Goal: Task Accomplishment & Management: Manage account settings

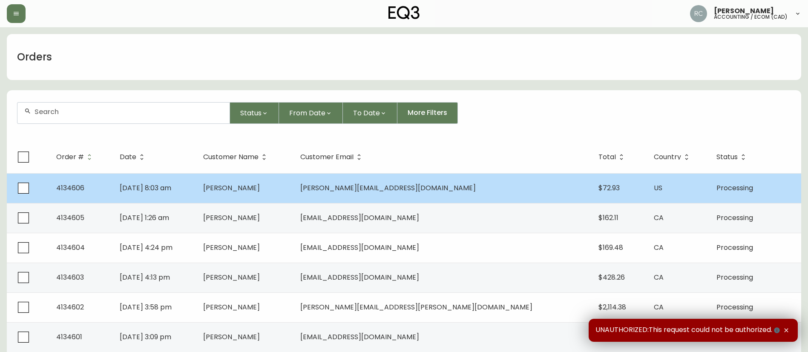
click at [256, 183] on span "[PERSON_NAME]" at bounding box center [231, 188] width 57 height 10
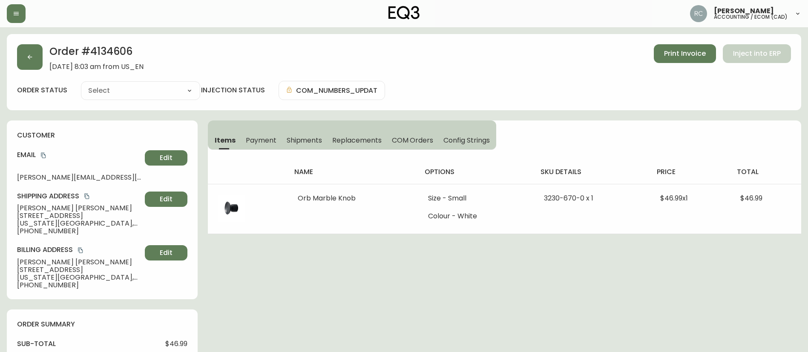
type input "Processing"
select select "PROCESSING"
click at [267, 136] on span "Payment" at bounding box center [261, 140] width 31 height 9
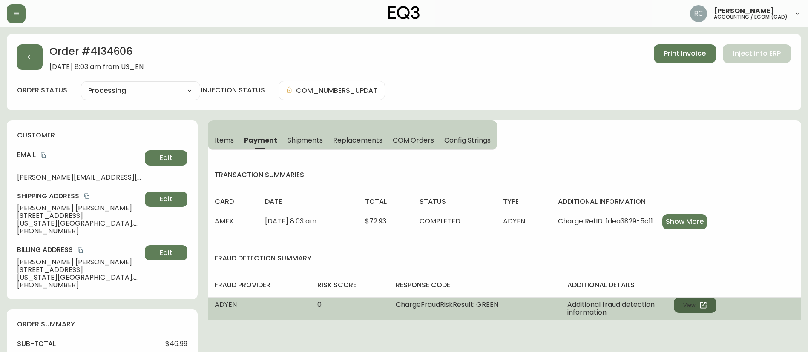
click at [693, 306] on button "View" at bounding box center [694, 305] width 43 height 15
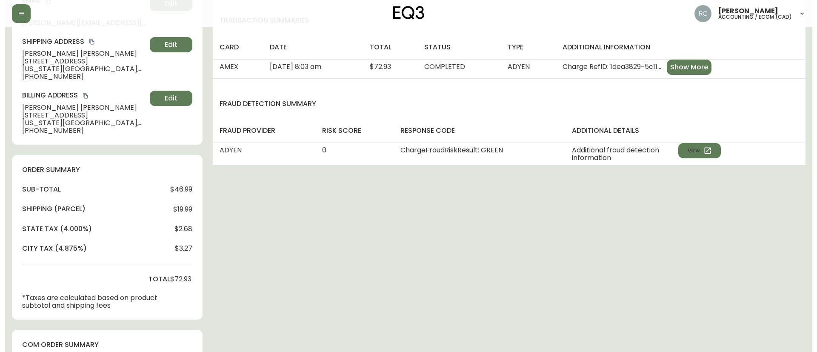
scroll to position [307, 0]
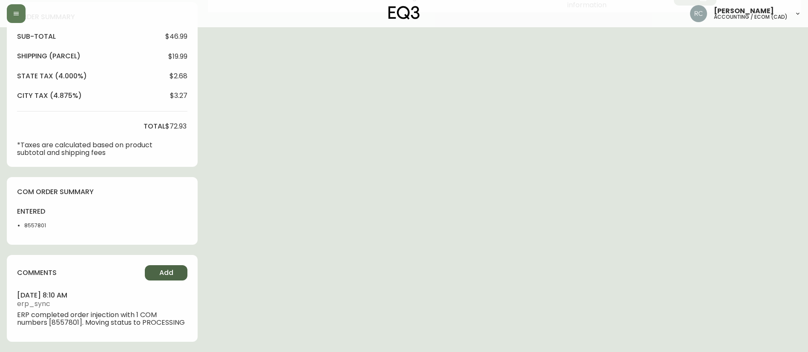
drag, startPoint x: 167, startPoint y: 273, endPoint x: 170, endPoint y: 270, distance: 4.5
click at [170, 270] on span "Add" at bounding box center [166, 272] width 14 height 9
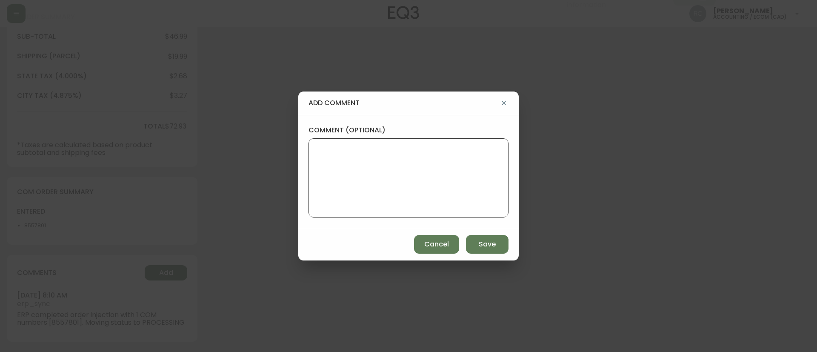
click at [395, 188] on textarea "comment (optional)" at bounding box center [409, 178] width 186 height 68
paste textarea "CVC/CVV Supplied, Matches (Y) AVS Name matches, neither postal code nor address…"
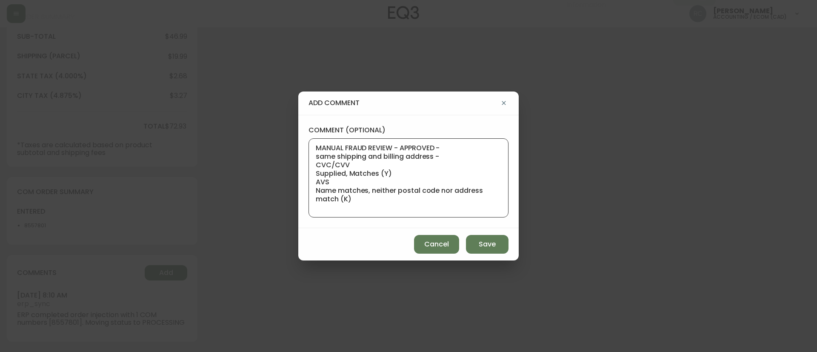
scroll to position [0, 0]
paste textarea "Based on Adyen's global transaction data Authorization rate of email address La…"
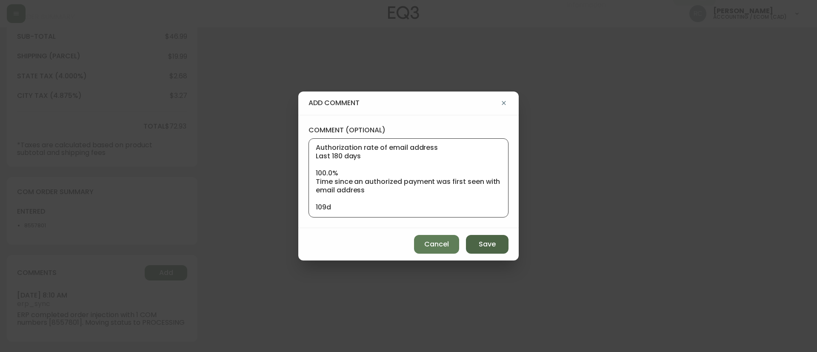
type textarea "MANUAL FRAUD REVIEW - APPROVED - same shipping and billing address - CVC/CVV Su…"
click at [484, 242] on span "Save" at bounding box center [487, 244] width 17 height 9
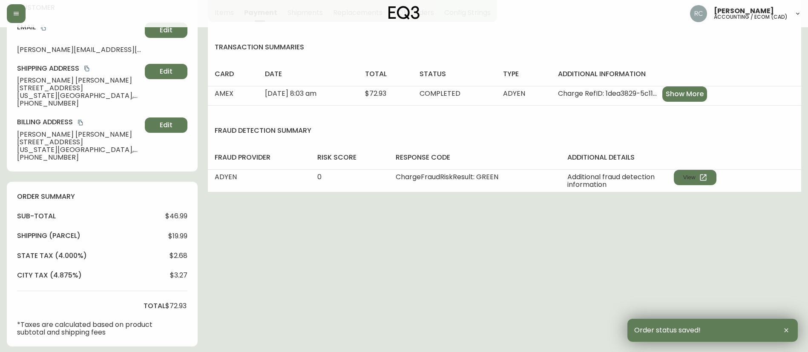
scroll to position [0, 0]
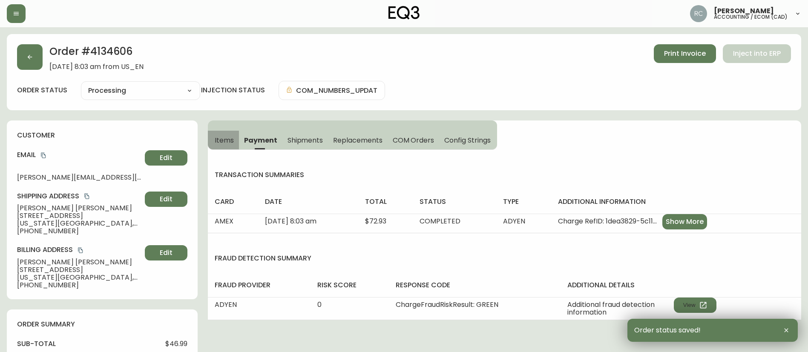
click at [225, 141] on span "Items" at bounding box center [224, 140] width 19 height 9
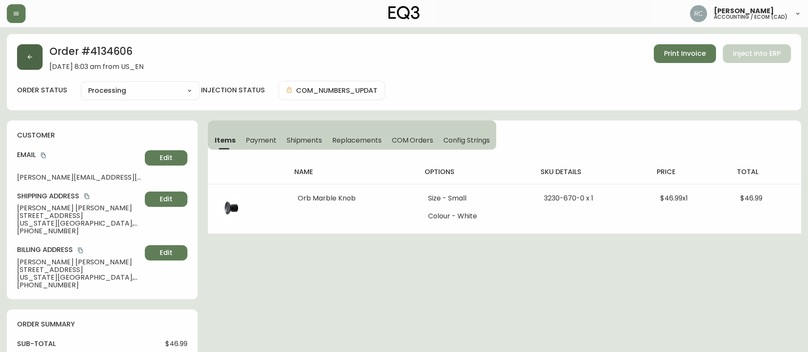
click at [23, 53] on button "button" at bounding box center [30, 57] width 26 height 26
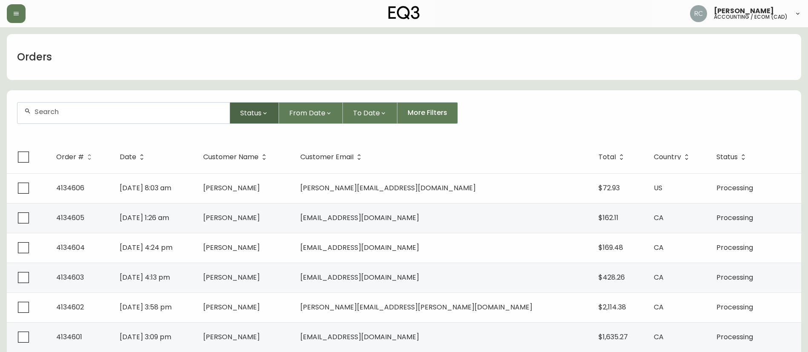
click at [246, 105] on button "Status" at bounding box center [254, 113] width 49 height 22
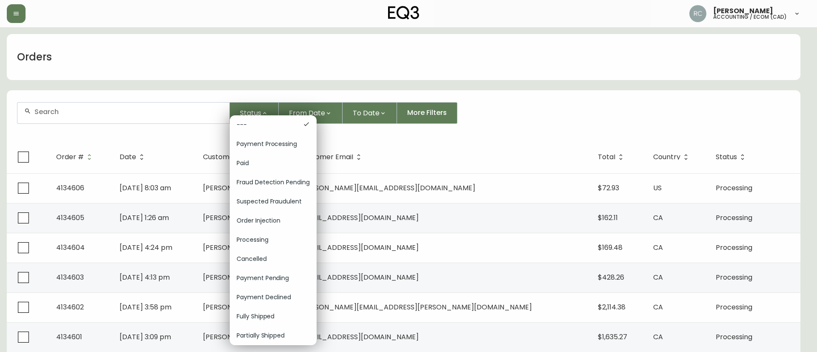
click at [344, 107] on div at bounding box center [408, 176] width 817 height 352
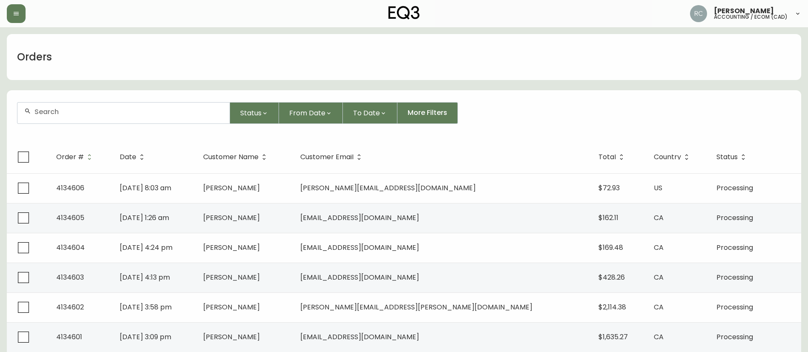
click at [323, 115] on div "--- Payment Processing Paid Fraud Detection Pending Suspected Fraudulent Order …" at bounding box center [404, 176] width 808 height 352
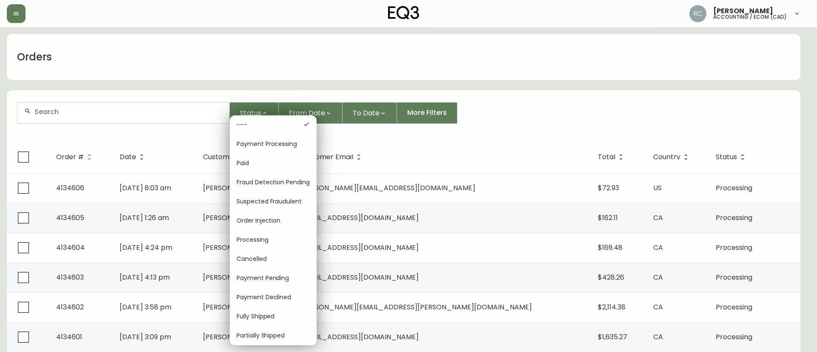
click at [335, 106] on div at bounding box center [408, 176] width 817 height 352
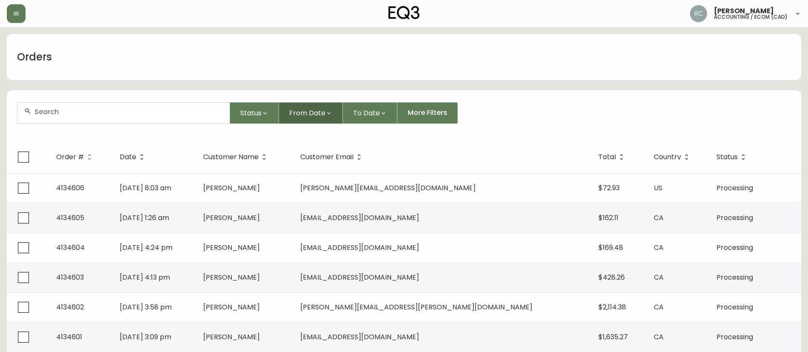
click at [311, 114] on span "From Date" at bounding box center [307, 113] width 36 height 11
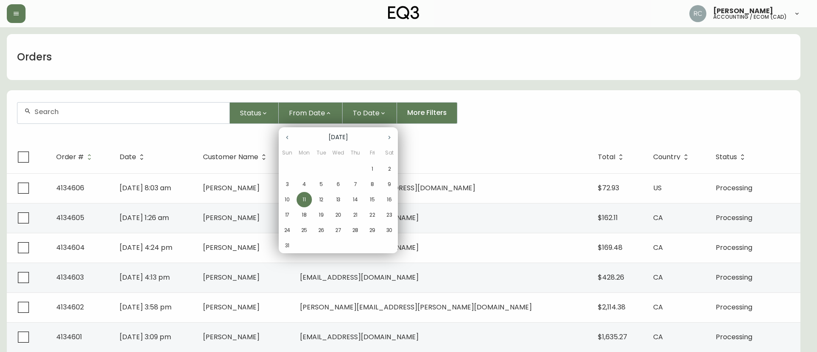
click at [301, 198] on span "11" at bounding box center [304, 200] width 15 height 8
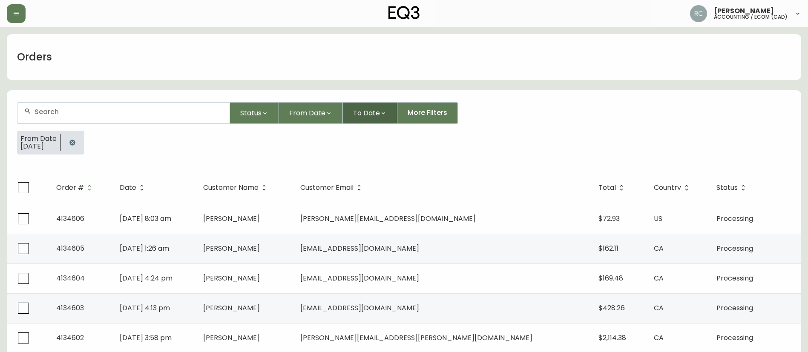
click at [362, 115] on span "To Date" at bounding box center [366, 113] width 27 height 11
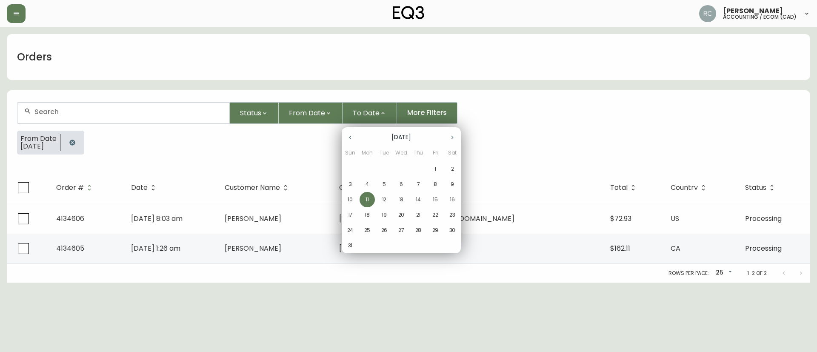
click at [365, 200] on span "11" at bounding box center [367, 200] width 15 height 8
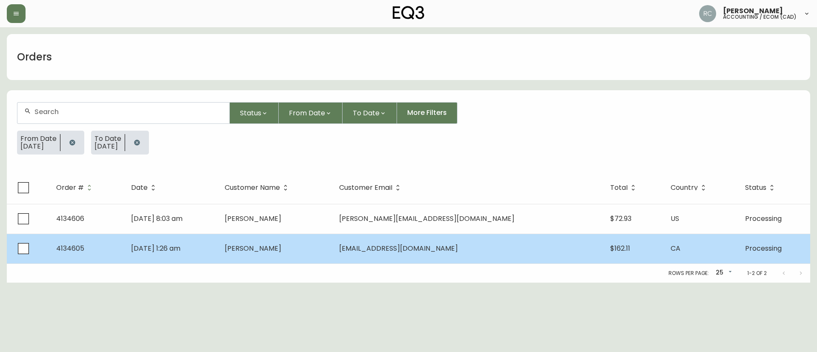
click at [281, 250] on span "[PERSON_NAME]" at bounding box center [253, 248] width 57 height 10
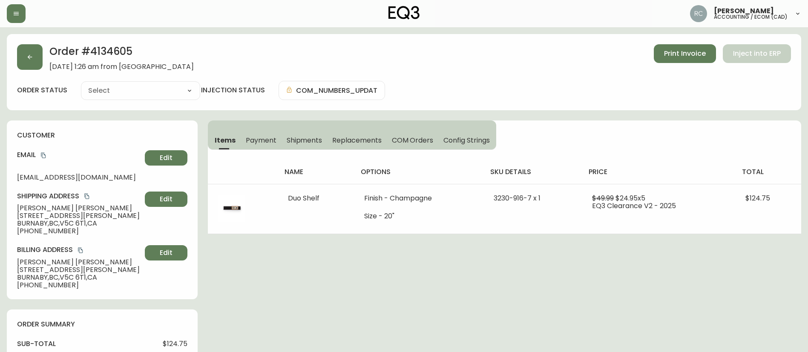
type input "Processing"
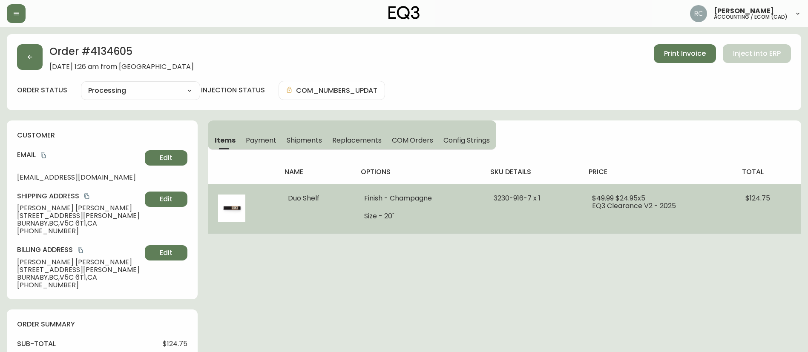
select select "PROCESSING"
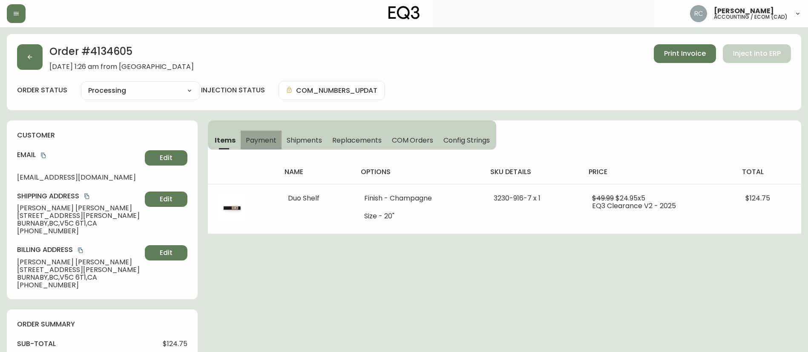
click at [255, 136] on span "Payment" at bounding box center [261, 140] width 31 height 9
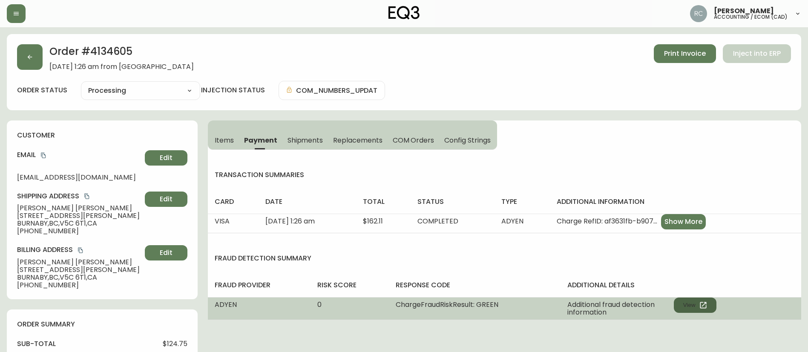
click at [685, 301] on button "View" at bounding box center [694, 305] width 43 height 15
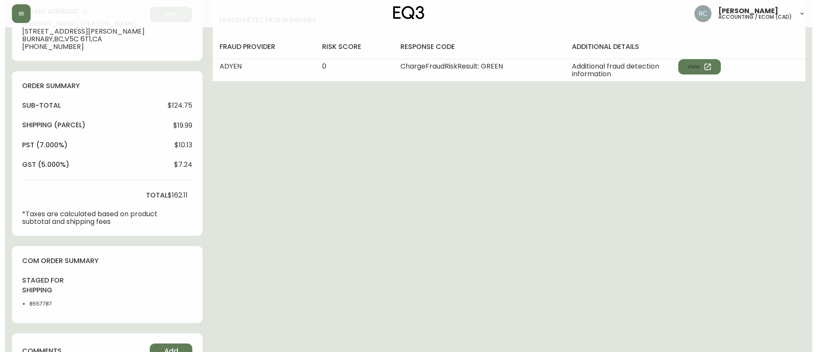
scroll to position [317, 0]
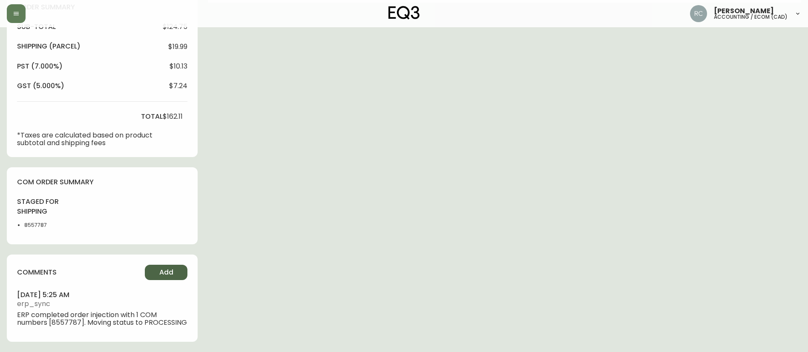
click at [162, 276] on span "Add" at bounding box center [166, 272] width 14 height 9
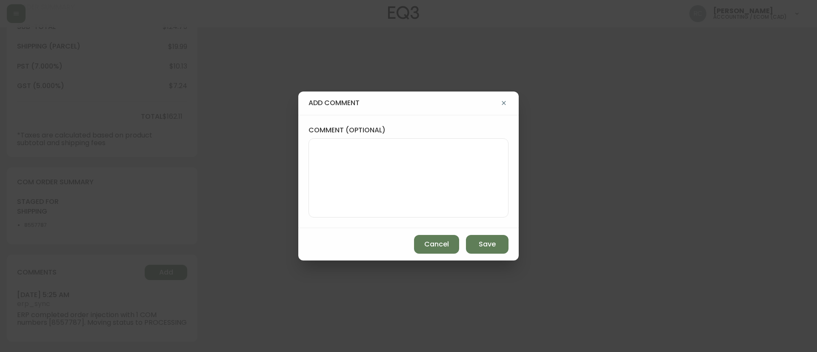
click at [401, 182] on textarea "comment (optional)" at bounding box center [409, 178] width 186 height 68
paste textarea "Based on Adyen's global transaction data Authorization rate of email address La…"
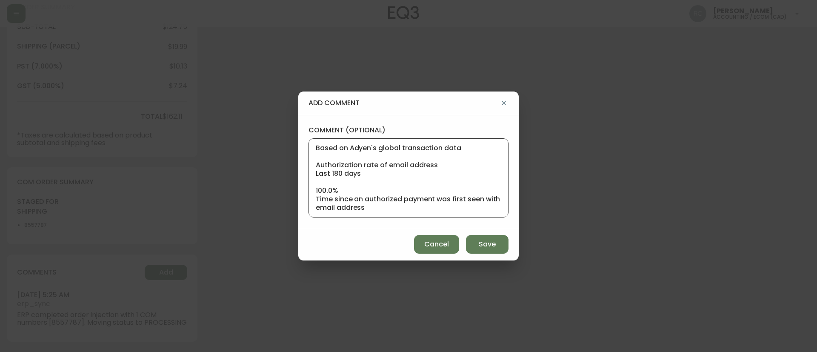
scroll to position [26, 0]
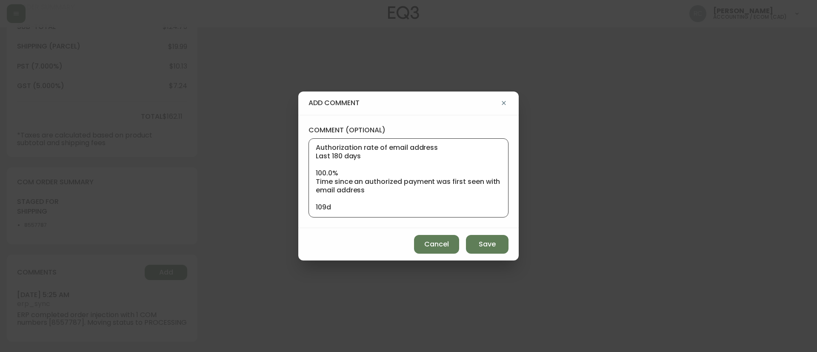
paste textarea "CVC/CVV Supplied, Matches (M) AVS Both postal code and address match (Y)"
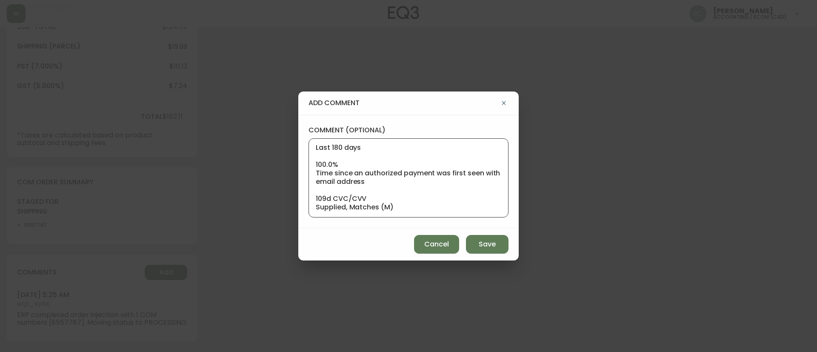
scroll to position [52, 0]
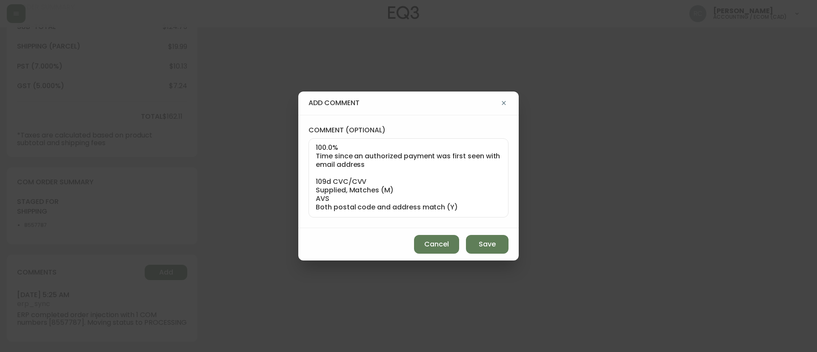
click at [382, 172] on textarea "Based on Adyen's global transaction data Authorization rate of email address La…" at bounding box center [409, 178] width 186 height 68
paste textarea "MANUAL FRAUD REVIEW - APPROVED - same shipping and billing address -"
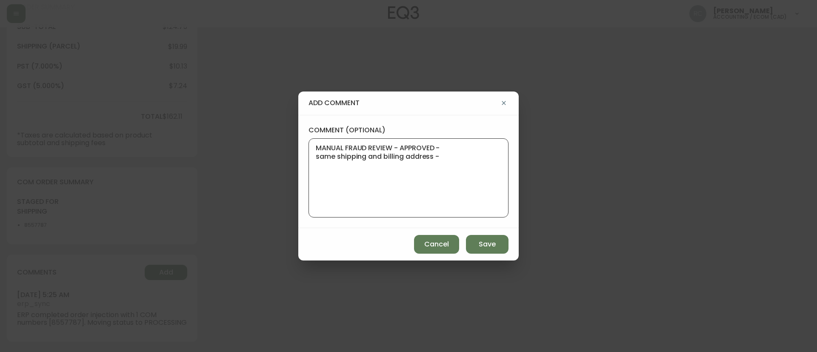
scroll to position [0, 0]
paste textarea "Time since an authorized payment was first seen with email address 2yr 284d"
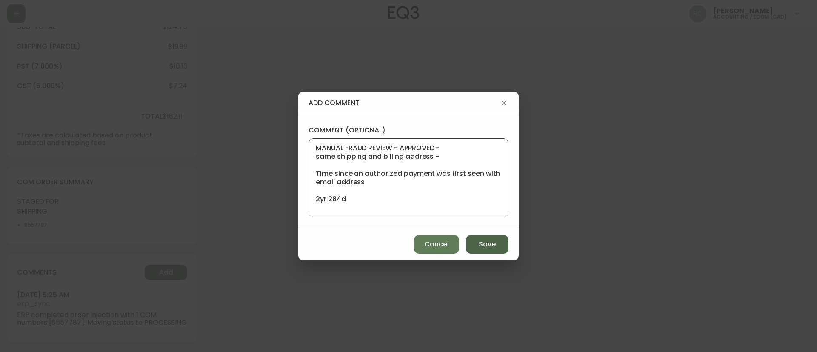
type textarea "MANUAL FRAUD REVIEW - APPROVED - same shipping and billing address - Time since…"
click at [478, 243] on button "Save" at bounding box center [487, 244] width 43 height 19
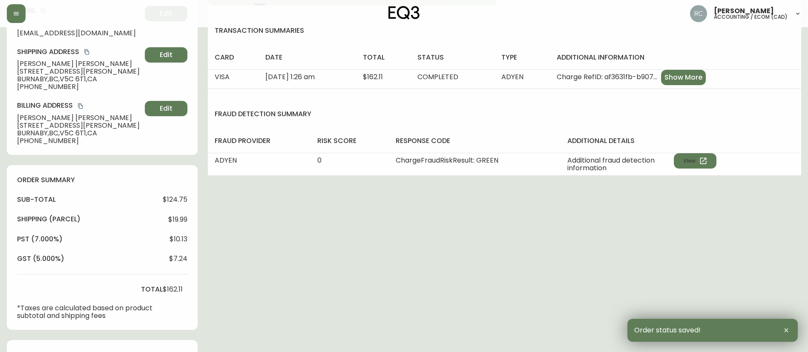
scroll to position [0, 0]
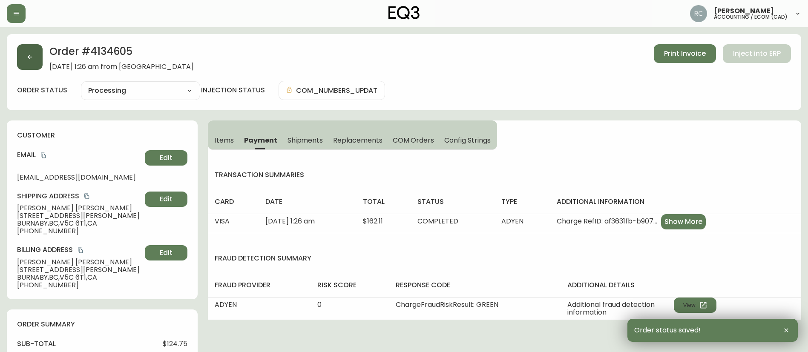
click at [25, 53] on button "button" at bounding box center [30, 57] width 26 height 26
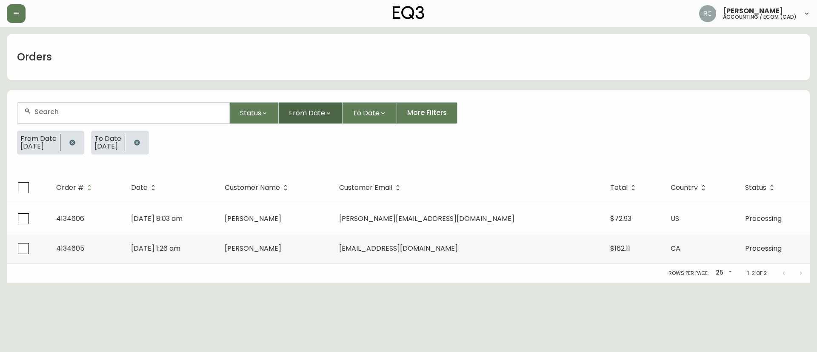
click at [316, 112] on span "From Date" at bounding box center [307, 113] width 36 height 11
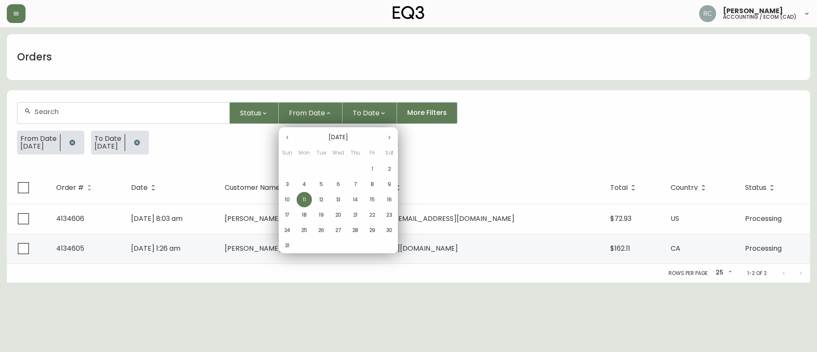
click at [288, 200] on p "10" at bounding box center [287, 200] width 5 height 8
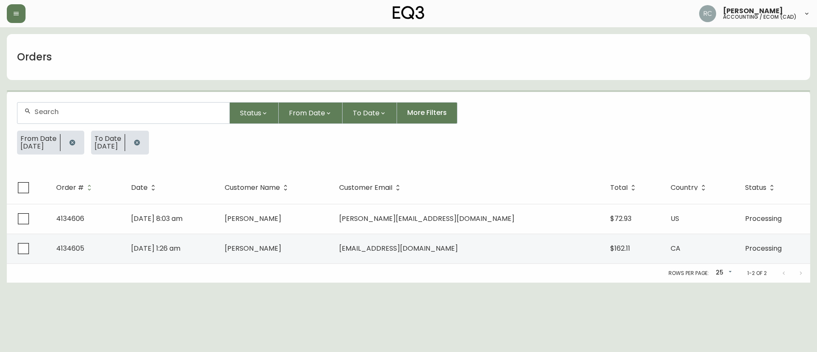
click at [353, 113] on span "To Date" at bounding box center [366, 113] width 27 height 11
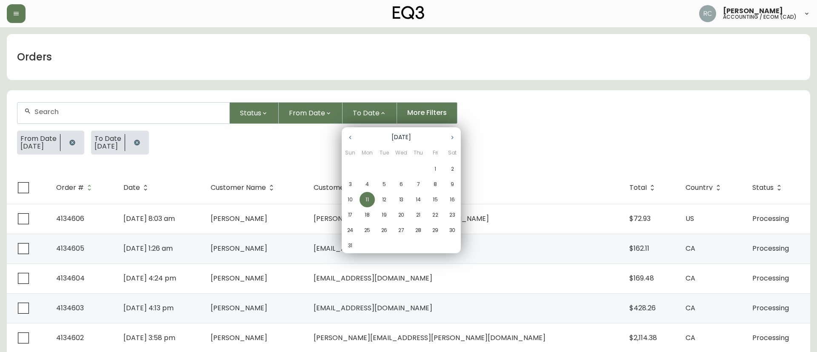
click at [350, 199] on p "10" at bounding box center [350, 200] width 5 height 8
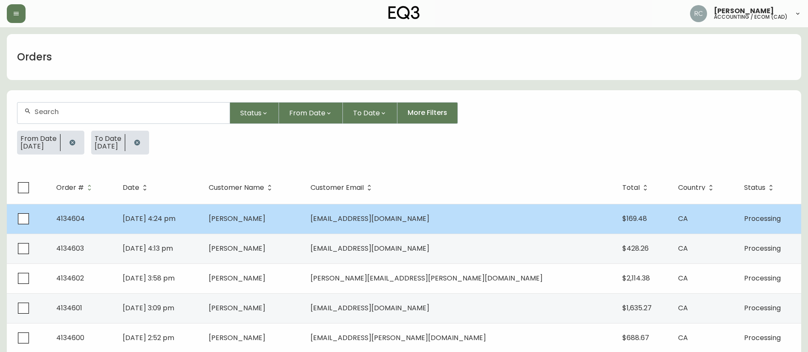
click at [202, 220] on td "[DATE] 4:24 pm" at bounding box center [159, 219] width 86 height 30
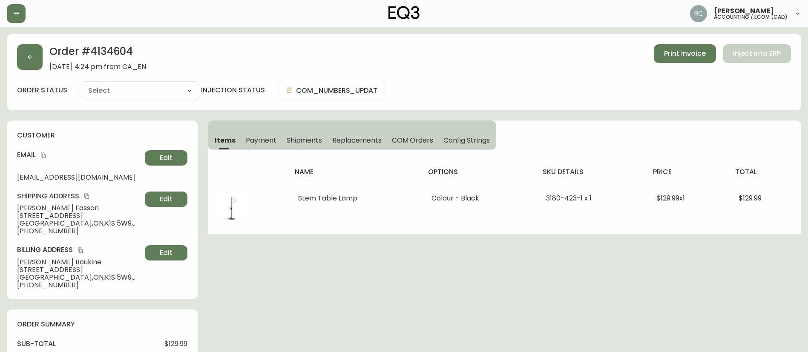
type input "Processing"
select select "PROCESSING"
click at [267, 136] on span "Payment" at bounding box center [261, 140] width 31 height 9
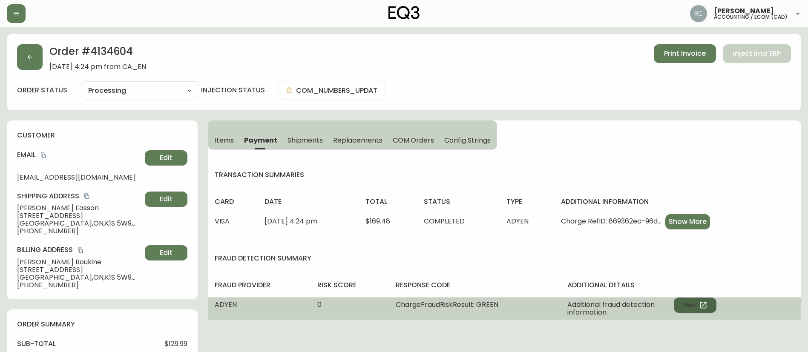
click at [705, 301] on icon "button" at bounding box center [703, 305] width 9 height 9
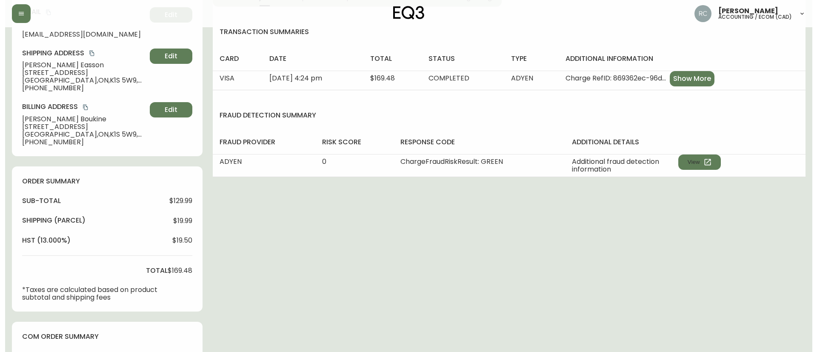
scroll to position [297, 0]
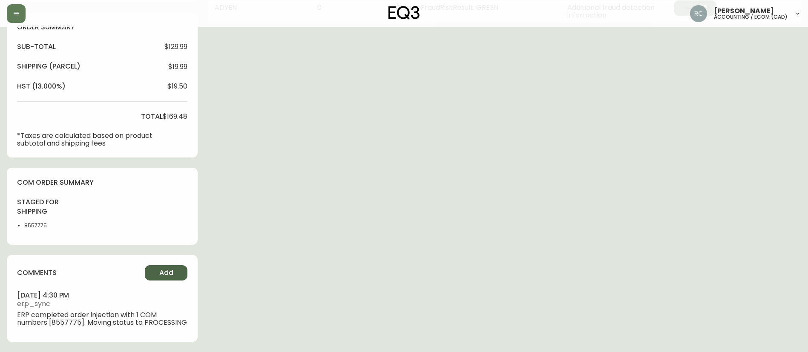
click at [166, 266] on button "Add" at bounding box center [166, 272] width 43 height 15
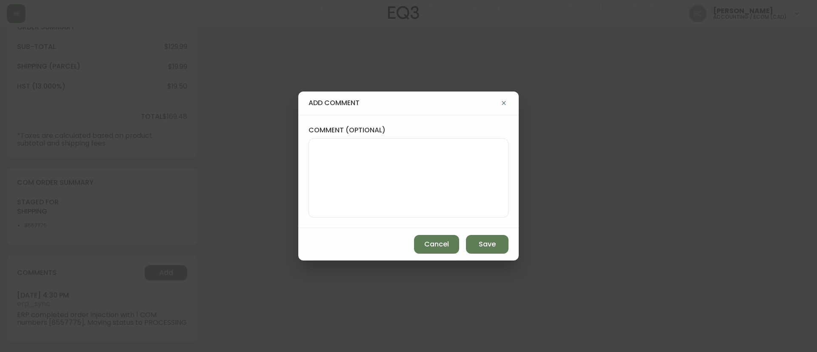
click at [466, 154] on textarea "comment (optional)" at bounding box center [409, 178] width 186 height 68
paste textarea "MANUAL FRAUD REVIEW - APPROVED - same shipping and billing address -"
paste textarea "CVC/CVV Supplied, Matches (M) AVS Both postal code and address match (Y)"
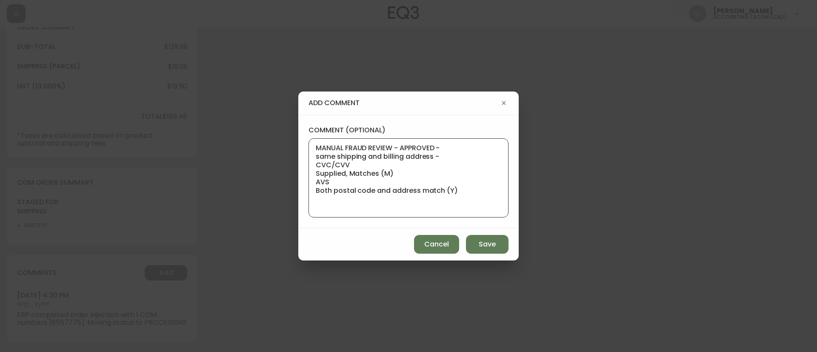
paste textarea "Time since an authorized payment was first seen with email address 3yr 317d"
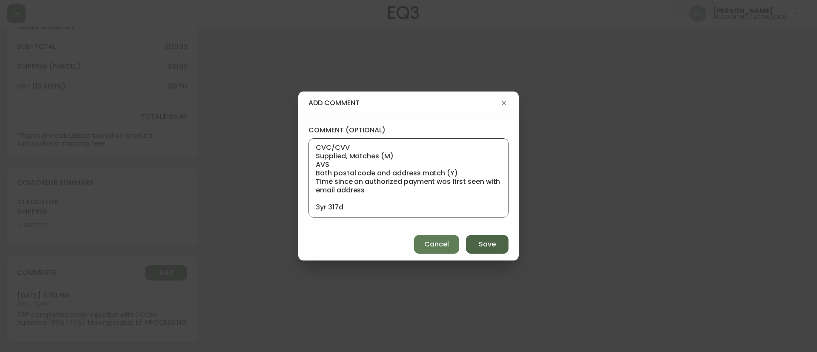
type textarea "MANUAL FRAUD REVIEW - APPROVED - same shipping and billing address - CVC/CVV Su…"
click at [475, 240] on button "Save" at bounding box center [487, 244] width 43 height 19
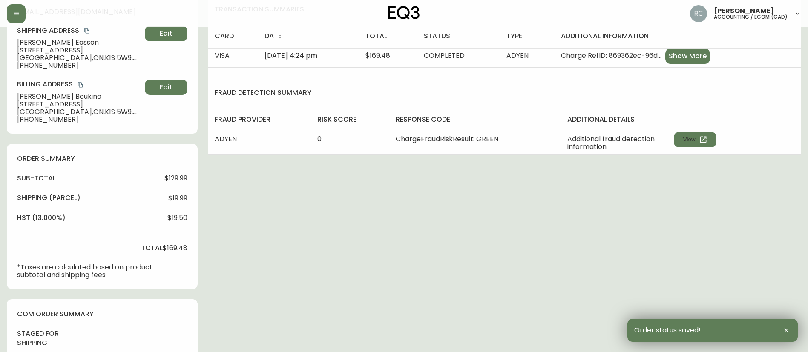
scroll to position [0, 0]
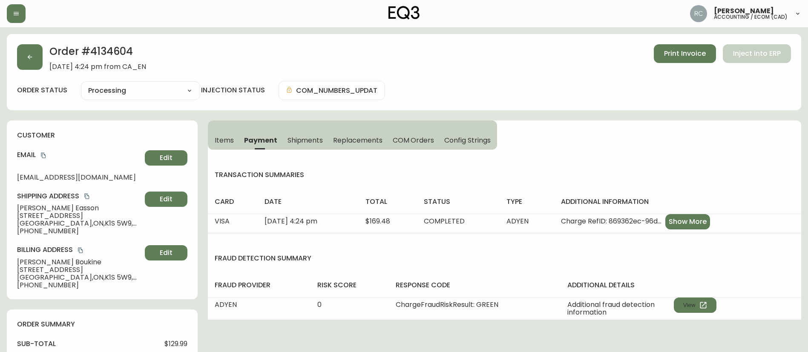
click at [350, 53] on div "Order # 4134604 August 10, 2025 at 4:24 pm from CA_EN Print Invoice Inject into…" at bounding box center [403, 57] width 773 height 26
click at [520, 154] on div "Items Payment Shipments Replacements COM Orders Config Strings transaction summ…" at bounding box center [504, 220] width 593 height 200
click at [559, 157] on div "Items Payment Shipments Replacements COM Orders Config Strings transaction summ…" at bounding box center [504, 220] width 593 height 200
click at [24, 49] on button "button" at bounding box center [30, 57] width 26 height 26
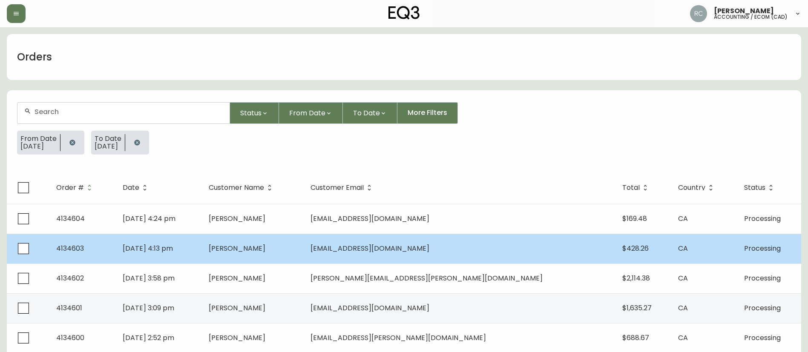
click at [265, 253] on span "[PERSON_NAME]" at bounding box center [237, 248] width 57 height 10
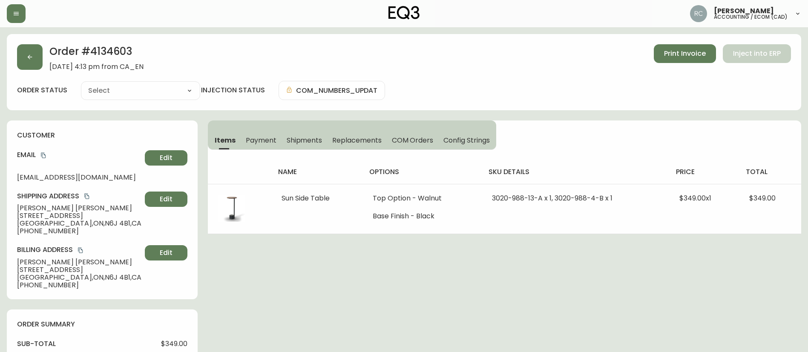
type input "Processing"
select select "PROCESSING"
click at [265, 141] on span "Payment" at bounding box center [261, 140] width 31 height 9
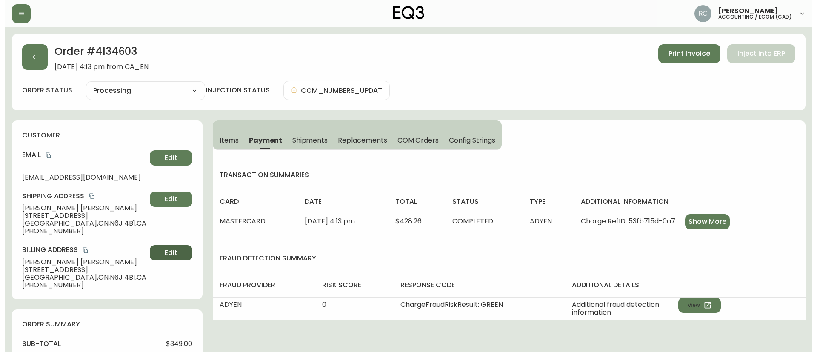
scroll to position [297, 0]
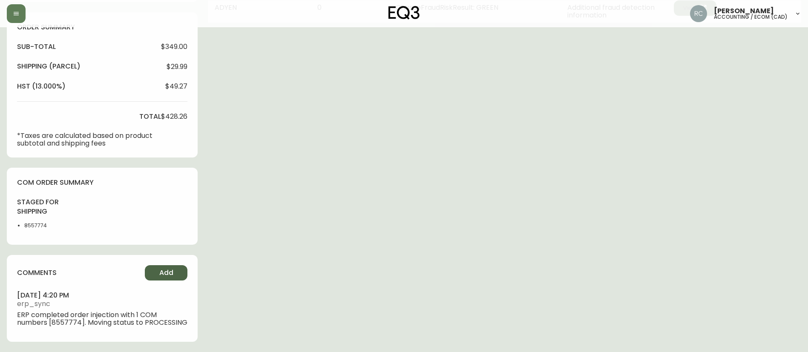
click at [162, 271] on span "Add" at bounding box center [166, 272] width 14 height 9
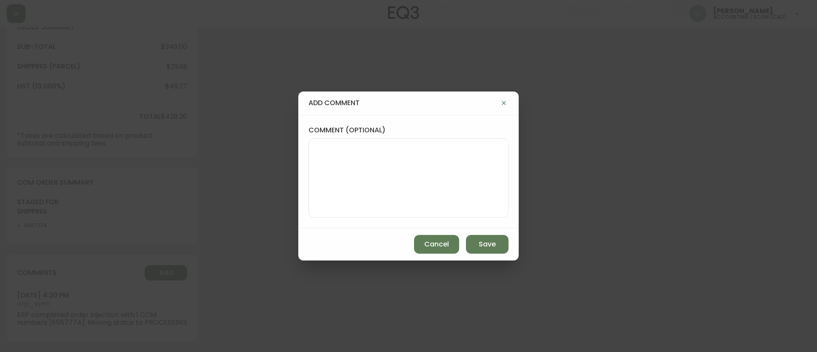
click at [374, 158] on textarea "comment (optional)" at bounding box center [409, 178] width 186 height 68
paste textarea "MANUAL FRAUD REVIEW - APPROVED - same shipping and billing address -"
type textarea "MANUAL FRAUD REVIEW - APPROVED - same shipping and billing address -"
click at [247, 100] on div "add comment comment (optional) MANUAL FRAUD REVIEW - APPROVED - same shipping a…" at bounding box center [408, 176] width 817 height 352
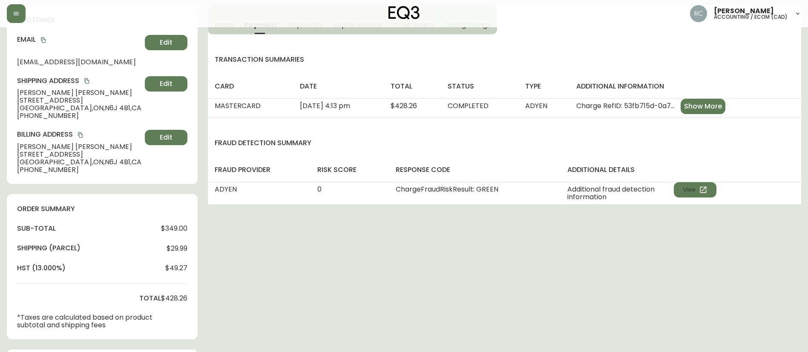
scroll to position [0, 0]
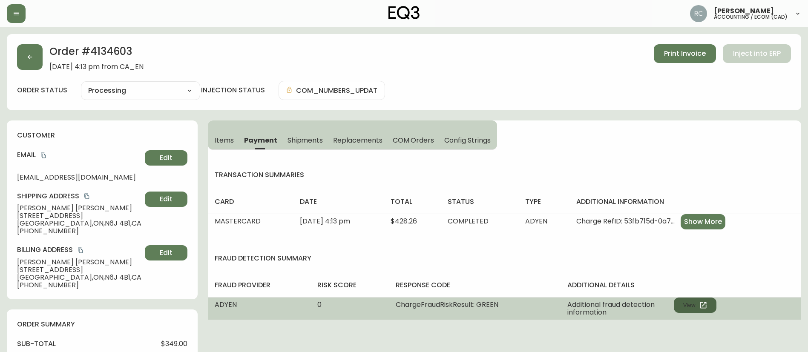
drag, startPoint x: 693, startPoint y: 302, endPoint x: 691, endPoint y: 298, distance: 4.4
click at [691, 298] on button "View" at bounding box center [694, 305] width 43 height 15
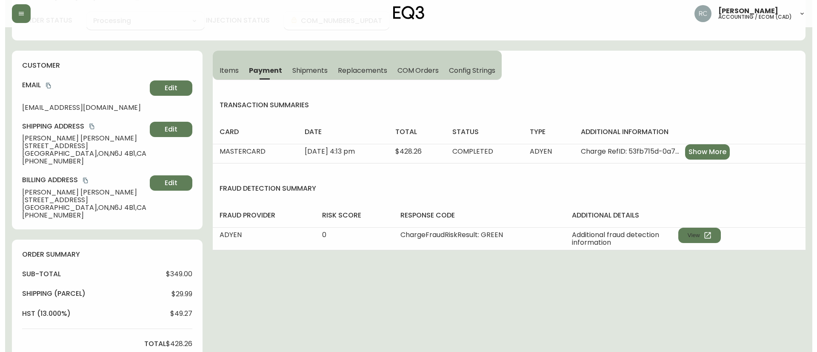
scroll to position [297, 0]
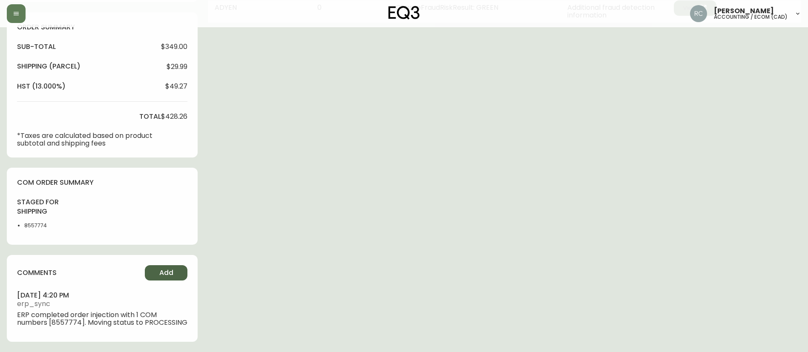
click at [164, 270] on span "Add" at bounding box center [166, 272] width 14 height 9
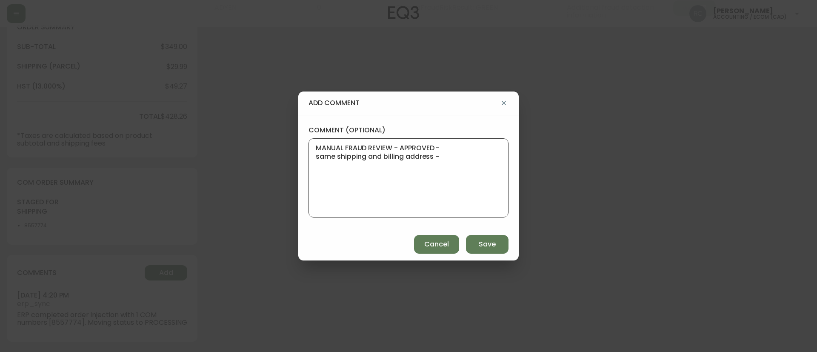
click at [484, 195] on textarea "MANUAL FRAUD REVIEW - APPROVED - same shipping and billing address -" at bounding box center [409, 178] width 186 height 68
paste textarea "CVC/CVV Supplied, Matches (M) AVS Both postal code and address match (Y)"
click at [471, 189] on textarea "MANUAL FRAUD REVIEW - APPROVED - same shipping and billing address - CVC/CVV Su…" at bounding box center [409, 178] width 186 height 68
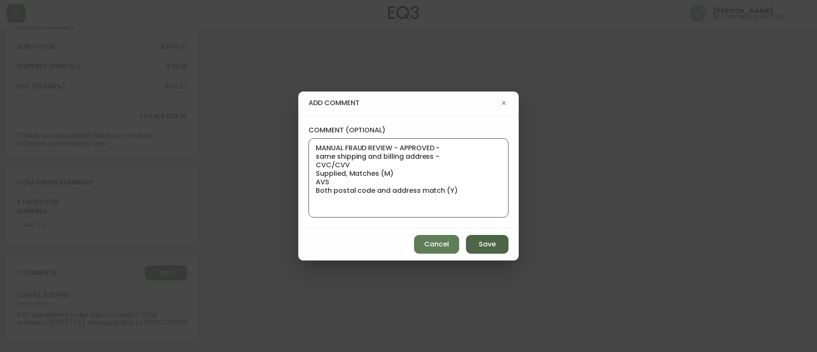
paste textarea "Time since an authorized payment was first seen with email address 3yr 341d"
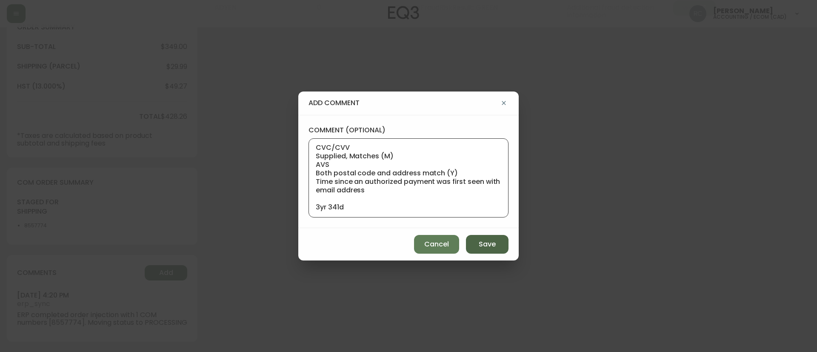
type textarea "MANUAL FRAUD REVIEW - APPROVED - same shipping and billing address - CVC/CVV Su…"
click at [483, 235] on button "Save" at bounding box center [487, 244] width 43 height 19
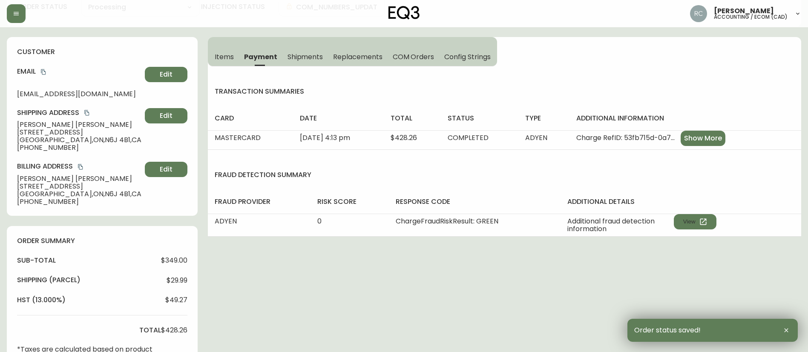
scroll to position [0, 0]
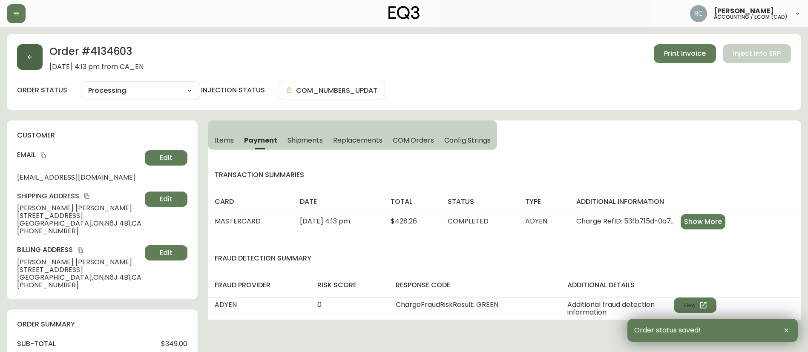
click at [36, 57] on button "button" at bounding box center [30, 57] width 26 height 26
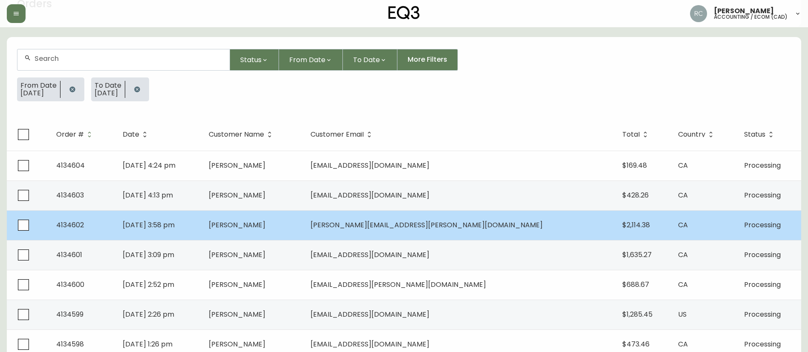
scroll to position [170, 0]
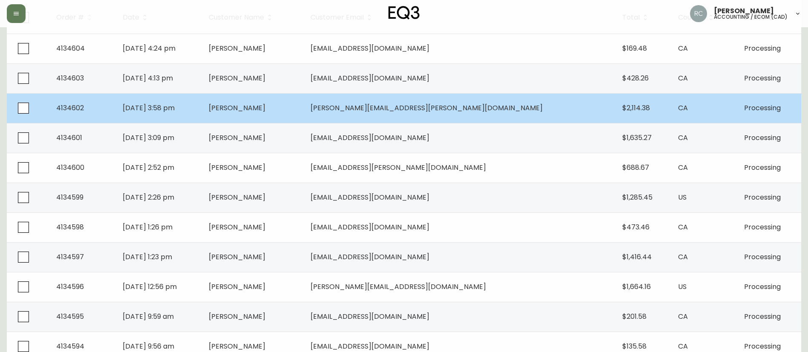
click at [258, 109] on td "[PERSON_NAME]" at bounding box center [253, 108] width 102 height 30
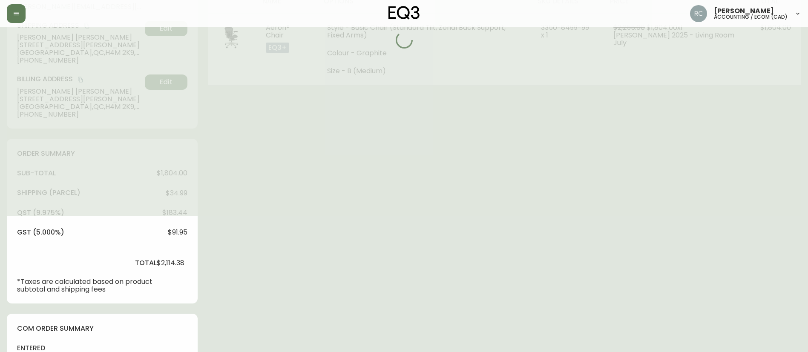
scroll to position [12, 0]
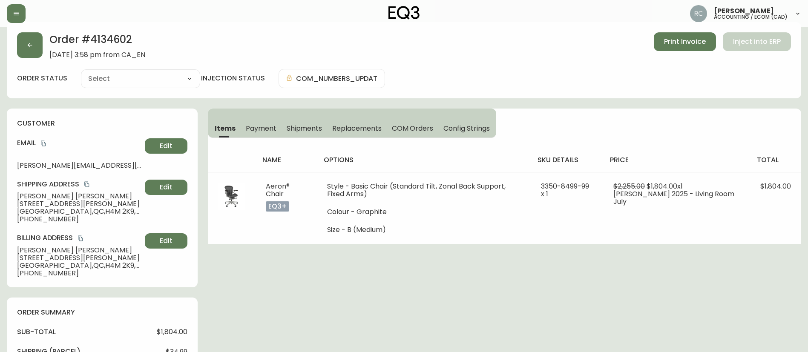
type input "Processing"
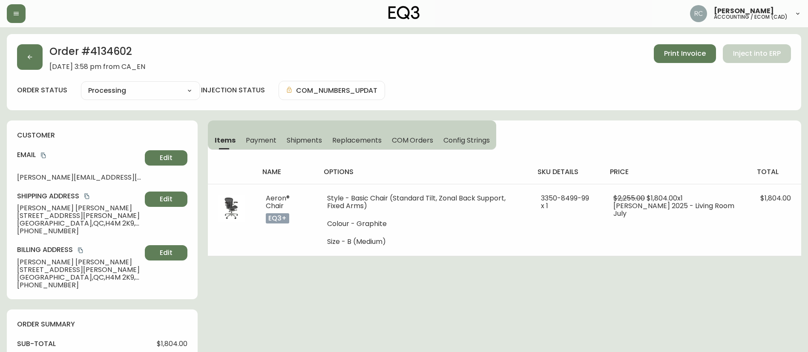
select select "PROCESSING"
click at [273, 137] on span "Payment" at bounding box center [261, 140] width 31 height 9
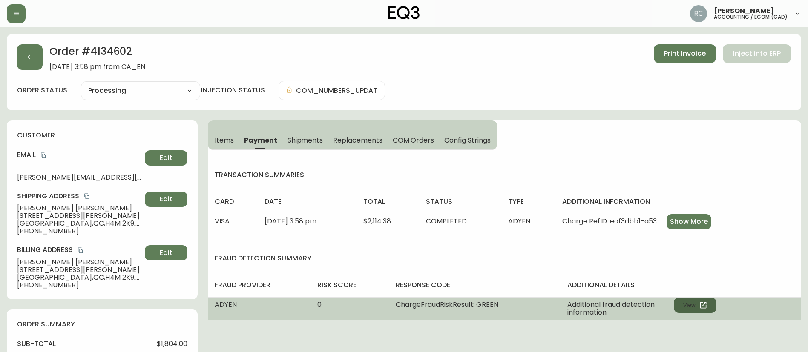
drag, startPoint x: 699, startPoint y: 304, endPoint x: 696, endPoint y: 300, distance: 5.1
click at [696, 300] on button "View" at bounding box center [694, 305] width 43 height 15
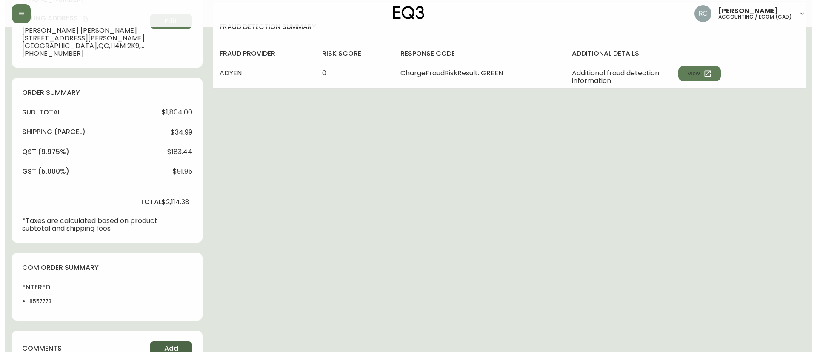
scroll to position [307, 0]
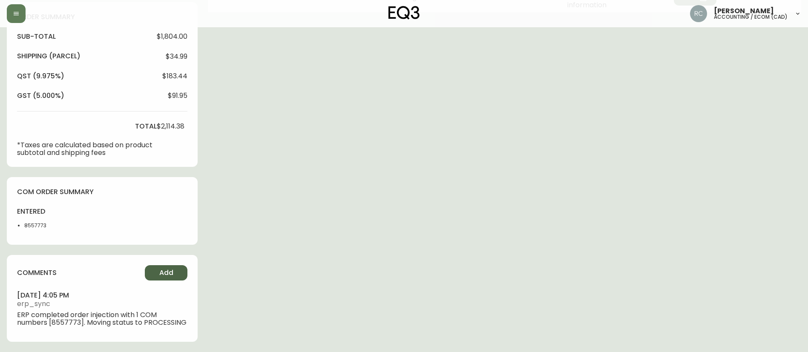
click at [167, 275] on span "Add" at bounding box center [166, 272] width 14 height 9
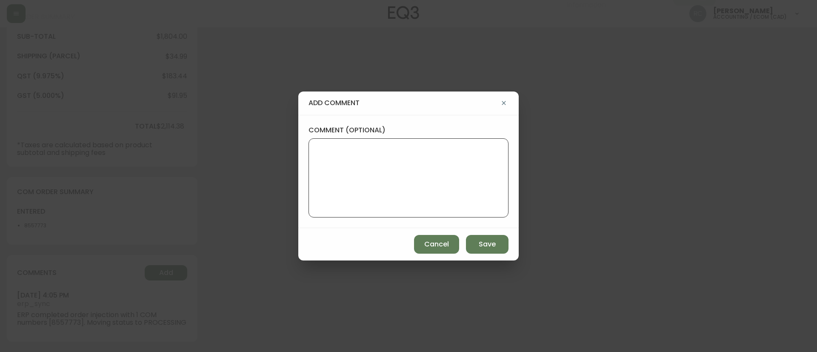
click at [427, 163] on textarea "comment (optional)" at bounding box center [409, 178] width 186 height 68
paste textarea "MANUAL FRAUD REVIEW - APPROVED - same shipping and billing address -"
paste textarea "CVC/CVV Supplied, Matches (M) AVS Both postal code and address match (Y)"
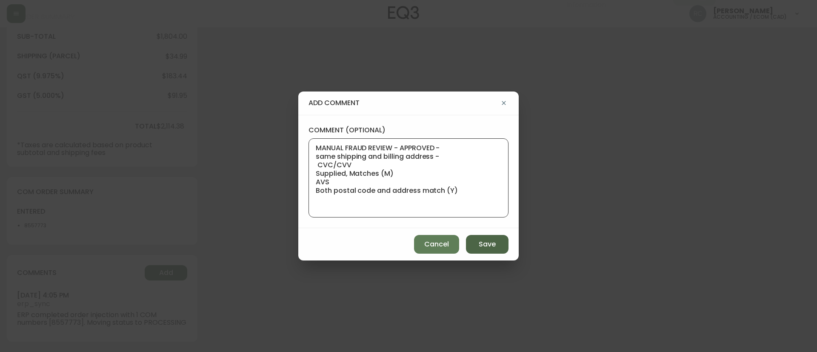
paste textarea "Time since an authorized payment was first seen with email address 2yr 27d"
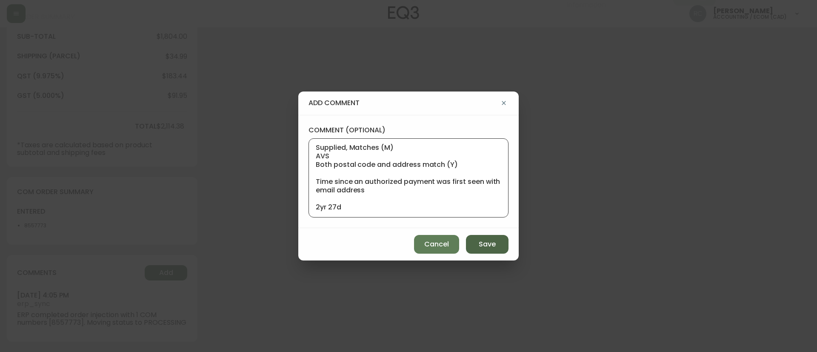
type textarea "MANUAL FRAUD REVIEW - APPROVED - same shipping and billing address - CVC/CVV Su…"
drag, startPoint x: 487, startPoint y: 246, endPoint x: 320, endPoint y: 221, distance: 168.6
click at [486, 245] on span "Save" at bounding box center [487, 244] width 17 height 9
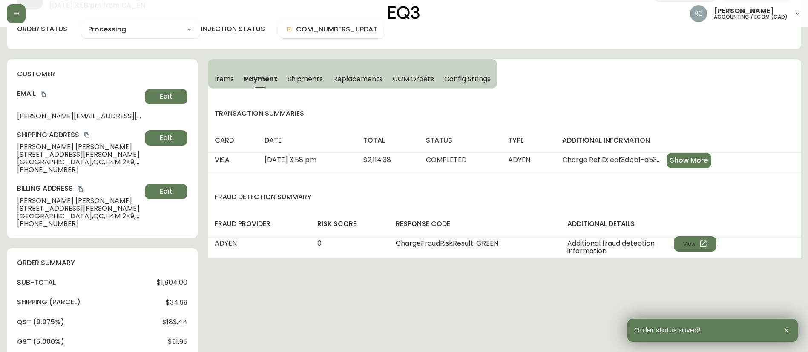
scroll to position [0, 0]
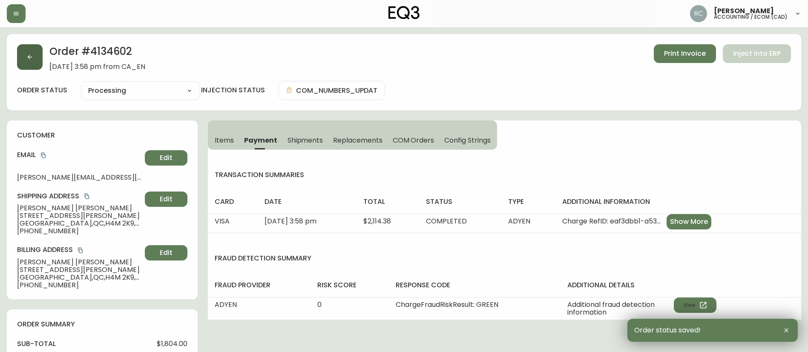
click at [31, 54] on icon "button" at bounding box center [29, 57] width 7 height 7
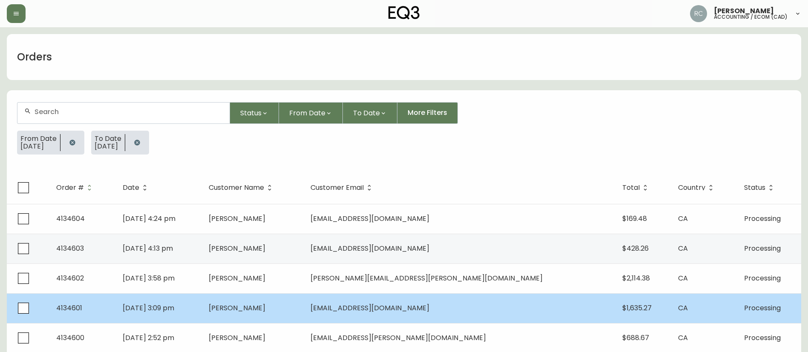
click at [304, 301] on td "[PERSON_NAME]" at bounding box center [253, 308] width 102 height 30
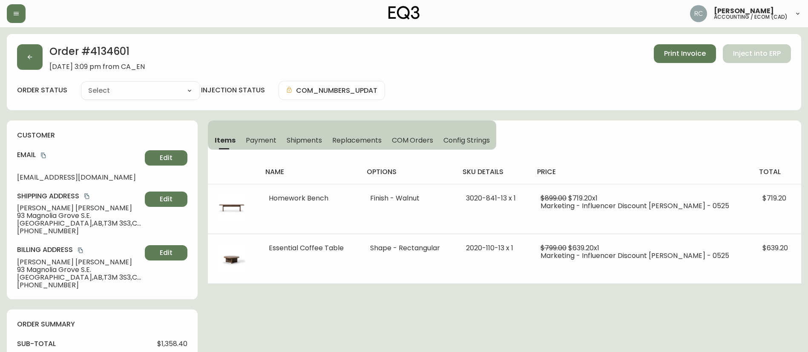
type input "Processing"
select select "PROCESSING"
click at [258, 147] on button "Payment" at bounding box center [261, 140] width 41 height 19
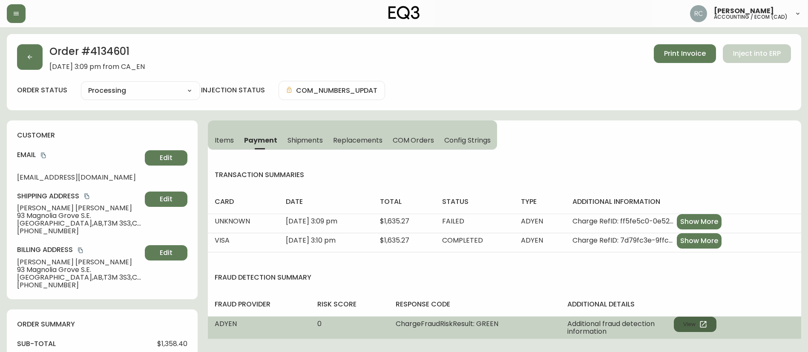
click at [699, 321] on icon "button" at bounding box center [703, 324] width 9 height 9
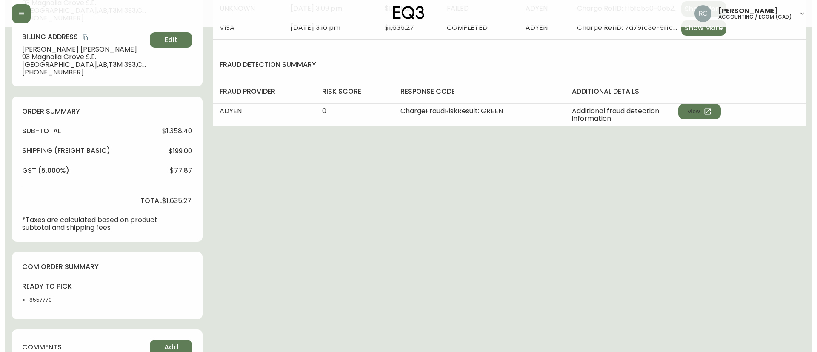
scroll to position [288, 0]
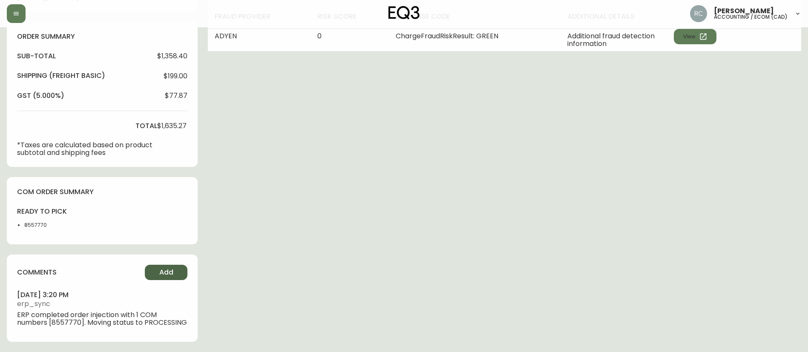
click at [165, 268] on button "Add" at bounding box center [166, 272] width 43 height 15
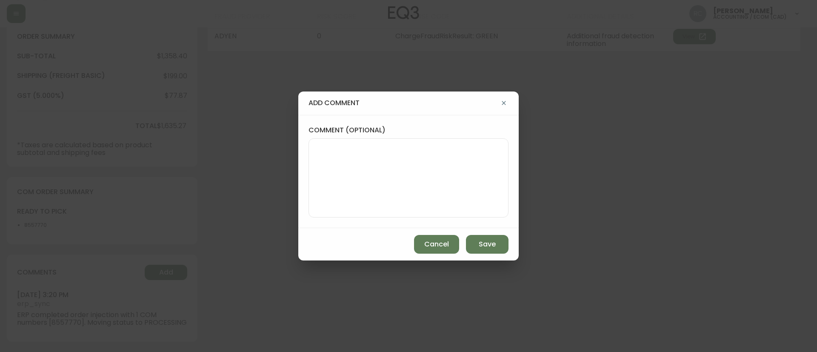
click at [428, 141] on div at bounding box center [409, 177] width 200 height 79
paste textarea "MANUAL FRAUD REVIEW - APPROVED - same shipping and billing address -"
paste textarea "CVC/CVV Supplied, Matches (M) AVS Both postal code and address match (Y)"
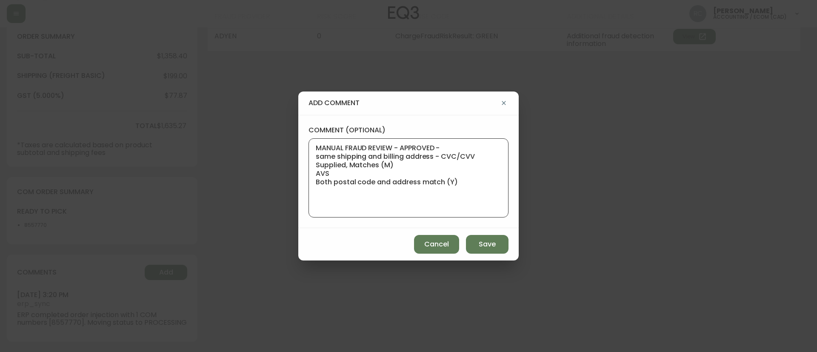
paste textarea "Time since an authorized payment was first seen with email address 3yr 310d"
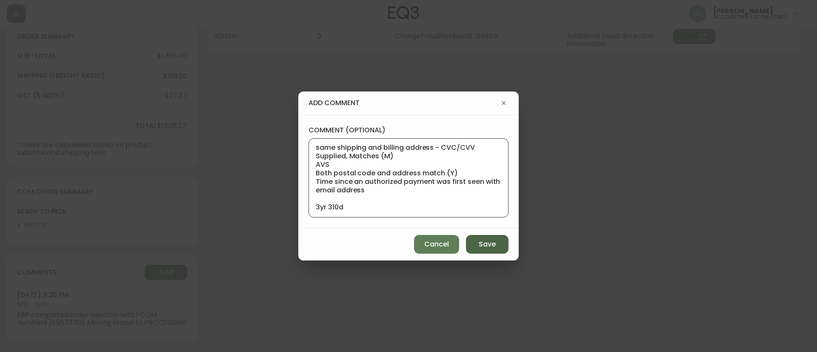
type textarea "MANUAL FRAUD REVIEW - APPROVED - same shipping and billing address - CVC/CVV Su…"
drag, startPoint x: 484, startPoint y: 243, endPoint x: 467, endPoint y: 238, distance: 17.7
click at [484, 243] on span "Save" at bounding box center [487, 244] width 17 height 9
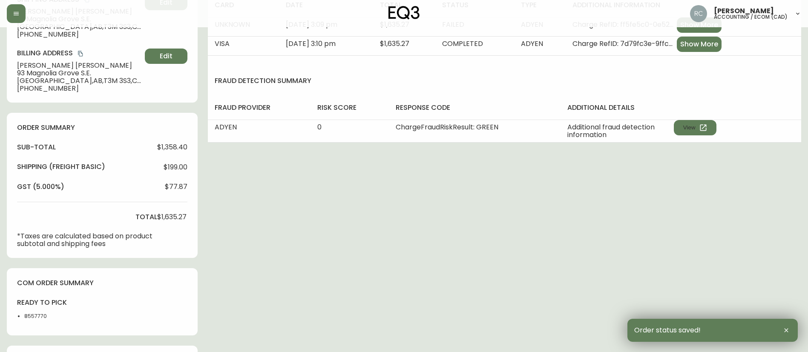
scroll to position [0, 0]
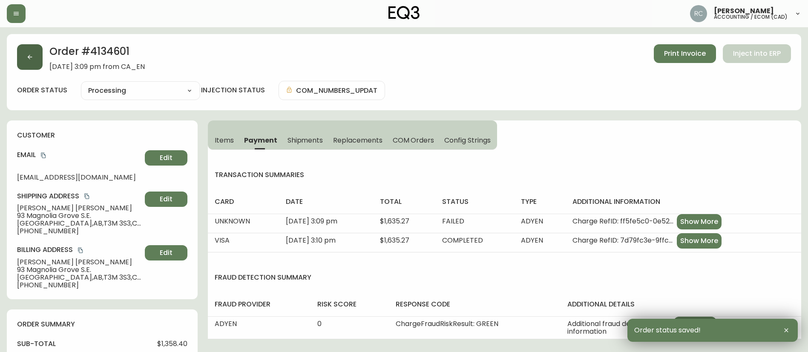
click at [41, 50] on button "button" at bounding box center [30, 57] width 26 height 26
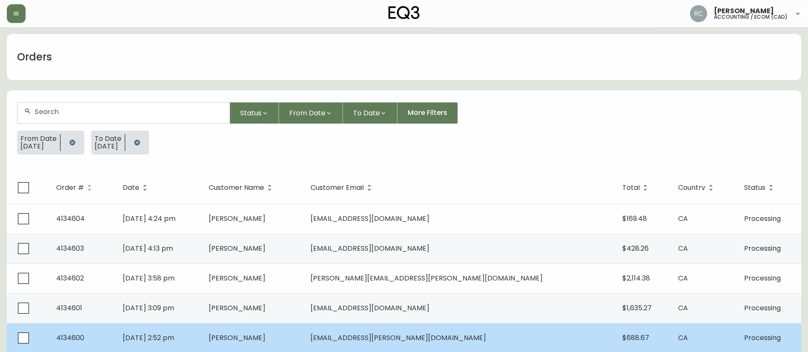
click at [202, 330] on td "[DATE] 2:52 pm" at bounding box center [159, 338] width 86 height 30
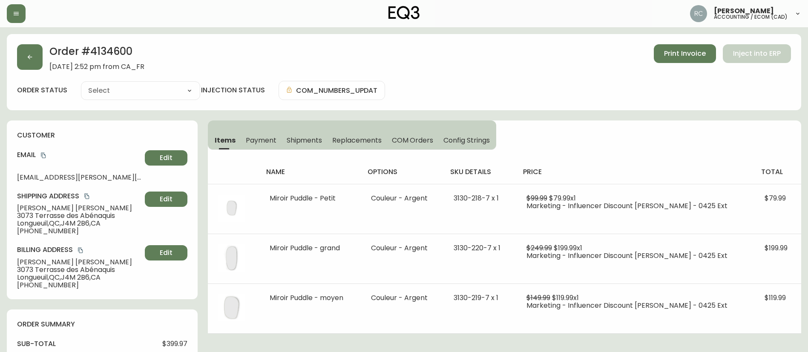
type input "Processing"
select select "PROCESSING"
click at [254, 140] on span "Payment" at bounding box center [261, 140] width 31 height 9
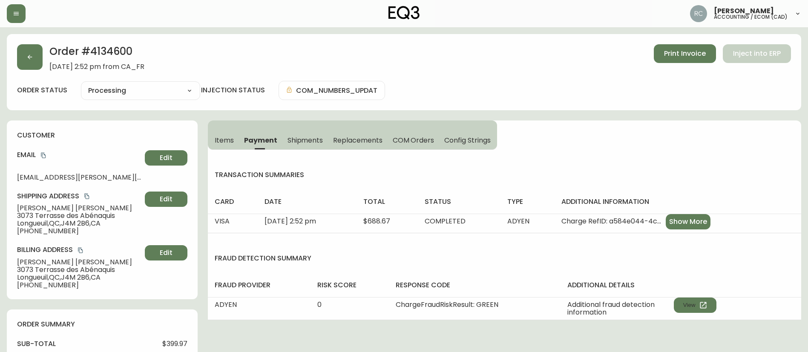
drag, startPoint x: 692, startPoint y: 307, endPoint x: 318, endPoint y: 206, distance: 387.2
click at [318, 206] on div "transaction summaries card date total status type additional information VISA A…" at bounding box center [504, 245] width 593 height 150
click at [228, 146] on button "Items" at bounding box center [223, 140] width 31 height 19
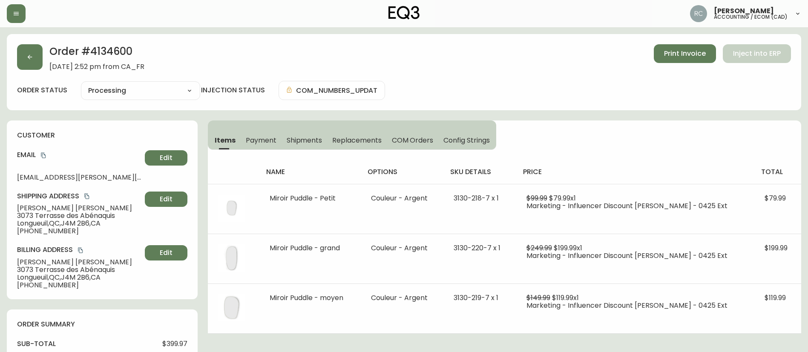
click at [253, 143] on span "Payment" at bounding box center [261, 140] width 31 height 9
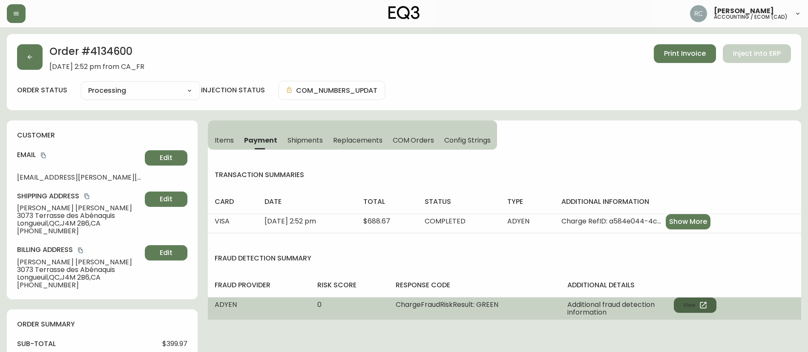
click at [684, 306] on button "View" at bounding box center [694, 305] width 43 height 15
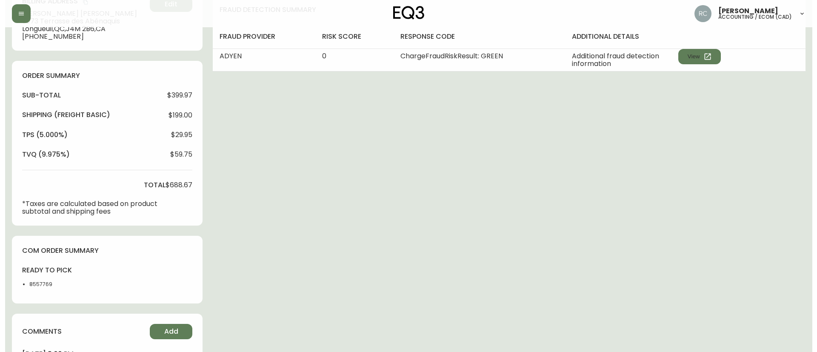
scroll to position [298, 0]
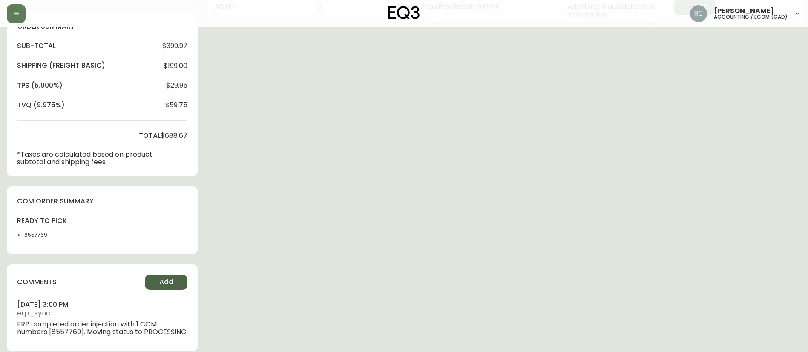
click at [165, 281] on span "Add" at bounding box center [166, 282] width 14 height 9
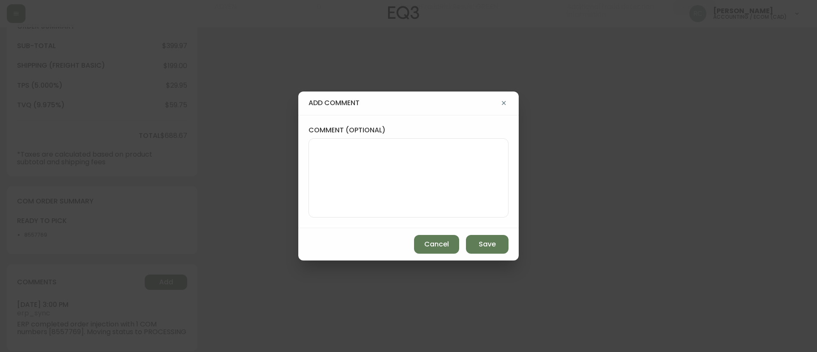
drag, startPoint x: 420, startPoint y: 168, endPoint x: 394, endPoint y: 99, distance: 73.9
click at [419, 168] on textarea "comment (optional)" at bounding box center [409, 178] width 186 height 68
paste textarea "MANUAL FRAUD REVIEW - APPROVED - same shipping and billing address -"
paste textarea "CVC/CVV Supplied, Matches (M) AVS Both postal code and address match (Y)"
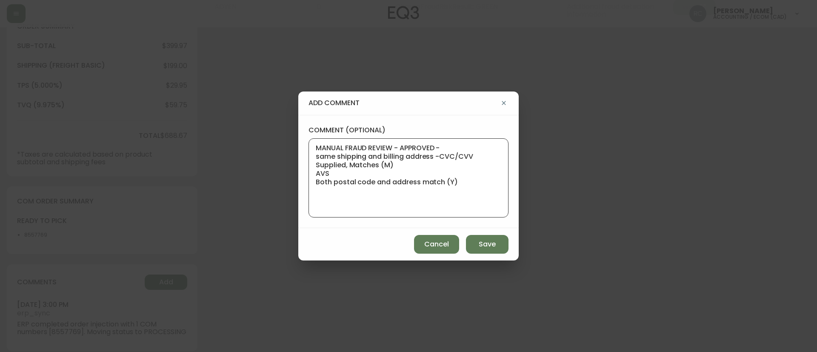
paste textarea "Time since an authorized payment was first seen with email address 3yr 91d"
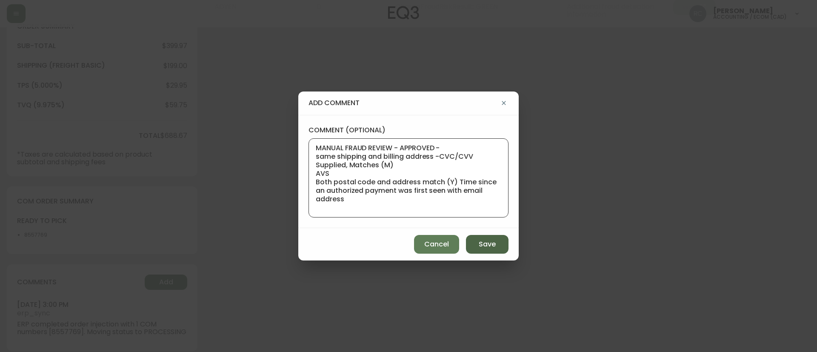
scroll to position [9, 0]
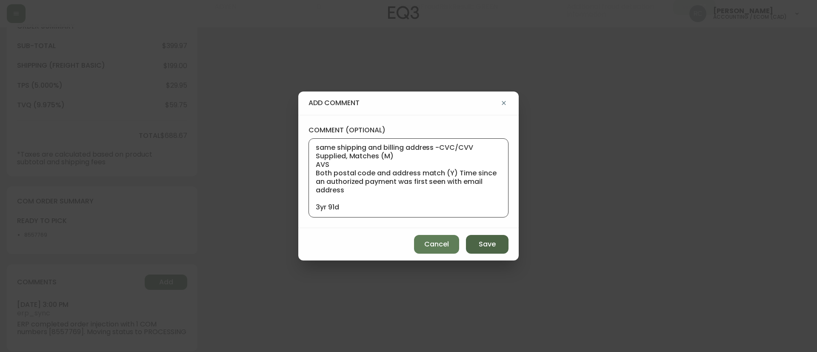
type textarea "MANUAL FRAUD REVIEW - APPROVED - same shipping and billing address -CVC/CVV Sup…"
click at [481, 246] on span "Save" at bounding box center [487, 244] width 17 height 9
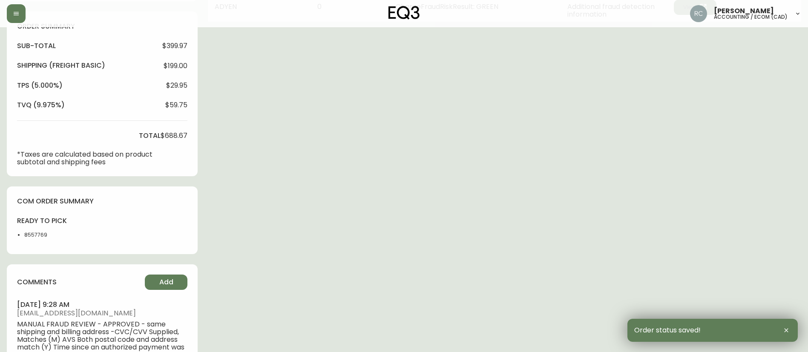
scroll to position [0, 0]
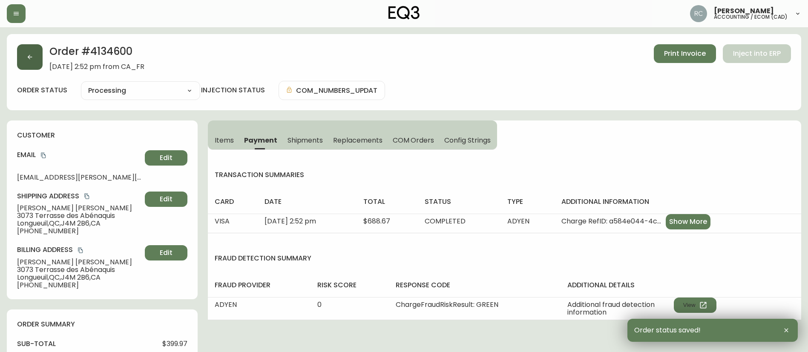
click at [28, 49] on button "button" at bounding box center [30, 57] width 26 height 26
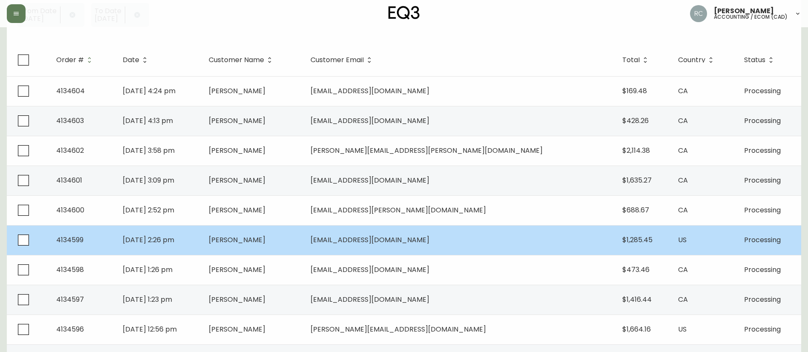
click at [258, 243] on td "[PERSON_NAME]" at bounding box center [253, 240] width 102 height 30
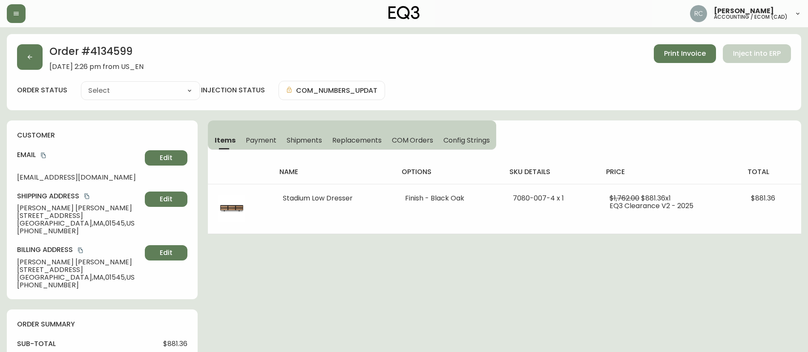
type input "Processing"
select select "PROCESSING"
click at [260, 144] on span "Payment" at bounding box center [261, 140] width 31 height 9
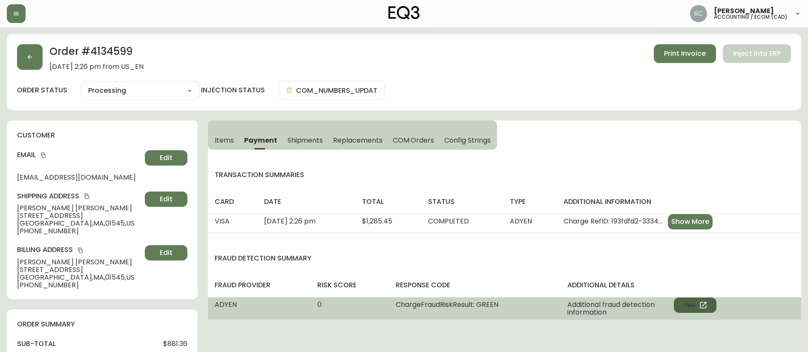
click at [684, 306] on button "View" at bounding box center [694, 305] width 43 height 15
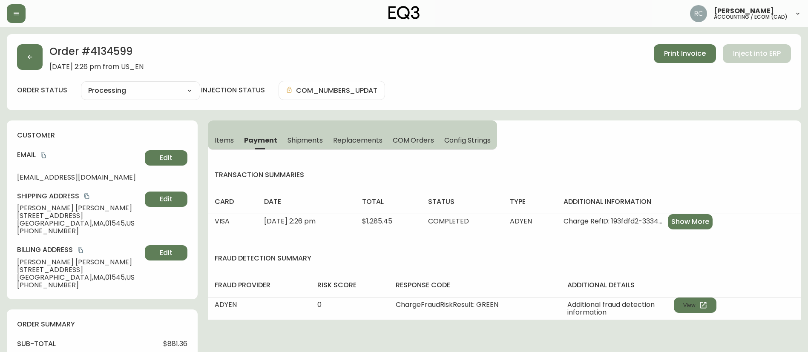
click at [219, 133] on button "Items" at bounding box center [223, 140] width 31 height 19
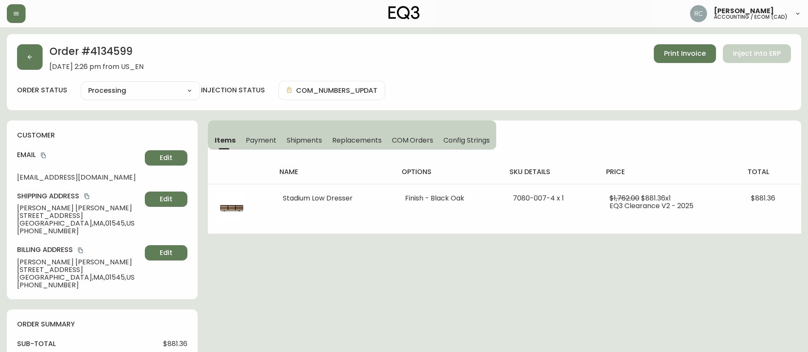
click at [259, 140] on span "Payment" at bounding box center [261, 140] width 31 height 9
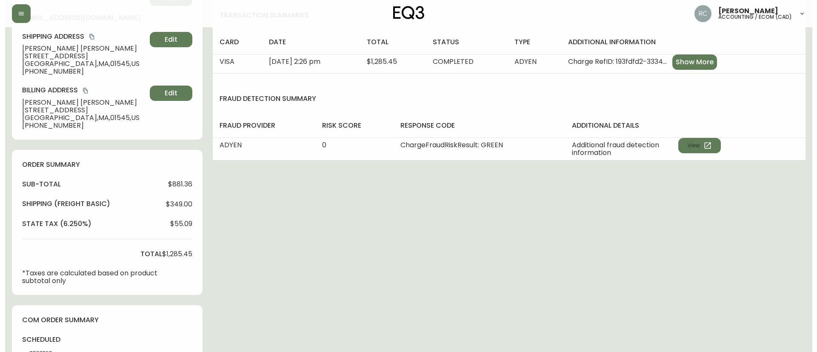
scroll to position [288, 0]
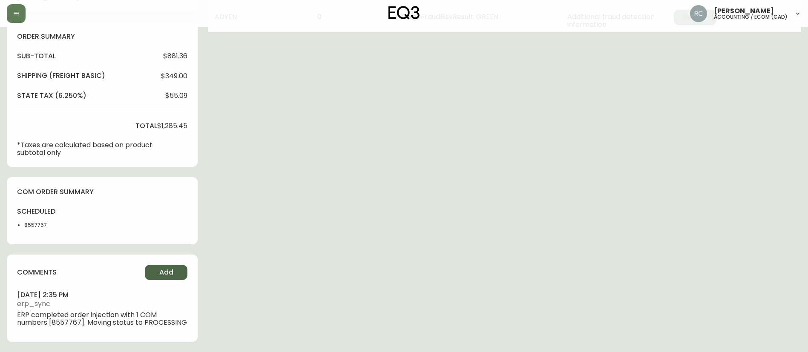
click at [160, 275] on span "Add" at bounding box center [166, 272] width 14 height 9
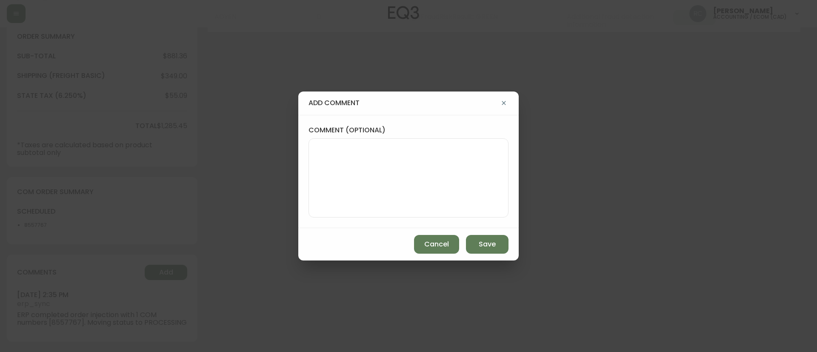
drag, startPoint x: 273, startPoint y: 240, endPoint x: 289, endPoint y: 218, distance: 27.4
click at [273, 240] on div "add comment comment (optional) Cancel Save" at bounding box center [408, 176] width 817 height 352
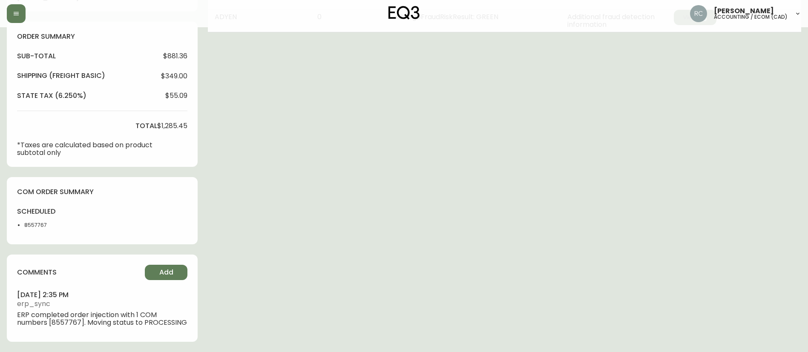
click at [335, 186] on div "Order # 4134599 August 10, 2025 at 2:26 pm from US_EN Print Invoice Inject into…" at bounding box center [404, 49] width 794 height 606
click at [161, 275] on span "Add" at bounding box center [166, 272] width 14 height 9
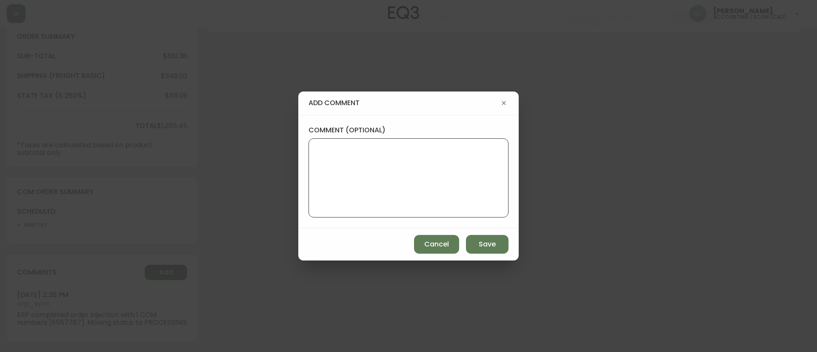
click at [319, 197] on textarea "comment (optional)" at bounding box center [409, 178] width 186 height 68
paste textarea "CVC/CVV Supplied, Matches (M) AVS Both postal code and address match (Y)"
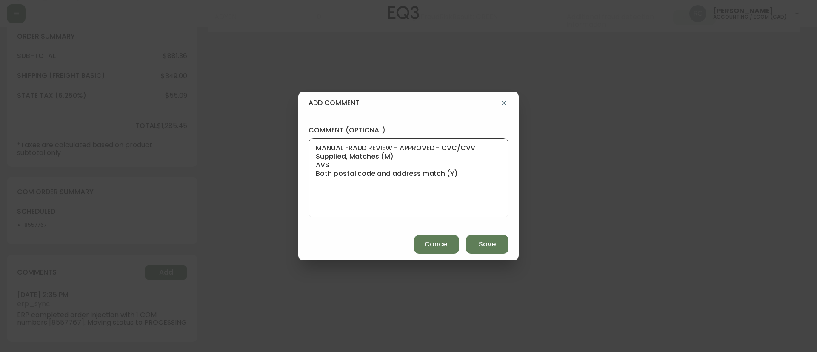
paste textarea "Time since an authorized payment was first seen with email address 3yr 288d"
type textarea "MANUAL FRAUD REVIEW - APPROVED - CVC/CVV Supplied, Matches (M) AVS Both postal …"
click at [436, 216] on div "MANUAL FRAUD REVIEW - APPROVED - CVC/CVV Supplied, Matches (M) AVS Both postal …" at bounding box center [409, 177] width 200 height 79
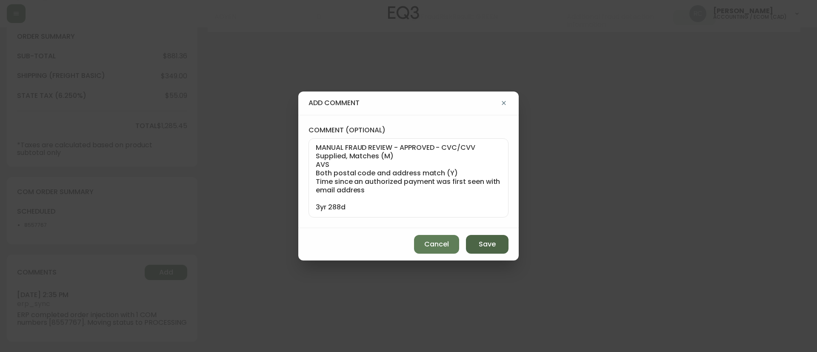
click at [482, 246] on span "Save" at bounding box center [487, 244] width 17 height 9
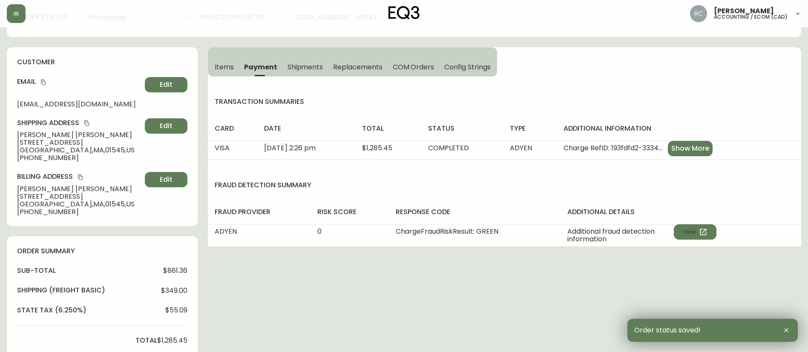
scroll to position [0, 0]
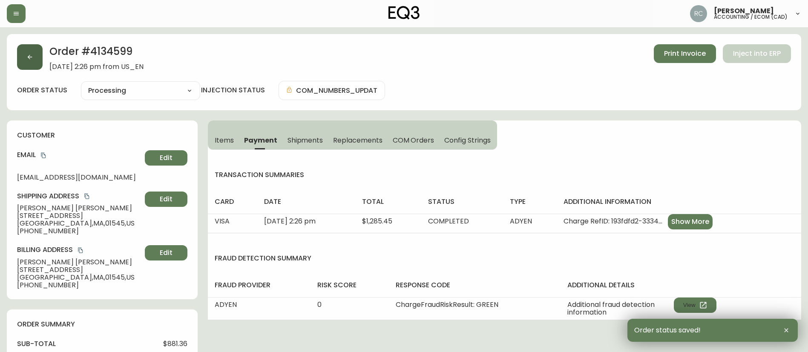
click at [26, 48] on button "button" at bounding box center [30, 57] width 26 height 26
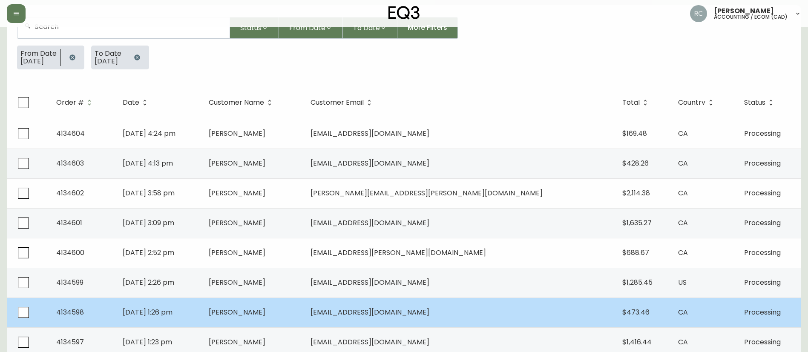
click at [202, 302] on td "[DATE] 1:26 pm" at bounding box center [159, 313] width 86 height 30
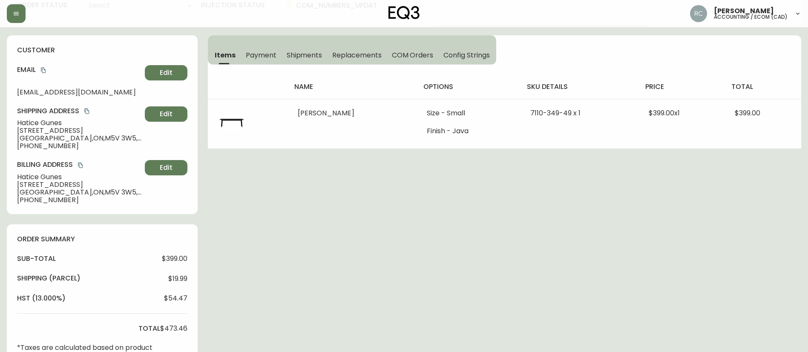
type input "Processing"
select select "PROCESSING"
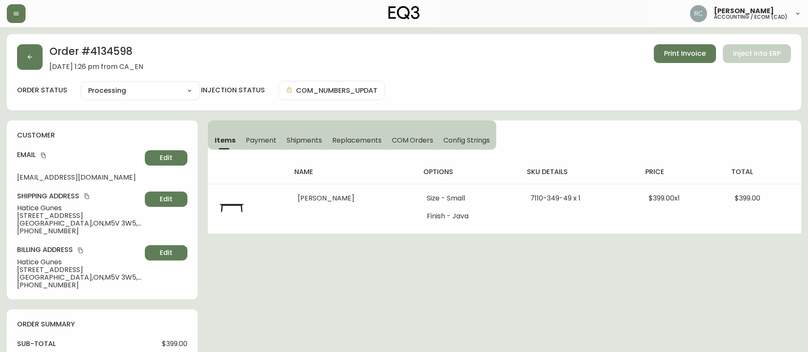
click at [259, 137] on span "Payment" at bounding box center [261, 140] width 31 height 9
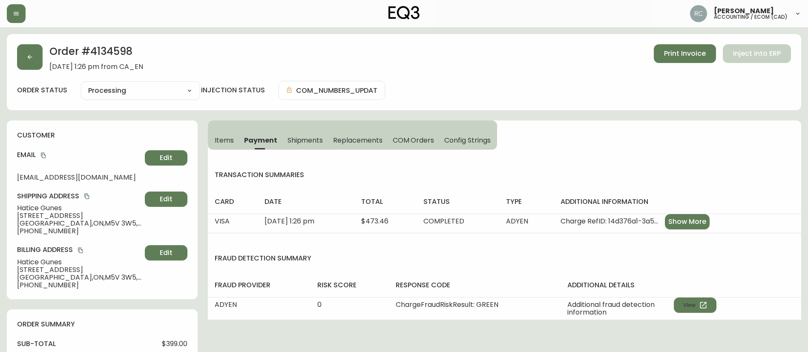
drag, startPoint x: 400, startPoint y: 269, endPoint x: 383, endPoint y: 268, distance: 16.7
click at [400, 269] on div "transaction summaries card date total status type additional information VISA A…" at bounding box center [504, 245] width 593 height 150
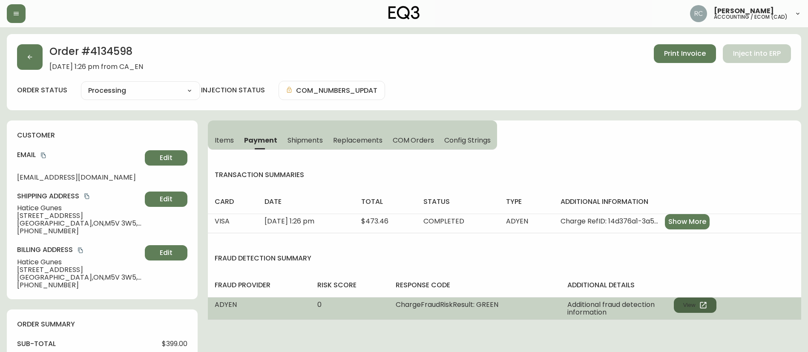
click at [696, 303] on button "View" at bounding box center [694, 305] width 43 height 15
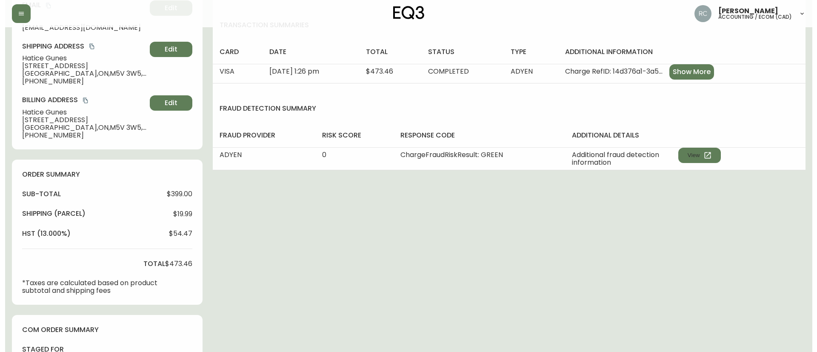
scroll to position [297, 0]
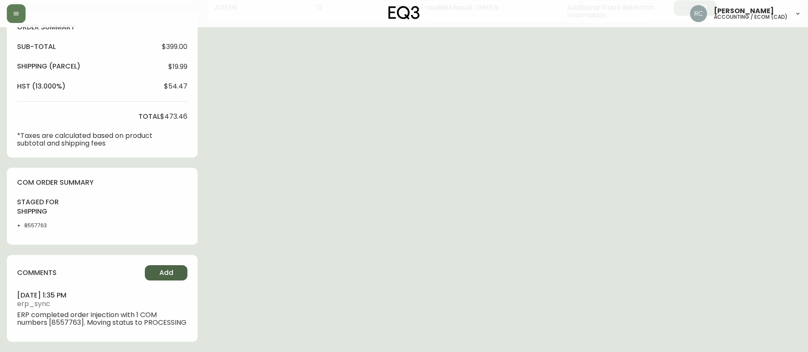
click at [155, 270] on button "Add" at bounding box center [166, 272] width 43 height 15
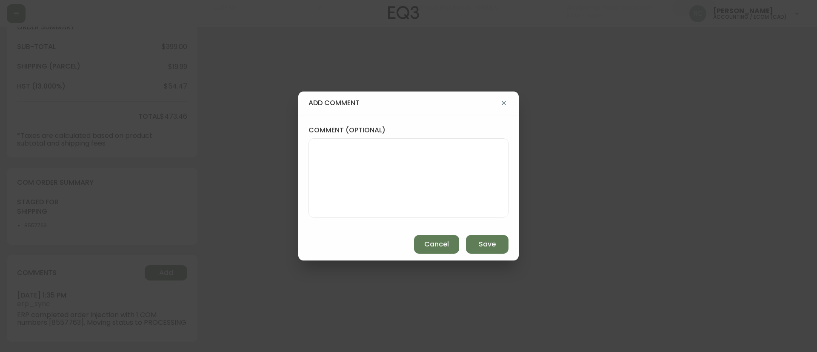
drag, startPoint x: 425, startPoint y: 163, endPoint x: 419, endPoint y: 134, distance: 29.6
click at [425, 161] on textarea "comment (optional)" at bounding box center [409, 178] width 186 height 68
paste textarea "MANUAL FRAUD REVIEW - APPROVED - same shipping and billing address -"
paste textarea "CVC/CVV Supplied, Matches (M) AVS Both postal code and address match (Y)"
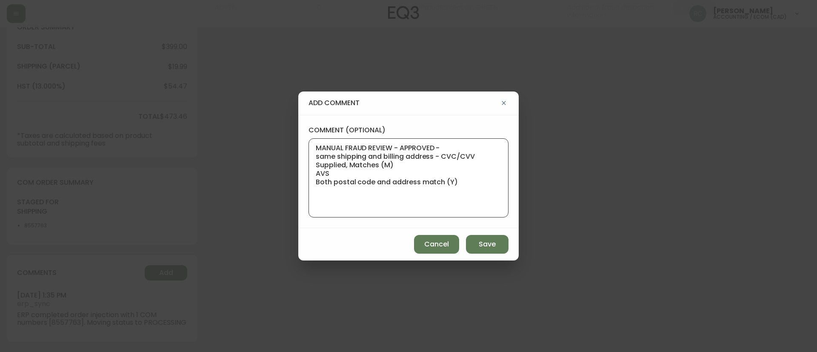
click at [477, 182] on textarea "MANUAL FRAUD REVIEW - APPROVED - same shipping and billing address - CVC/CVV Su…" at bounding box center [409, 178] width 186 height 68
paste textarea "Based on Adyen's global transaction data Authorization rate of IP address Last …"
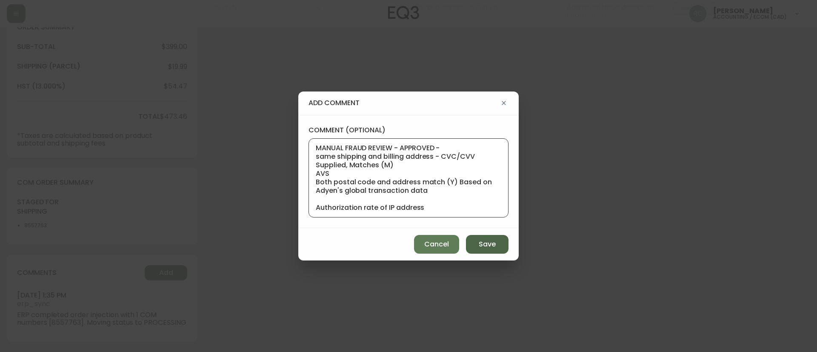
scroll to position [60, 0]
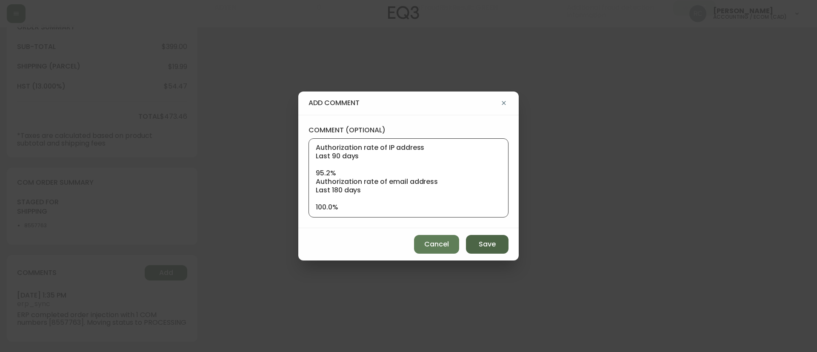
type textarea "MANUAL FRAUD REVIEW - APPROVED - same shipping and billing address - CVC/CVV Su…"
click at [478, 248] on button "Save" at bounding box center [487, 244] width 43 height 19
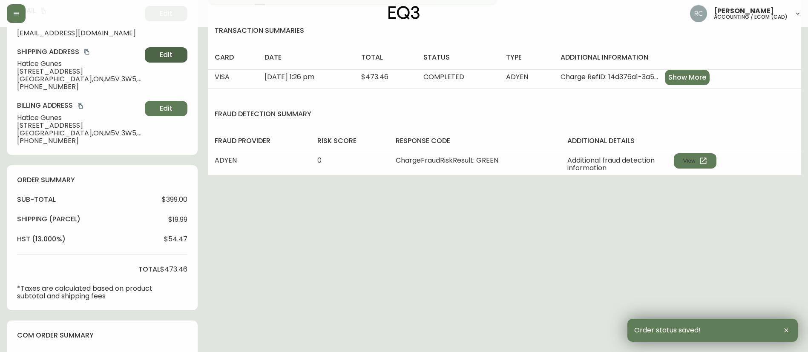
scroll to position [0, 0]
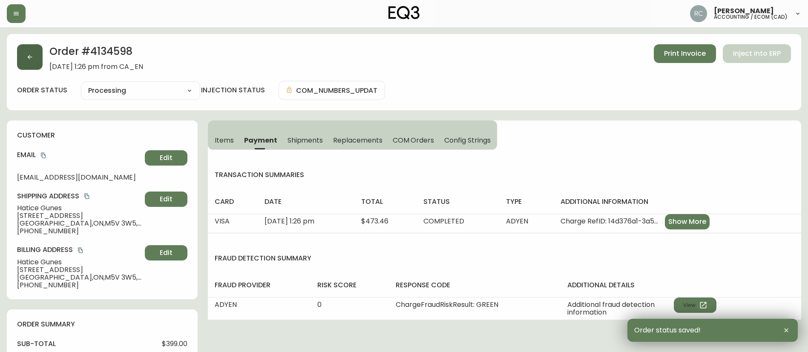
click at [36, 60] on button "button" at bounding box center [30, 57] width 26 height 26
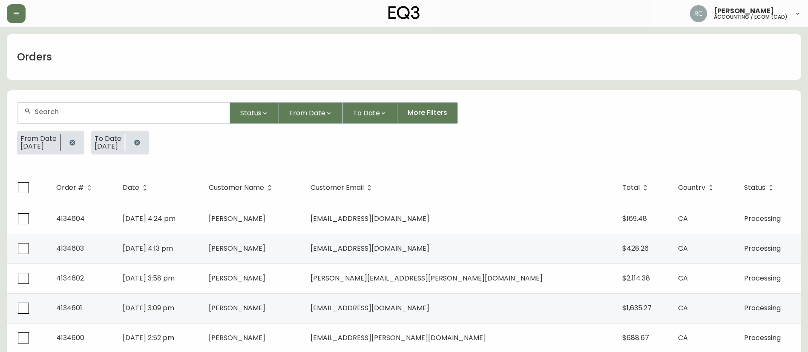
click at [203, 166] on form "Status From Date To Date More Filters From Date 10/08/2025 To Date 10/08/2025" at bounding box center [404, 132] width 794 height 80
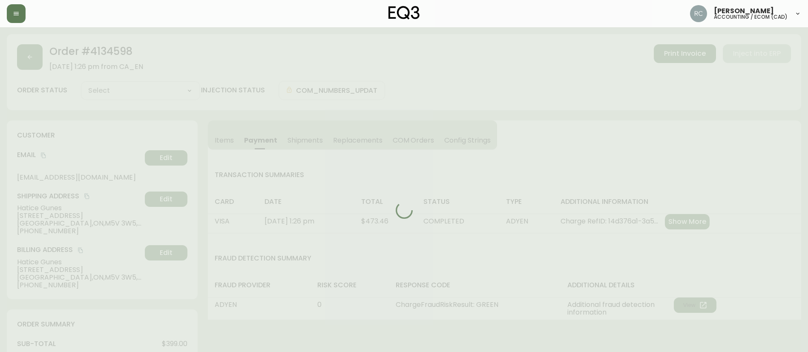
type input "Processing"
select select "PROCESSING"
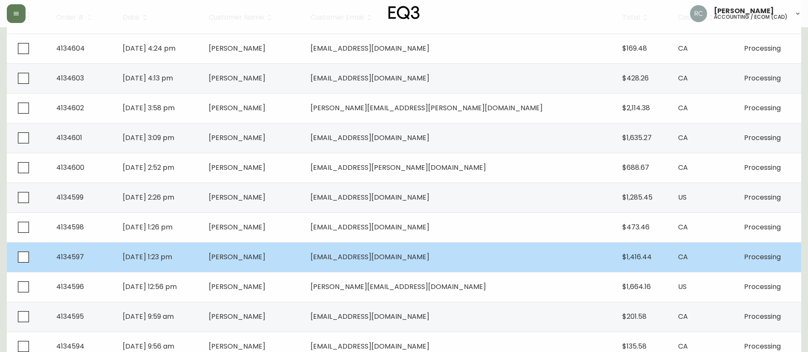
click at [202, 256] on td "[DATE] 1:23 pm" at bounding box center [159, 257] width 86 height 30
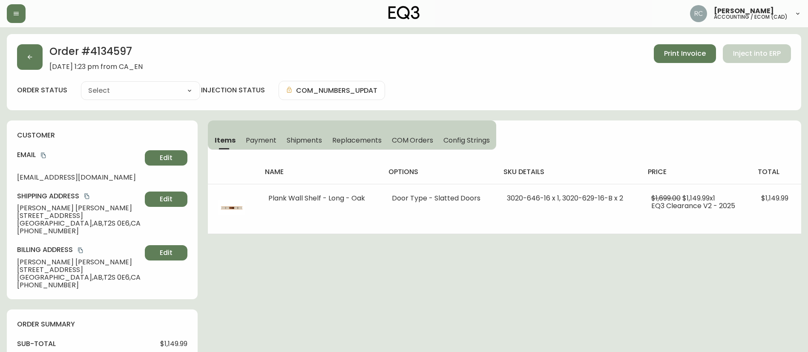
type input "Processing"
select select "PROCESSING"
click at [254, 132] on button "Payment" at bounding box center [261, 140] width 41 height 19
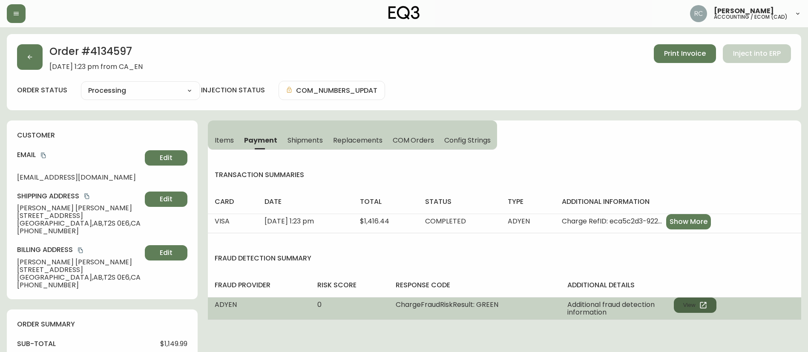
click at [708, 310] on button "View" at bounding box center [694, 305] width 43 height 15
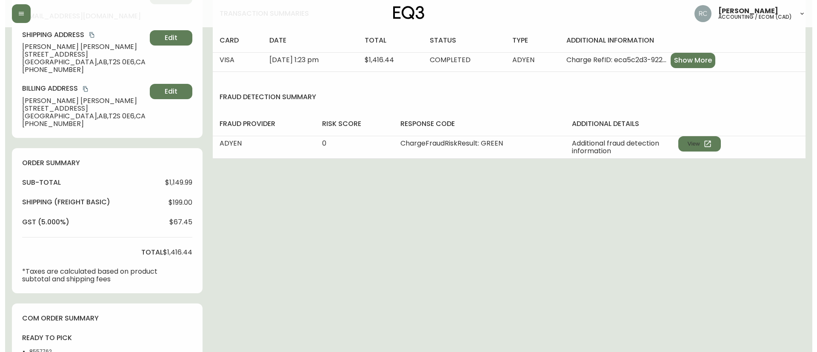
scroll to position [288, 0]
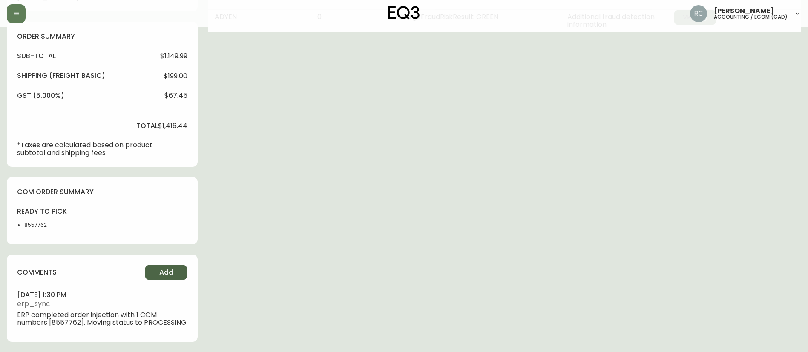
click at [161, 277] on span "Add" at bounding box center [166, 272] width 14 height 9
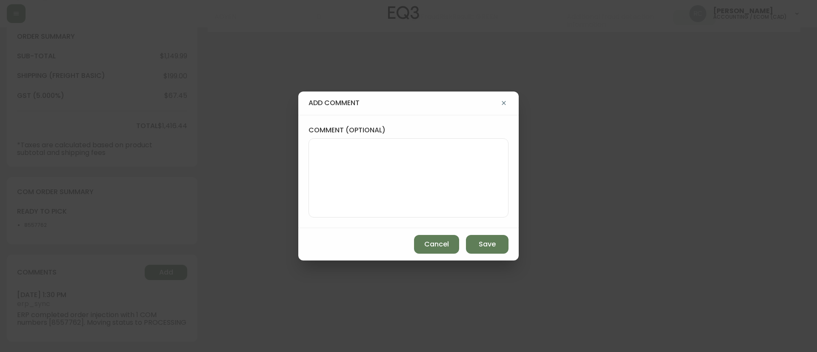
click at [387, 161] on textarea "comment (optional)" at bounding box center [409, 178] width 186 height 68
paste textarea "MANUAL FRAUD REVIEW - APPROVED - same shipping and billing address -"
paste textarea "CVC/CVV Supplied, Matches (M) AVS Address matches, postal code doesn''t (A)"
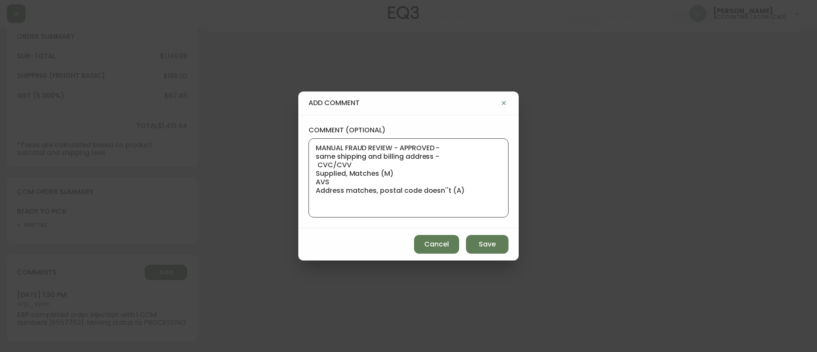
paste textarea "Time since an authorized payment was first seen with email address 3yr 313d"
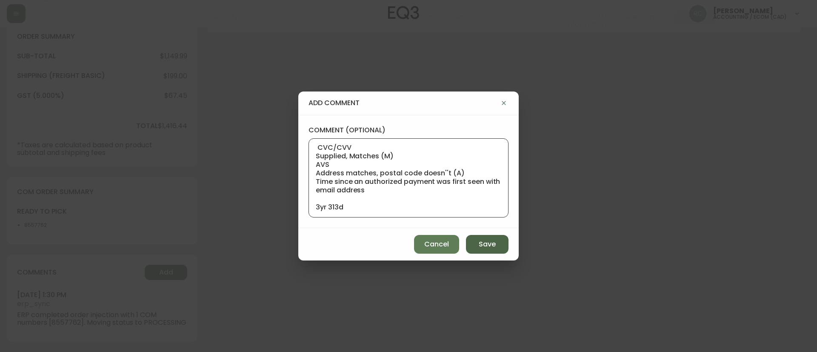
type textarea "MANUAL FRAUD REVIEW - APPROVED - same shipping and billing address - CVC/CVV Su…"
click at [483, 243] on span "Save" at bounding box center [487, 244] width 17 height 9
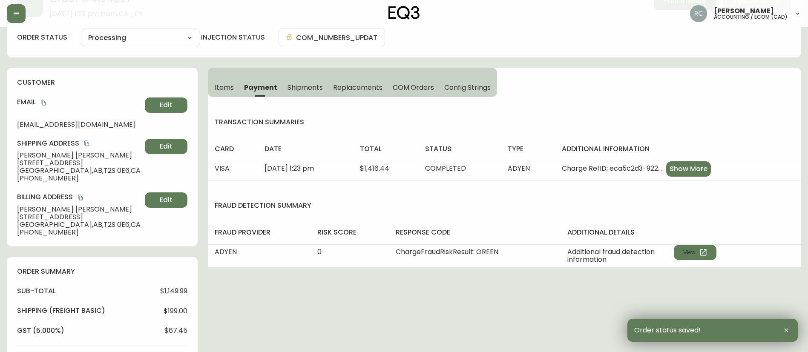
scroll to position [0, 0]
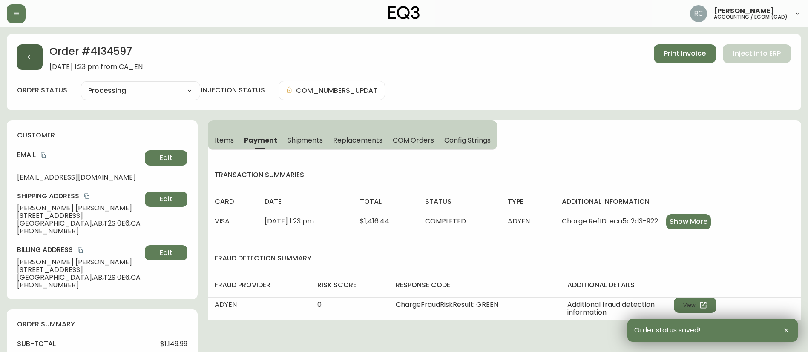
click at [34, 52] on button "button" at bounding box center [30, 57] width 26 height 26
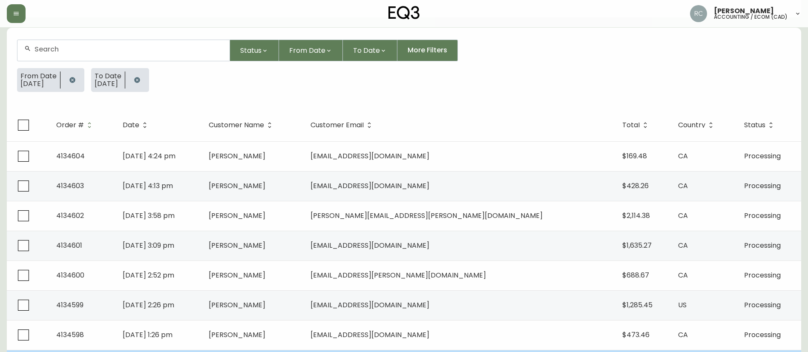
scroll to position [170, 0]
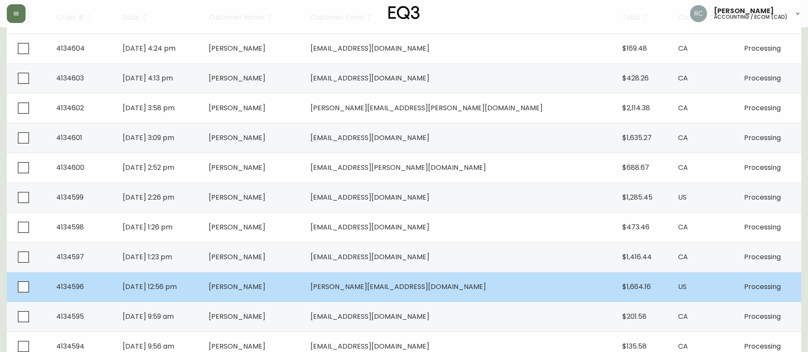
click at [304, 290] on td "[PERSON_NAME]" at bounding box center [253, 287] width 102 height 30
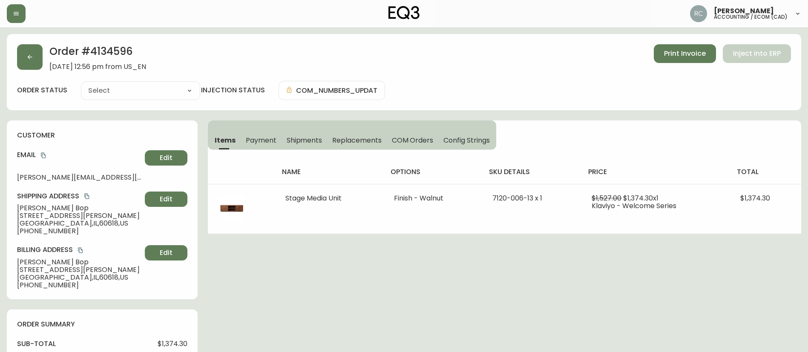
type input "Processing"
select select "PROCESSING"
click at [264, 136] on span "Payment" at bounding box center [261, 140] width 31 height 9
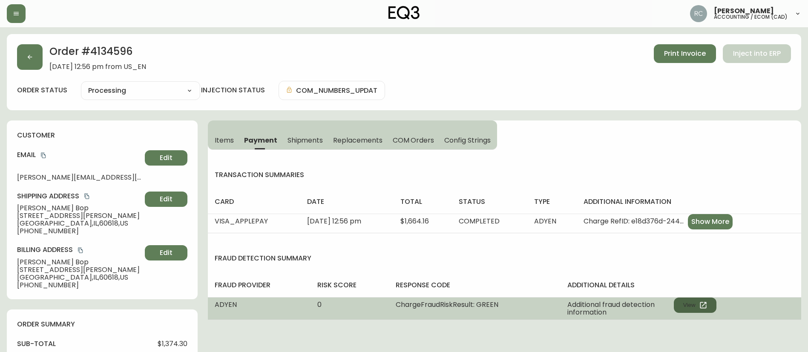
click at [690, 301] on button "View" at bounding box center [694, 305] width 43 height 15
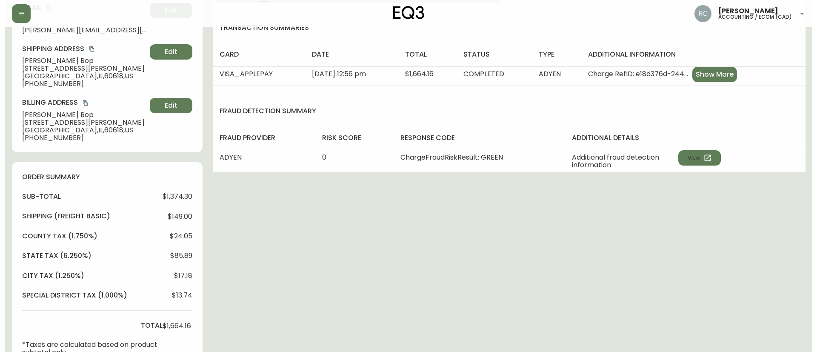
scroll to position [347, 0]
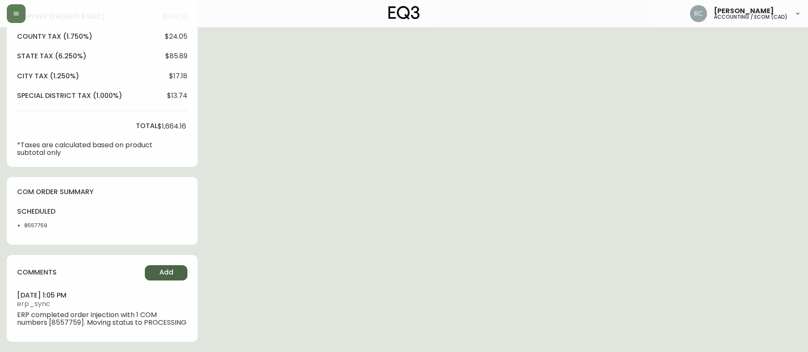
click at [160, 272] on span "Add" at bounding box center [166, 272] width 14 height 9
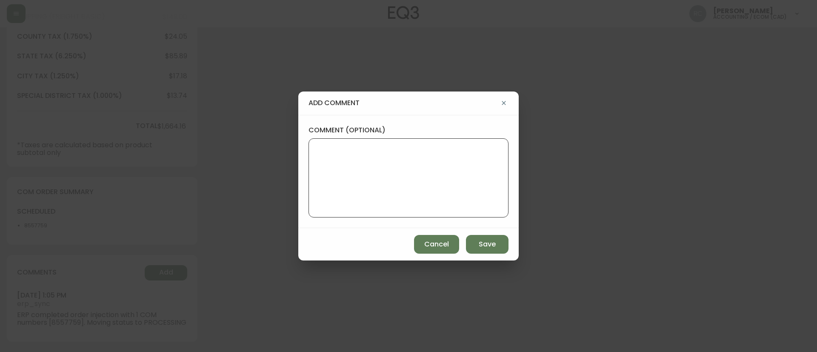
click at [347, 161] on textarea "comment (optional)" at bounding box center [409, 178] width 186 height 68
paste textarea "MANUAL FRAUD REVIEW - APPROVED - same shipping and billing address -"
paste textarea "CVC/CVV Not Supplied, Unknown AVS Both postal code and address match (Y)"
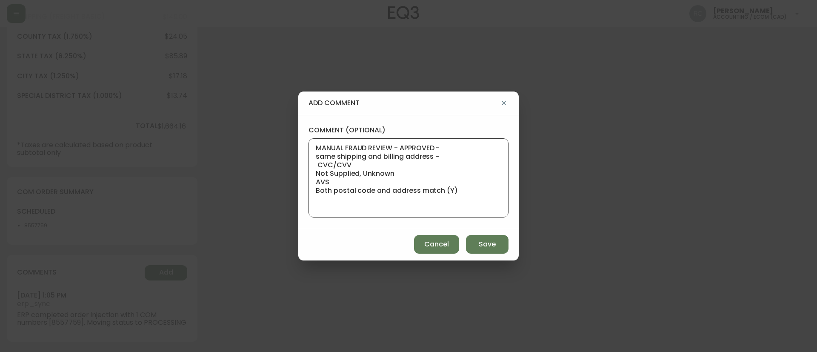
paste textarea "Based on Adyen's global transaction data Authorization rate of email address La…"
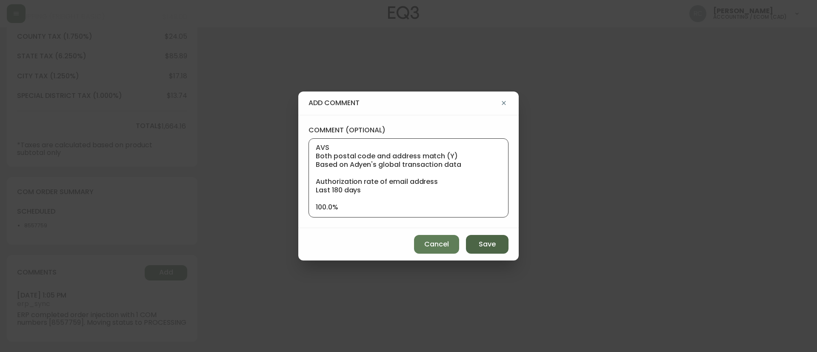
type textarea "MANUAL FRAUD REVIEW - APPROVED - same shipping and billing address - CVC/CVV No…"
click at [499, 244] on button "Save" at bounding box center [487, 244] width 43 height 19
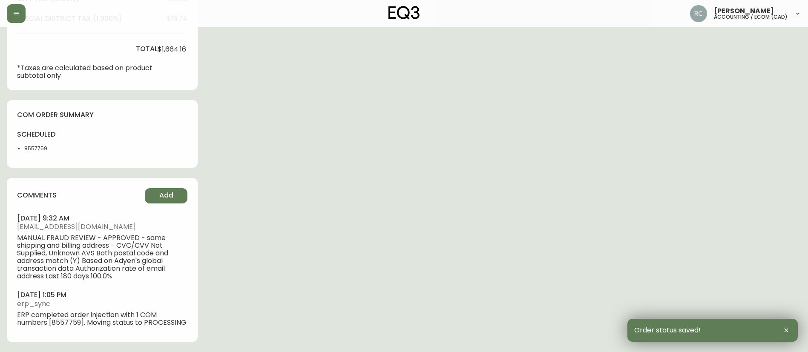
scroll to position [0, 0]
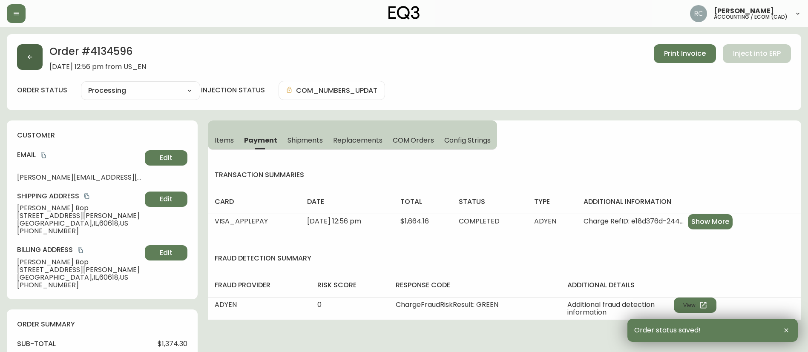
click at [22, 57] on button "button" at bounding box center [30, 57] width 26 height 26
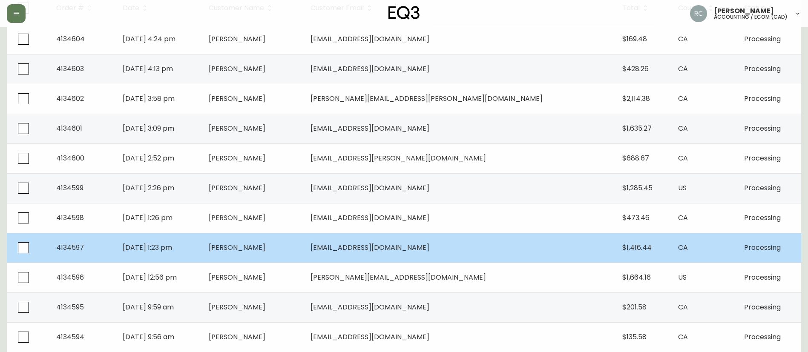
scroll to position [199, 0]
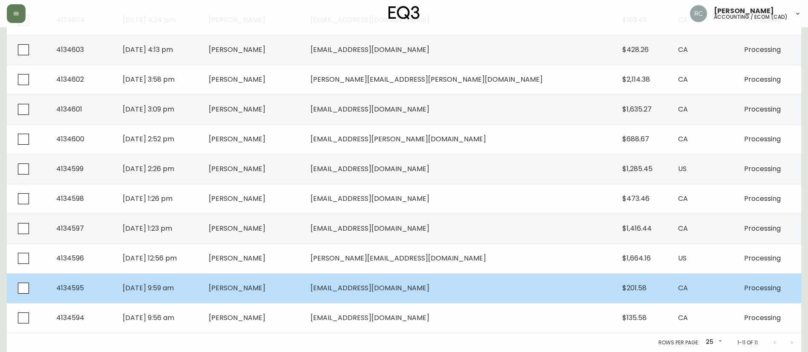
click at [292, 293] on td "[PERSON_NAME]" at bounding box center [253, 288] width 102 height 30
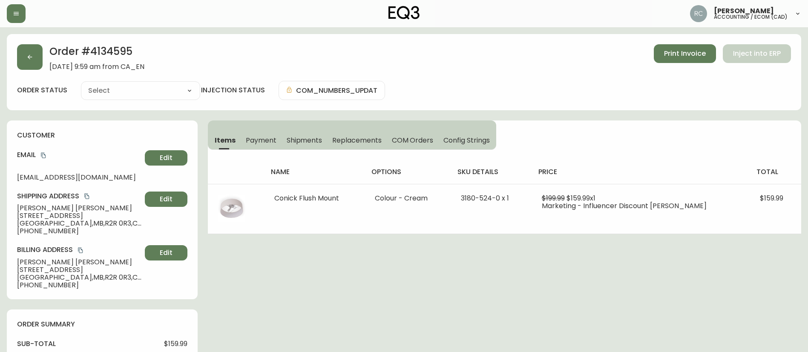
type input "Processing"
select select "PROCESSING"
click at [273, 139] on span "Payment" at bounding box center [261, 140] width 31 height 9
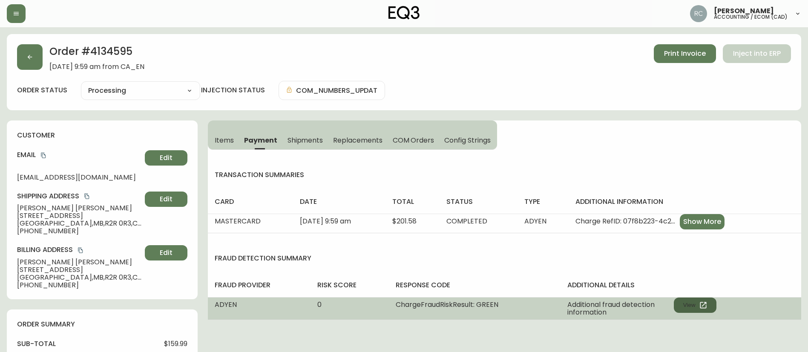
click at [705, 309] on icon "button" at bounding box center [703, 305] width 9 height 9
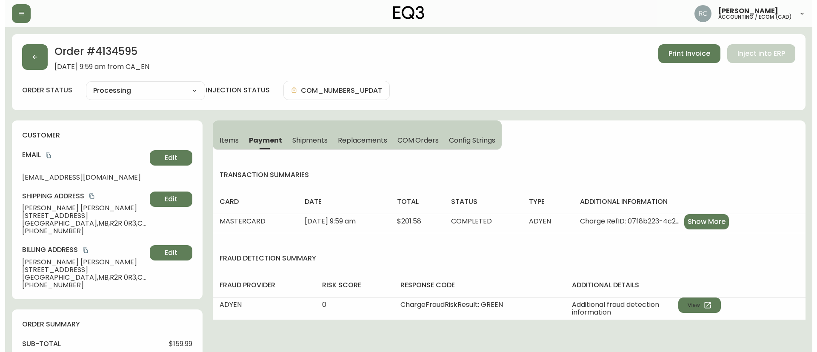
scroll to position [317, 0]
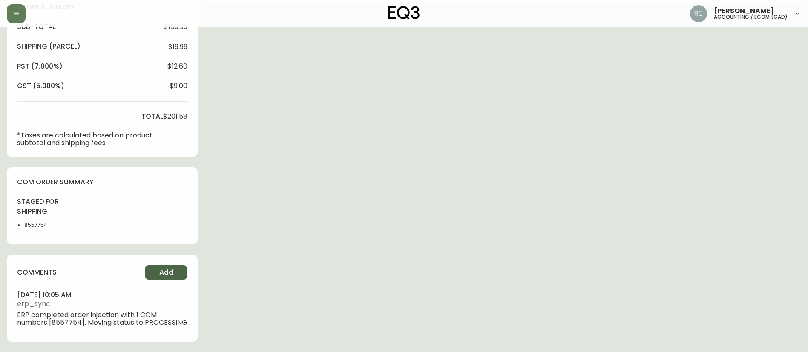
click at [171, 275] on span "Add" at bounding box center [166, 272] width 14 height 9
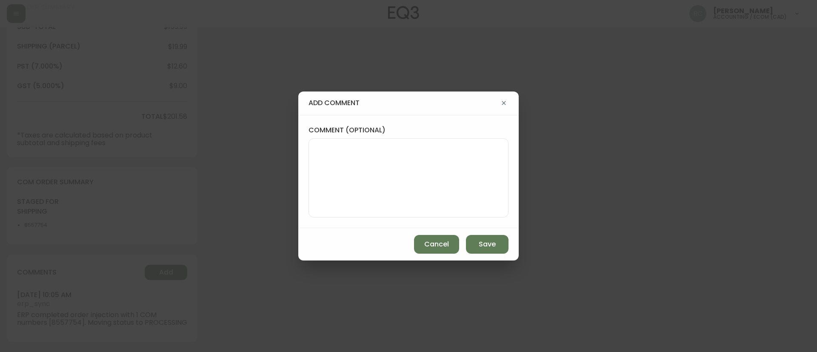
click at [417, 146] on textarea "comment (optional)" at bounding box center [409, 178] width 186 height 68
paste textarea "MANUAL FRAUD REVIEW - APPROVED - same shipping and billing address -"
paste textarea "CVC/CVV Supplied, Matches (M) AVS Both postal code and address match (Y)"
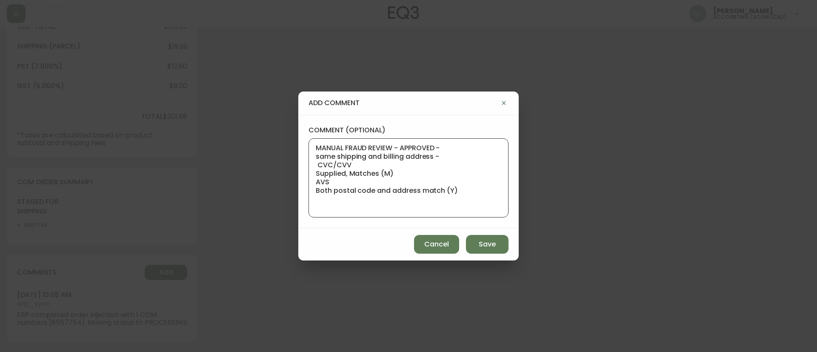
paste textarea "Time since an authorized payment was first seen with email address 3yr 348d"
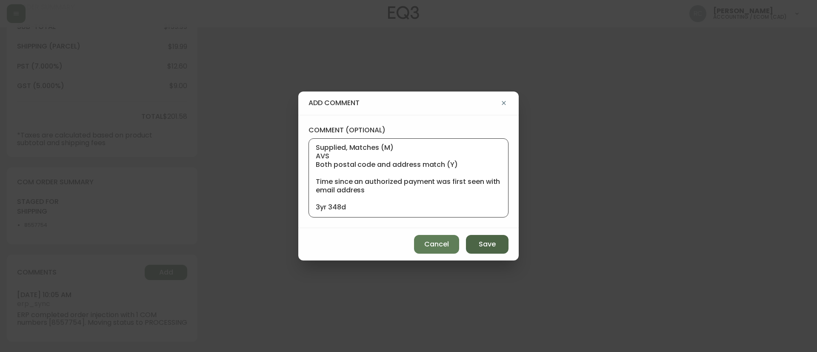
type textarea "MANUAL FRAUD REVIEW - APPROVED - same shipping and billing address - CVC/CVV Su…"
click at [486, 248] on span "Save" at bounding box center [487, 244] width 17 height 9
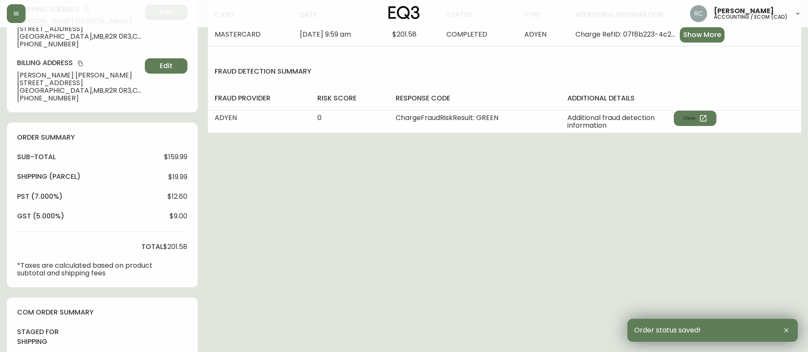
scroll to position [0, 0]
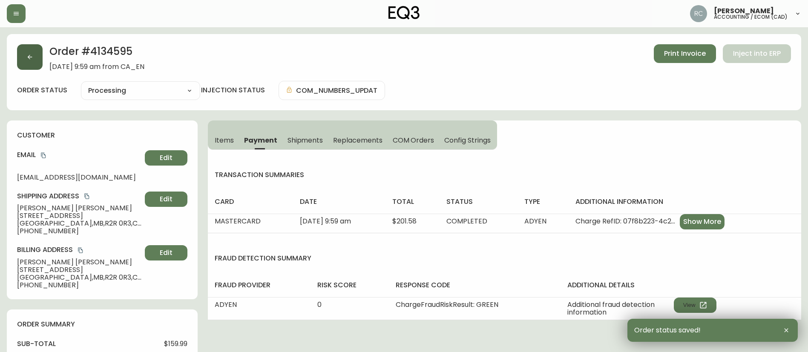
click at [26, 56] on button "button" at bounding box center [30, 57] width 26 height 26
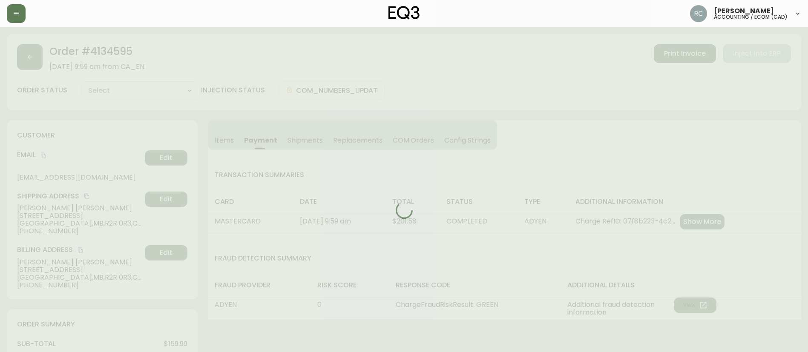
type input "Processing"
select select "PROCESSING"
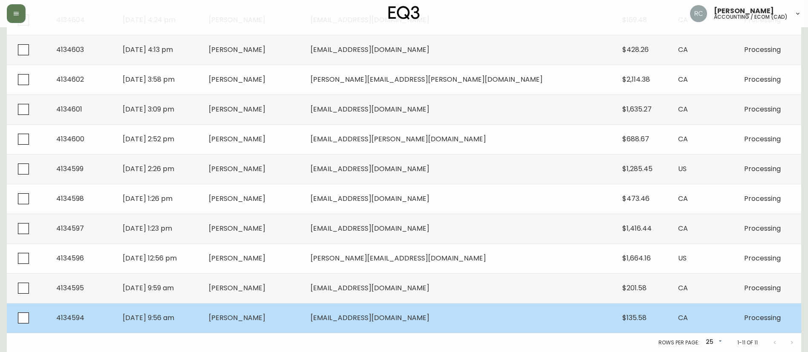
click at [202, 319] on td "[DATE] 9:56 am" at bounding box center [159, 318] width 86 height 30
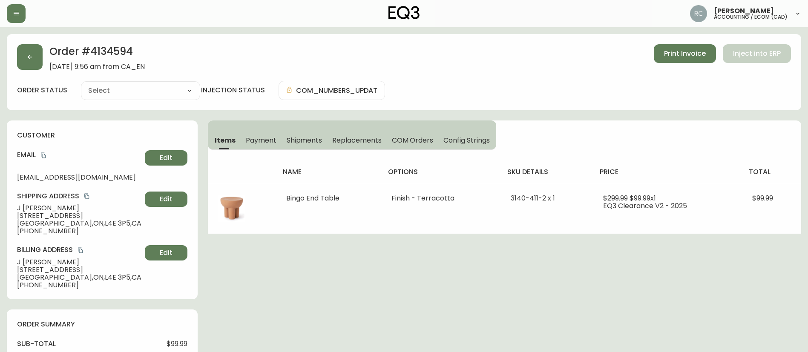
type input "Processing"
select select "PROCESSING"
drag, startPoint x: 267, startPoint y: 141, endPoint x: 261, endPoint y: 140, distance: 6.4
click at [267, 141] on span "Payment" at bounding box center [261, 140] width 31 height 9
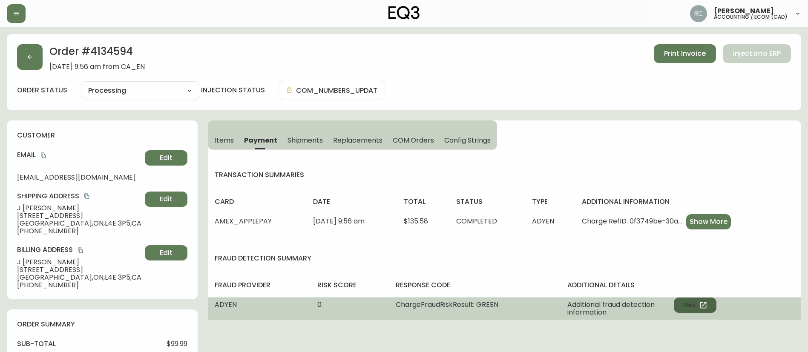
click at [694, 306] on button "View" at bounding box center [694, 305] width 43 height 15
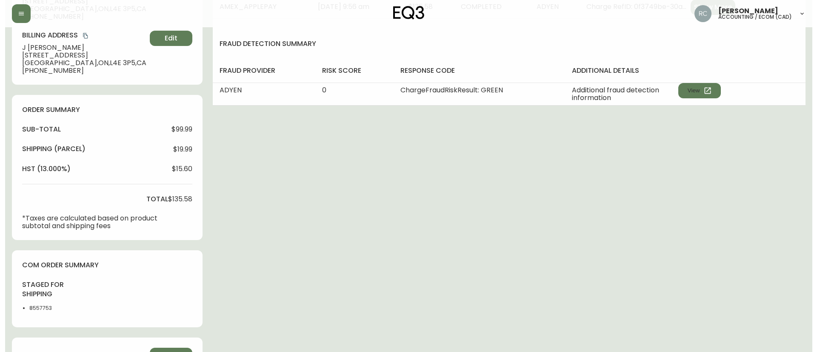
scroll to position [297, 0]
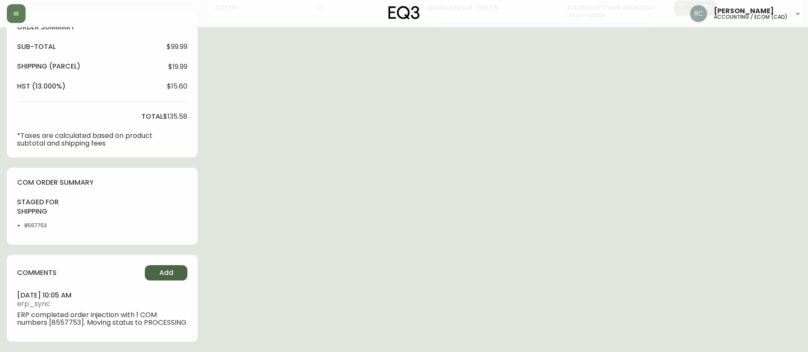
click at [172, 272] on span "Add" at bounding box center [166, 272] width 14 height 9
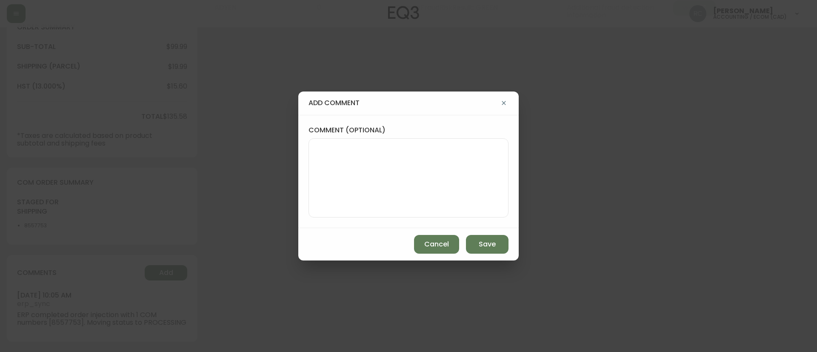
click at [435, 166] on textarea "comment (optional)" at bounding box center [409, 178] width 186 height 68
paste textarea "MANUAL FRAUD REVIEW - APPROVED - same shipping and billing address -"
paste textarea "CVC/CVV Not Supplied, Unknown AVS Name doesn''t match, address matches, postal …"
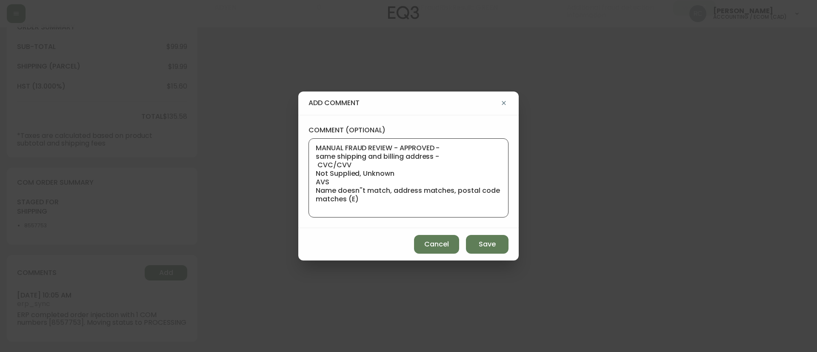
type textarea "MANUAL FRAUD REVIEW - APPROVED - same shipping and billing address - CVC/CVV No…"
click at [234, 142] on div "add comment comment (optional) MANUAL FRAUD REVIEW - APPROVED - same shipping a…" at bounding box center [408, 176] width 817 height 352
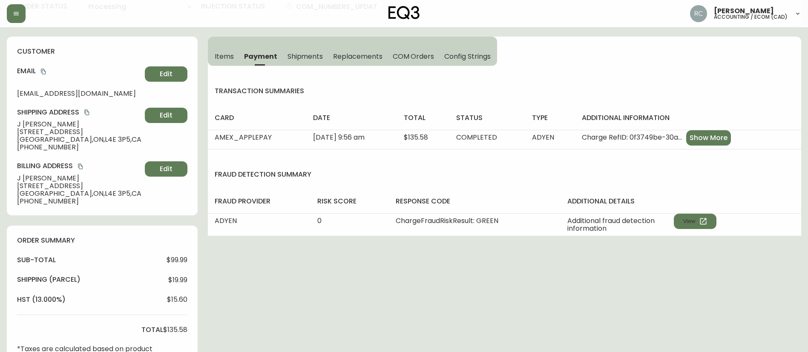
scroll to position [0, 0]
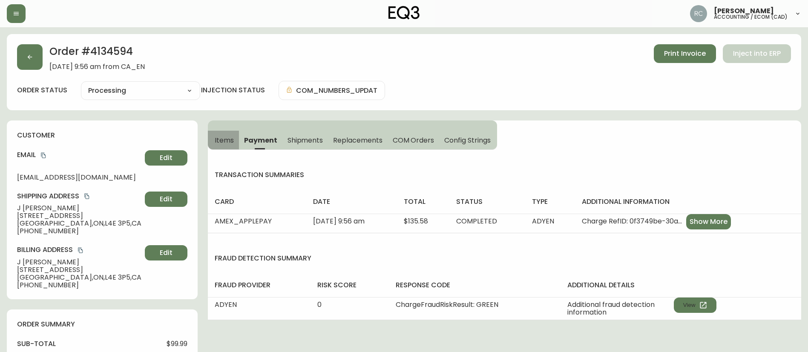
click at [223, 138] on span "Items" at bounding box center [224, 140] width 19 height 9
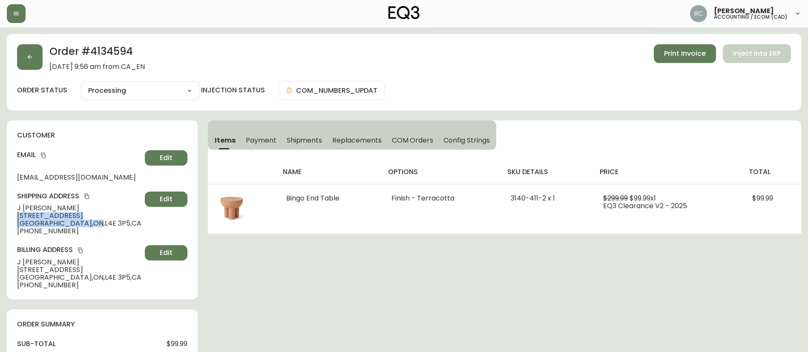
drag, startPoint x: 76, startPoint y: 221, endPoint x: 816, endPoint y: 62, distance: 756.8
click at [0, 220] on html "Russel Joy Custodio accounting / ecom (cad) Order # 4134594 August 10, 2025 at …" at bounding box center [404, 324] width 808 height 649
copy span "Richmond Hill , ON"
click at [71, 204] on span "J Wong" at bounding box center [79, 208] width 124 height 8
drag, startPoint x: 77, startPoint y: 222, endPoint x: 0, endPoint y: 218, distance: 76.7
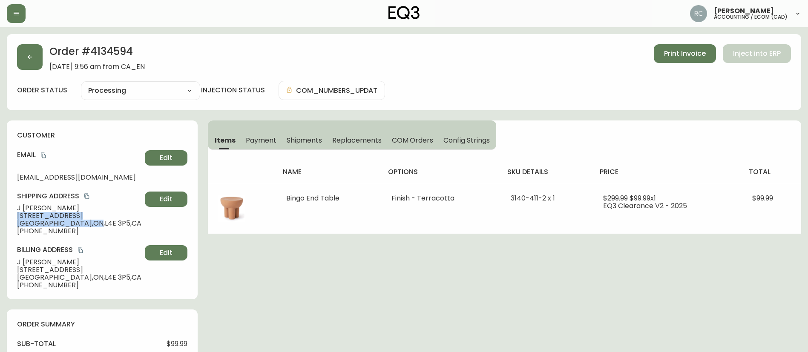
click at [0, 218] on main "Order # 4134594 August 10, 2025 at 9:56 am from CA_EN Print Invoice Inject into…" at bounding box center [404, 338] width 808 height 622
copy div "510 Stouffville Road Richmond Hill , ON"
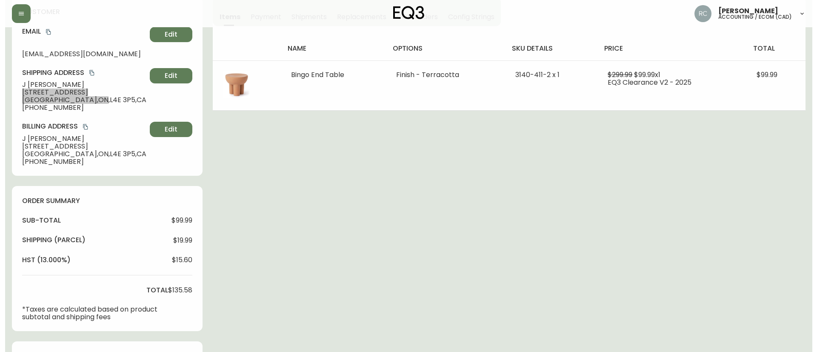
scroll to position [297, 0]
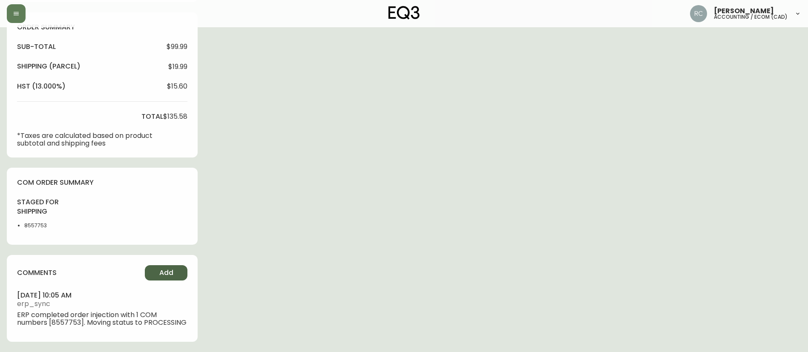
click at [147, 268] on button "Add" at bounding box center [166, 272] width 43 height 15
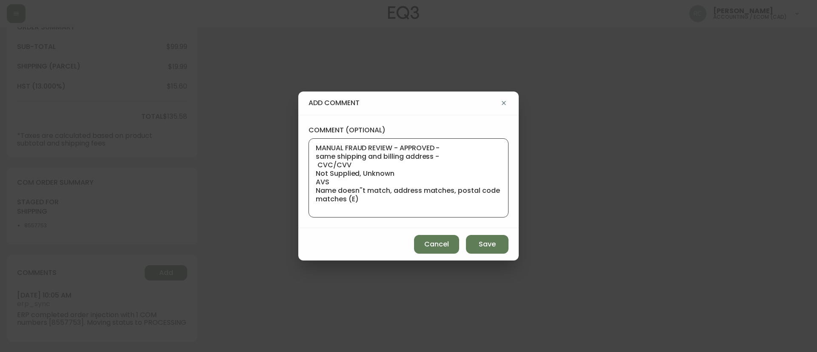
click at [465, 205] on textarea "MANUAL FRAUD REVIEW - APPROVED - same shipping and billing address - CVC/CVV No…" at bounding box center [409, 178] width 186 height 68
paste textarea "https://www.remax.ca/on/richmond-hill-real-estate/510-stouffville-rd-off_id9e66…"
type textarea "MANUAL FRAUD REVIEW - APPROVED - same shipping and billing address - CVC/CVV No…"
click at [483, 241] on span "Save" at bounding box center [487, 244] width 17 height 9
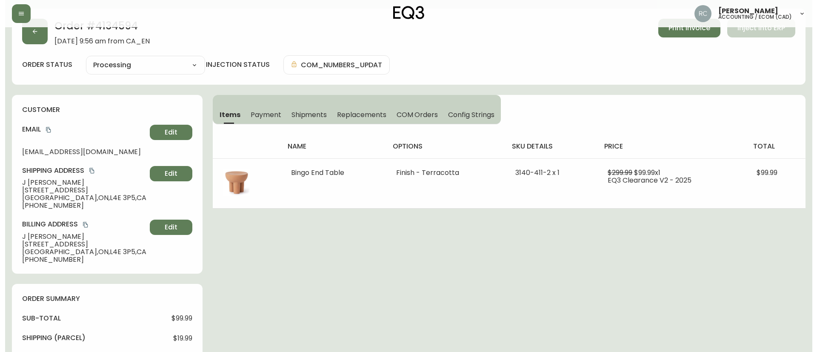
scroll to position [0, 0]
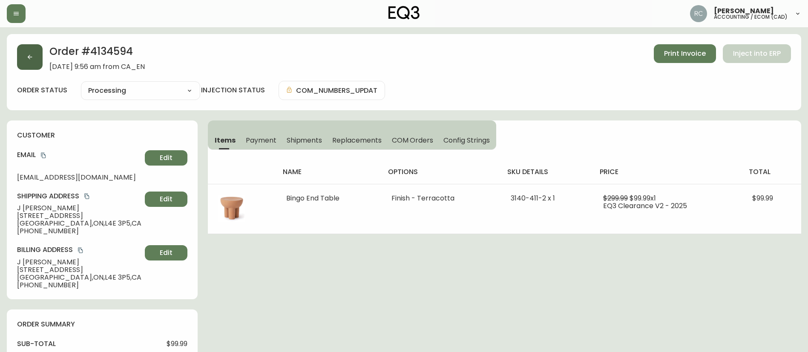
click at [34, 55] on button "button" at bounding box center [30, 57] width 26 height 26
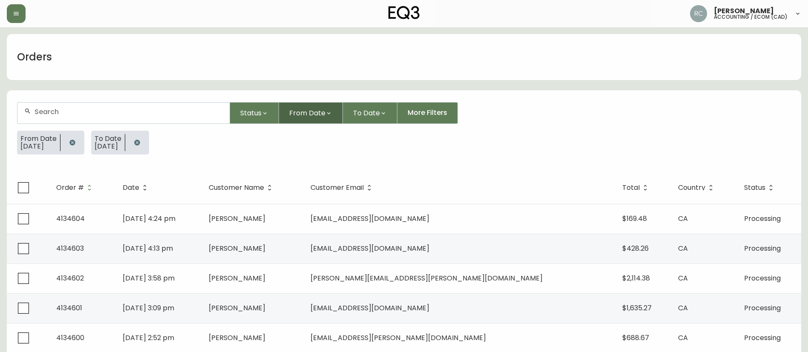
click at [307, 110] on span "From Date" at bounding box center [307, 113] width 36 height 11
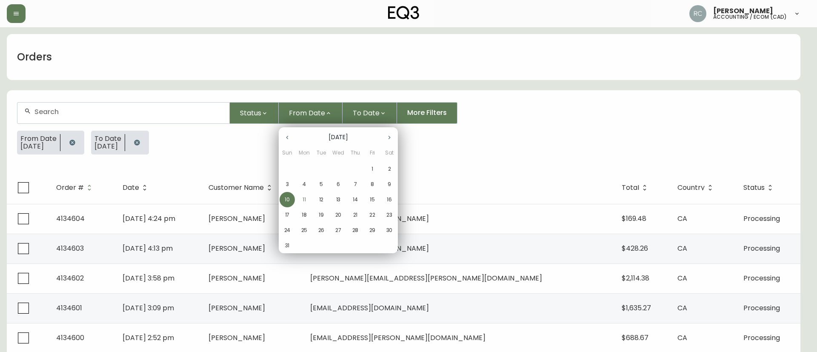
click at [387, 184] on span "9" at bounding box center [389, 184] width 15 height 8
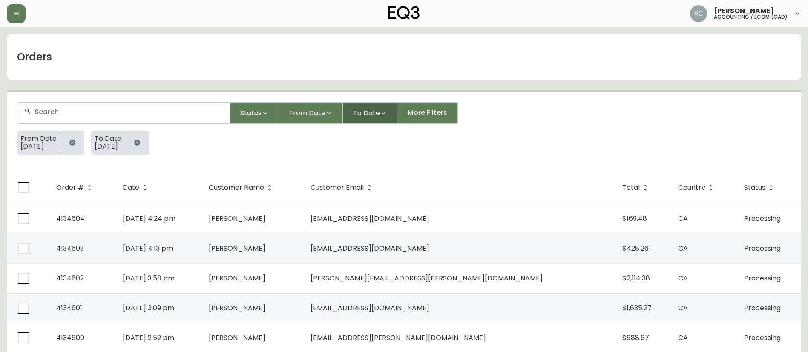
click at [360, 109] on span "To Date" at bounding box center [366, 113] width 27 height 11
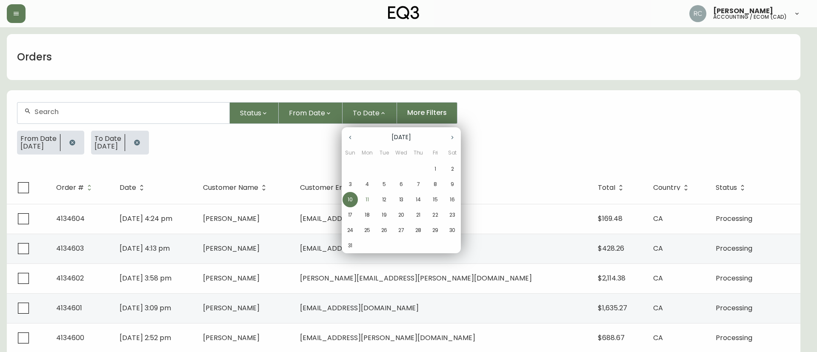
click at [450, 182] on span "9" at bounding box center [452, 184] width 15 height 8
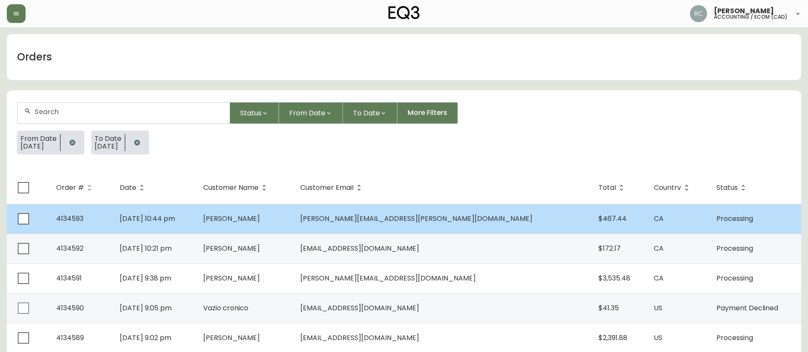
click at [260, 219] on span "[PERSON_NAME]" at bounding box center [231, 219] width 57 height 10
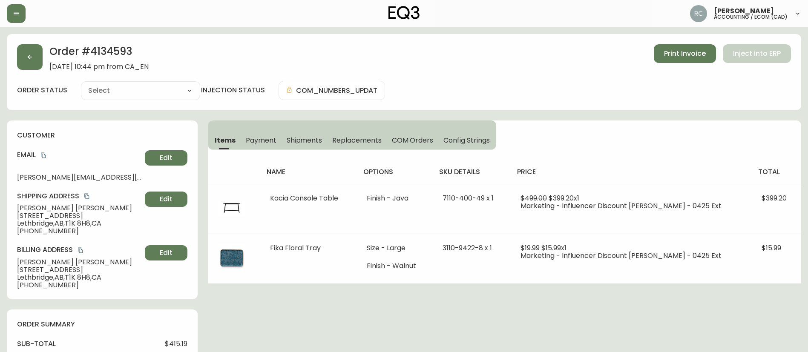
type input "Processing"
select select "PROCESSING"
click at [259, 134] on button "Payment" at bounding box center [261, 140] width 41 height 19
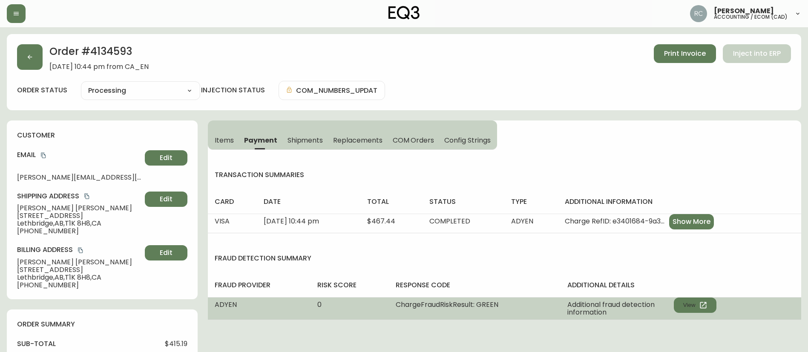
click at [718, 310] on td "Additional fraud detection information View" at bounding box center [680, 308] width 241 height 23
click at [706, 307] on icon "button" at bounding box center [702, 305] width 6 height 6
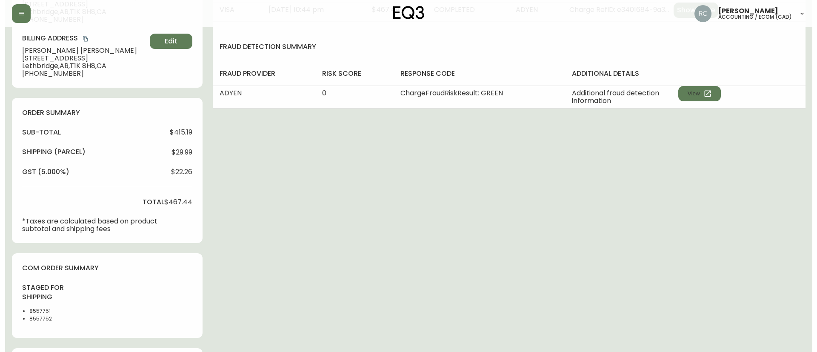
scroll to position [312, 0]
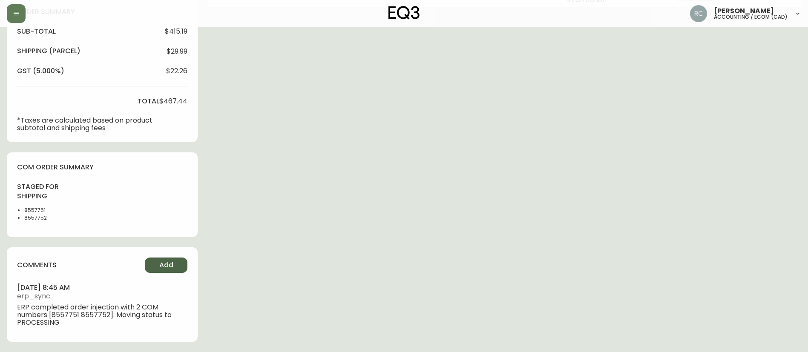
click at [159, 263] on span "Add" at bounding box center [166, 265] width 14 height 9
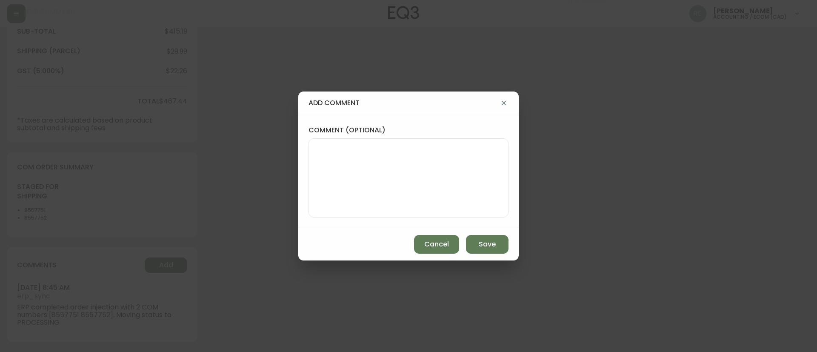
click at [450, 160] on textarea "comment (optional)" at bounding box center [409, 178] width 186 height 68
paste textarea "MANUAL FRAUD REVIEW - APPROVED - same shipping and billing address -"
paste textarea "CVC/CVV Supplied, Matches (M) AVS Both postal code and address match (Y)"
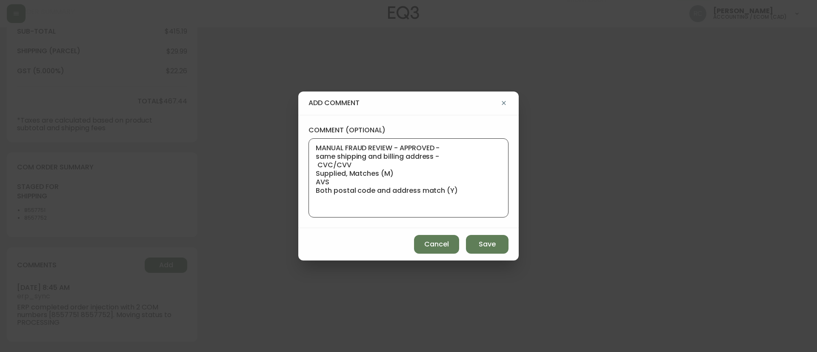
paste textarea "Time since an authorized payment was first seen with email address 3yr 322d"
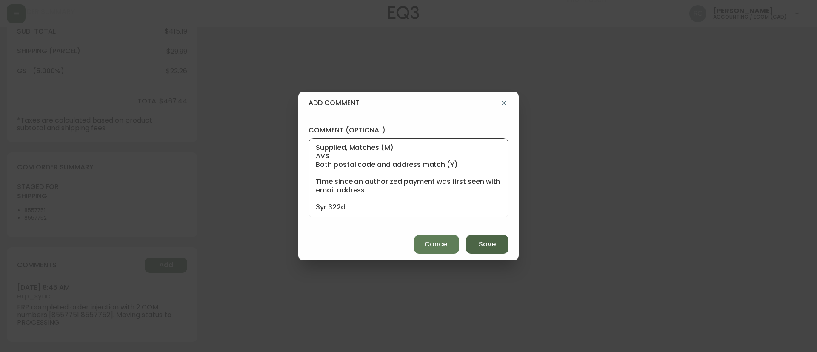
type textarea "MANUAL FRAUD REVIEW - APPROVED - same shipping and billing address - CVC/CVV Su…"
drag, startPoint x: 488, startPoint y: 243, endPoint x: 430, endPoint y: 224, distance: 60.6
click at [488, 243] on span "Save" at bounding box center [487, 244] width 17 height 9
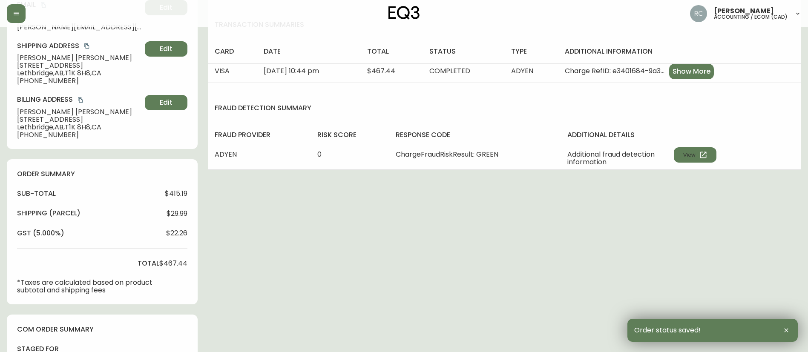
scroll to position [0, 0]
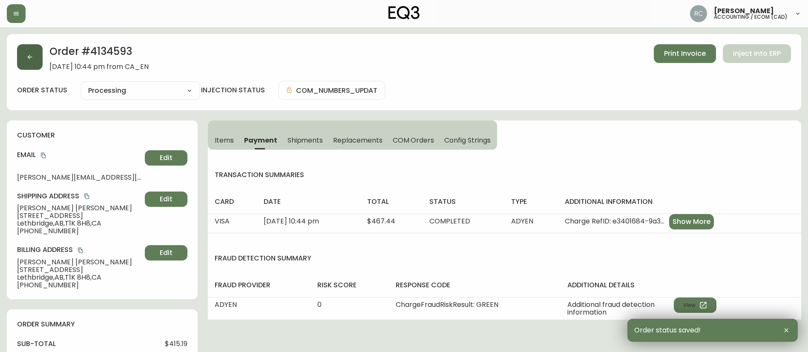
click at [34, 57] on button "button" at bounding box center [30, 57] width 26 height 26
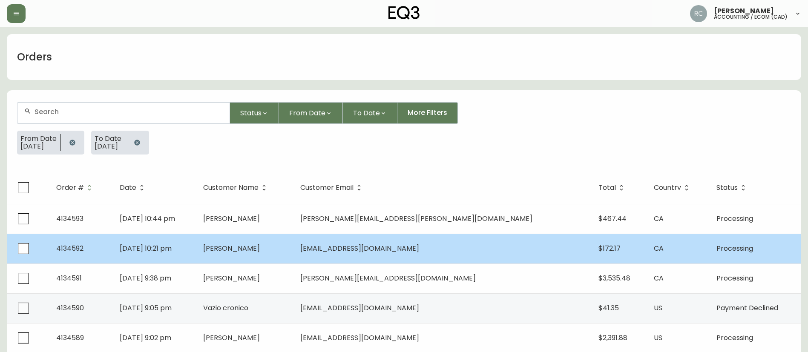
click at [256, 250] on td "[PERSON_NAME]" at bounding box center [244, 249] width 97 height 30
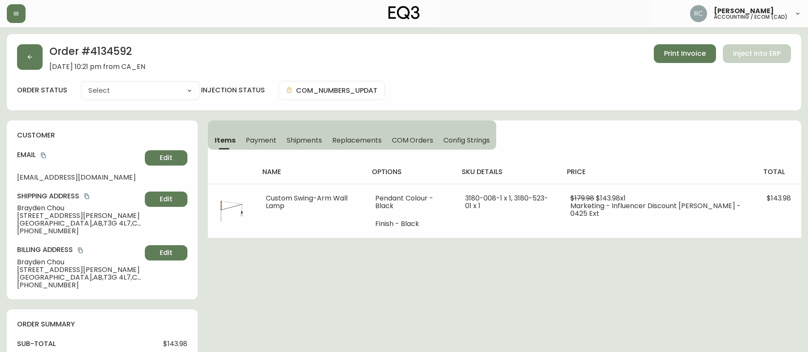
type input "Processing"
select select "PROCESSING"
click at [259, 134] on button "Payment" at bounding box center [261, 140] width 41 height 19
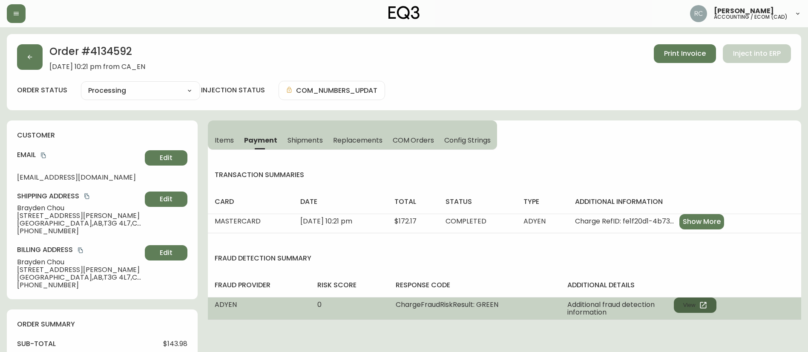
click at [696, 299] on button "View" at bounding box center [694, 305] width 43 height 15
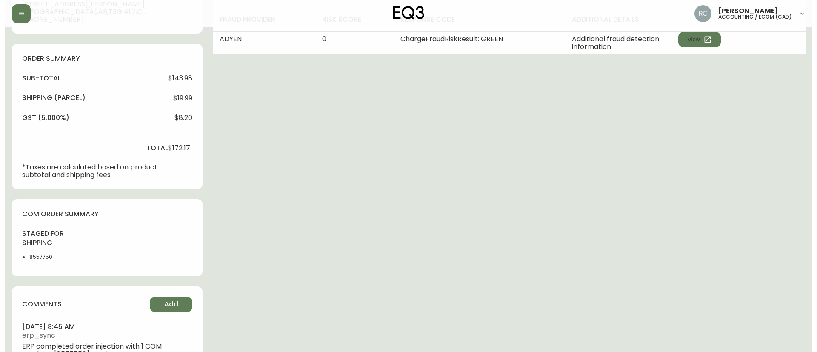
scroll to position [297, 0]
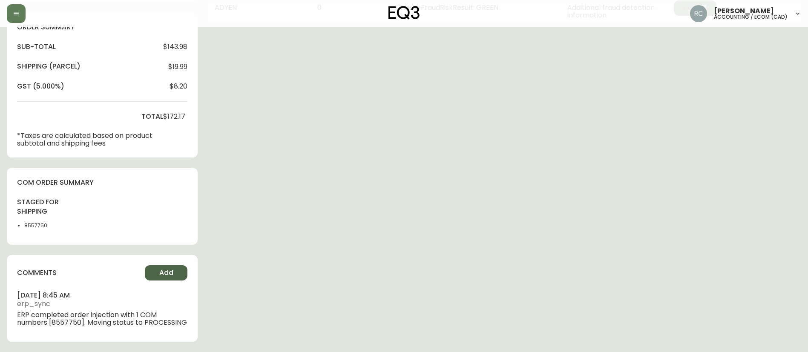
click at [183, 278] on button "Add" at bounding box center [166, 272] width 43 height 15
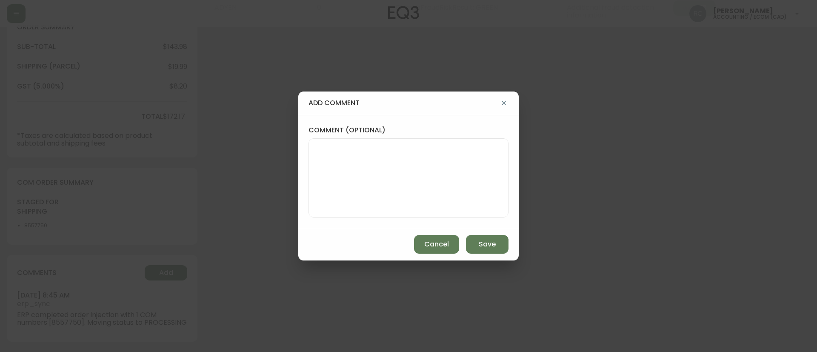
drag, startPoint x: 355, startPoint y: 163, endPoint x: 330, endPoint y: 64, distance: 101.8
click at [355, 163] on textarea "comment (optional)" at bounding box center [409, 178] width 186 height 68
paste textarea "MANUAL FRAUD REVIEW - APPROVED - same shipping and billing address -"
paste textarea "CVC/CVV Supplied, Matches (M) AVS Both postal code and address match (Y)"
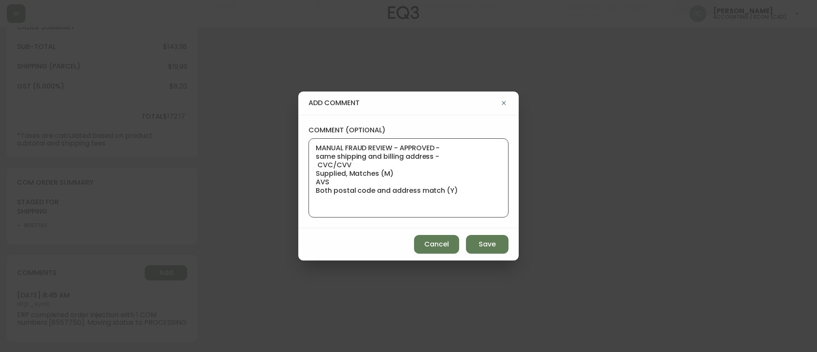
paste textarea "Time since an authorized payment was first seen with email address 3yr 293d"
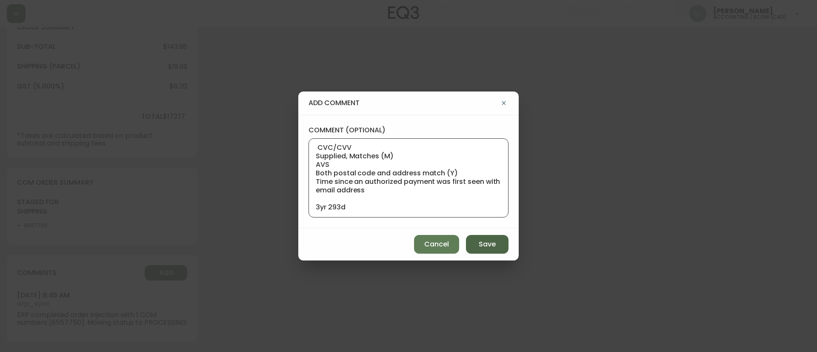
type textarea "MANUAL FRAUD REVIEW - APPROVED - same shipping and billing address - CVC/CVV Su…"
click at [478, 244] on button "Save" at bounding box center [487, 244] width 43 height 19
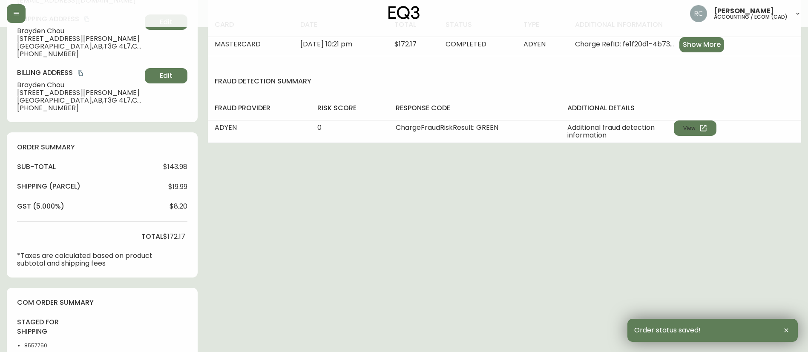
scroll to position [0, 0]
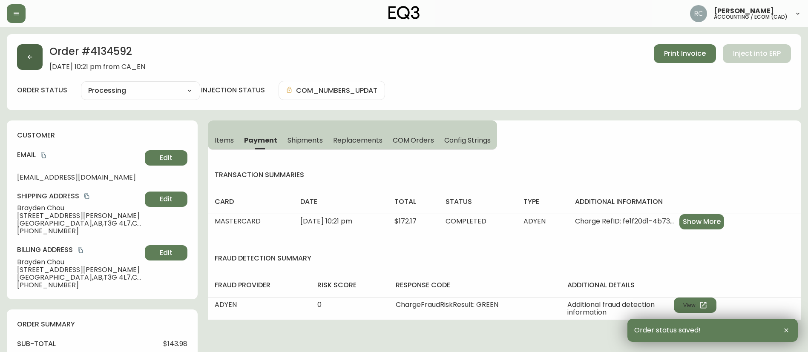
click at [26, 55] on button "button" at bounding box center [30, 57] width 26 height 26
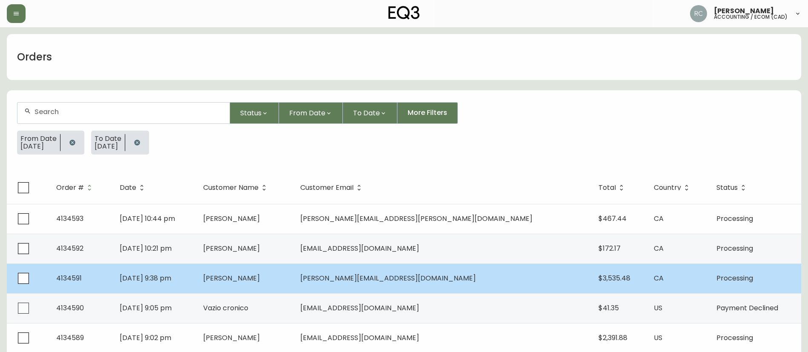
click at [282, 284] on td "[PERSON_NAME]" at bounding box center [244, 278] width 97 height 30
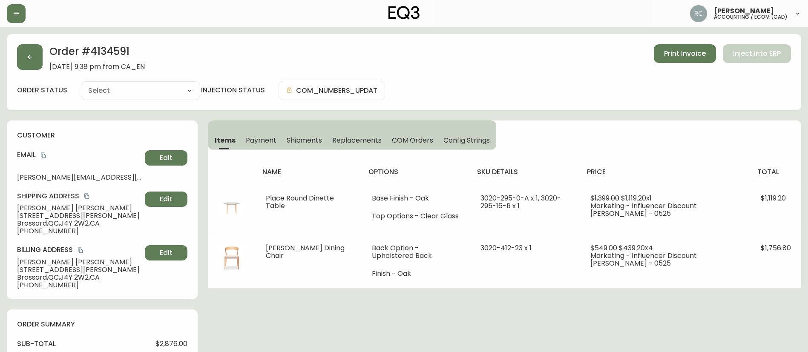
type input "Processing"
select select "PROCESSING"
click at [258, 138] on span "Payment" at bounding box center [261, 140] width 31 height 9
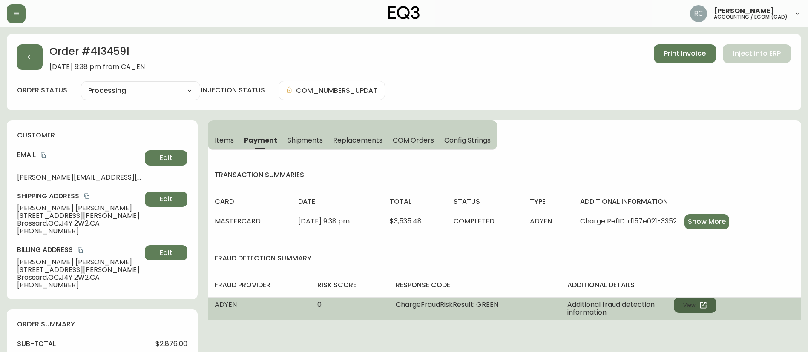
click at [690, 304] on button "View" at bounding box center [694, 305] width 43 height 15
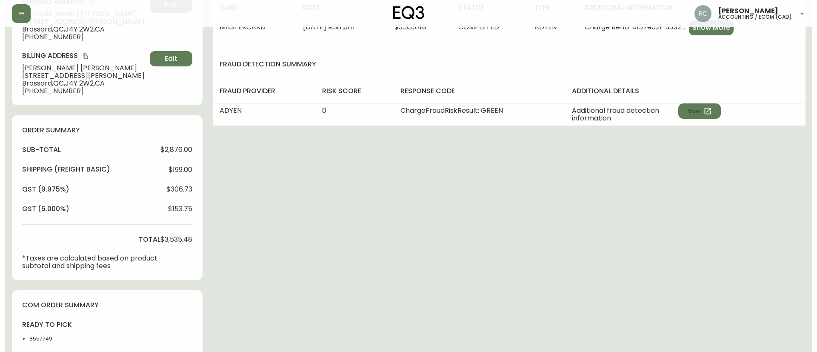
scroll to position [307, 0]
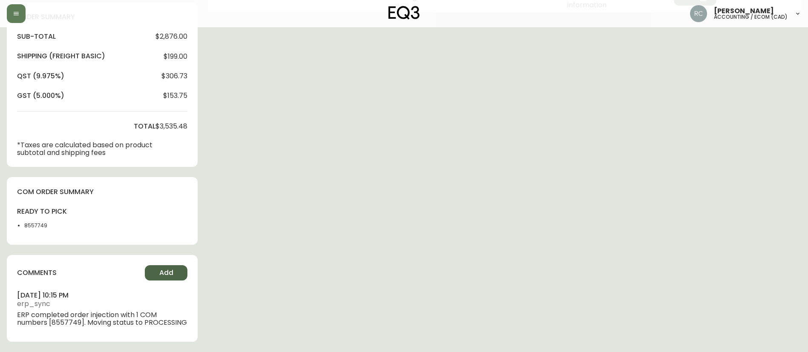
click at [180, 272] on button "Add" at bounding box center [166, 272] width 43 height 15
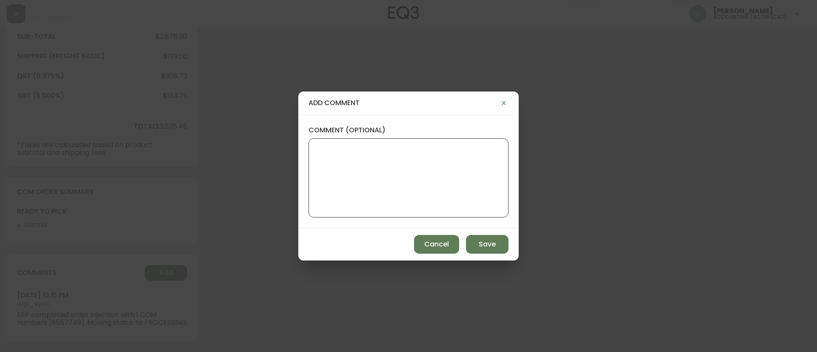
click at [417, 157] on textarea "comment (optional)" at bounding box center [409, 178] width 186 height 68
paste textarea "MANUAL FRAUD REVIEW - APPROVED - same shipping and billing address -"
paste textarea "CVC/CVV Supplied, Matches (M) AVS Unknown"
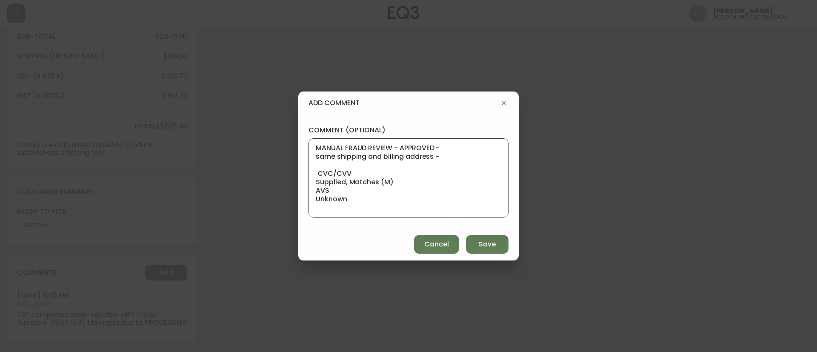
scroll to position [0, 0]
paste textarea "Time since an authorized payment was first seen with email address 3yr 356d"
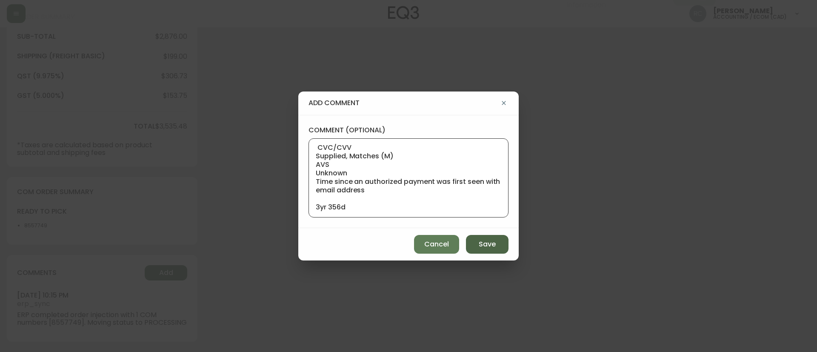
type textarea "MANUAL FRAUD REVIEW - APPROVED - same shipping and billing address - CVC/CVV Su…"
drag, startPoint x: 492, startPoint y: 241, endPoint x: 404, endPoint y: 226, distance: 89.8
click at [492, 242] on span "Save" at bounding box center [487, 244] width 17 height 9
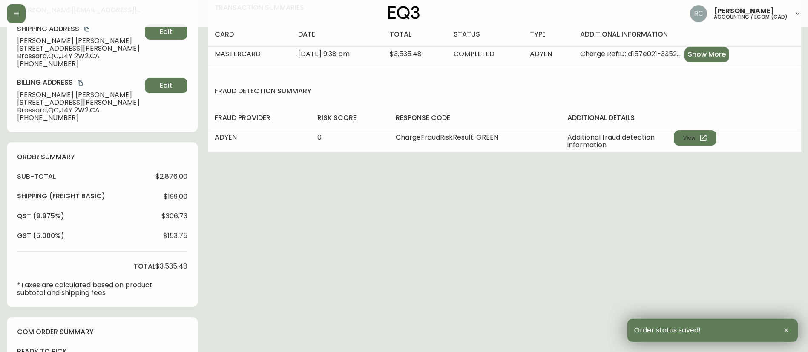
scroll to position [0, 0]
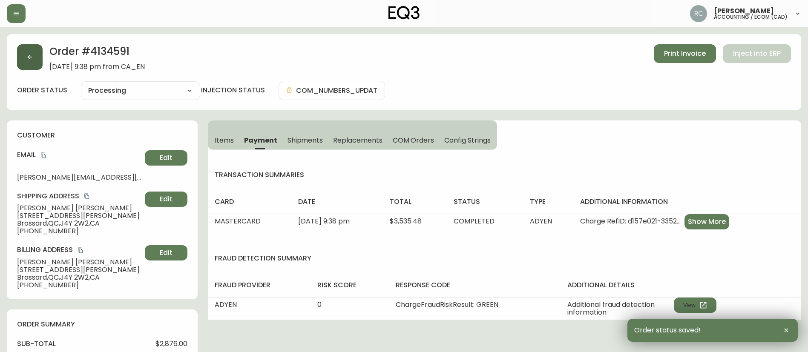
click at [41, 54] on button "button" at bounding box center [30, 57] width 26 height 26
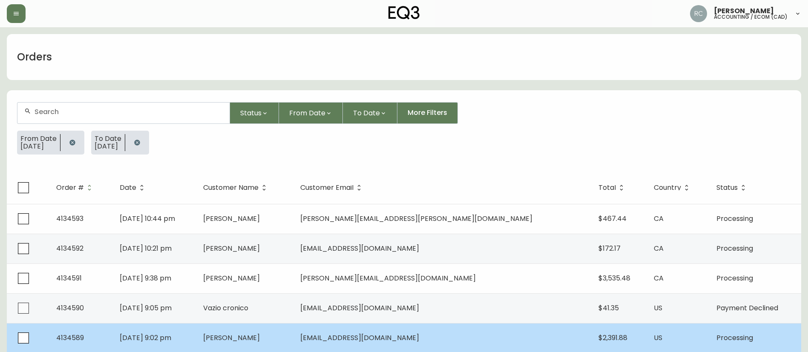
click at [260, 338] on span "[PERSON_NAME]" at bounding box center [231, 338] width 57 height 10
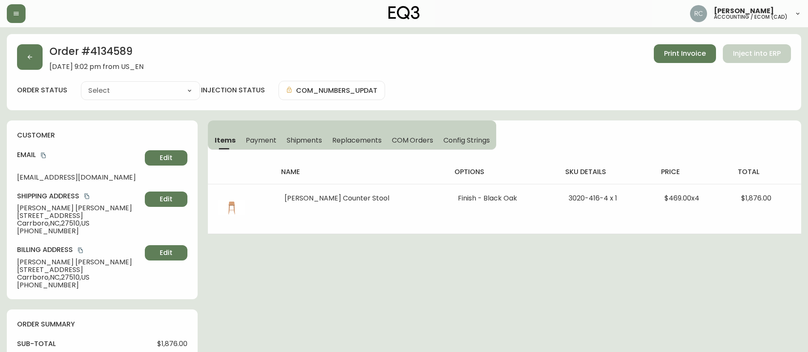
type input "Processing"
select select "PROCESSING"
click at [260, 135] on button "Payment" at bounding box center [261, 140] width 41 height 19
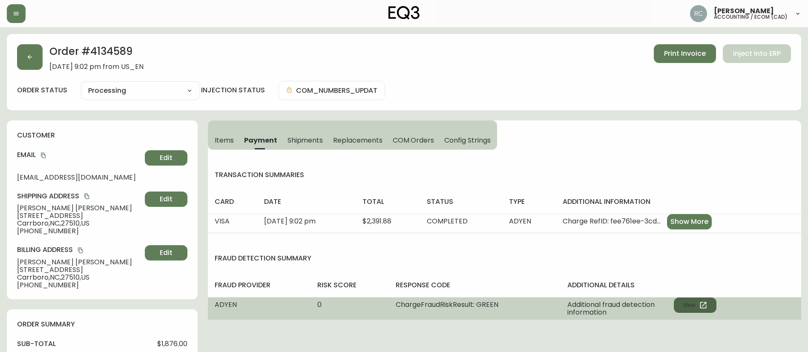
click at [682, 304] on button "View" at bounding box center [694, 305] width 43 height 15
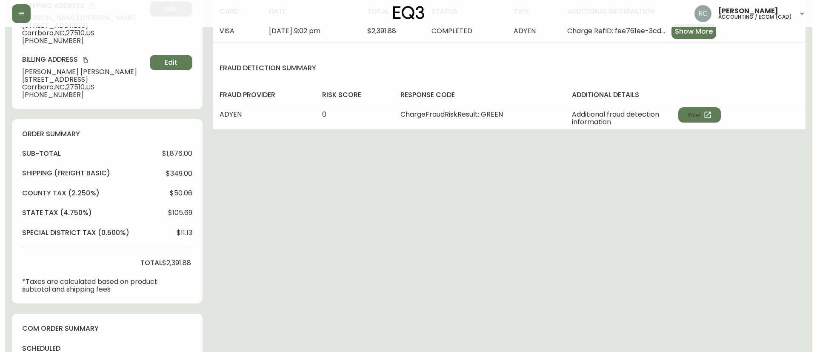
scroll to position [327, 0]
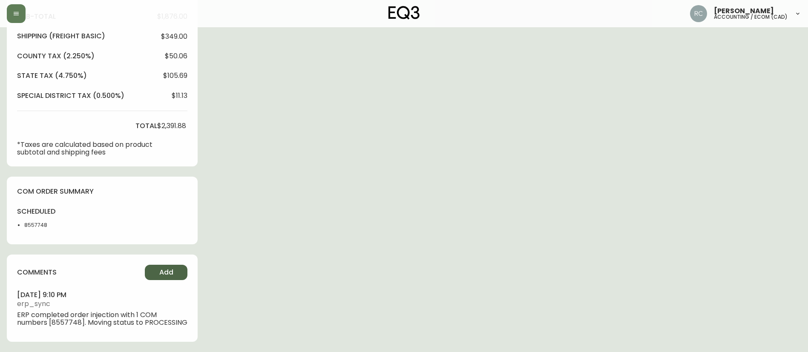
click at [163, 272] on span "Add" at bounding box center [166, 272] width 14 height 9
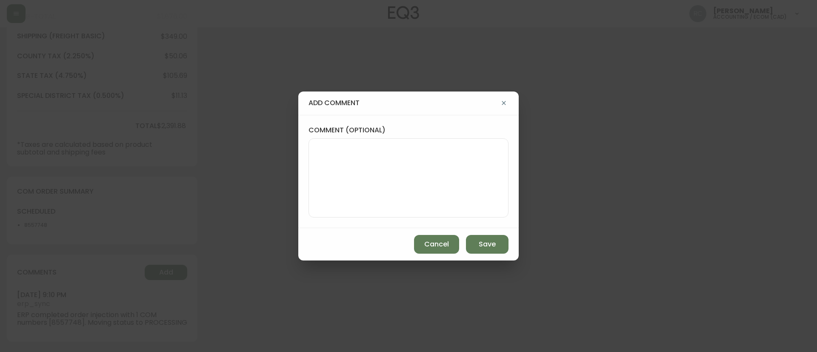
click at [378, 172] on textarea "comment (optional)" at bounding box center [409, 178] width 186 height 68
paste textarea "MANUAL FRAUD REVIEW - APPROVED - same shipping and billing address -"
paste textarea "CVC/CVV Supplied, Matches (M) AVS Both postal code and address match (Y)"
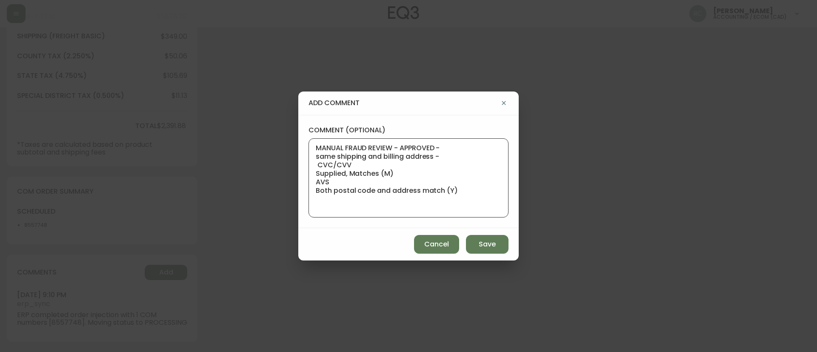
paste textarea "Time since an authorized payment was first seen with email address 3yr 348d"
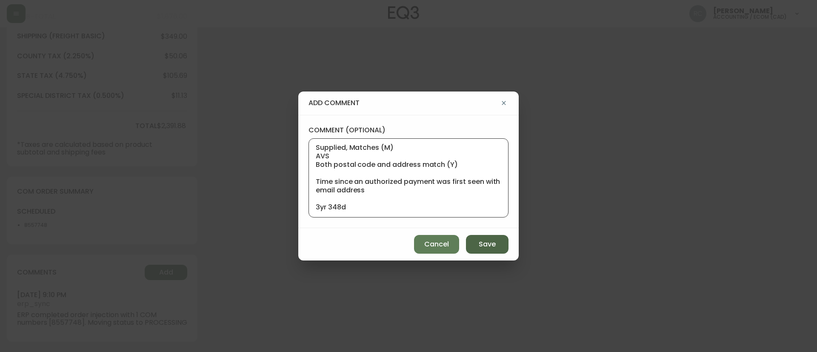
type textarea "MANUAL FRAUD REVIEW - APPROVED - same shipping and billing address - CVC/CVV Su…"
drag, startPoint x: 490, startPoint y: 241, endPoint x: 259, endPoint y: 185, distance: 238.0
click at [488, 241] on span "Save" at bounding box center [487, 244] width 17 height 9
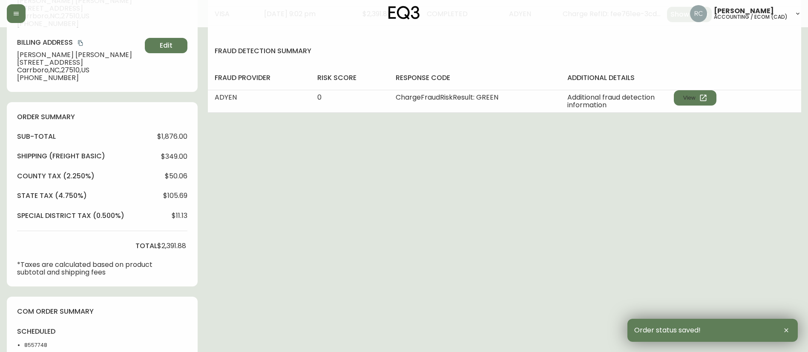
scroll to position [0, 0]
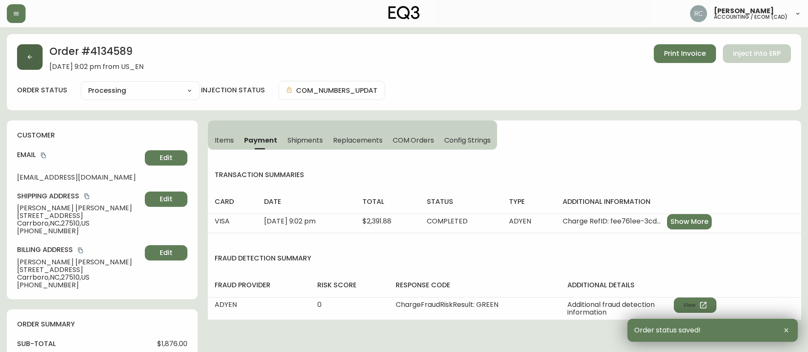
click at [30, 51] on button "button" at bounding box center [30, 57] width 26 height 26
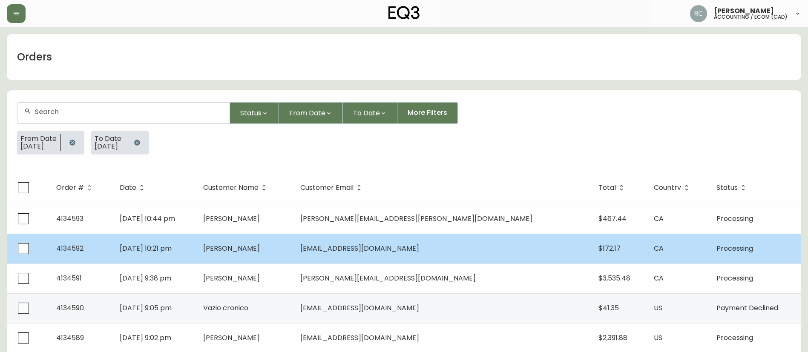
scroll to position [43, 0]
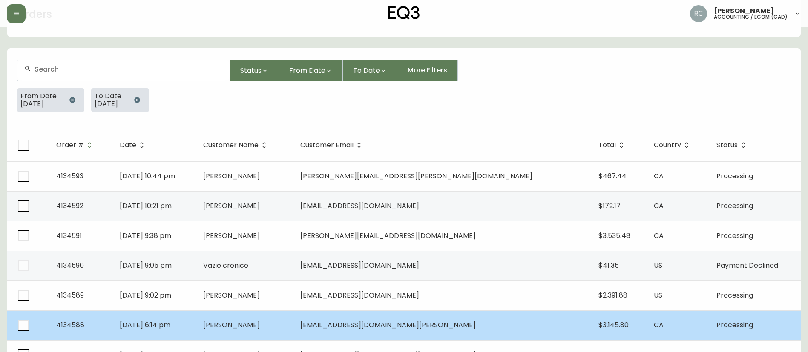
click at [260, 320] on span "[PERSON_NAME]" at bounding box center [231, 325] width 57 height 10
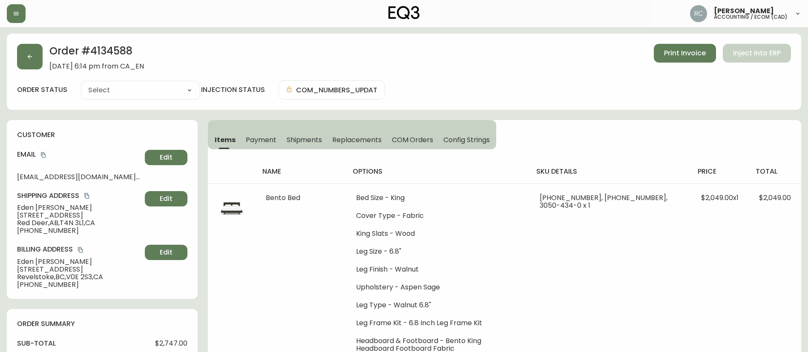
type input "Processing"
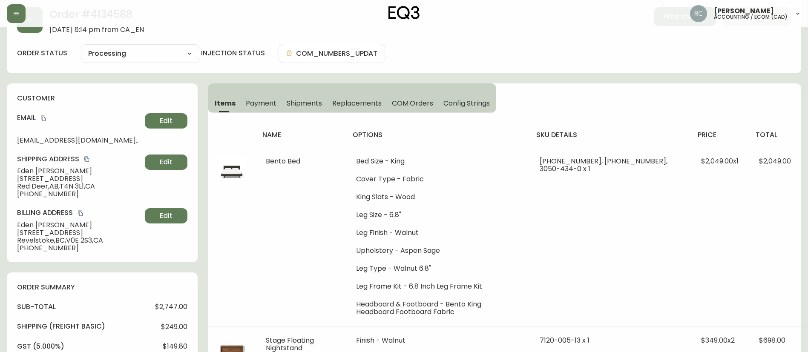
select select "PROCESSING"
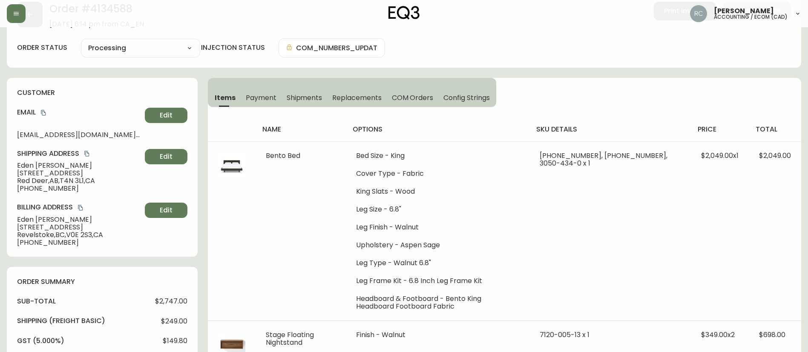
click at [266, 95] on span "Payment" at bounding box center [261, 97] width 31 height 9
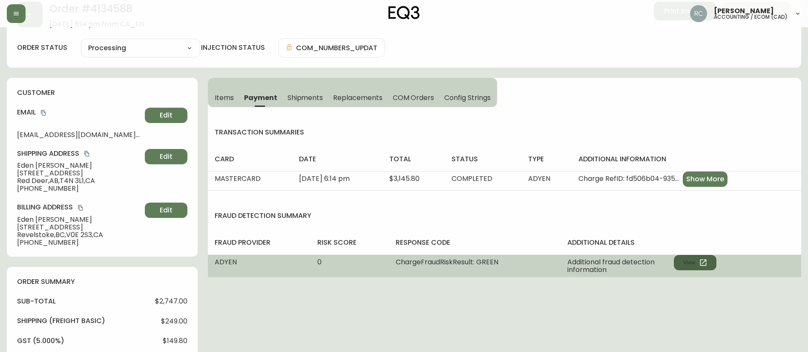
click at [695, 260] on button "View" at bounding box center [694, 262] width 43 height 15
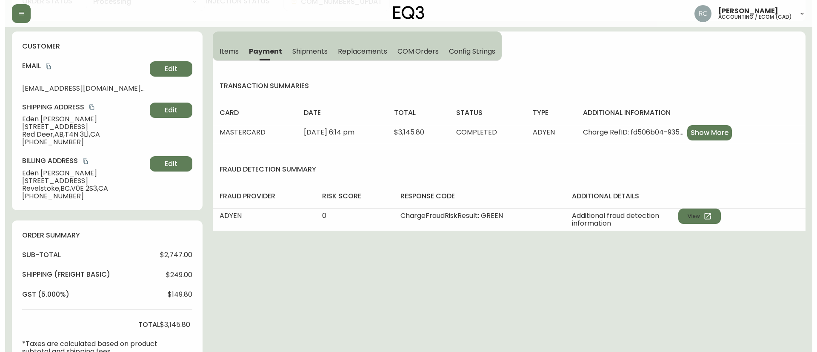
scroll to position [303, 0]
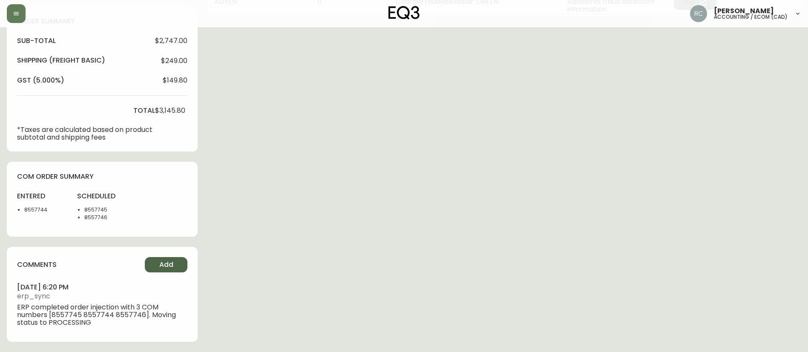
click at [177, 259] on button "Add" at bounding box center [166, 264] width 43 height 15
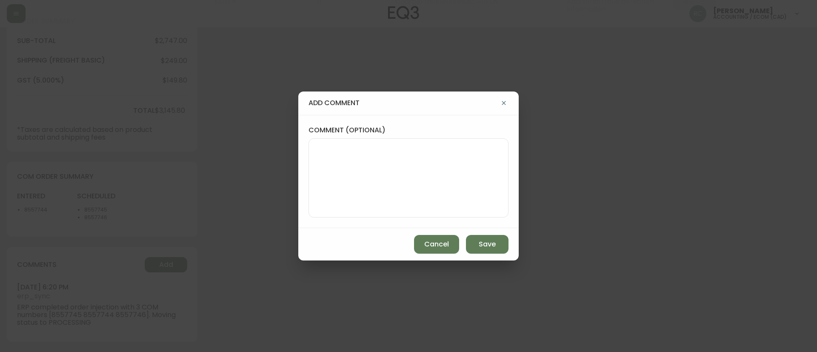
click at [382, 168] on textarea "comment (optional)" at bounding box center [409, 178] width 186 height 68
paste textarea "MANUAL FRAUD REVIEW - APPROVED -"
paste textarea "CVC/CVV Supplied, Matches (M) AVS Both postal code and address match (Y)"
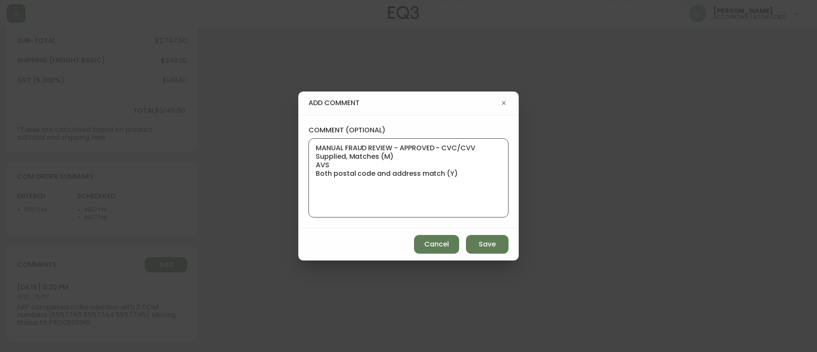
paste textarea "Time since an authorized payment was first seen with email address 2yr 113d"
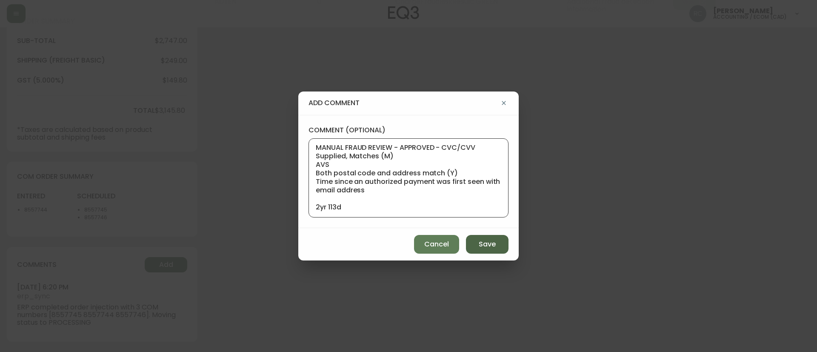
type textarea "MANUAL FRAUD REVIEW - APPROVED - CVC/CVV Supplied, Matches (M) AVS Both postal …"
click at [477, 237] on button "Save" at bounding box center [487, 244] width 43 height 19
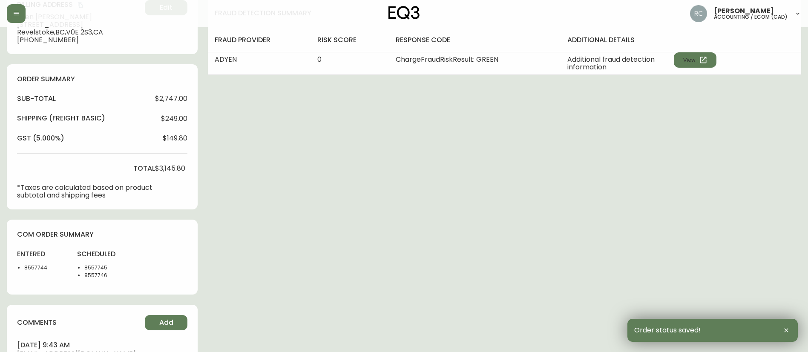
scroll to position [0, 0]
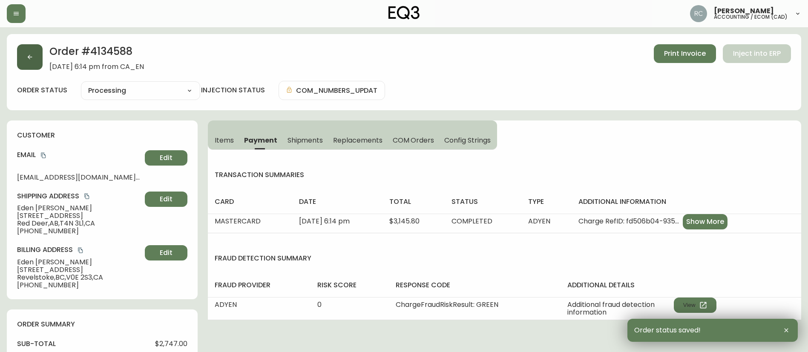
click at [28, 56] on icon "button" at bounding box center [29, 57] width 7 height 7
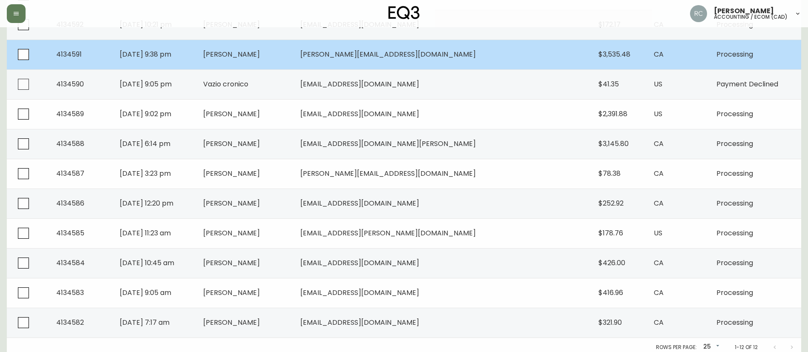
scroll to position [229, 0]
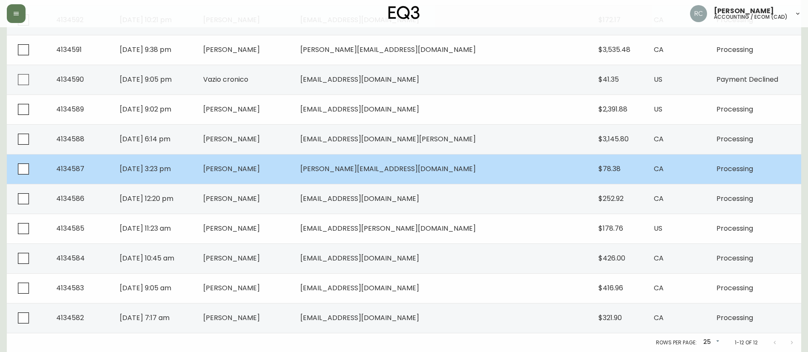
click at [293, 170] on td "[PERSON_NAME]" at bounding box center [244, 169] width 97 height 30
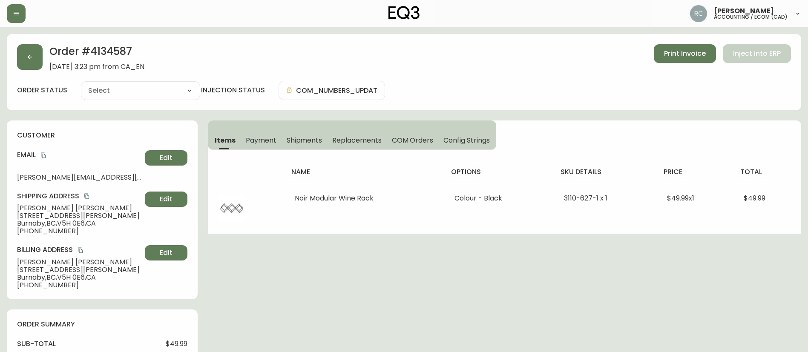
type input "Processing"
click at [261, 139] on span "Payment" at bounding box center [261, 140] width 31 height 9
select select "PROCESSING"
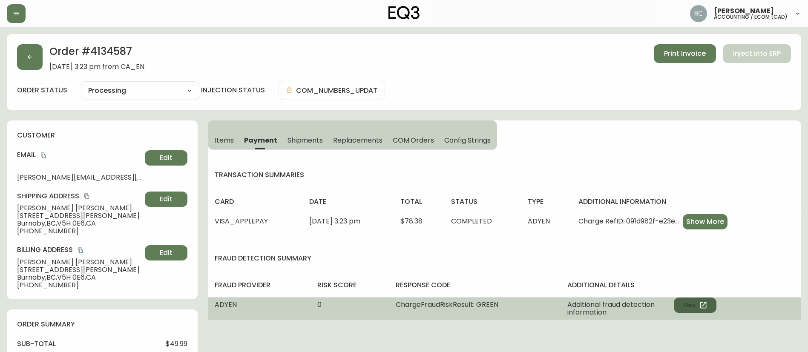
click at [698, 302] on button "View" at bounding box center [694, 305] width 43 height 15
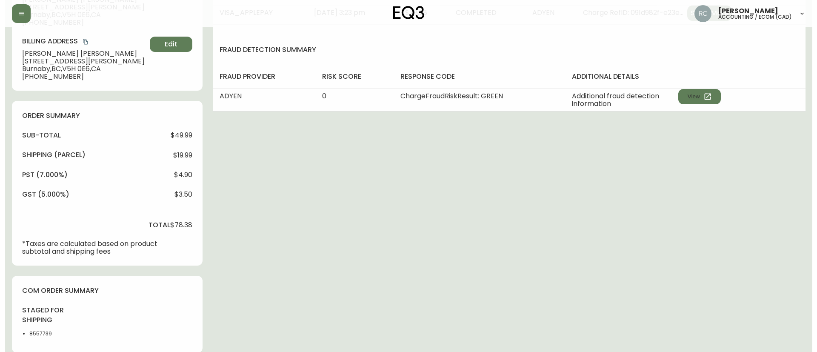
scroll to position [317, 0]
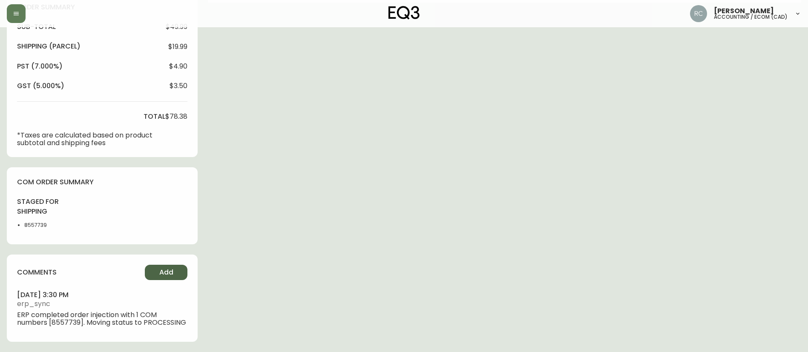
click at [173, 272] on button "Add" at bounding box center [166, 272] width 43 height 15
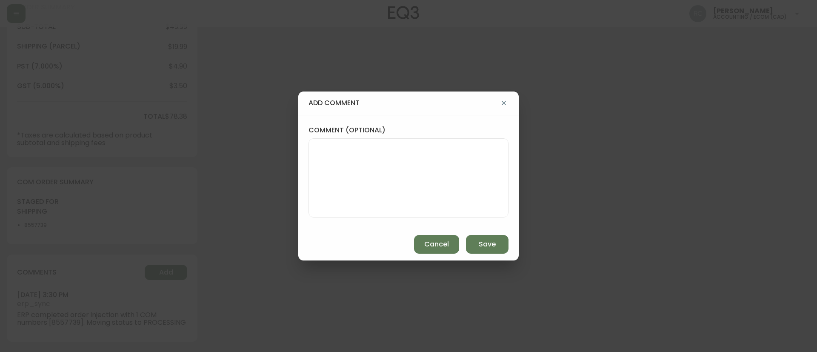
click at [362, 138] on div at bounding box center [409, 177] width 200 height 79
paste textarea "MANUAL FRAUD REVIEW - APPROVED - same shipping and billing address -"
paste textarea "CVC/CVV Not Supplied, Unknown AVS Postal code matches, address doesn''t match (…"
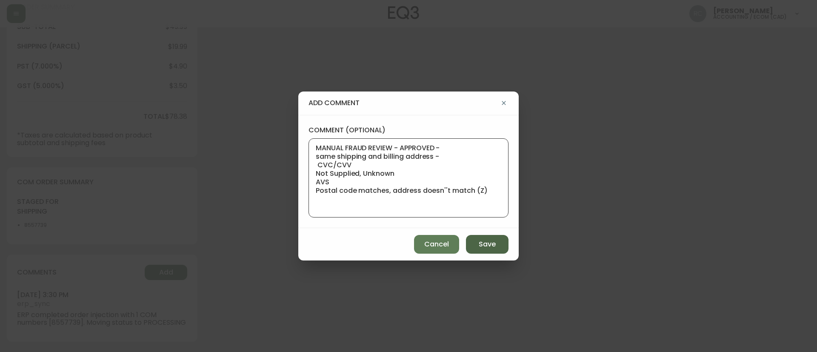
paste textarea "Based on Adyen's global transaction data Authorization rate of IP address Last …"
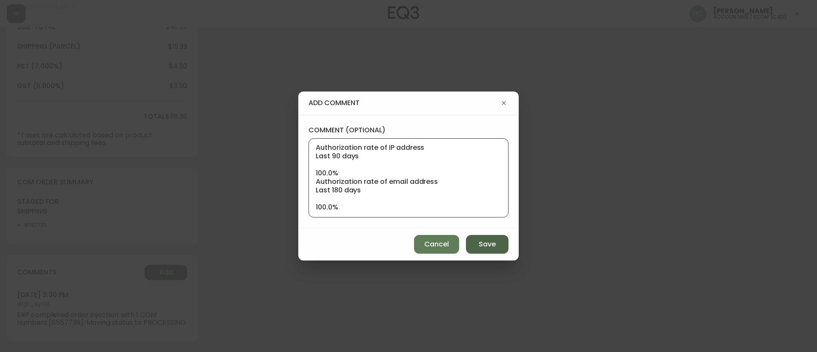
type textarea "MANUAL FRAUD REVIEW - APPROVED - same shipping and billing address - CVC/CVV No…"
click at [484, 241] on span "Save" at bounding box center [487, 244] width 17 height 9
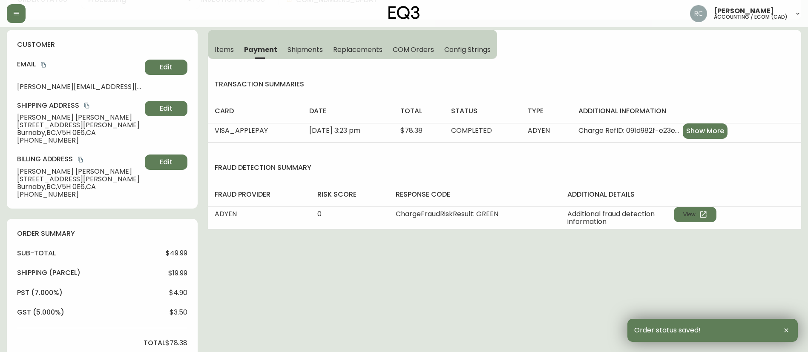
scroll to position [0, 0]
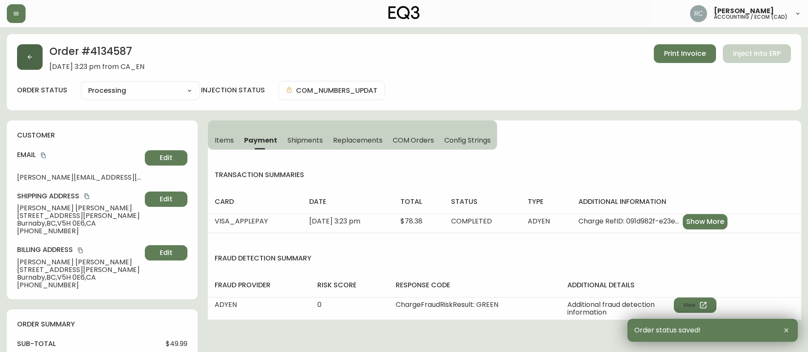
click at [32, 63] on button "button" at bounding box center [30, 57] width 26 height 26
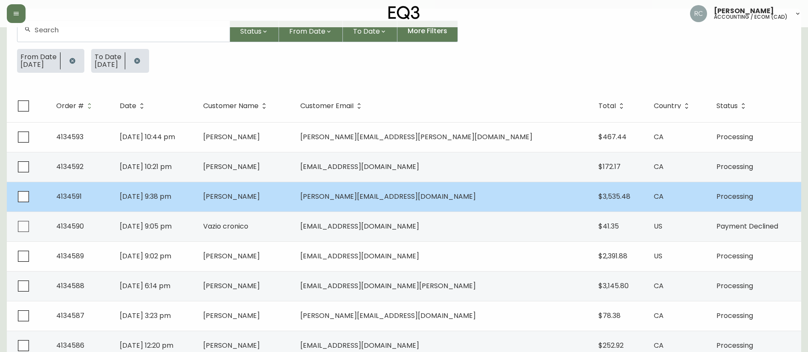
scroll to position [229, 0]
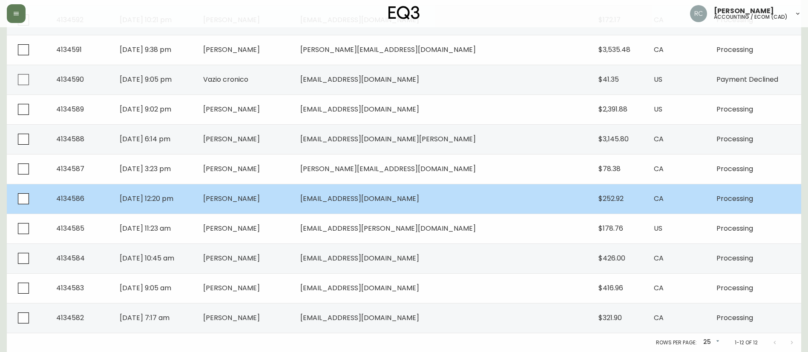
drag, startPoint x: 281, startPoint y: 218, endPoint x: 327, endPoint y: 200, distance: 49.4
click at [327, 200] on tbody "4134593 Aug 09 2025, 10:44 pm Hollis Roth hollis.m.roth@gmail.com $467.44 CA Pr…" at bounding box center [404, 154] width 794 height 358
click at [260, 198] on span "[PERSON_NAME]" at bounding box center [231, 199] width 57 height 10
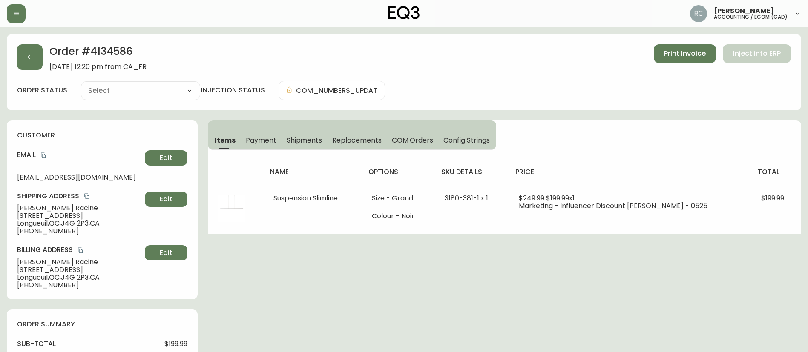
type input "Processing"
select select "PROCESSING"
click at [260, 143] on span "Payment" at bounding box center [261, 140] width 31 height 9
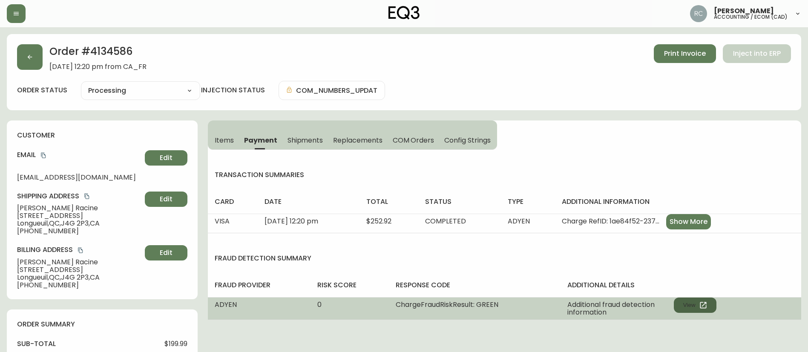
click at [700, 300] on button "View" at bounding box center [694, 305] width 43 height 15
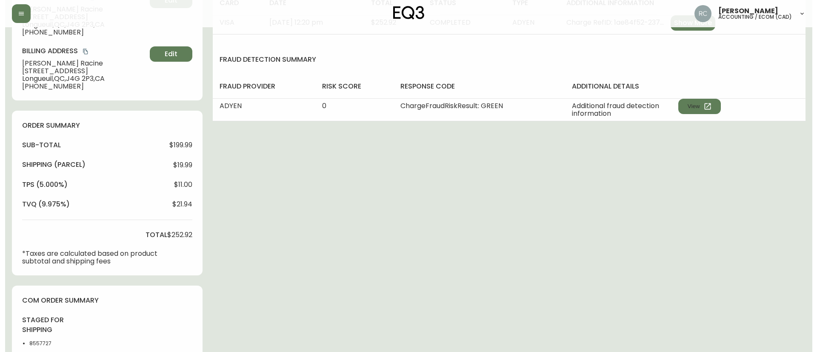
scroll to position [317, 0]
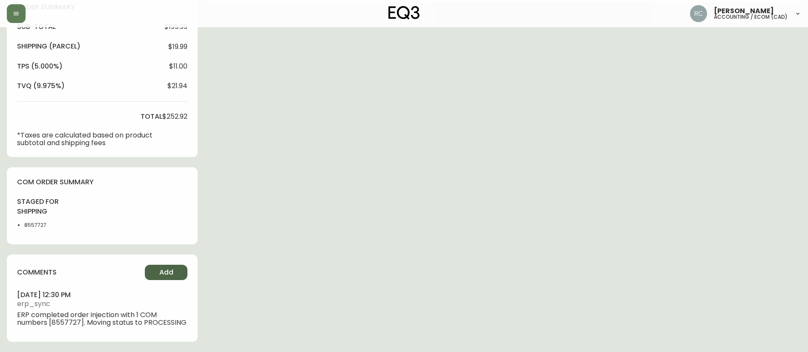
click at [154, 269] on button "Add" at bounding box center [166, 272] width 43 height 15
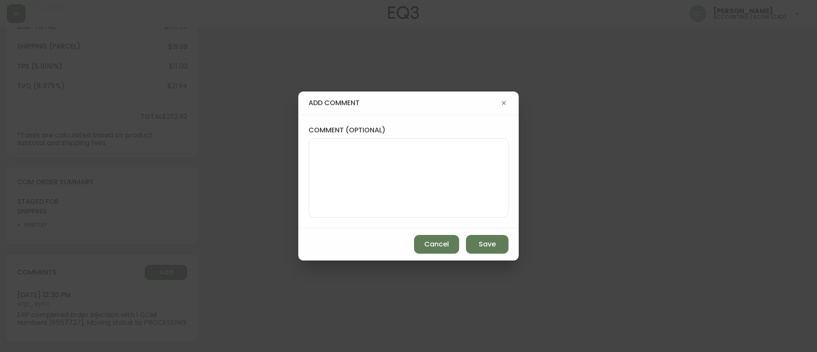
click at [375, 171] on textarea "comment (optional)" at bounding box center [409, 178] width 186 height 68
paste textarea "MANUAL FRAUD REVIEW - APPROVED - same shipping and billing address -"
paste textarea "CVC/CVV Supplied, Matches (M) AVS Both postal code and address match (Y)"
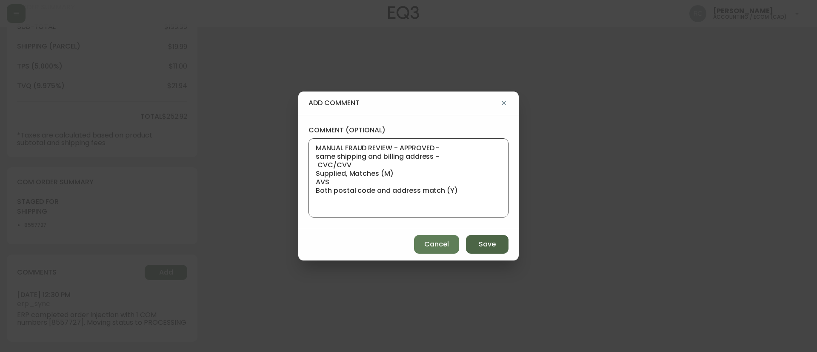
paste textarea "Time since an authorized payment was first seen with email address 3yr 327d"
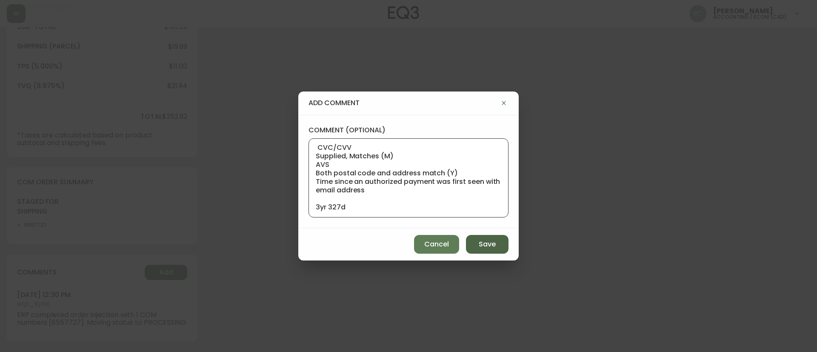
type textarea "MANUAL FRAUD REVIEW - APPROVED - same shipping and billing address - CVC/CVV Su…"
click at [485, 244] on span "Save" at bounding box center [487, 244] width 17 height 9
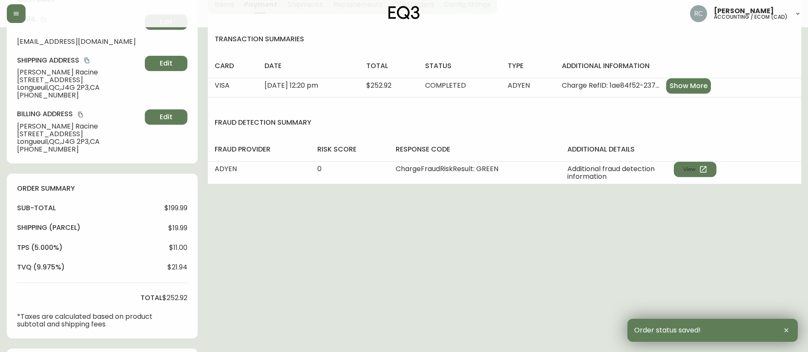
scroll to position [0, 0]
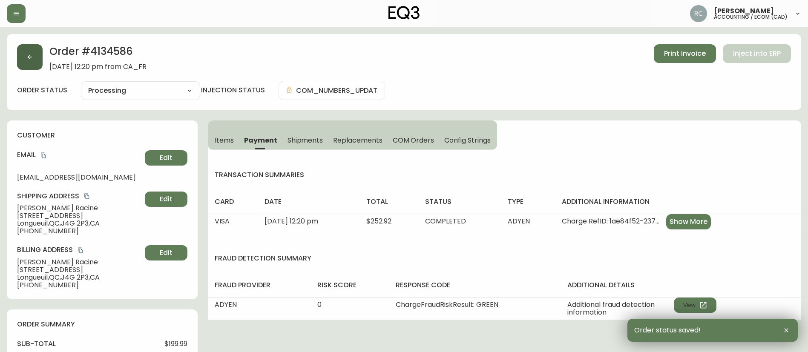
click at [20, 46] on button "button" at bounding box center [30, 57] width 26 height 26
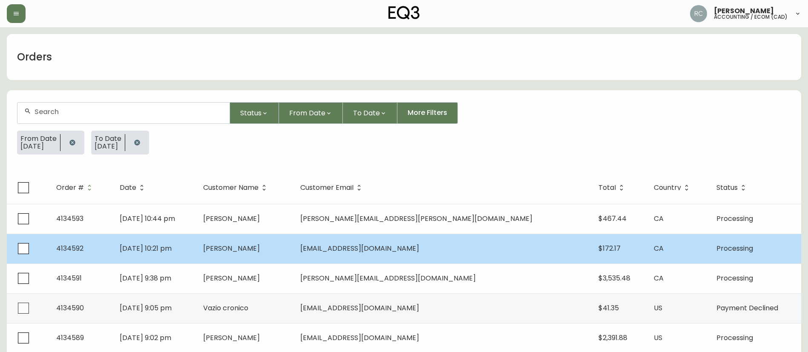
scroll to position [229, 0]
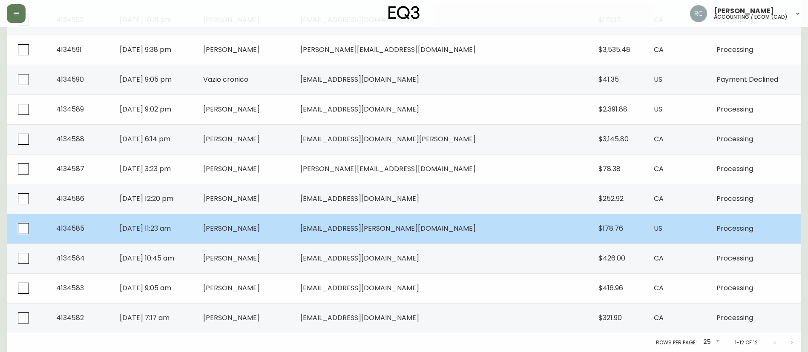
click at [293, 238] on td "[PERSON_NAME]" at bounding box center [244, 229] width 97 height 30
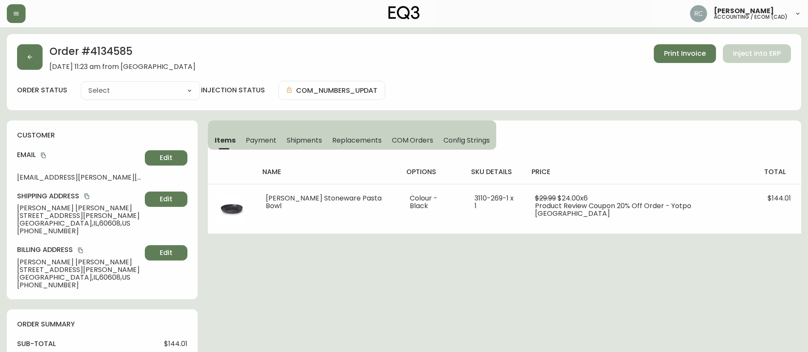
type input "Processing"
select select "PROCESSING"
click at [258, 135] on button "Payment" at bounding box center [261, 140] width 41 height 19
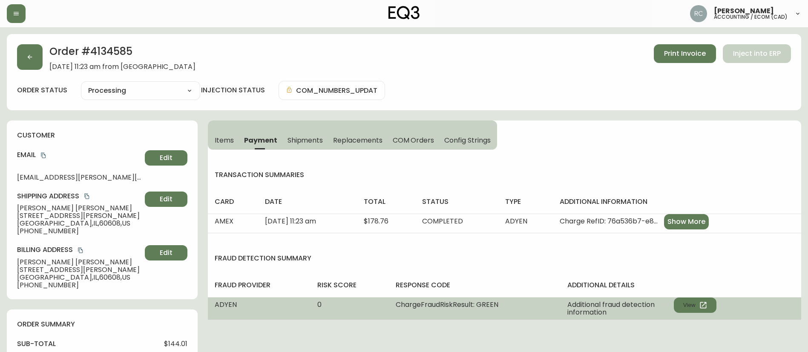
click at [689, 313] on div "Additional fraud detection information View" at bounding box center [641, 308] width 149 height 15
click at [693, 306] on button "View" at bounding box center [694, 305] width 43 height 15
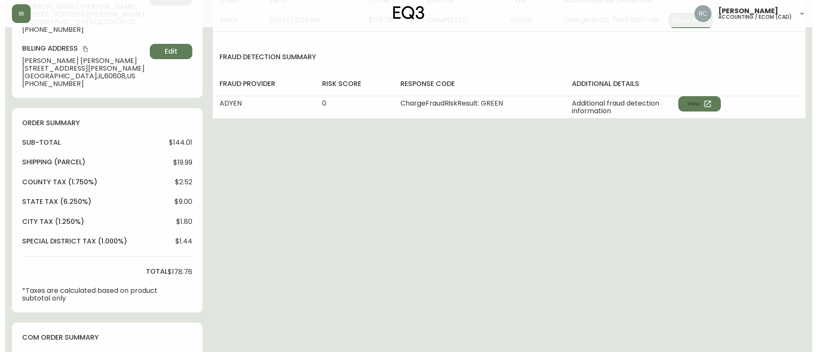
scroll to position [357, 0]
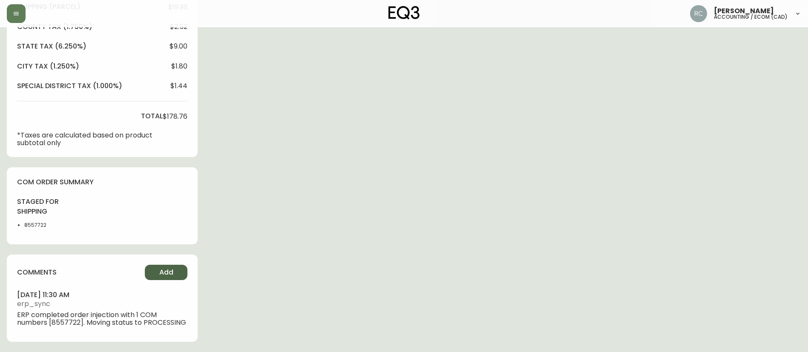
click at [178, 275] on button "Add" at bounding box center [166, 272] width 43 height 15
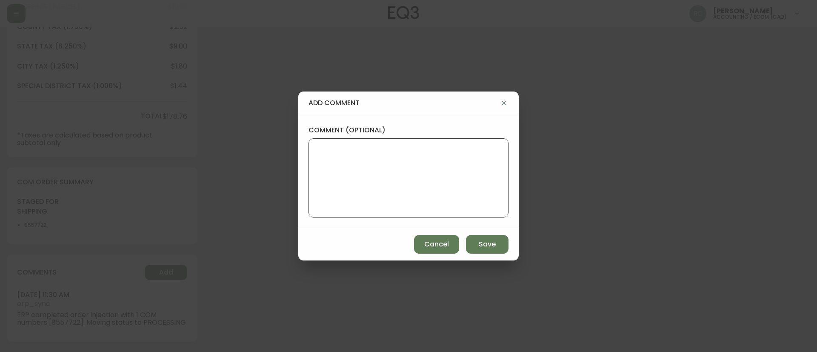
click at [398, 154] on textarea "comment (optional)" at bounding box center [409, 178] width 186 height 68
paste textarea "MANUAL FRAUD REVIEW - APPROVED - same shipping and billing address -"
paste textarea "CVC/CVV Supplied, Matches (Y) AVS Name matches, neither postal code nor address…"
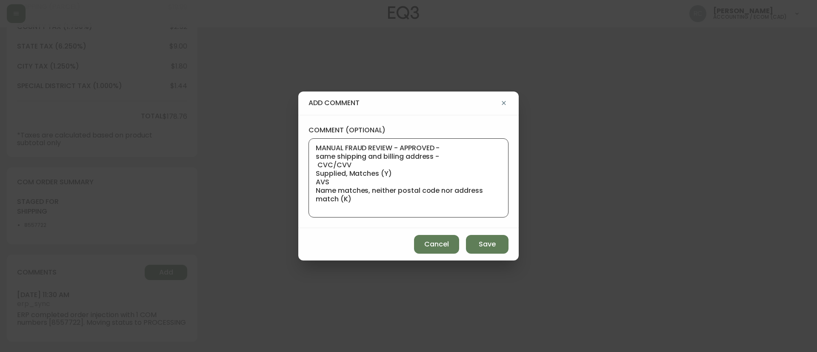
scroll to position [9, 0]
paste textarea "Time since an authorized payment was first seen with email address 3yr 294d"
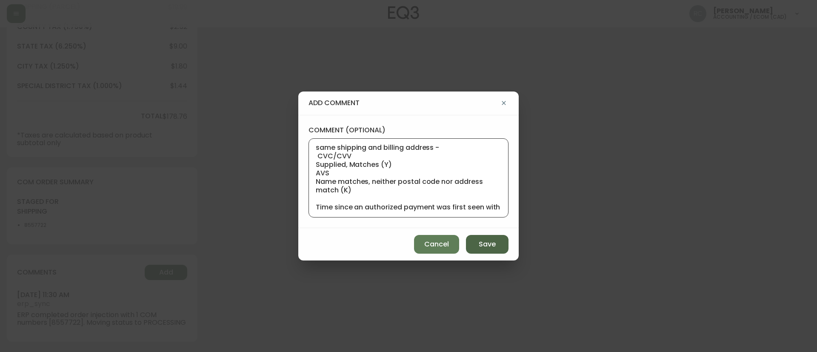
scroll to position [43, 0]
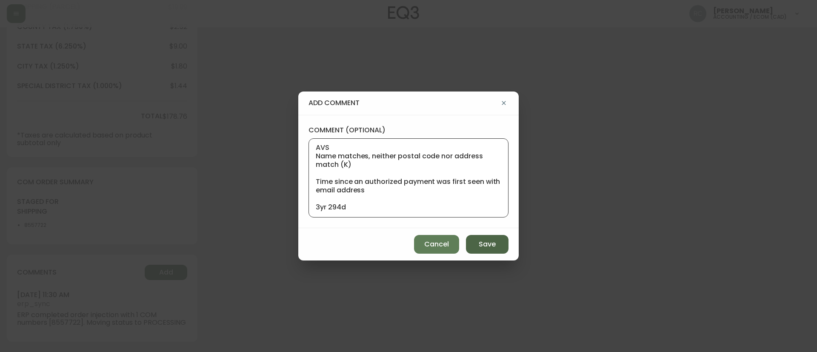
type textarea "MANUAL FRAUD REVIEW - APPROVED - same shipping and billing address - CVC/CVV Su…"
click at [486, 243] on span "Save" at bounding box center [487, 244] width 17 height 9
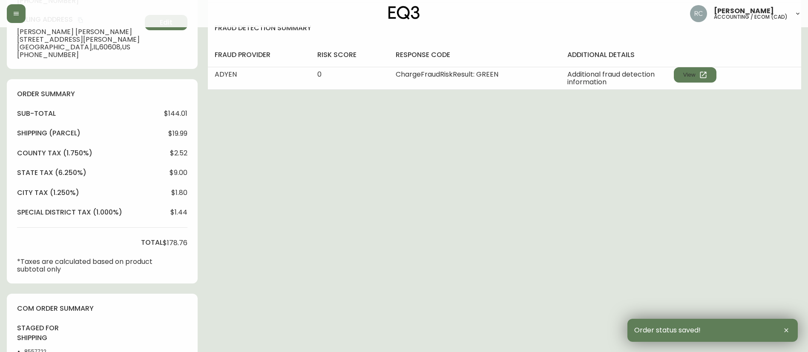
scroll to position [0, 0]
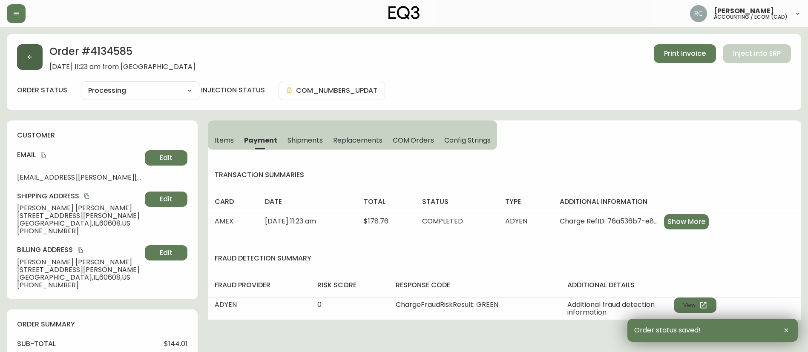
click at [34, 61] on button "button" at bounding box center [30, 57] width 26 height 26
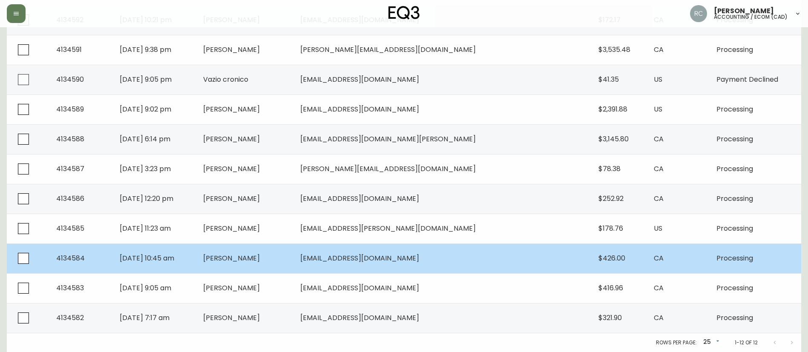
click at [293, 259] on td "[PERSON_NAME]" at bounding box center [244, 258] width 97 height 30
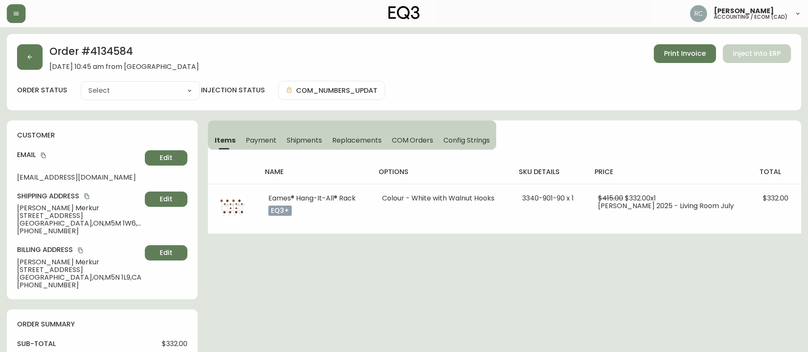
type input "Processing"
select select "PROCESSING"
click at [266, 137] on span "Payment" at bounding box center [261, 140] width 31 height 9
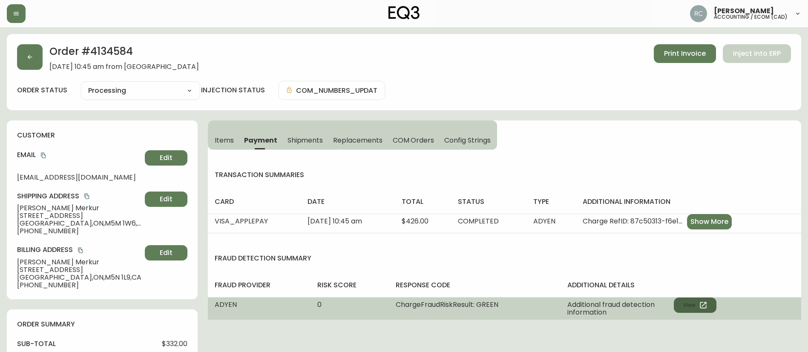
click at [690, 299] on button "View" at bounding box center [694, 305] width 43 height 15
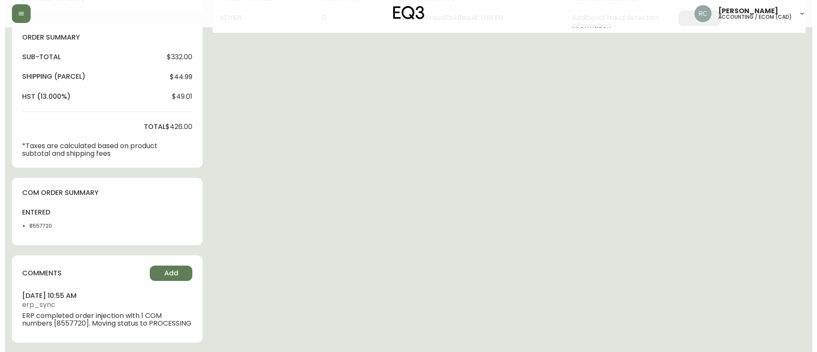
scroll to position [288, 0]
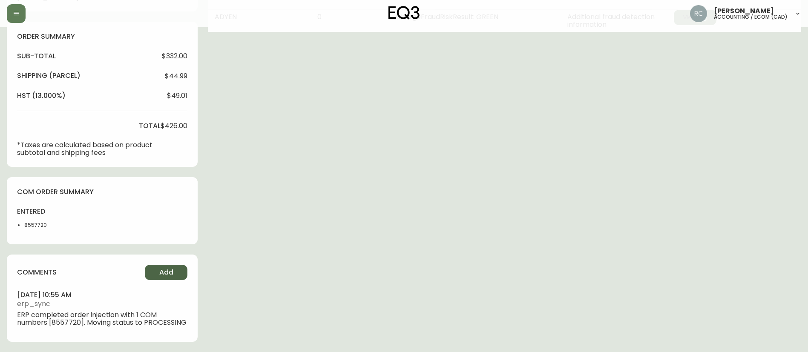
click at [163, 275] on span "Add" at bounding box center [166, 272] width 14 height 9
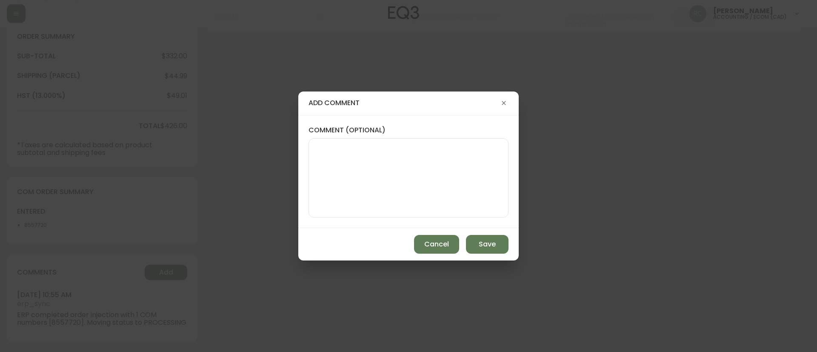
drag, startPoint x: 382, startPoint y: 178, endPoint x: 339, endPoint y: 83, distance: 103.8
click at [382, 178] on textarea "comment (optional)" at bounding box center [409, 178] width 186 height 68
paste textarea "MANUAL FRAUD REVIEW - APPROVED -"
paste textarea "CVC/CVV Not Supplied, Unknown AVS Unknown"
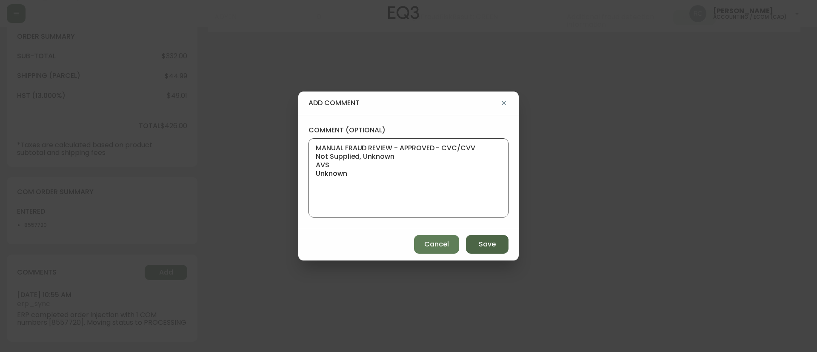
paste textarea "Time since an authorized payment was first seen with email address 3yr 348d"
type textarea "MANUAL FRAUD REVIEW - APPROVED - CVC/CVV Not Supplied, Unknown AVS Unknown Time…"
click at [497, 244] on button "Save" at bounding box center [487, 244] width 43 height 19
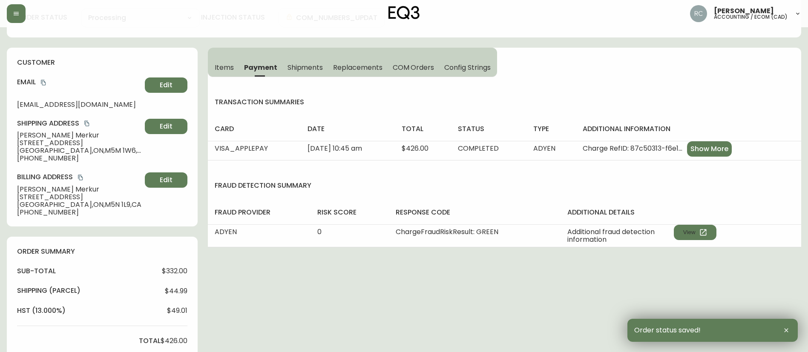
scroll to position [0, 0]
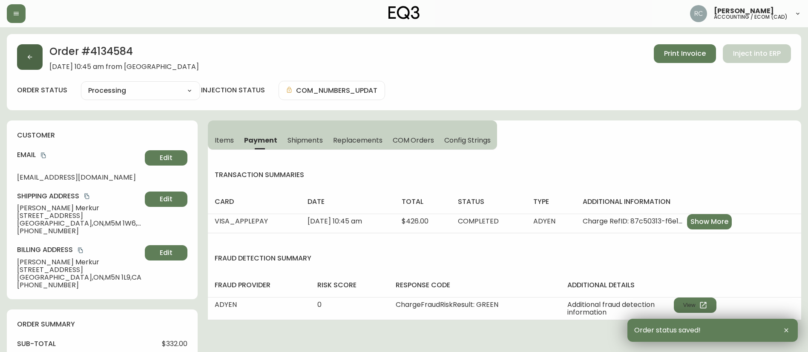
click at [26, 52] on button "button" at bounding box center [30, 57] width 26 height 26
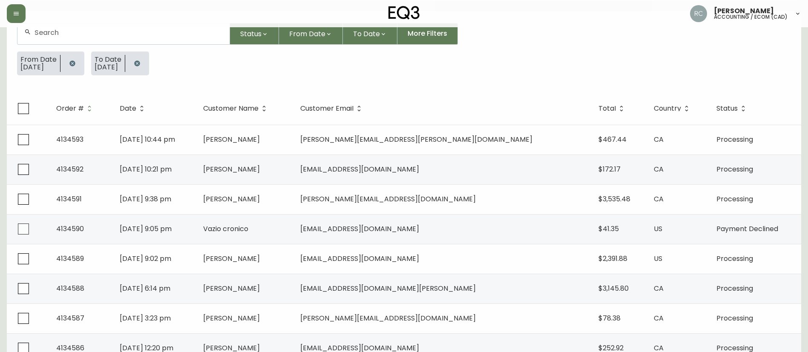
scroll to position [213, 0]
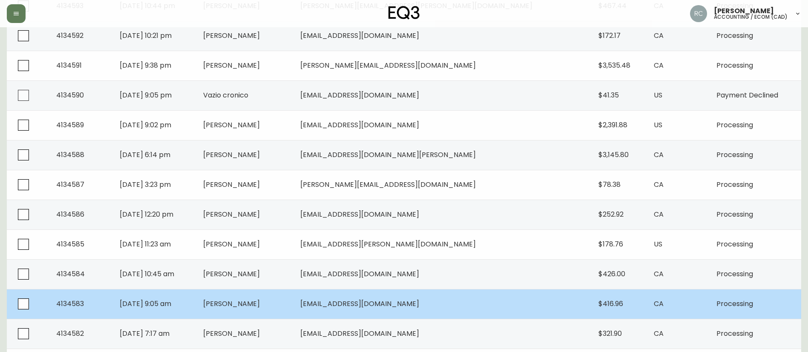
click at [260, 306] on span "[PERSON_NAME]" at bounding box center [231, 304] width 57 height 10
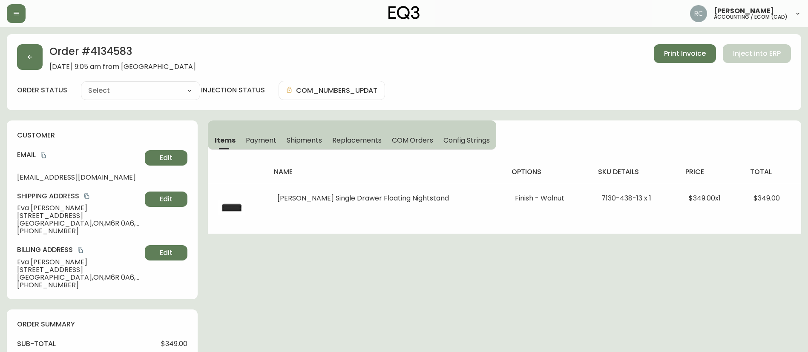
type input "Processing"
select select "PROCESSING"
click at [263, 136] on span "Payment" at bounding box center [261, 140] width 31 height 9
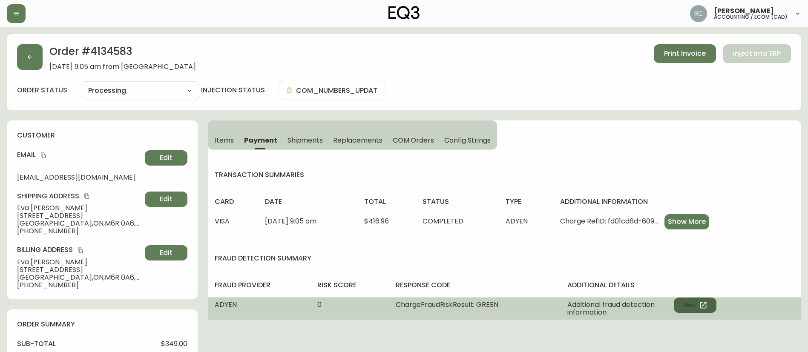
click at [702, 305] on icon "button" at bounding box center [703, 305] width 9 height 9
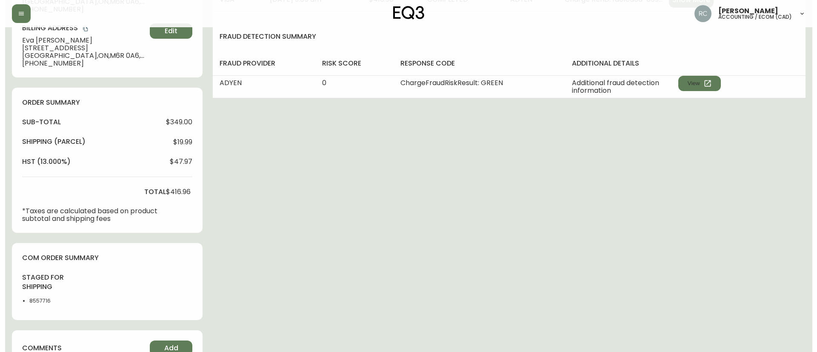
scroll to position [297, 0]
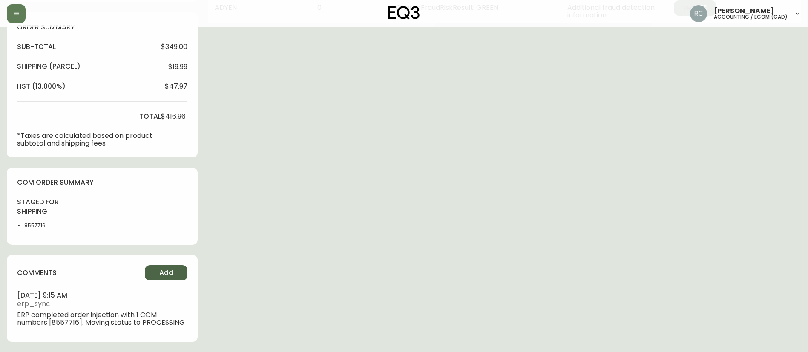
click at [156, 271] on button "Add" at bounding box center [166, 272] width 43 height 15
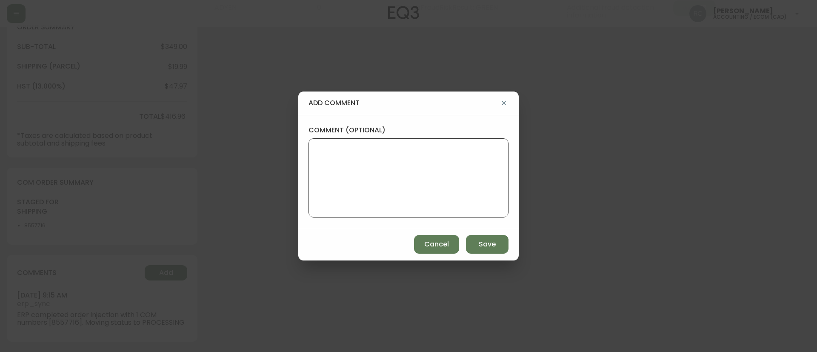
click at [420, 158] on textarea "comment (optional)" at bounding box center [409, 178] width 186 height 68
paste textarea "MANUAL FRAUD REVIEW - APPROVED - same shipping and billing address -"
paste textarea "CVC/CVV Supplied, Matches (M) AVS Postal code matches, address doesn''t match (…"
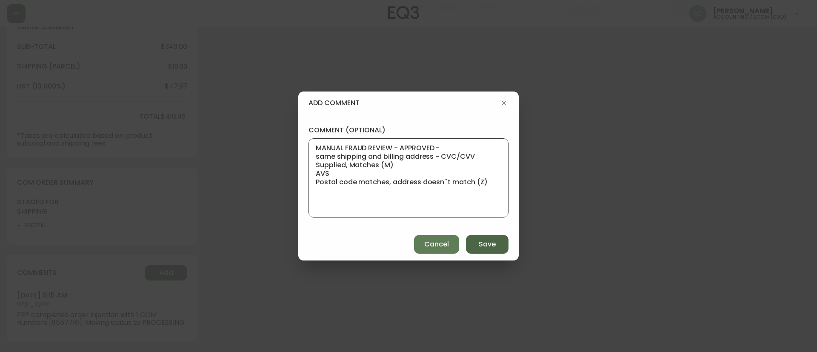
paste textarea "Time since an authorized payment was first seen with email address 3yr 317d"
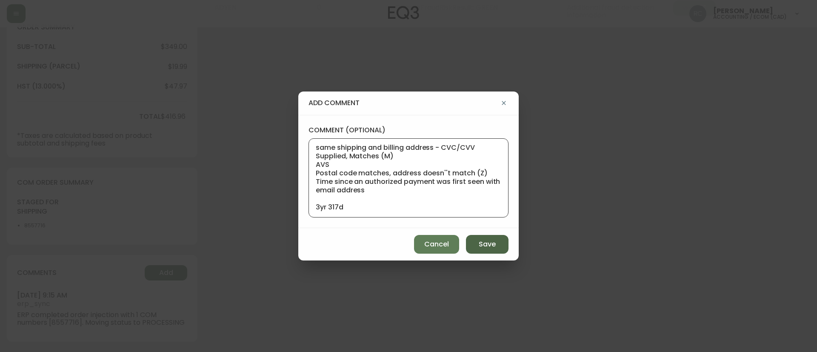
type textarea "MANUAL FRAUD REVIEW - APPROVED - same shipping and billing address - CVC/CVV Su…"
click at [490, 244] on span "Save" at bounding box center [487, 244] width 17 height 9
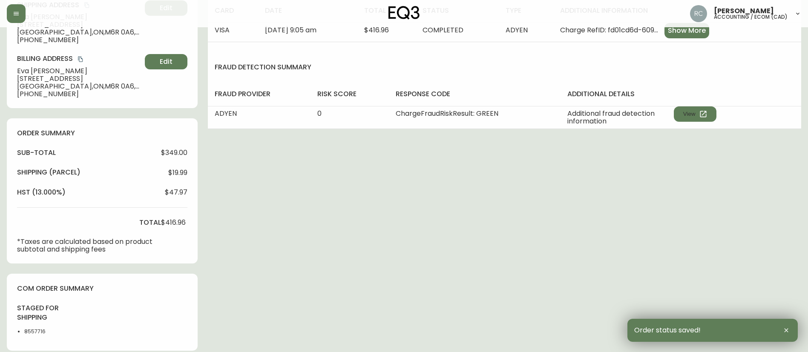
scroll to position [0, 0]
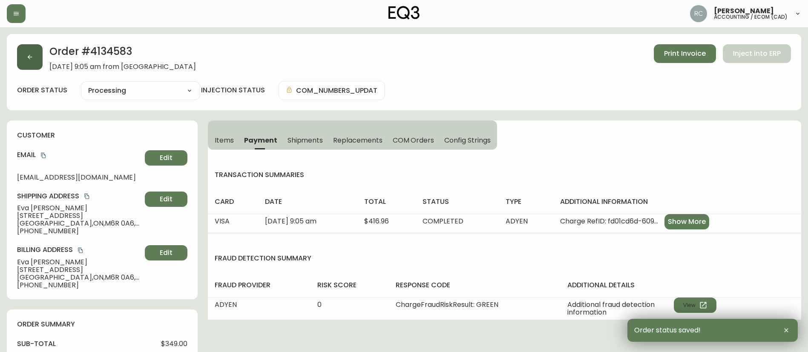
click at [21, 54] on button "button" at bounding box center [30, 57] width 26 height 26
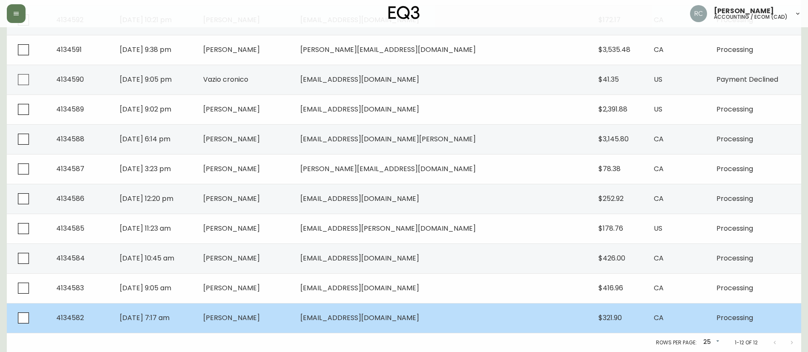
click at [260, 317] on span "[PERSON_NAME]" at bounding box center [231, 318] width 57 height 10
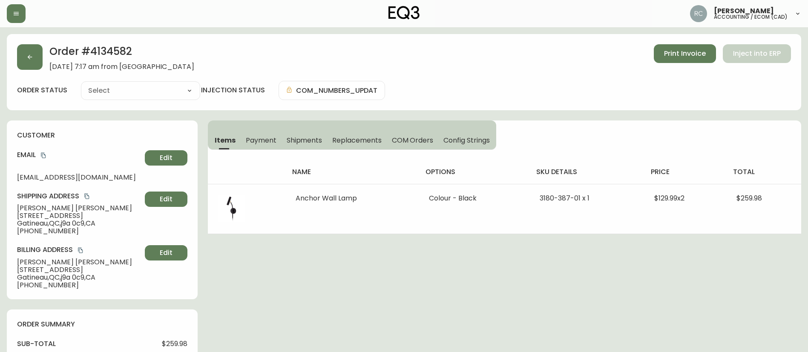
type input "Processing"
click at [264, 140] on span "Payment" at bounding box center [261, 140] width 31 height 9
select select "PROCESSING"
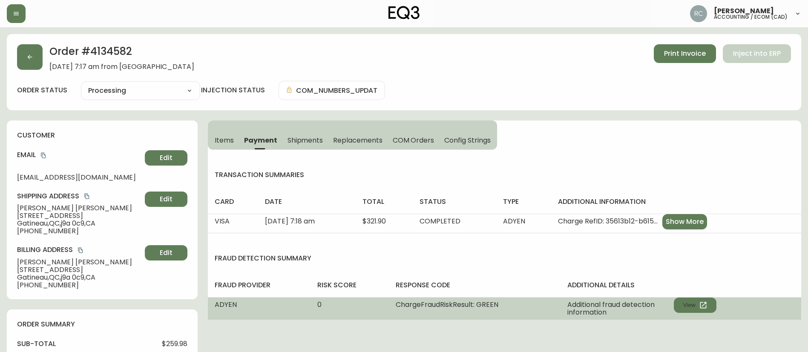
click at [689, 313] on div "Additional fraud detection information View" at bounding box center [641, 308] width 149 height 15
click at [679, 307] on button "View" at bounding box center [694, 305] width 43 height 15
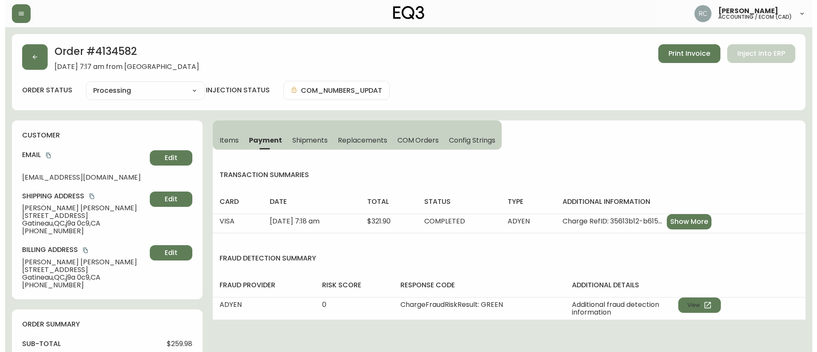
scroll to position [317, 0]
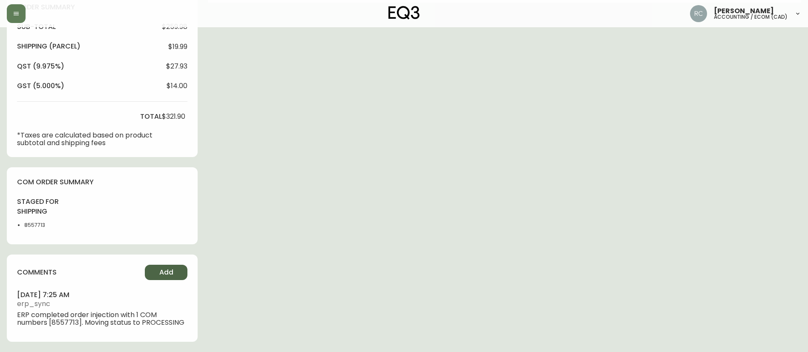
click at [172, 265] on button "Add" at bounding box center [166, 272] width 43 height 15
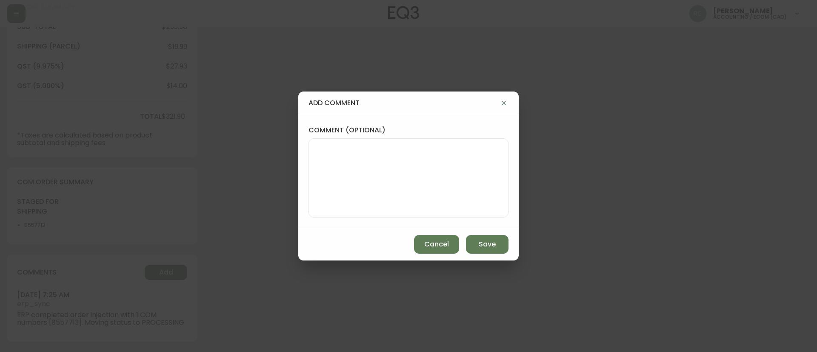
click at [405, 186] on textarea "comment (optional)" at bounding box center [409, 178] width 186 height 68
paste textarea "MANUAL FRAUD REVIEW - APPROVED - same shipping and billing address -"
paste textarea "CVC/CVV Supplied, Matches (M) AVS Both postal code and address match (Y)"
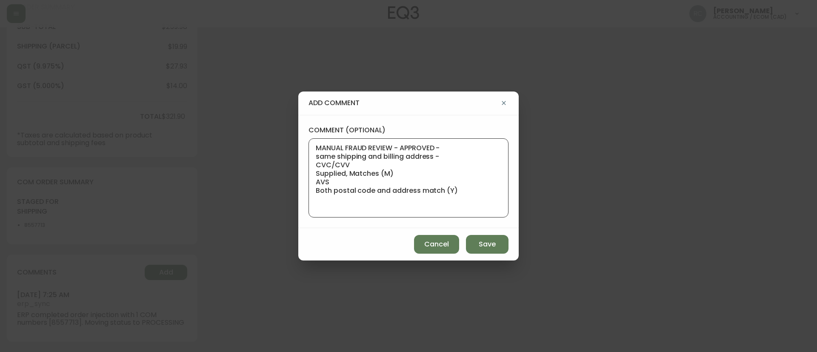
paste textarea "Time since an authorized payment was first seen with email address 3yr 270d"
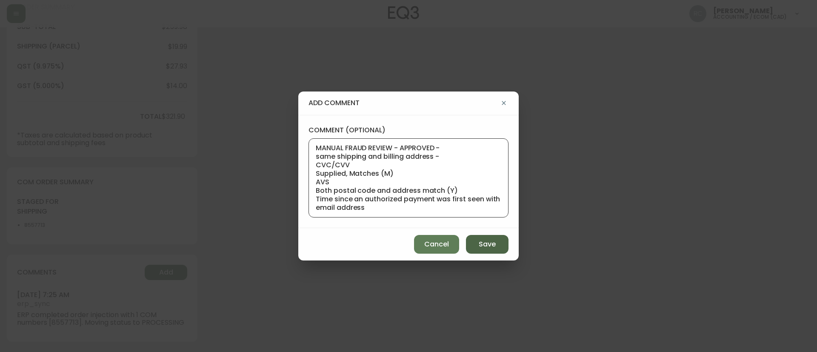
scroll to position [17, 0]
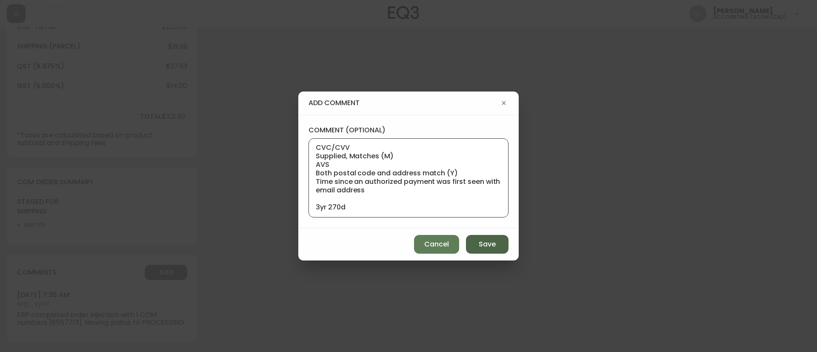
type textarea "MANUAL FRAUD REVIEW - APPROVED - same shipping and billing address - CVC/CVV Su…"
click at [473, 238] on button "Save" at bounding box center [487, 244] width 43 height 19
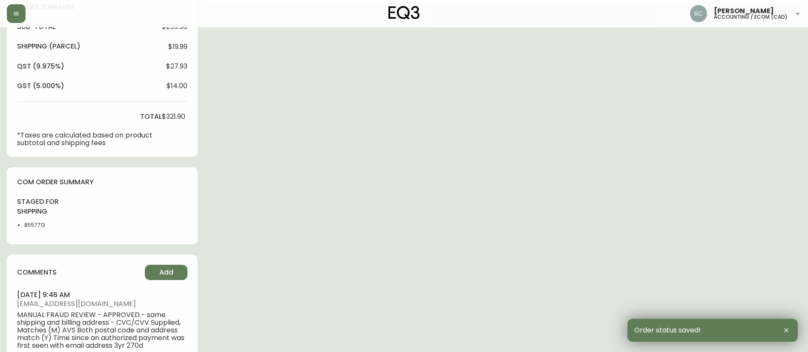
scroll to position [0, 0]
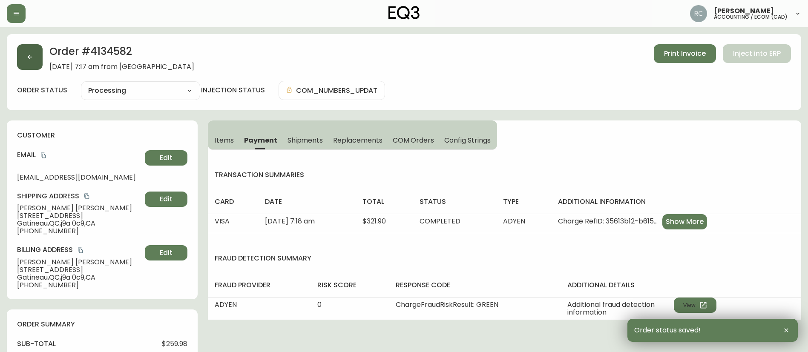
click at [24, 55] on button "button" at bounding box center [30, 57] width 26 height 26
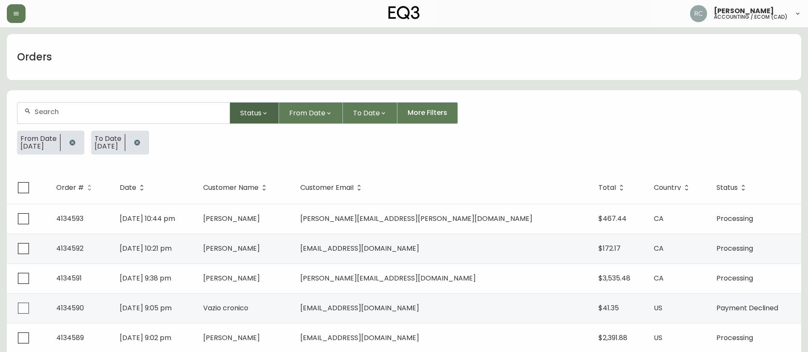
click at [254, 117] on span "Status" at bounding box center [250, 113] width 21 height 11
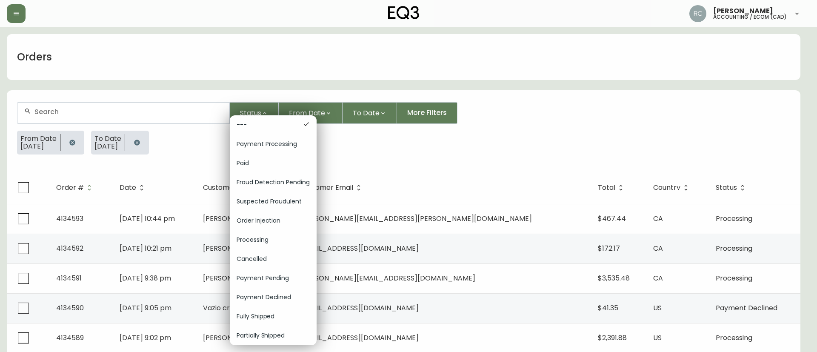
click at [303, 105] on div at bounding box center [408, 176] width 817 height 352
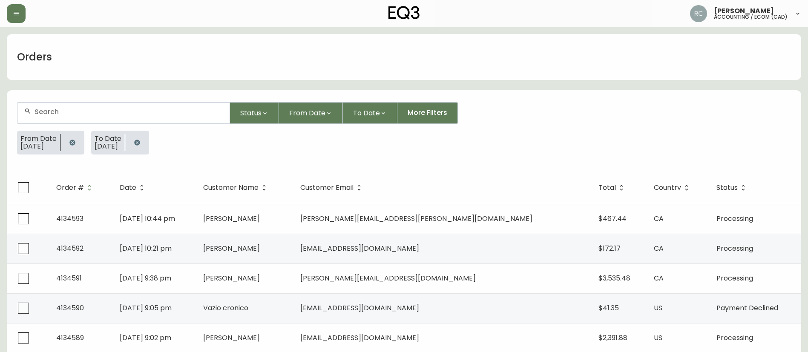
click at [315, 114] on div "--- Payment Processing Paid Fraud Detection Pending Suspected Fraudulent Order …" at bounding box center [404, 176] width 808 height 352
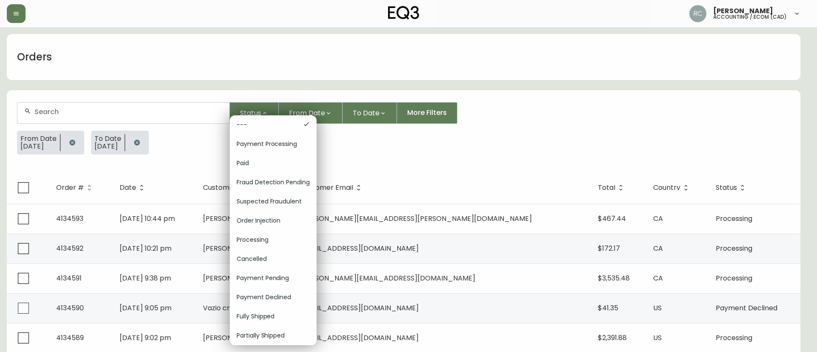
click at [313, 109] on div at bounding box center [408, 176] width 817 height 352
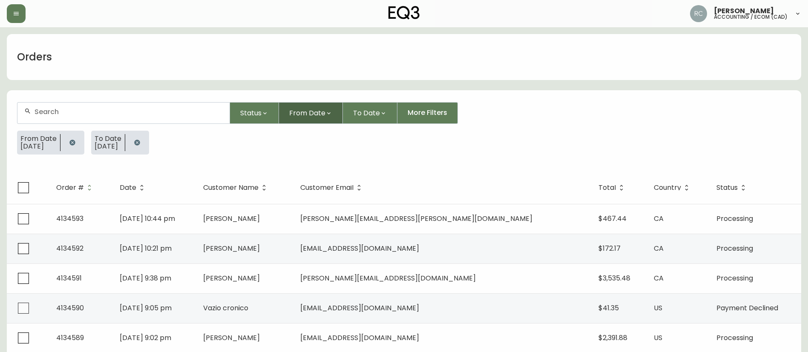
click at [319, 115] on span "From Date" at bounding box center [307, 113] width 36 height 11
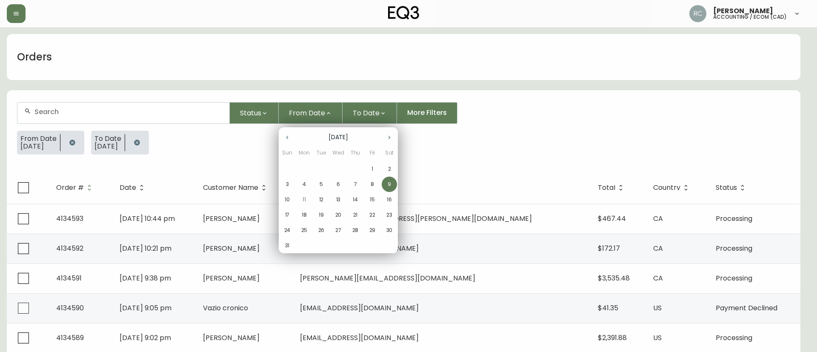
click at [374, 182] on span "8" at bounding box center [372, 184] width 15 height 8
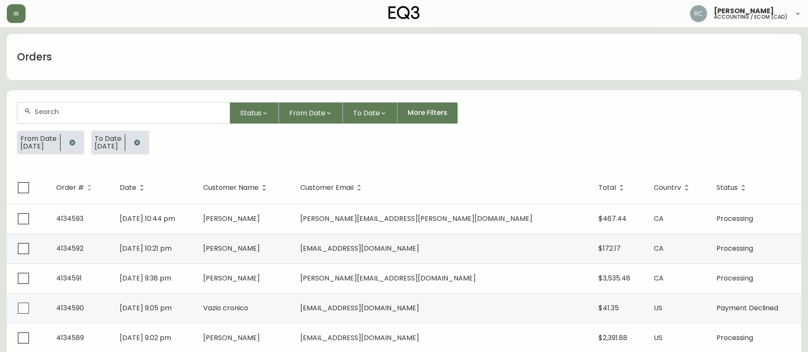
click at [382, 110] on icon "button" at bounding box center [383, 113] width 7 height 7
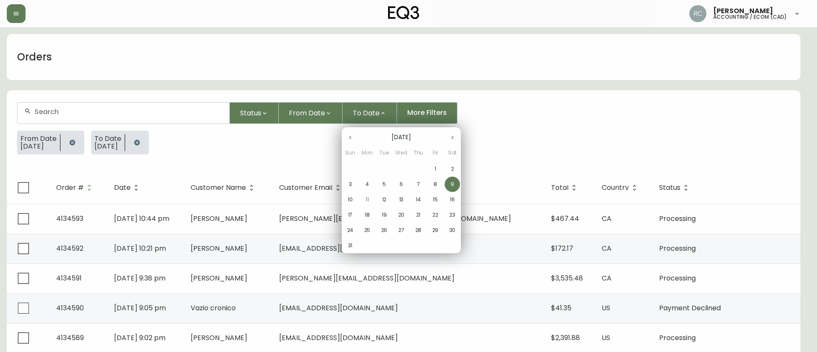
click at [433, 184] on span "8" at bounding box center [435, 184] width 15 height 8
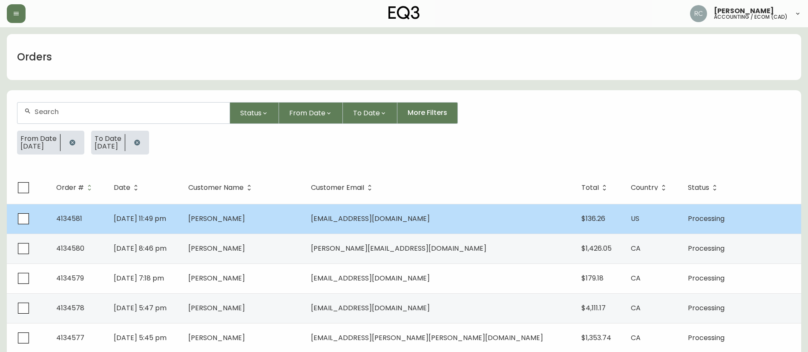
click at [245, 215] on span "Brenna Sheehan" at bounding box center [216, 219] width 57 height 10
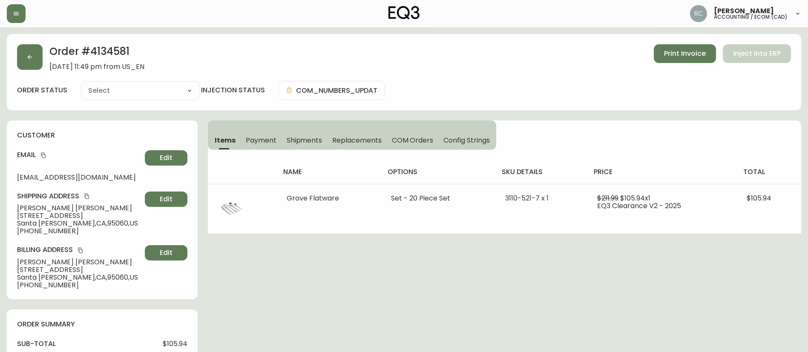
type input "Processing"
select select "PROCESSING"
click at [269, 140] on span "Payment" at bounding box center [261, 140] width 31 height 9
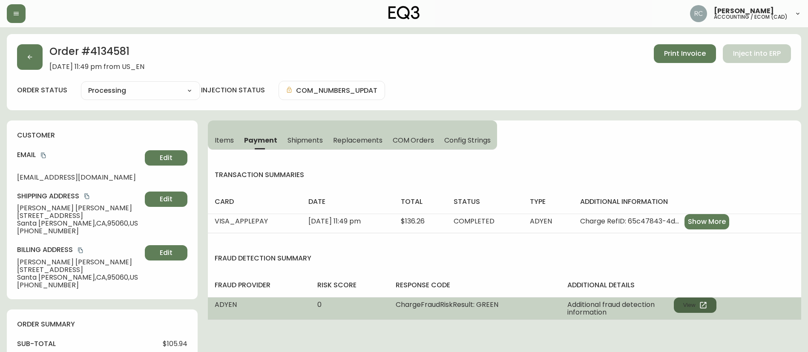
click at [684, 307] on button "View" at bounding box center [694, 305] width 43 height 15
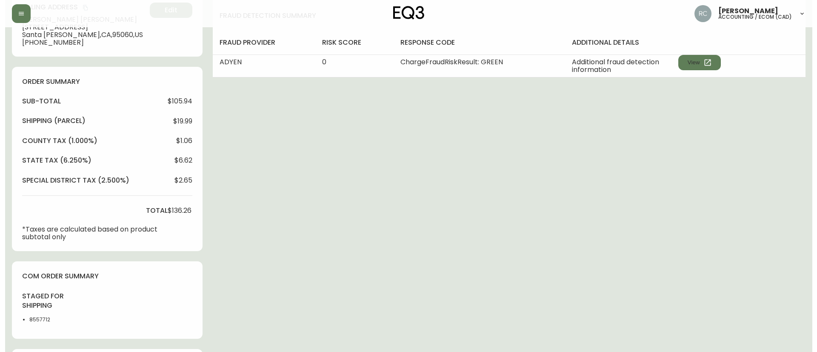
scroll to position [337, 0]
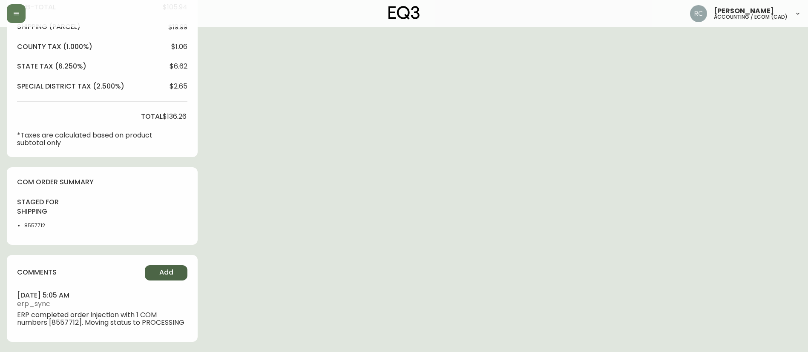
click at [156, 275] on button "Add" at bounding box center [166, 272] width 43 height 15
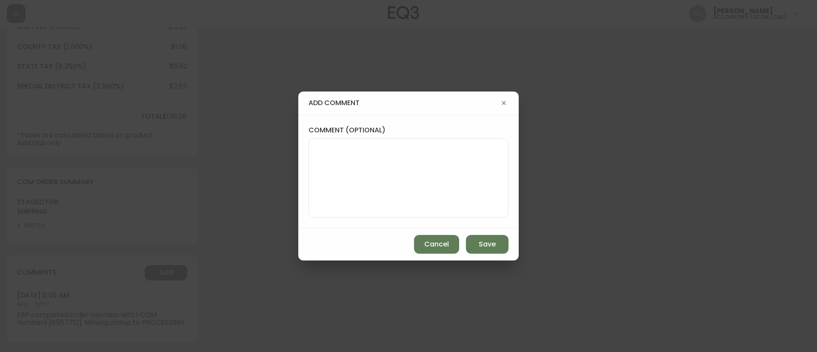
drag, startPoint x: 397, startPoint y: 173, endPoint x: 372, endPoint y: 117, distance: 61.0
click at [397, 173] on textarea "comment (optional)" at bounding box center [409, 178] width 186 height 68
paste textarea "MANUAL FRAUD REVIEW - APPROVED - same shipping and billing address -"
paste textarea "CVC/CVV Not Supplied, Unknown AVS Both postal code and address match (Y)"
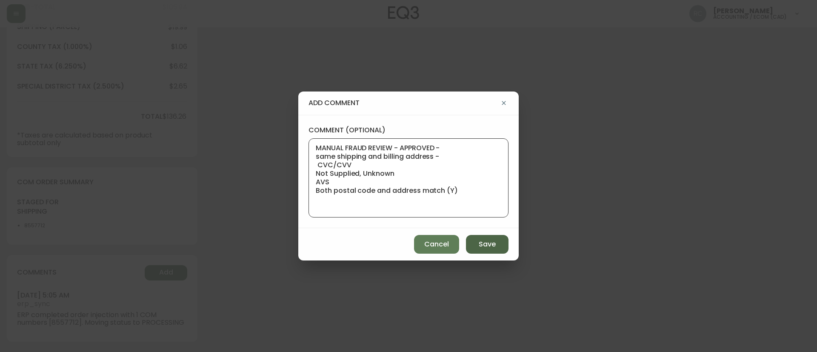
paste textarea "Time since an authorized payment was first seen with email address 3yr 62d"
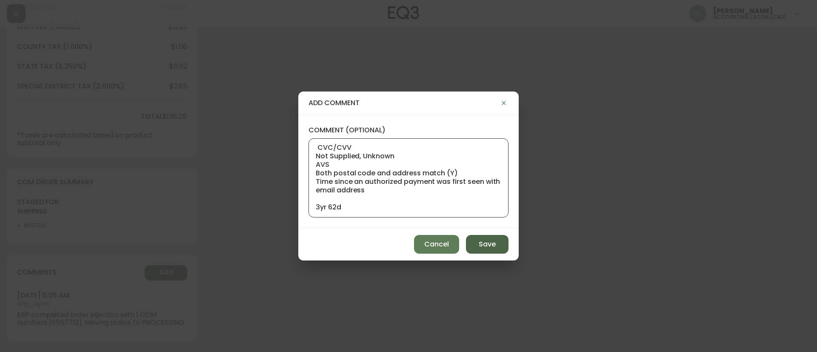
type textarea "MANUAL FRAUD REVIEW - APPROVED - same shipping and billing address - CVC/CVV No…"
drag, startPoint x: 484, startPoint y: 243, endPoint x: 474, endPoint y: 243, distance: 10.6
click at [484, 244] on span "Save" at bounding box center [487, 244] width 17 height 9
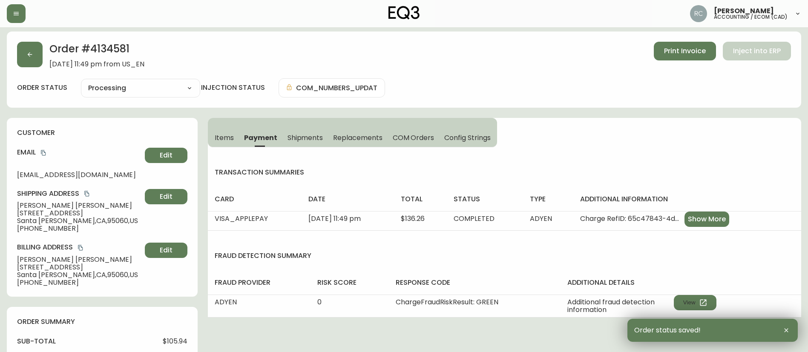
scroll to position [0, 0]
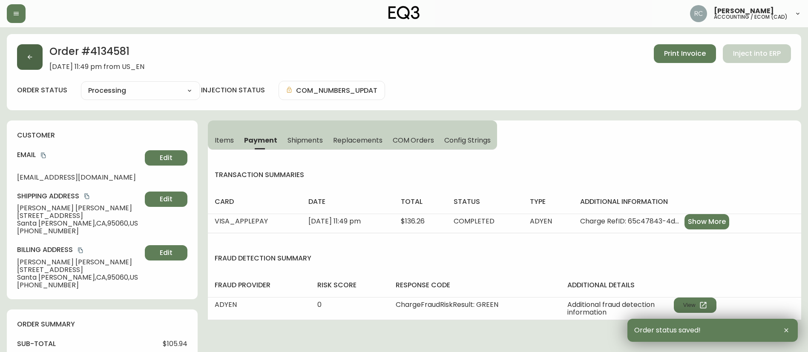
click at [32, 50] on button "button" at bounding box center [30, 57] width 26 height 26
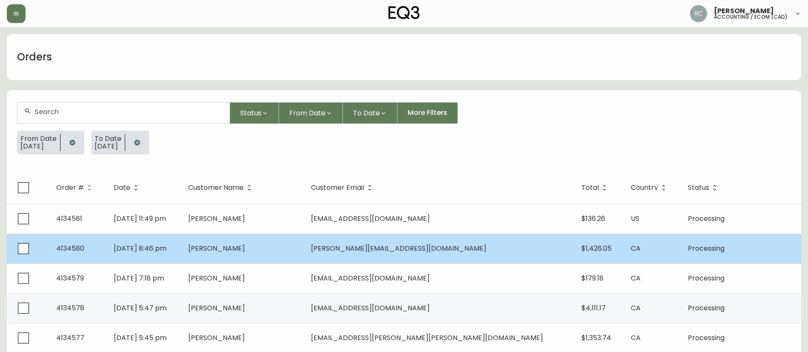
click at [245, 252] on span "Malcolm Thorburn" at bounding box center [216, 248] width 57 height 10
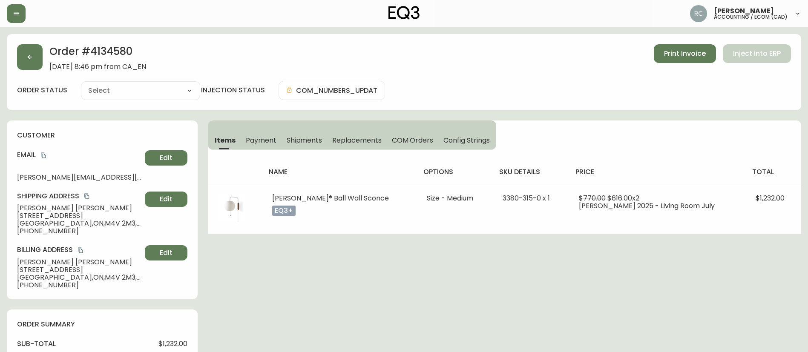
type input "Processing"
select select "PROCESSING"
click at [257, 138] on span "Payment" at bounding box center [261, 140] width 31 height 9
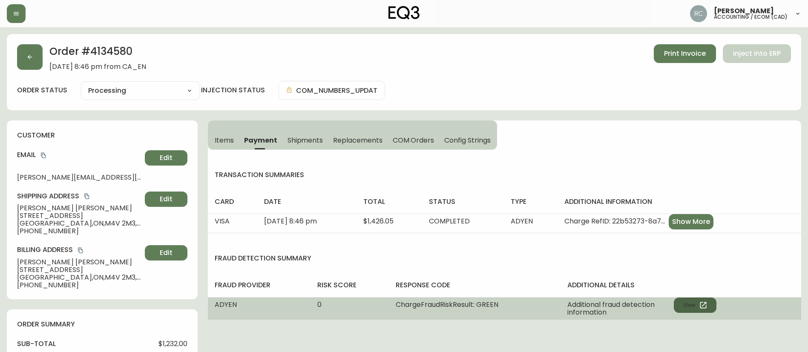
click at [710, 300] on button "View" at bounding box center [694, 305] width 43 height 15
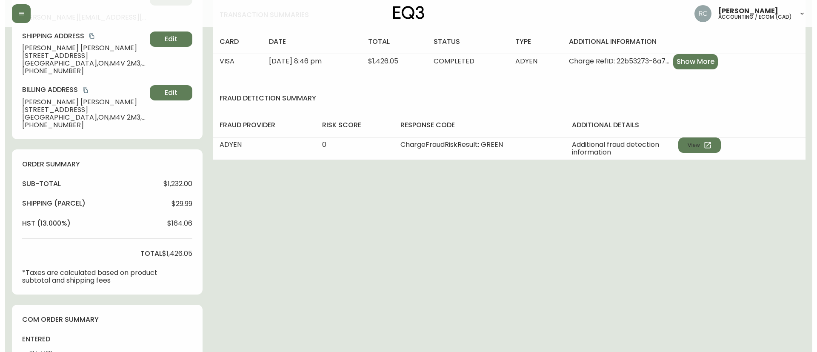
scroll to position [288, 0]
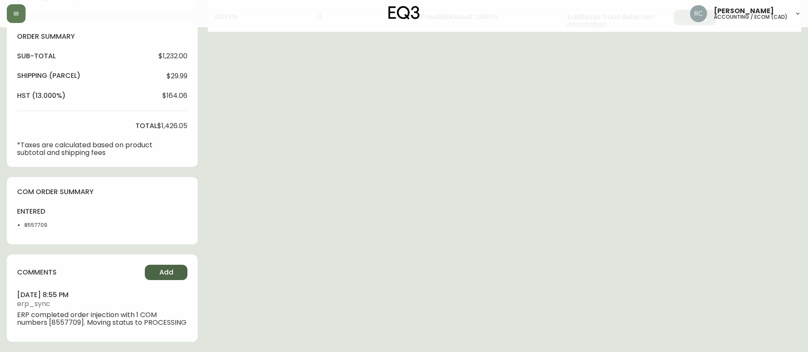
click at [167, 274] on span "Add" at bounding box center [166, 272] width 14 height 9
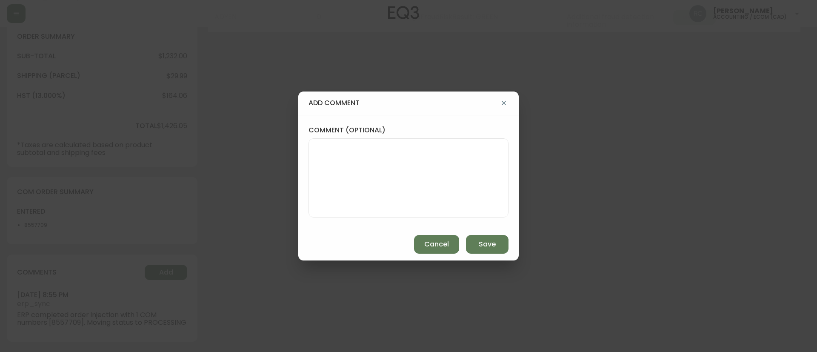
drag, startPoint x: 405, startPoint y: 185, endPoint x: 381, endPoint y: 105, distance: 83.6
click at [405, 185] on textarea "comment (optional)" at bounding box center [409, 178] width 186 height 68
paste textarea "MANUAL FRAUD REVIEW - APPROVED - same shipping and billing address -"
paste textarea "CVC/CVV Supplied, Matches (M) AVS Both postal code and address match (Y)"
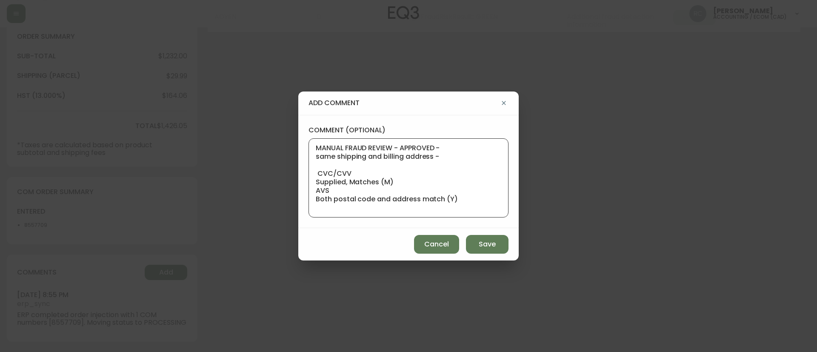
paste textarea "Time since an authorized payment was first seen with email address 3yr 355d"
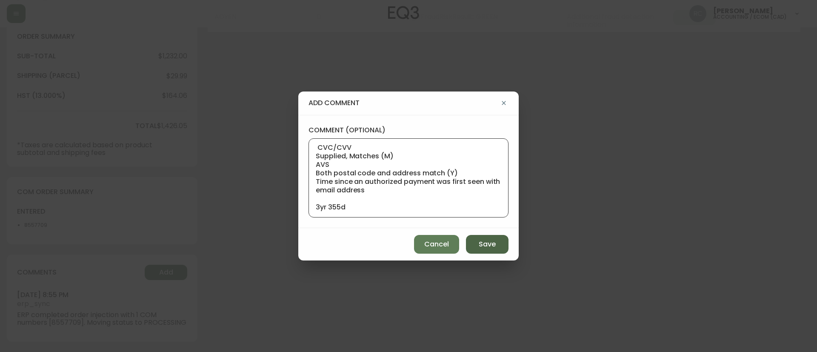
type textarea "MANUAL FRAUD REVIEW - APPROVED - same shipping and billing address - CVC/CVV Su…"
click at [498, 241] on button "Save" at bounding box center [487, 244] width 43 height 19
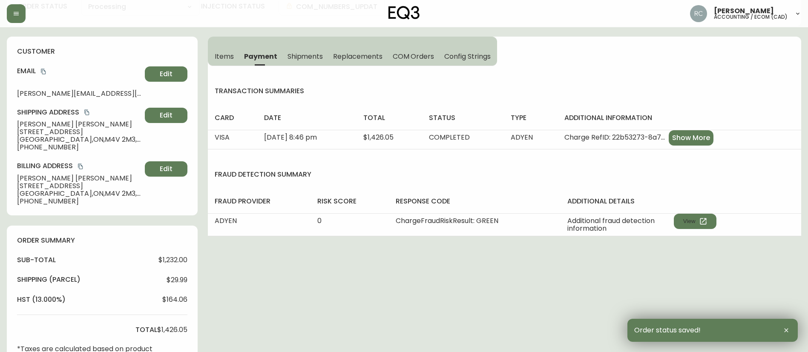
scroll to position [0, 0]
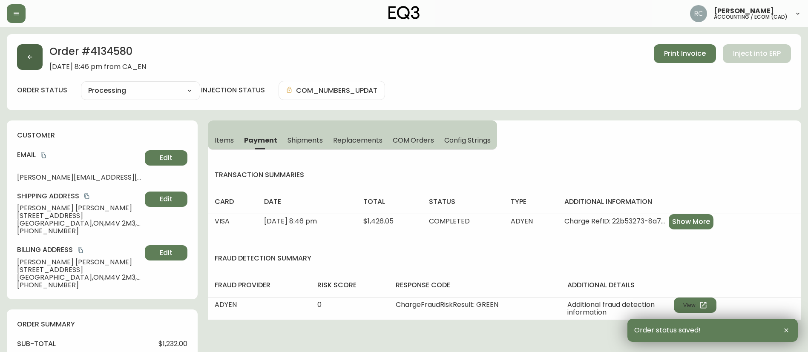
click at [26, 49] on button "button" at bounding box center [30, 57] width 26 height 26
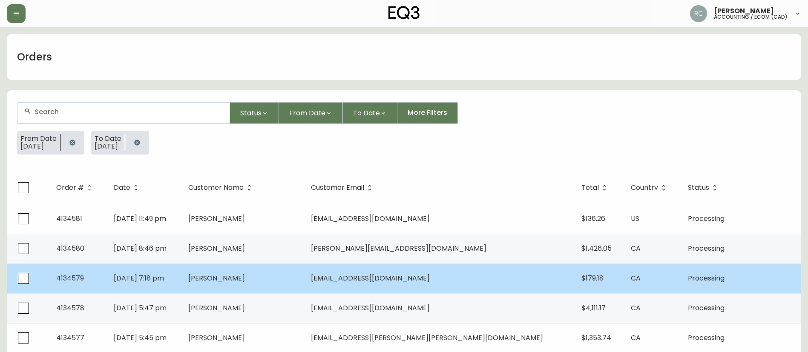
click at [304, 279] on td "Maria Frolova" at bounding box center [242, 278] width 123 height 30
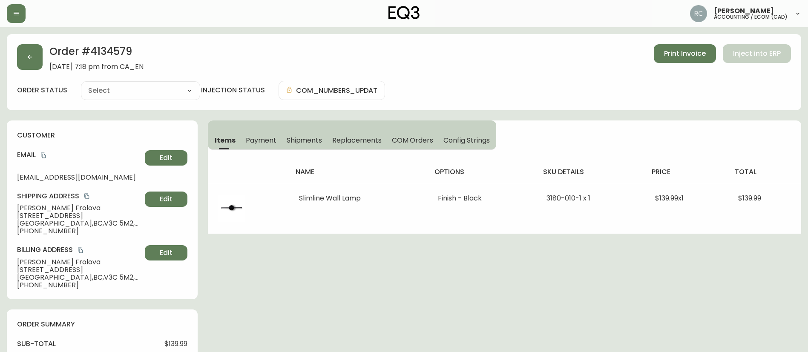
type input "Processing"
select select "PROCESSING"
drag, startPoint x: 263, startPoint y: 138, endPoint x: 323, endPoint y: 147, distance: 60.3
click at [263, 138] on span "Payment" at bounding box center [261, 140] width 31 height 9
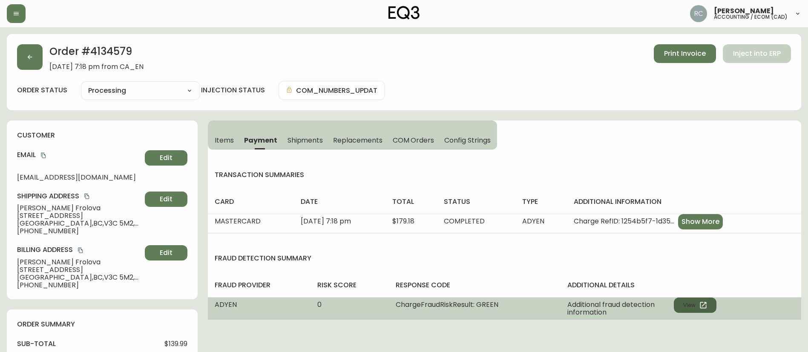
click at [705, 303] on icon "button" at bounding box center [702, 305] width 6 height 6
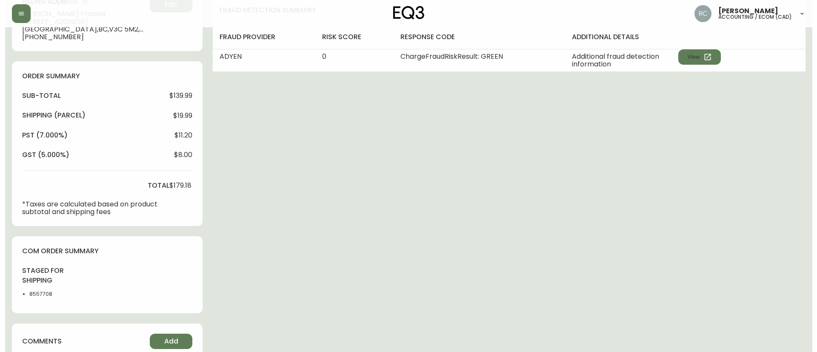
scroll to position [317, 0]
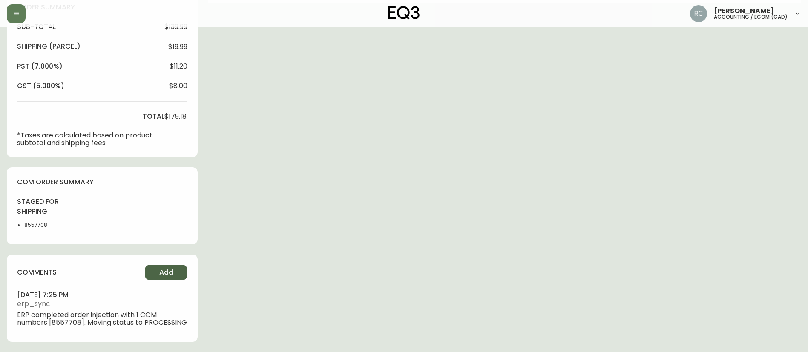
click at [161, 271] on span "Add" at bounding box center [166, 272] width 14 height 9
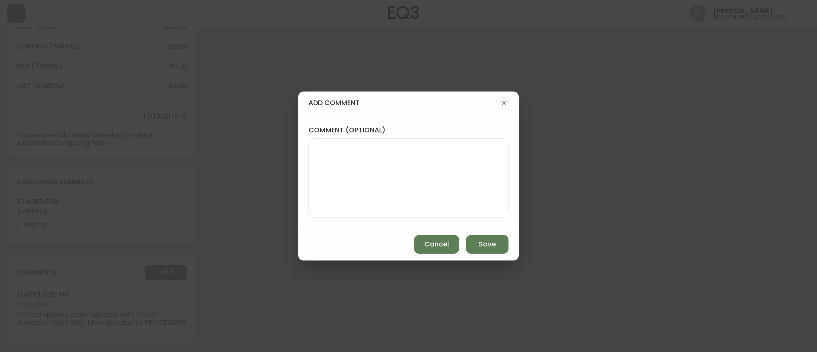
click at [486, 158] on textarea "comment (optional)" at bounding box center [409, 178] width 186 height 68
paste textarea "MANUAL FRAUD REVIEW - APPROVED - same shipping and billing address -"
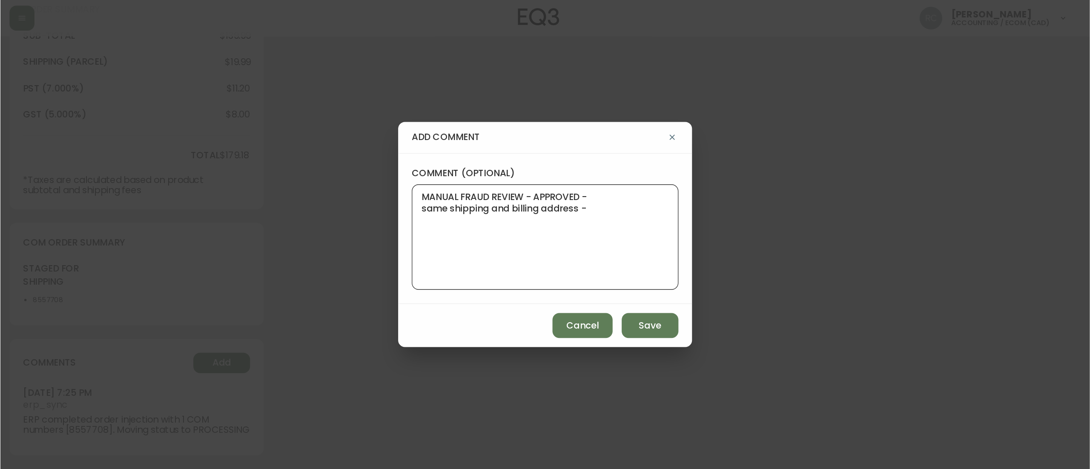
scroll to position [200, 0]
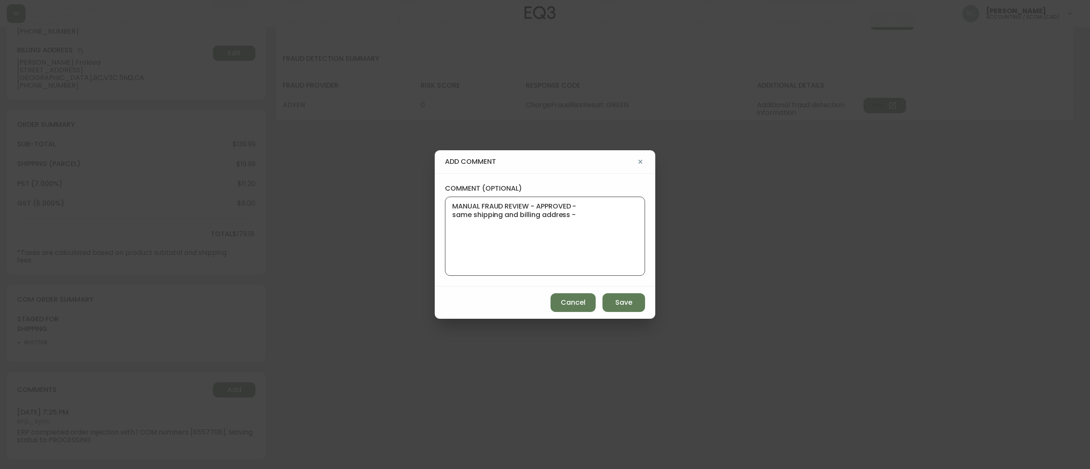
paste textarea "CVC/CVV Supplied, Matches (M) AVS Address matches, postal code doesn''t (A)"
paste textarea "Time since an authorized payment was first seen with email address 3yr 266d"
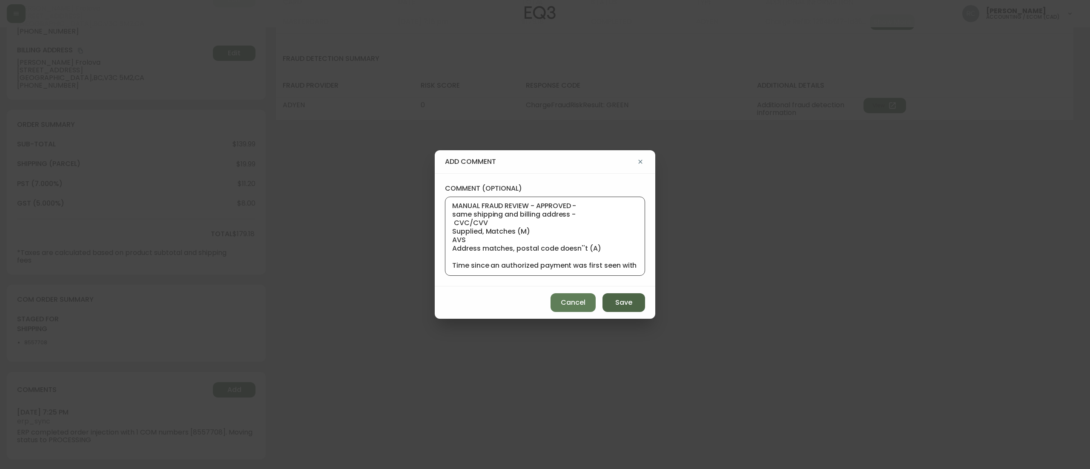
scroll to position [34, 0]
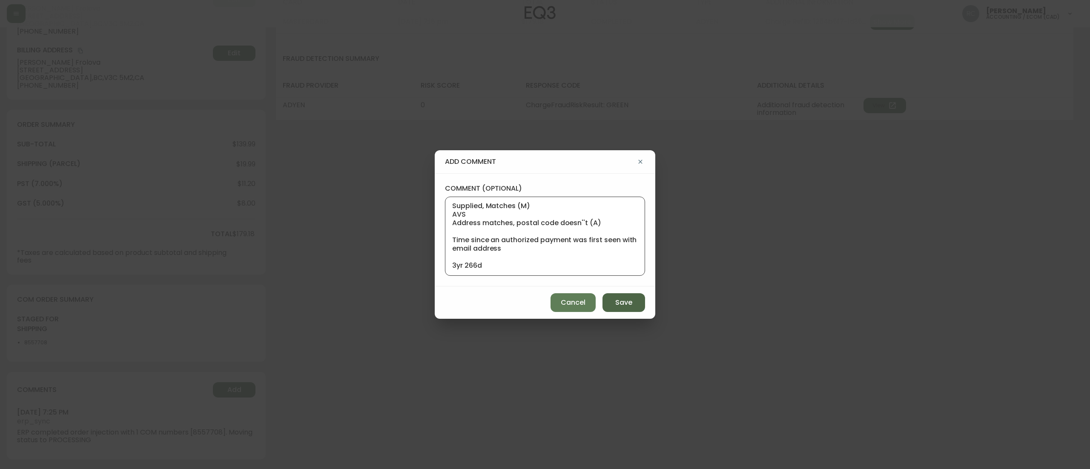
type textarea "MANUAL FRAUD REVIEW - APPROVED - same shipping and billing address - CVC/CVV Su…"
click at [630, 296] on button "Save" at bounding box center [623, 302] width 43 height 19
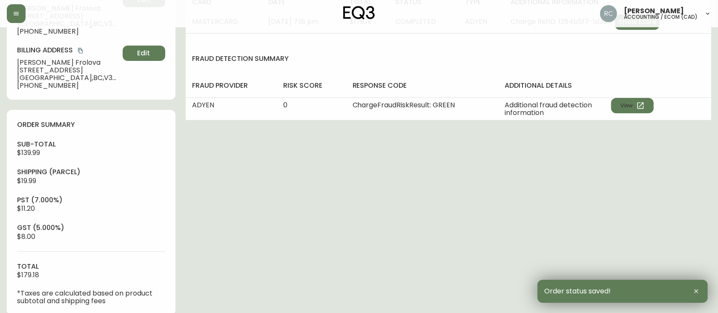
scroll to position [0, 0]
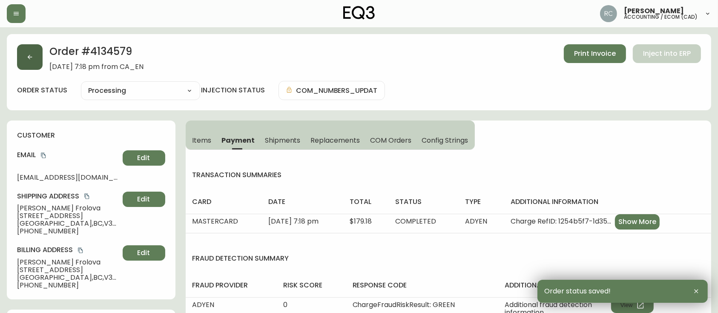
click at [32, 54] on icon "button" at bounding box center [29, 57] width 7 height 7
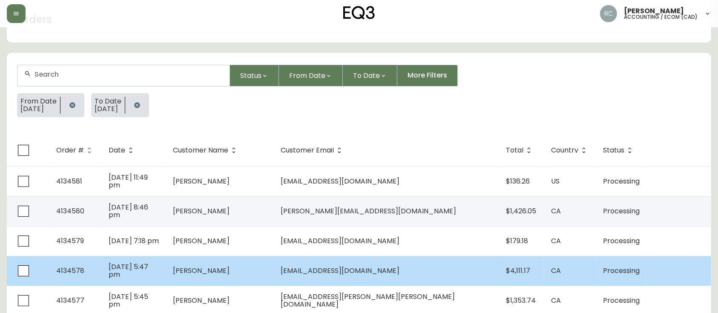
click at [229, 266] on span "Ryan Neufeldt" at bounding box center [201, 271] width 57 height 10
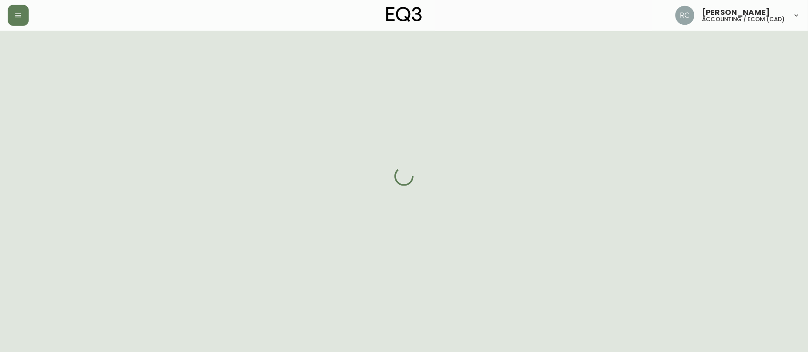
scroll to position [27, 0]
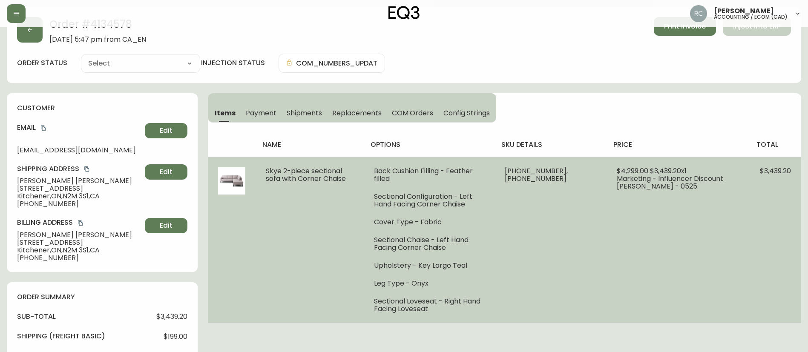
type input "Processing"
select select "PROCESSING"
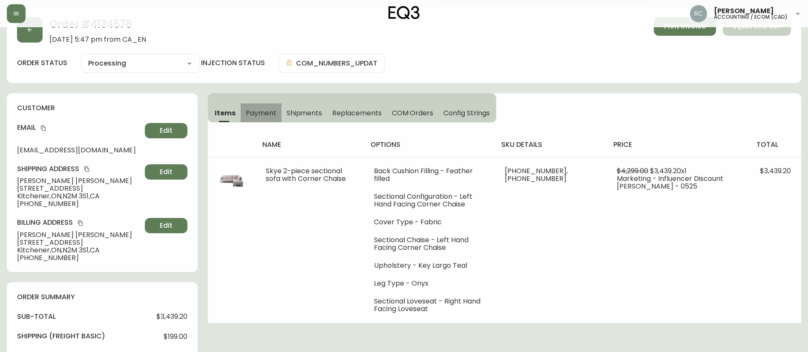
click at [263, 109] on span "Payment" at bounding box center [261, 113] width 31 height 9
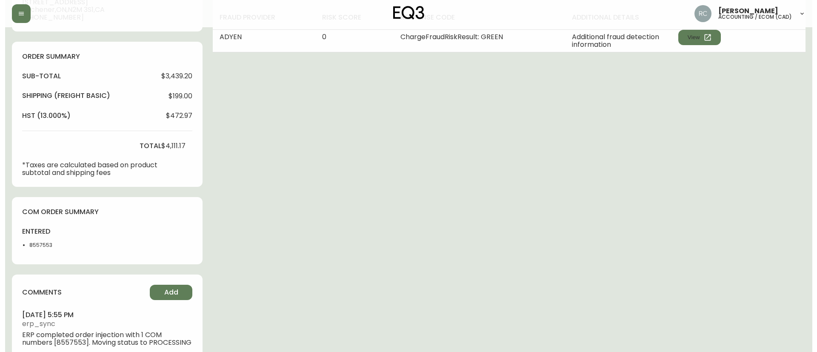
scroll to position [295, 0]
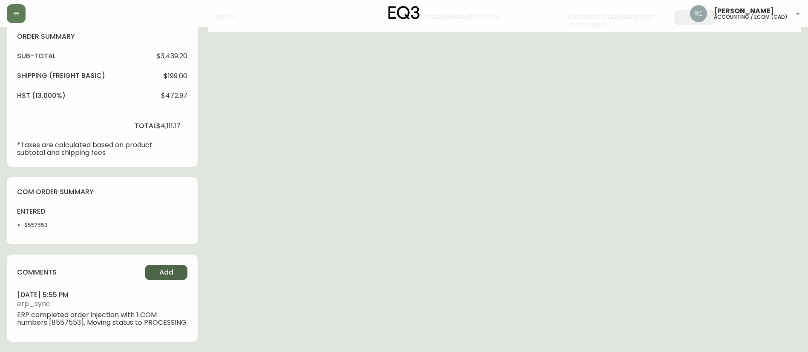
click at [174, 265] on button "Add" at bounding box center [166, 272] width 43 height 15
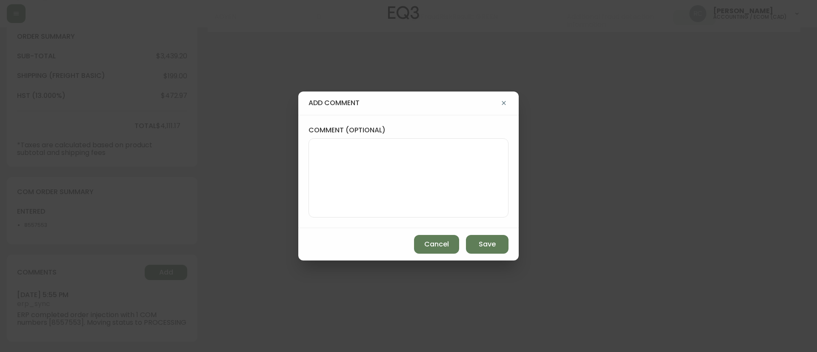
click at [389, 154] on textarea "comment (optional)" at bounding box center [409, 178] width 186 height 68
paste textarea "MANUAL FRAUD REVIEW - APPROVED - same shipping and billing address -"
type textarea "MANUAL FRAUD REVIEW - APPROVED - same shipping and billing address -"
drag, startPoint x: 234, startPoint y: 53, endPoint x: 236, endPoint y: 58, distance: 5.1
click at [234, 54] on div "add comment comment (optional) MANUAL FRAUD REVIEW - APPROVED - same shipping a…" at bounding box center [408, 176] width 817 height 352
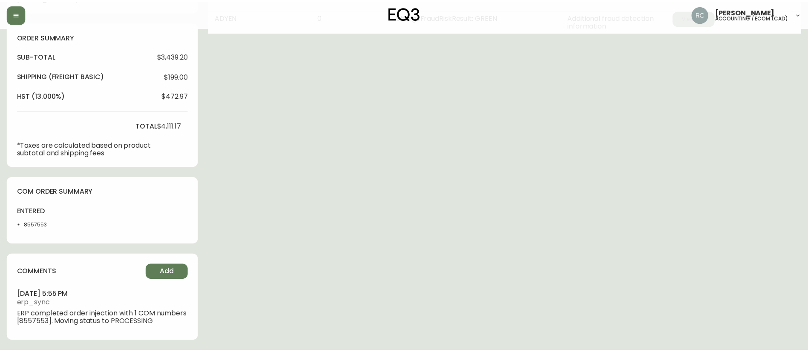
scroll to position [75, 0]
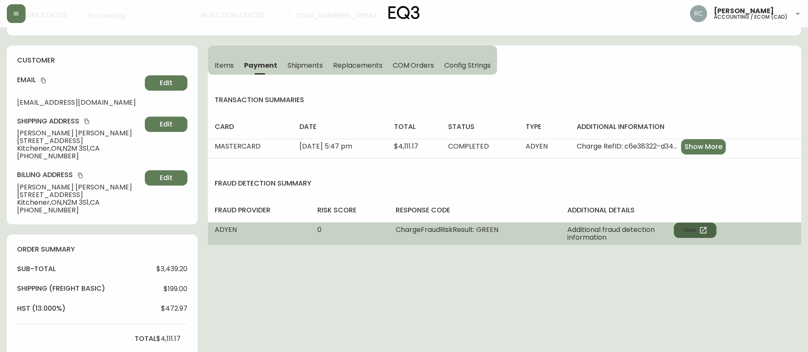
click at [708, 225] on button "View" at bounding box center [694, 230] width 43 height 15
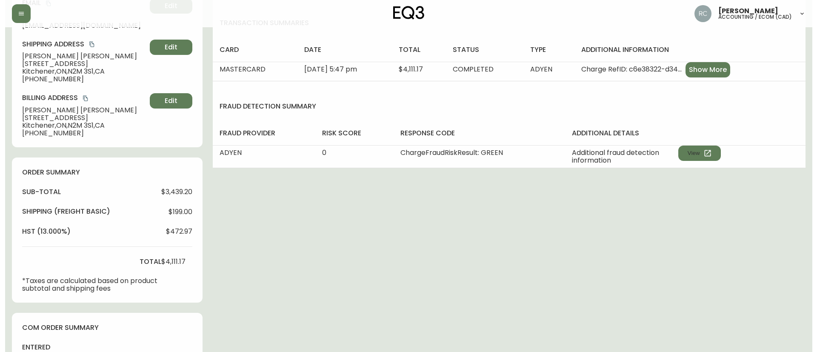
scroll to position [295, 0]
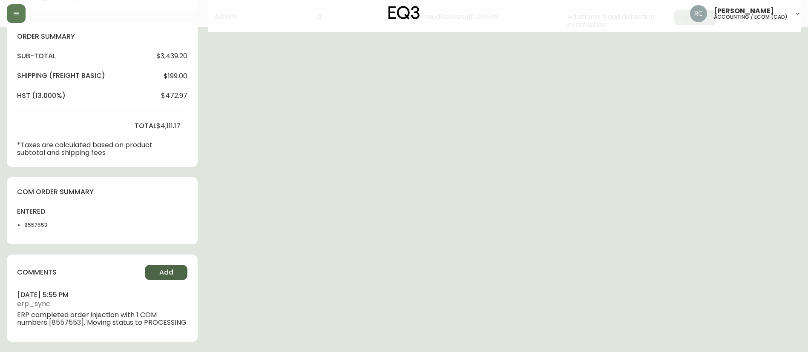
click at [163, 268] on span "Add" at bounding box center [166, 272] width 14 height 9
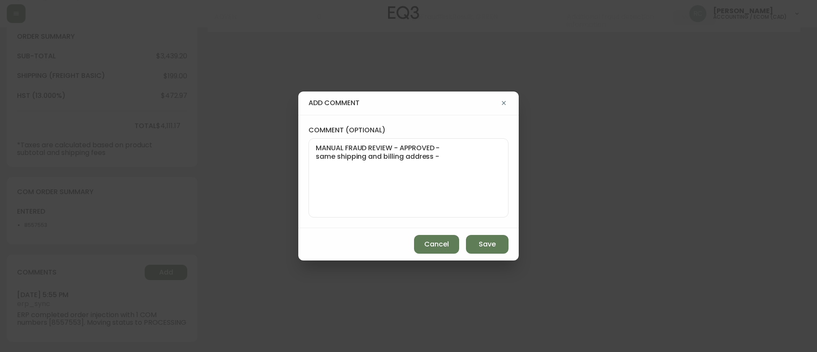
click at [488, 166] on textarea "MANUAL FRAUD REVIEW - APPROVED - same shipping and billing address -" at bounding box center [409, 178] width 186 height 68
paste textarea "CVC/CVV Supplied, Matches (M) AVS Postal code matches, address doesn''t match (…"
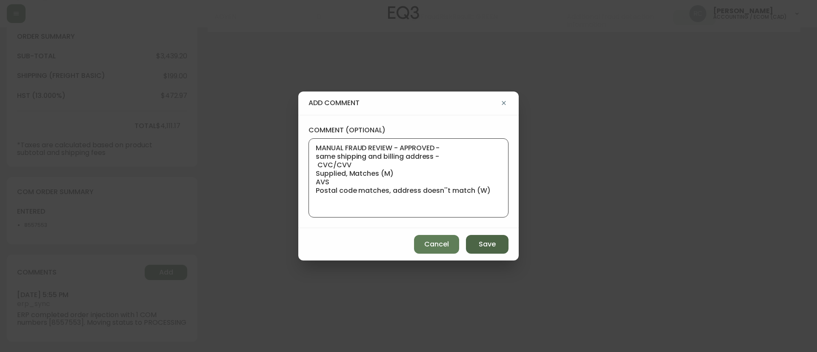
paste textarea "Time since an authorized payment was first seen with email address 3yr 269d"
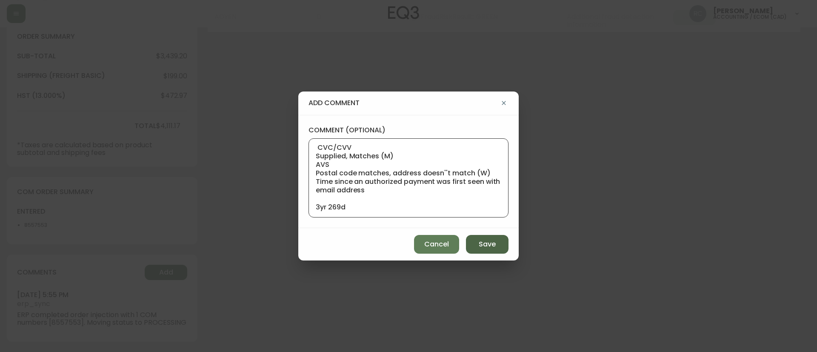
type textarea "MANUAL FRAUD REVIEW - APPROVED - same shipping and billing address - CVC/CVV Su…"
click at [487, 240] on span "Save" at bounding box center [487, 244] width 17 height 9
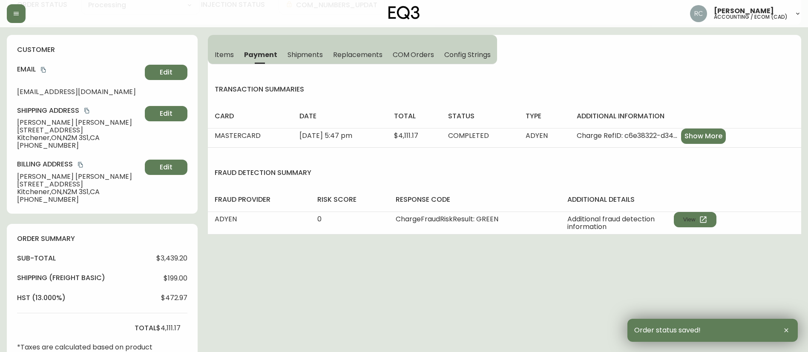
scroll to position [0, 0]
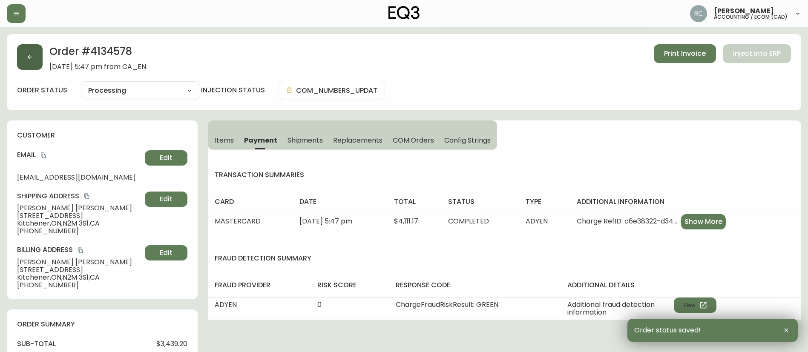
click at [25, 50] on button "button" at bounding box center [30, 57] width 26 height 26
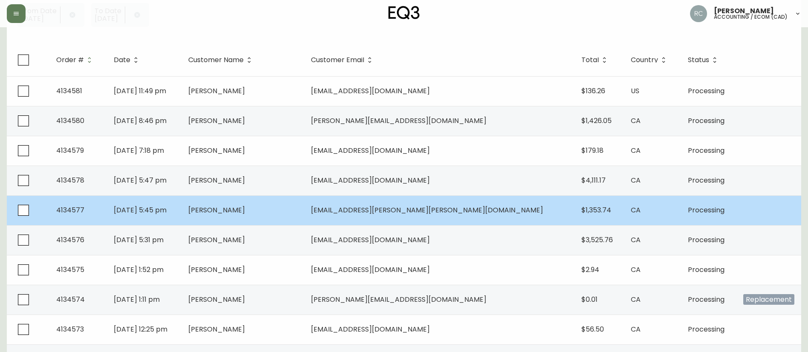
click at [304, 212] on td "Bonnie Pham" at bounding box center [242, 210] width 123 height 30
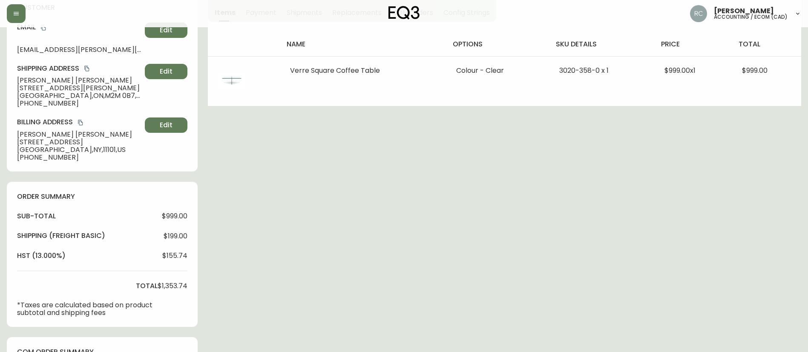
type input "Processing"
select select "PROCESSING"
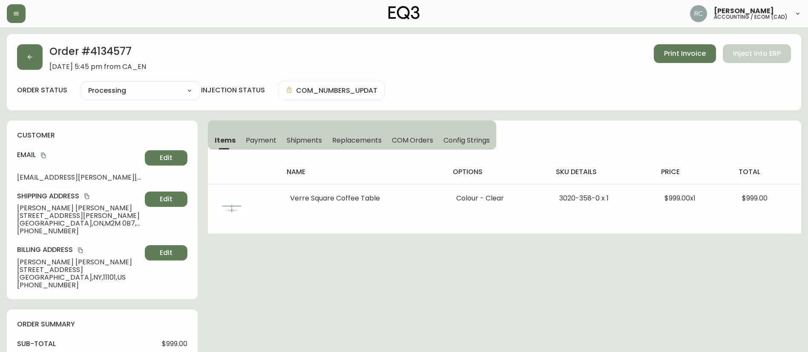
click at [256, 133] on button "Payment" at bounding box center [261, 140] width 41 height 19
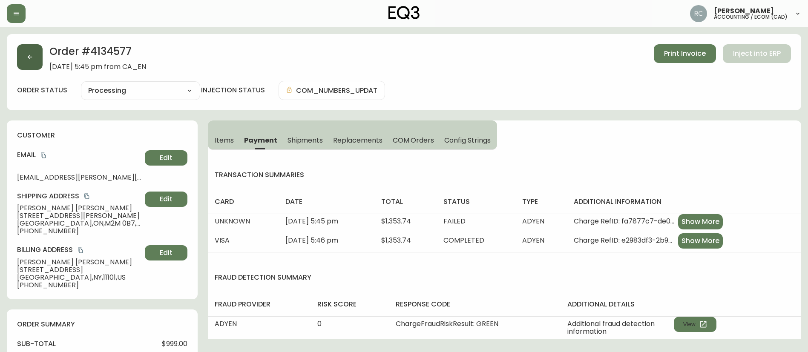
click at [28, 55] on icon "button" at bounding box center [29, 57] width 7 height 7
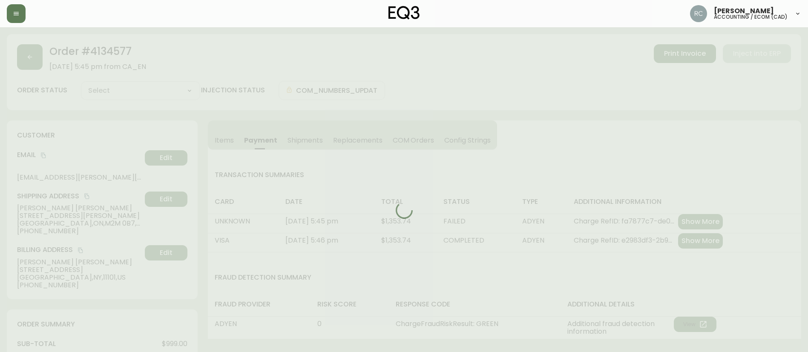
type input "Processing"
select select "PROCESSING"
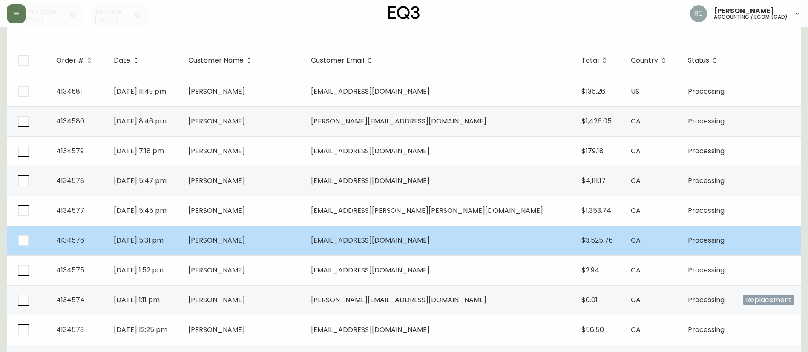
scroll to position [128, 0]
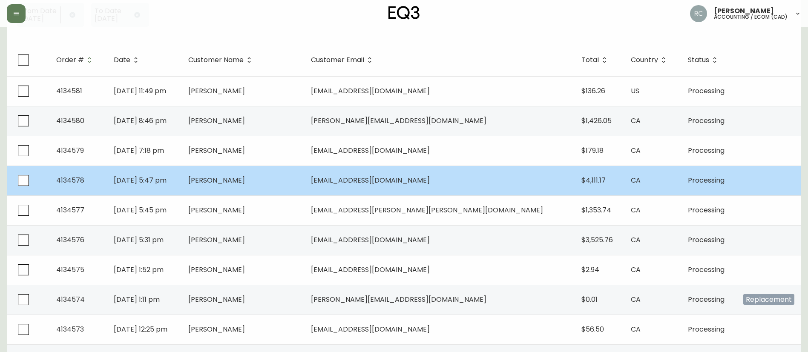
click at [181, 175] on td "Aug 08 2025, 5:47 pm" at bounding box center [144, 181] width 74 height 30
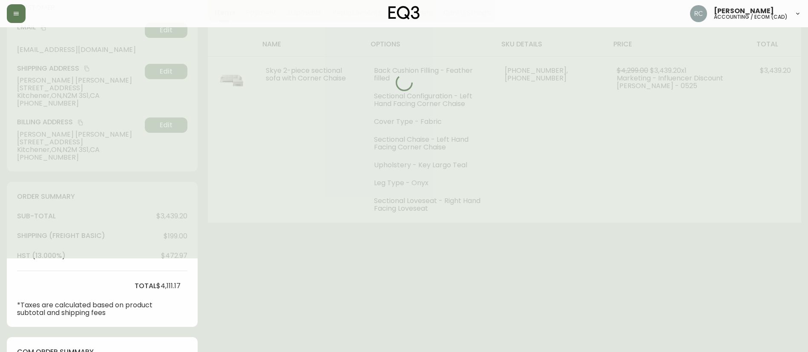
type input "Processing"
select select "PROCESSING"
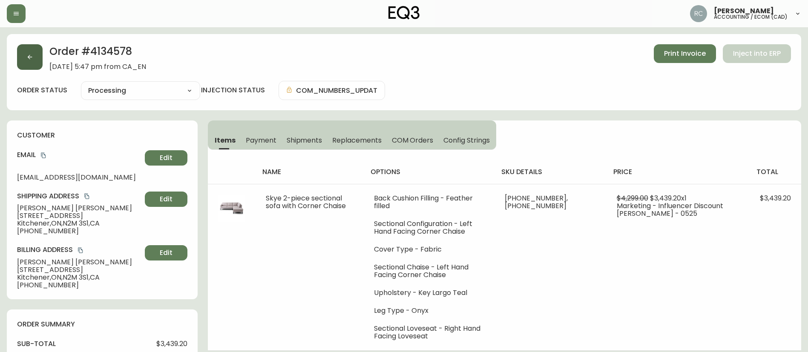
click at [23, 52] on button "button" at bounding box center [30, 57] width 26 height 26
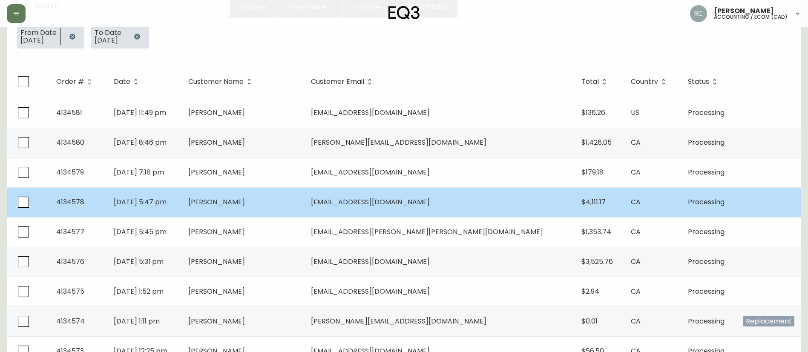
scroll to position [128, 0]
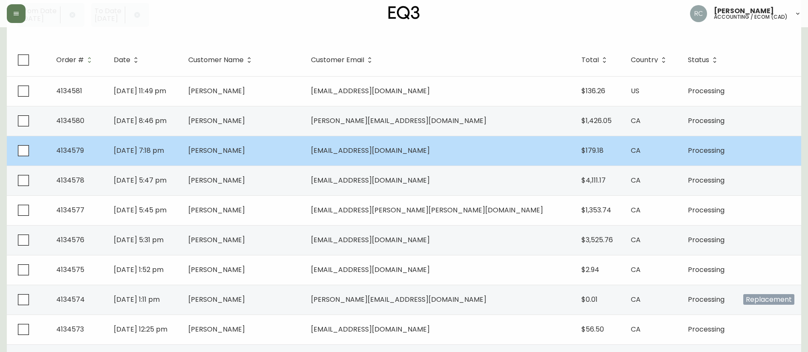
click at [245, 149] on span "Maria Frolova" at bounding box center [216, 151] width 57 height 10
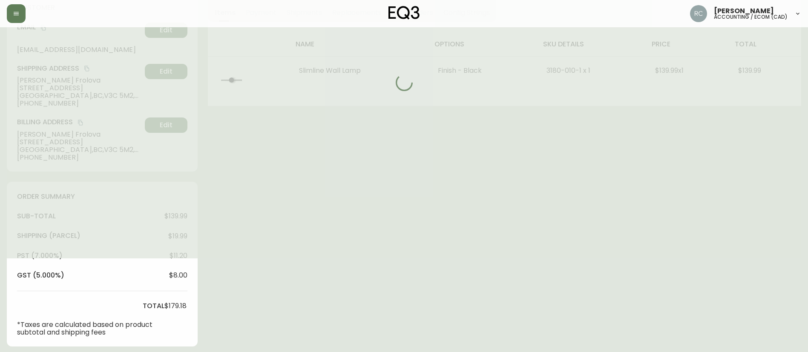
type input "Processing"
select select "PROCESSING"
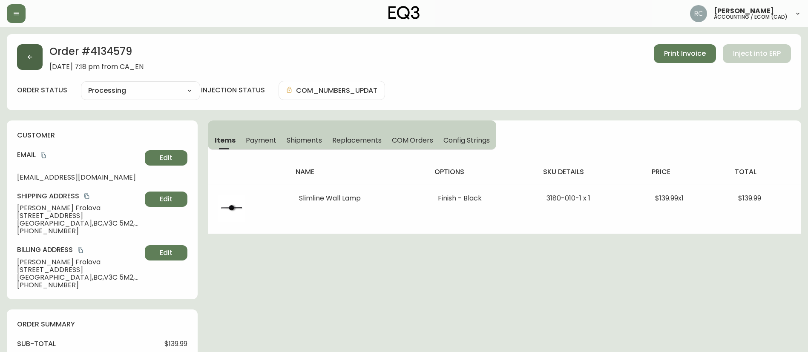
click at [36, 61] on button "button" at bounding box center [30, 57] width 26 height 26
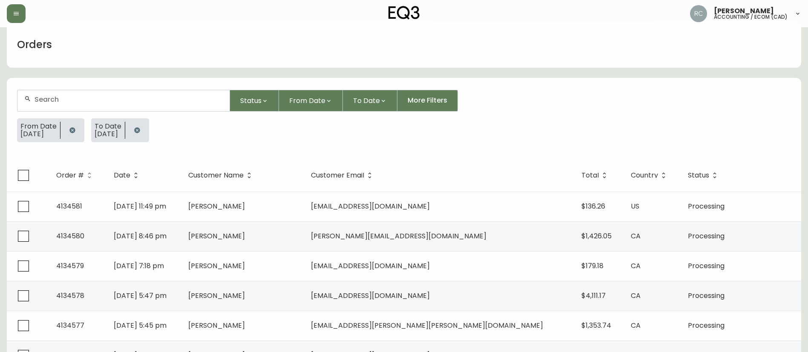
scroll to position [128, 0]
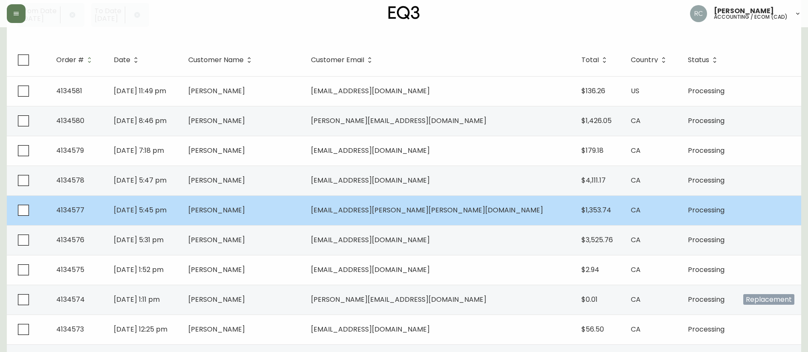
click at [245, 212] on span "Bonnie Pham" at bounding box center [216, 210] width 57 height 10
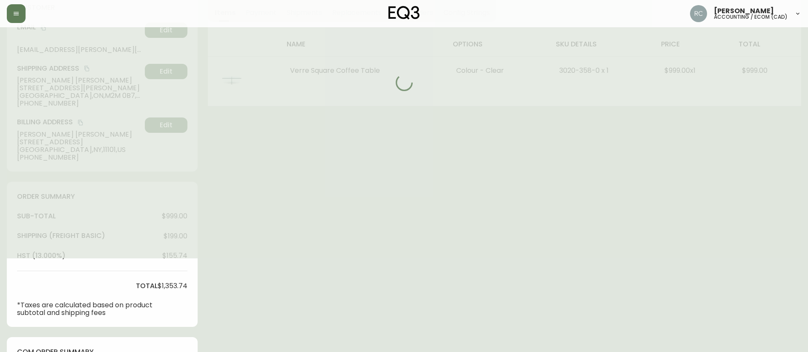
type input "Processing"
select select "PROCESSING"
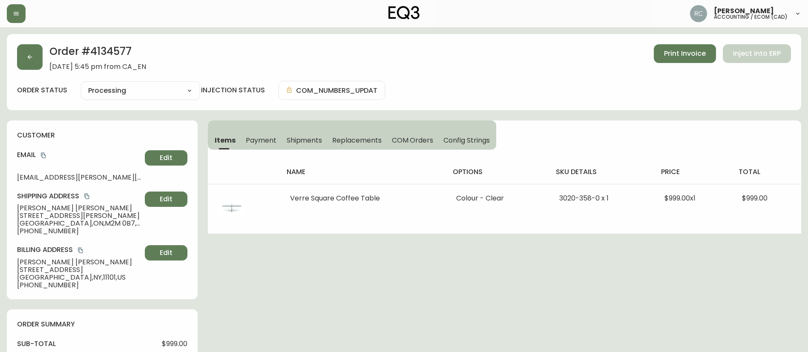
click at [260, 135] on button "Payment" at bounding box center [261, 140] width 41 height 19
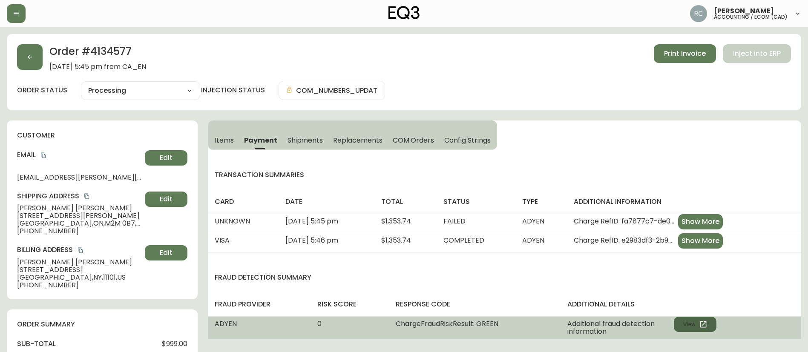
click at [693, 326] on button "View" at bounding box center [694, 324] width 43 height 15
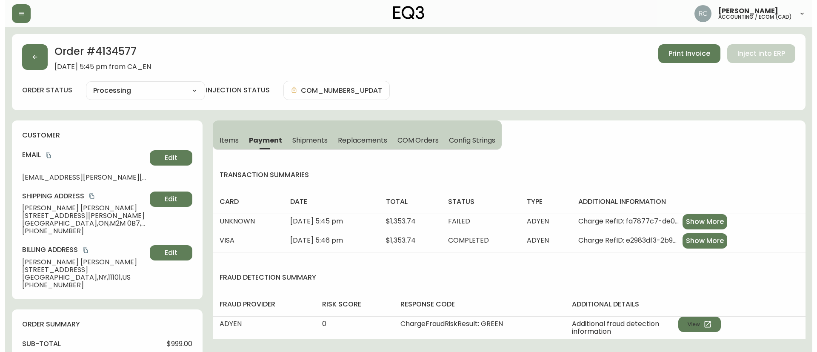
scroll to position [295, 0]
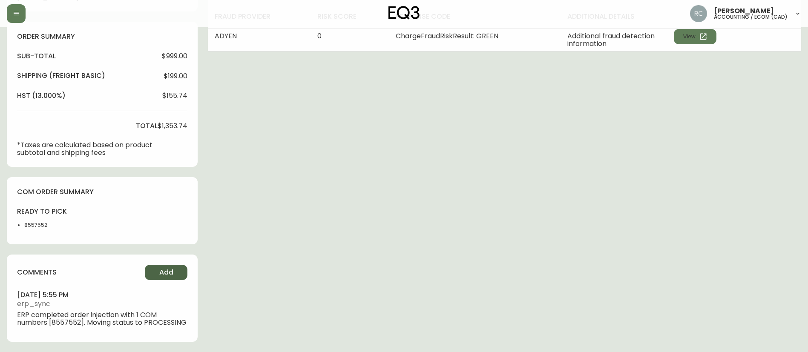
click at [157, 266] on button "Add" at bounding box center [166, 272] width 43 height 15
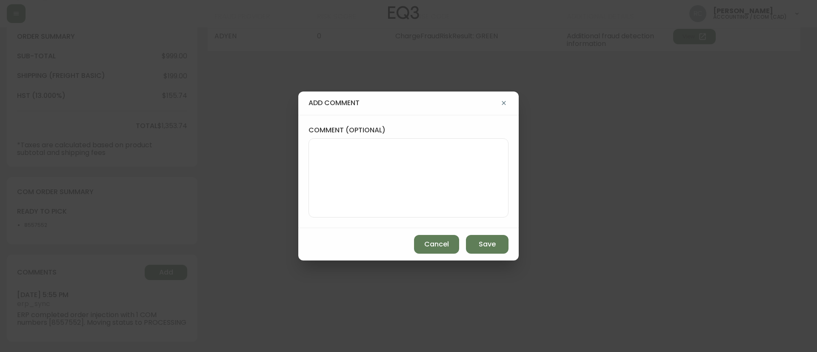
drag, startPoint x: 446, startPoint y: 147, endPoint x: 361, endPoint y: 21, distance: 151.8
click at [445, 147] on textarea "comment (optional)" at bounding box center [409, 178] width 186 height 68
paste textarea "MANUAL FRAUD REVIEW - APPROVED -"
paste textarea "CVC/CVV Supplied, Matches (M) AVS Both postal code and address match (Y)"
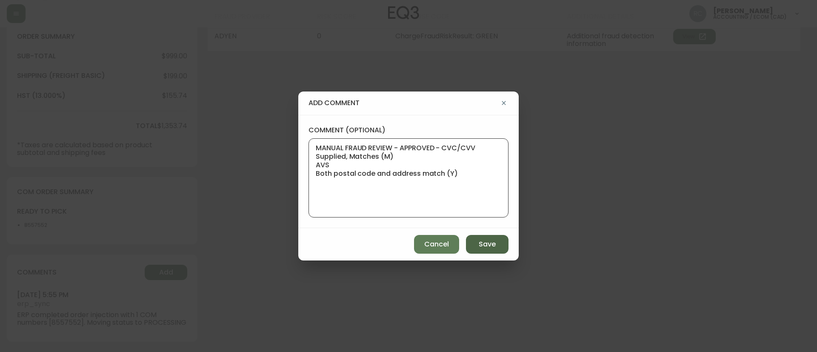
paste textarea "Time since an authorized payment was first seen with email address 3yr 329d"
type textarea "MANUAL FRAUD REVIEW - APPROVED - CVC/CVV Supplied, Matches (M) AVS Both postal …"
click at [491, 243] on span "Save" at bounding box center [487, 244] width 17 height 9
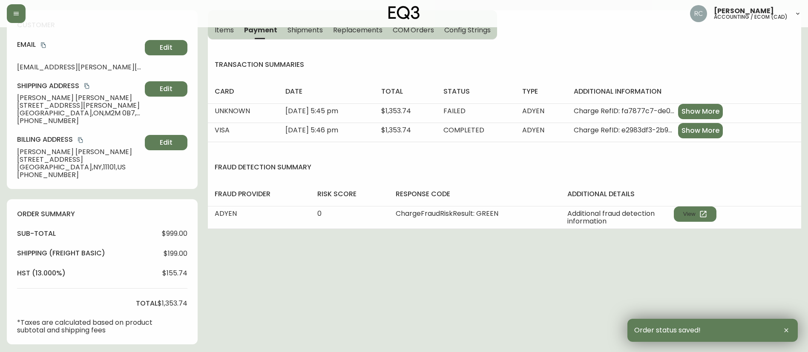
scroll to position [0, 0]
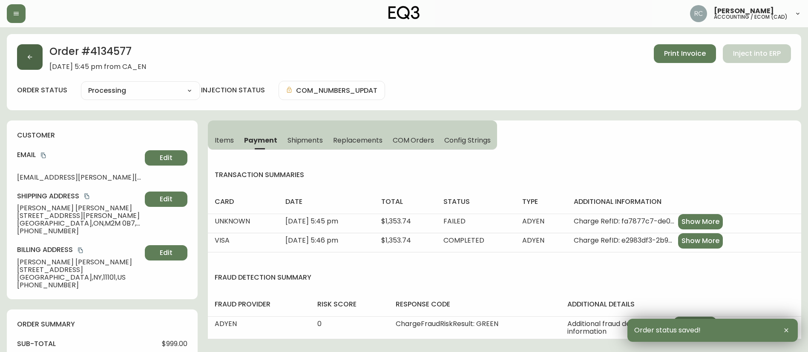
click at [29, 54] on icon "button" at bounding box center [29, 57] width 7 height 7
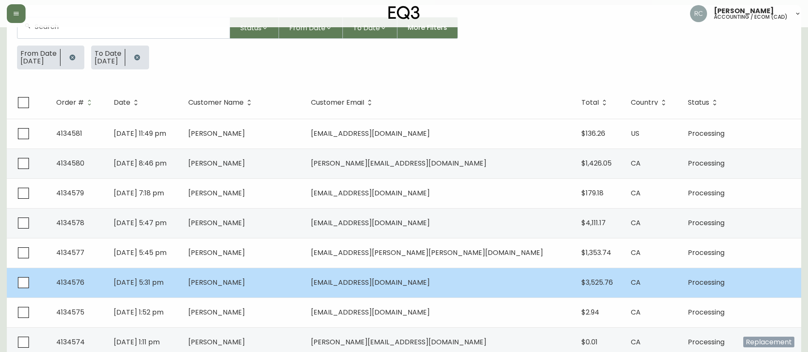
click at [245, 283] on span "Tally Barmash" at bounding box center [216, 283] width 57 height 10
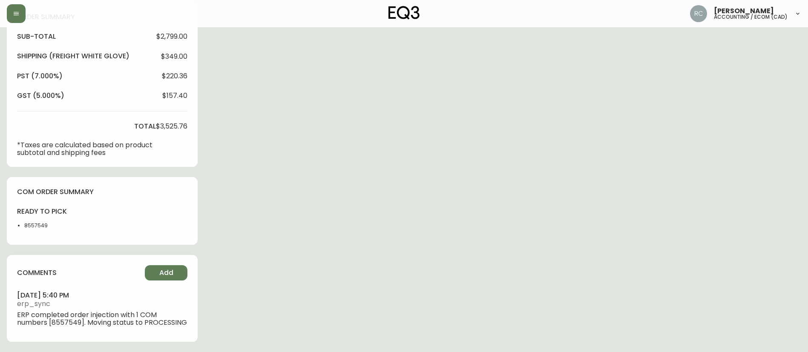
type input "Processing"
select select "PROCESSING"
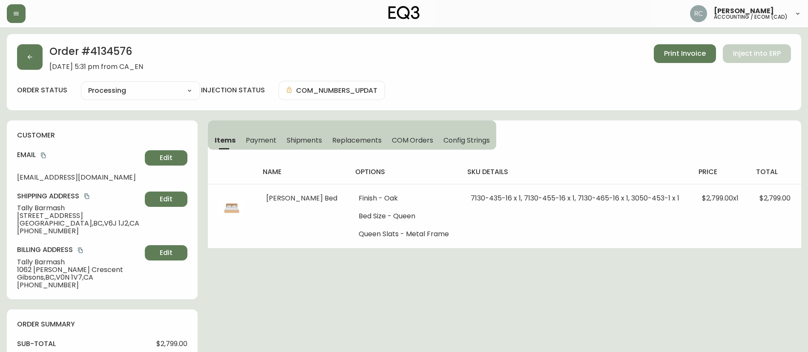
click at [270, 132] on button "Payment" at bounding box center [261, 140] width 41 height 19
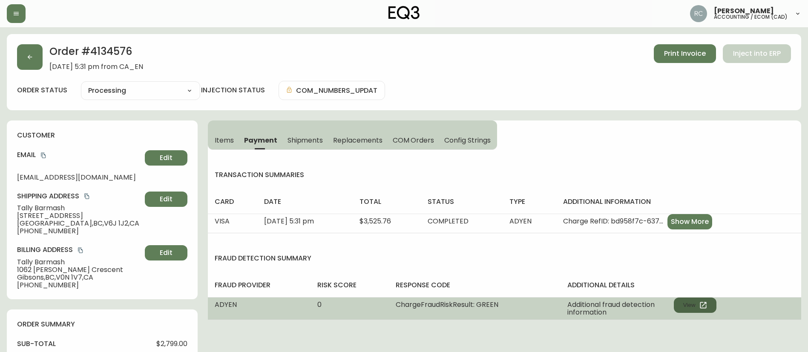
click at [705, 305] on icon "button" at bounding box center [703, 305] width 9 height 9
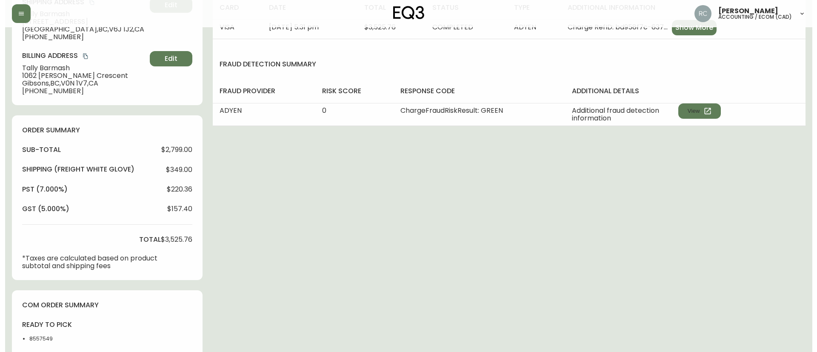
scroll to position [315, 0]
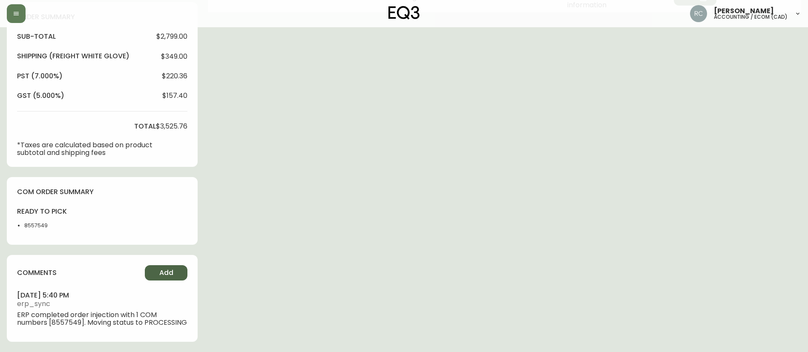
click at [161, 268] on span "Add" at bounding box center [166, 272] width 14 height 9
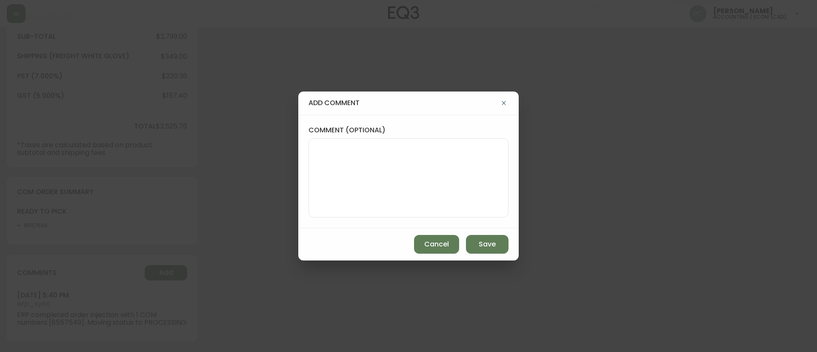
click at [389, 176] on textarea "comment (optional)" at bounding box center [409, 178] width 186 height 68
paste textarea "MANUAL FRAUD REVIEW - APPROVED -"
paste textarea "CVC/CVV Supplied, Matches (M) AVS Both postal code and address match (Y)"
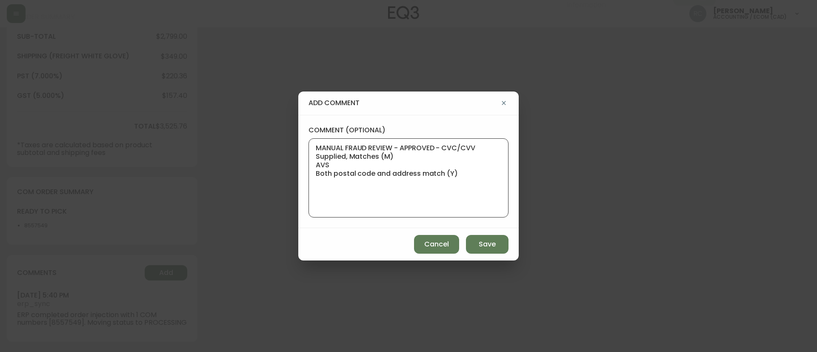
paste textarea "Time since an authorized payment was first seen with email address 3yr 331d"
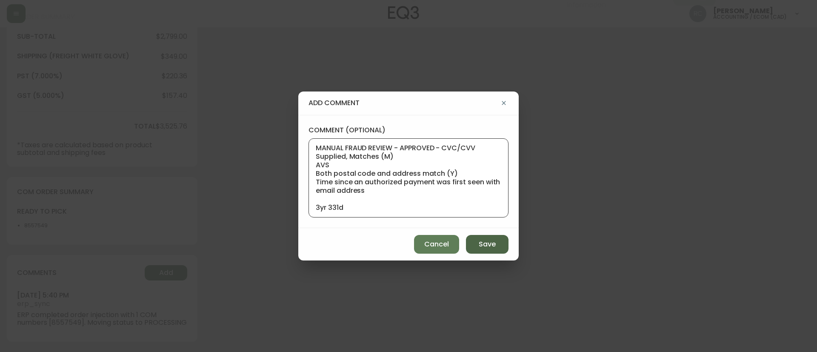
scroll to position [0, 0]
type textarea "MANUAL FRAUD REVIEW - APPROVED - CVC/CVV Supplied, Matches (M) AVS Both postal …"
click at [478, 243] on button "Save" at bounding box center [487, 244] width 43 height 19
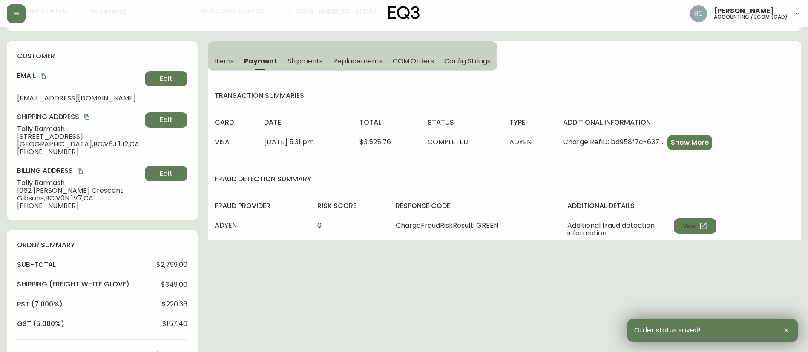
scroll to position [0, 0]
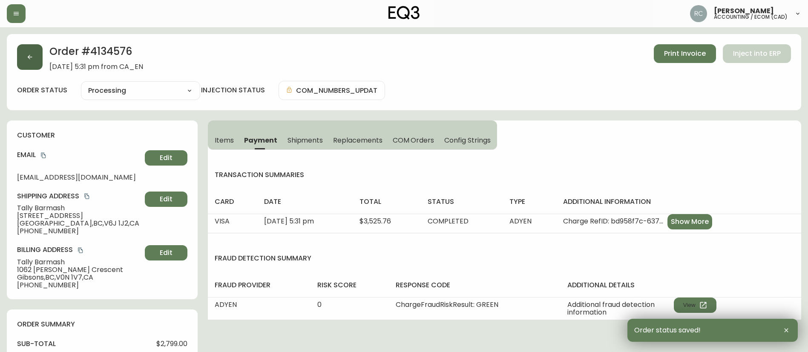
click at [26, 55] on button "button" at bounding box center [30, 57] width 26 height 26
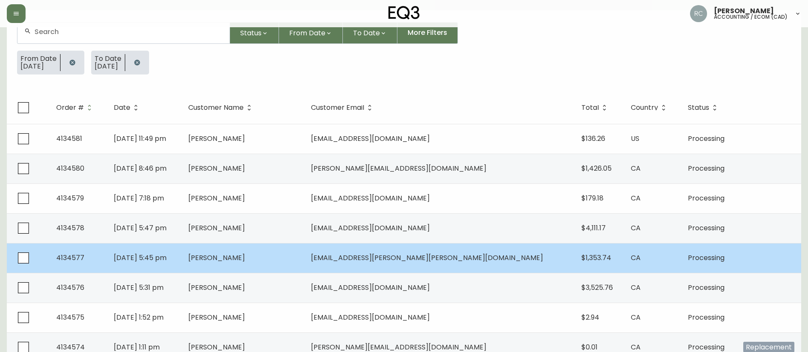
scroll to position [170, 0]
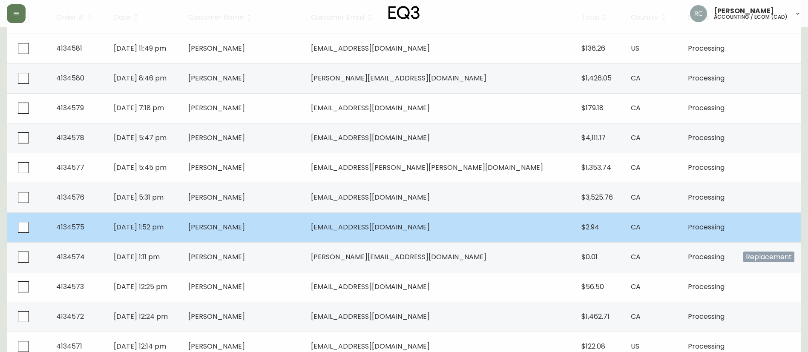
click at [245, 229] on span "Derek Medeiros" at bounding box center [216, 227] width 57 height 10
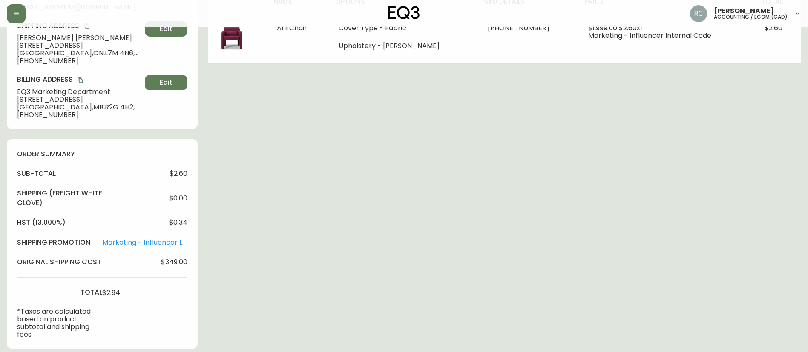
scroll to position [398, 0]
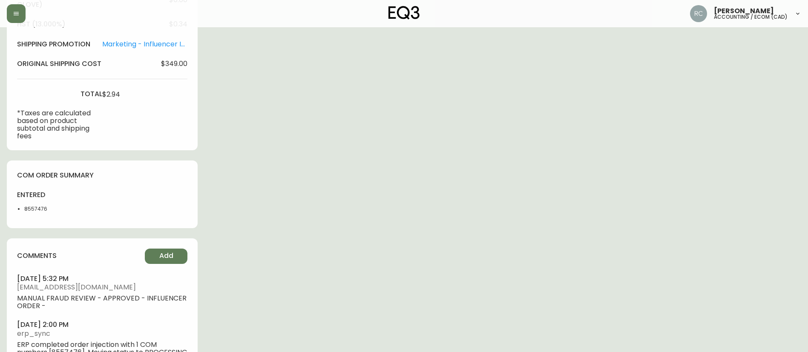
type input "Processing"
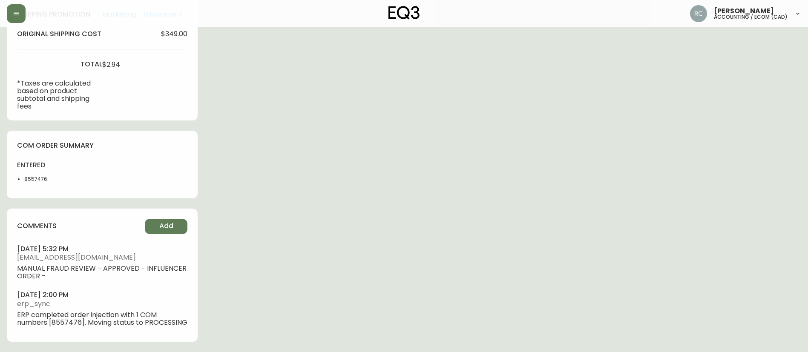
select select "PROCESSING"
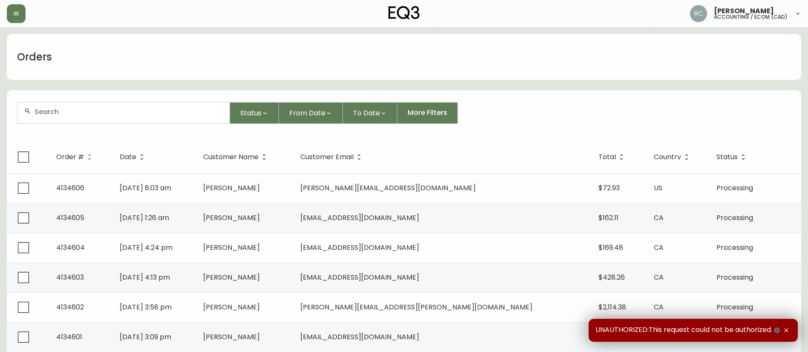
click at [123, 109] on input "text" at bounding box center [128, 112] width 188 height 8
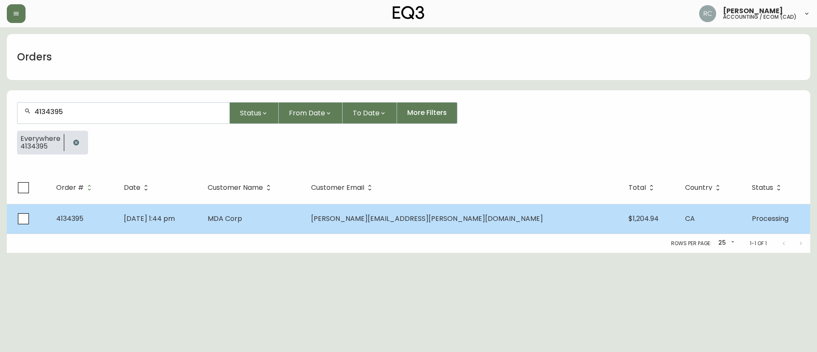
type input "4134395"
click at [437, 214] on span "[PERSON_NAME][EMAIL_ADDRESS][PERSON_NAME][DOMAIN_NAME]" at bounding box center [427, 219] width 232 height 10
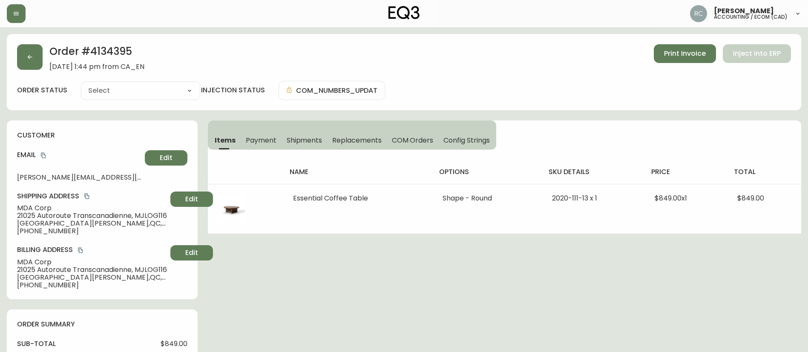
type input "Processing"
select select "PROCESSING"
click at [252, 134] on button "Payment" at bounding box center [261, 140] width 41 height 19
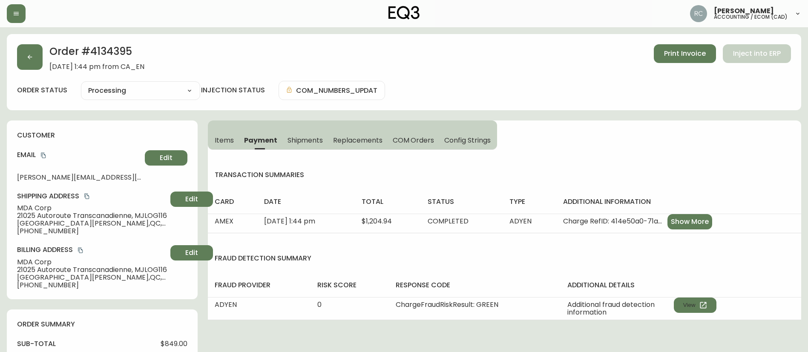
click at [397, 136] on span "COM Orders" at bounding box center [413, 140] width 42 height 9
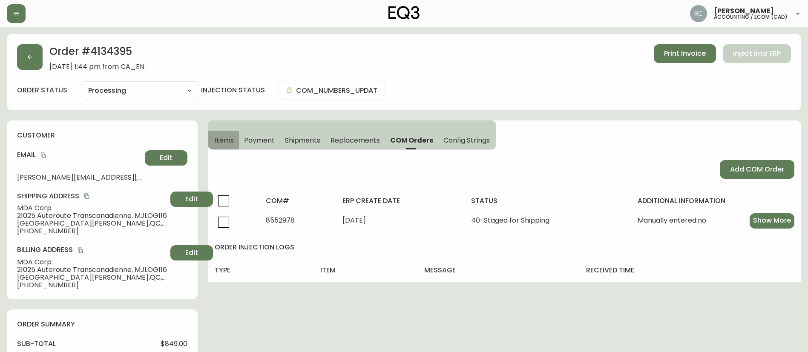
drag, startPoint x: 215, startPoint y: 142, endPoint x: 204, endPoint y: 142, distance: 10.2
click at [214, 143] on button "Items" at bounding box center [223, 140] width 31 height 19
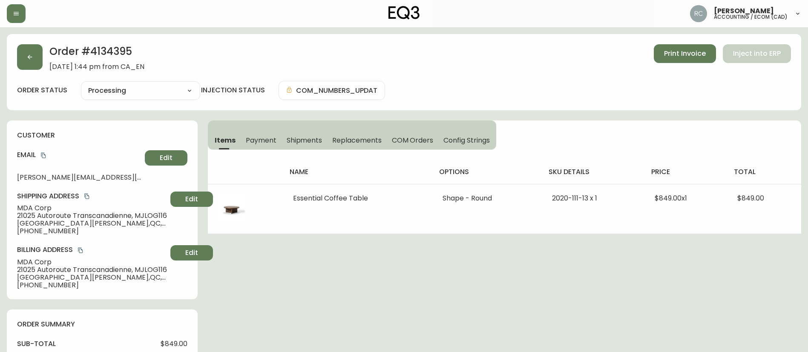
click at [114, 43] on div "Order # 4134395 [DATE] 1:44 pm from CA_EN Print Invoice Inject into ERP order s…" at bounding box center [404, 72] width 794 height 76
click at [113, 48] on h2 "Order # 4134395" at bounding box center [96, 53] width 95 height 19
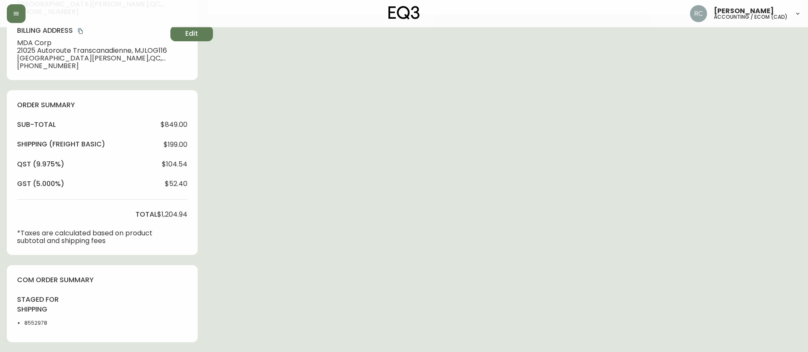
scroll to position [255, 0]
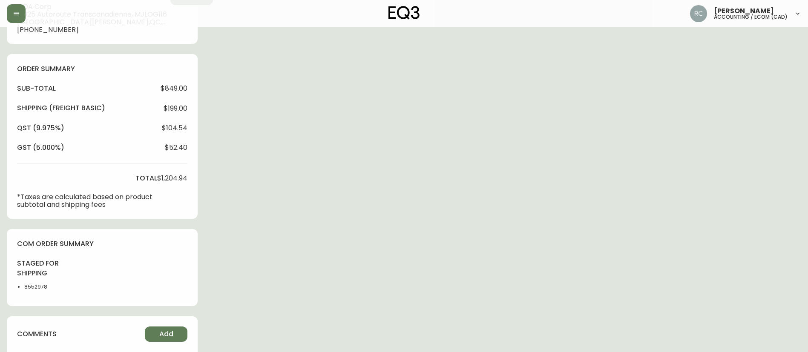
click at [38, 292] on div "staged for shipping 8552978" at bounding box center [42, 277] width 50 height 37
click at [38, 287] on li "8552978" at bounding box center [45, 287] width 43 height 8
copy li "8552978"
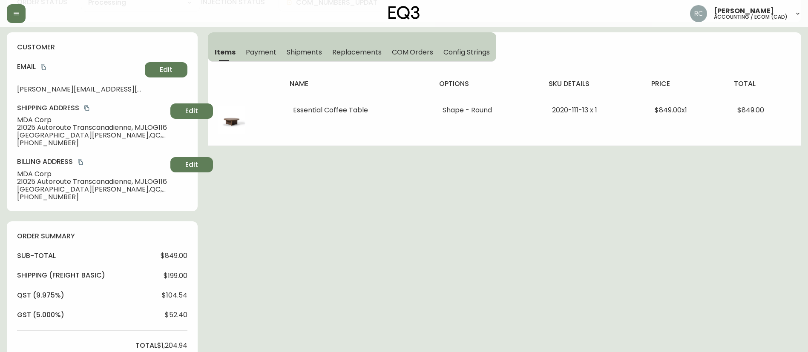
scroll to position [0, 0]
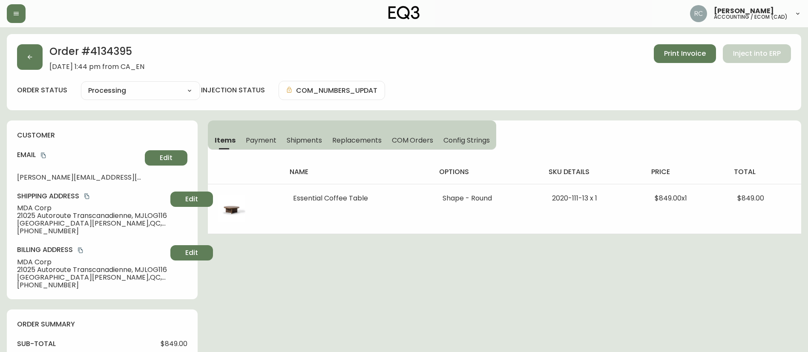
click at [84, 196] on button "copy" at bounding box center [87, 196] width 9 height 9
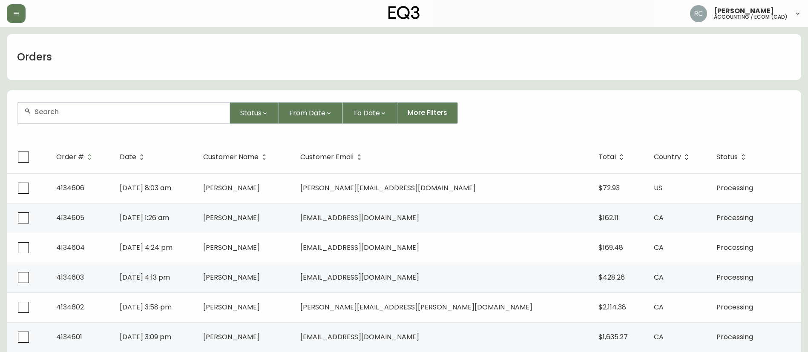
click at [511, 120] on div "Status From Date To Date More Filters" at bounding box center [403, 113] width 773 height 22
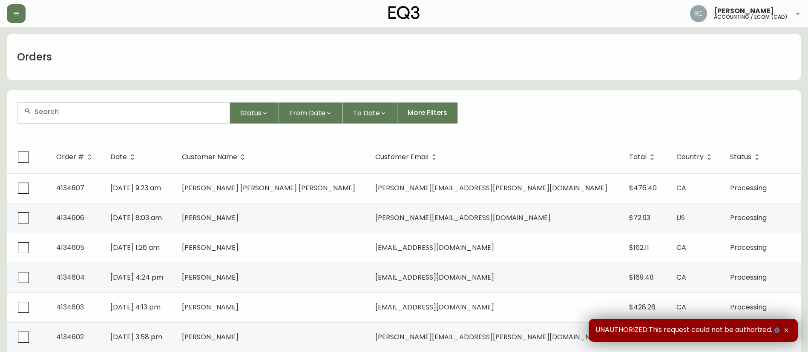
click at [117, 117] on div at bounding box center [123, 113] width 212 height 21
paste input "4133566"
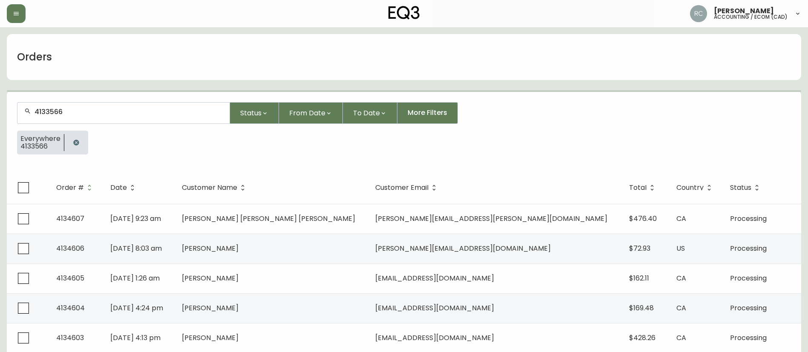
type input "4133566"
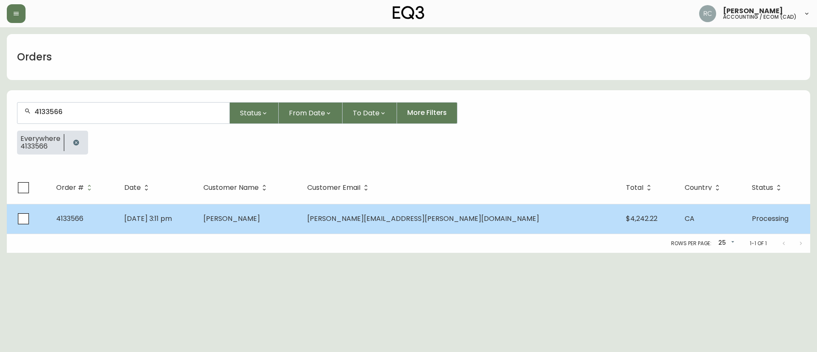
click at [180, 224] on td "Jun 05 2025, 3:11 pm" at bounding box center [157, 219] width 80 height 30
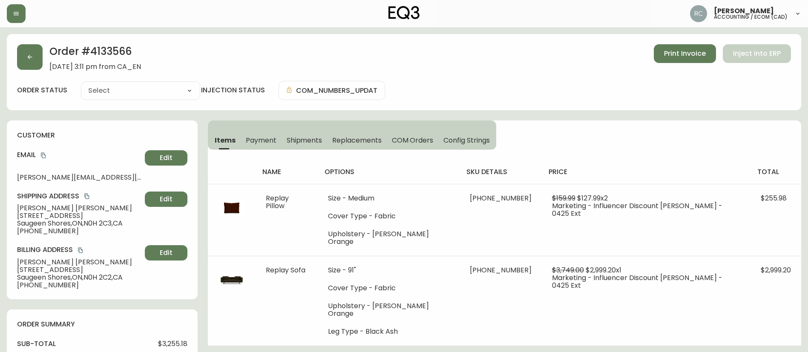
type input "Processing"
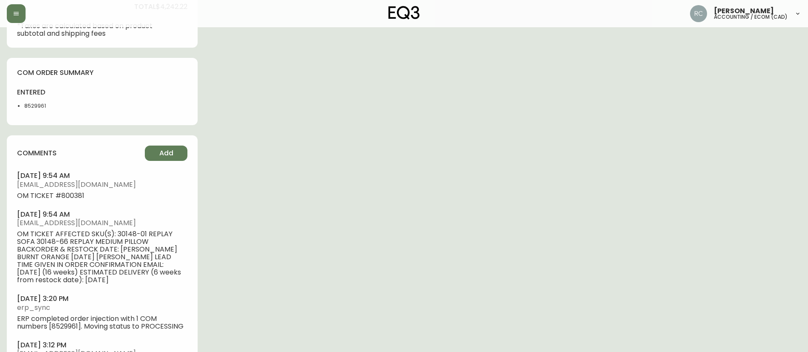
scroll to position [441, 0]
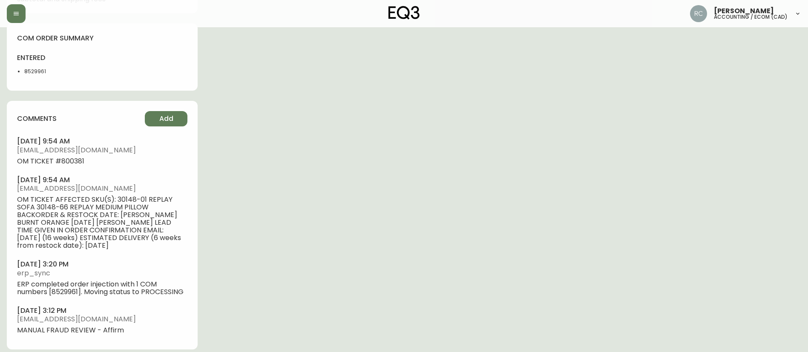
click at [34, 68] on li "8529961" at bounding box center [45, 72] width 43 height 8
copy li "8529961"
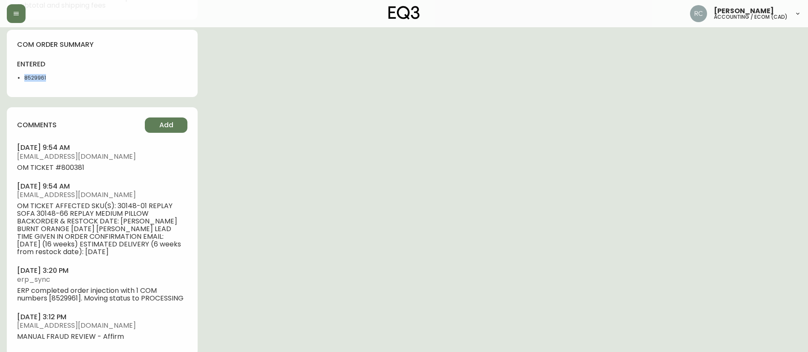
scroll to position [0, 0]
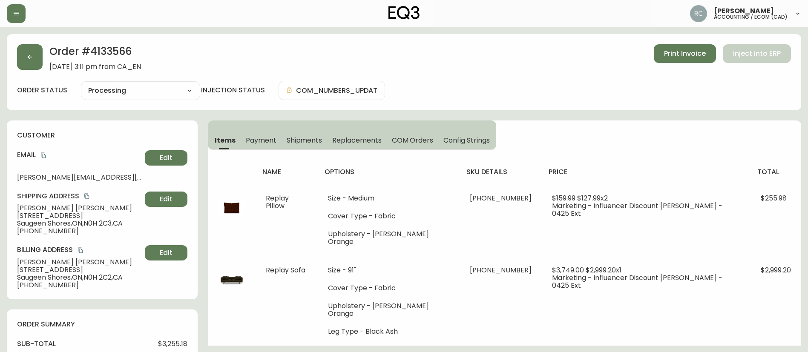
drag, startPoint x: 118, startPoint y: 84, endPoint x: 118, endPoint y: 96, distance: 11.5
click at [118, 84] on select "Cancelled Fully Shipped Processing Partially Shipped" at bounding box center [140, 90] width 119 height 13
click at [113, 90] on select "Cancelled Fully Shipped Processing Partially Shipped" at bounding box center [140, 90] width 119 height 13
click at [81, 84] on select "Cancelled Fully Shipped Processing Partially Shipped" at bounding box center [140, 90] width 119 height 13
select select "PROCESSING"
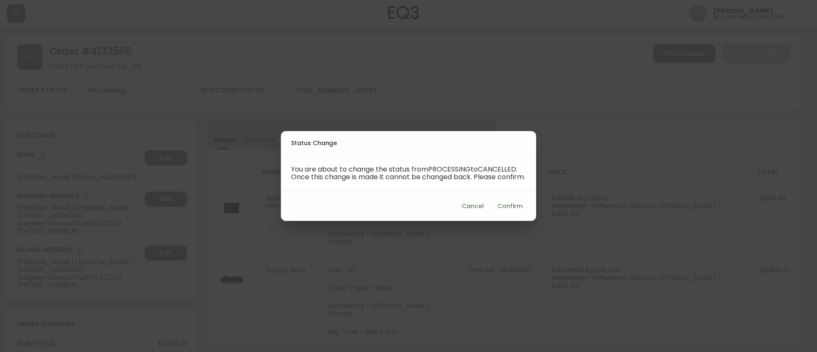
click at [505, 208] on span "Confirm" at bounding box center [510, 206] width 25 height 11
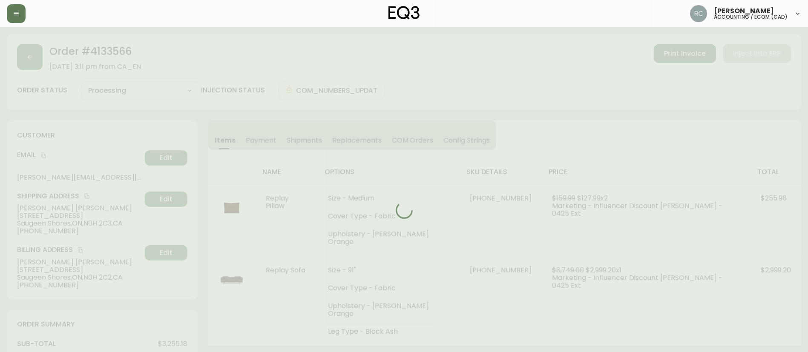
type input "Cancelled"
select select "CANCELLED"
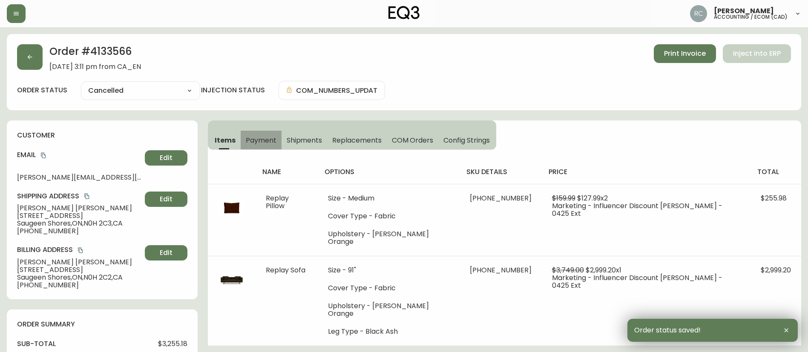
click at [241, 139] on button "Payment" at bounding box center [261, 140] width 41 height 19
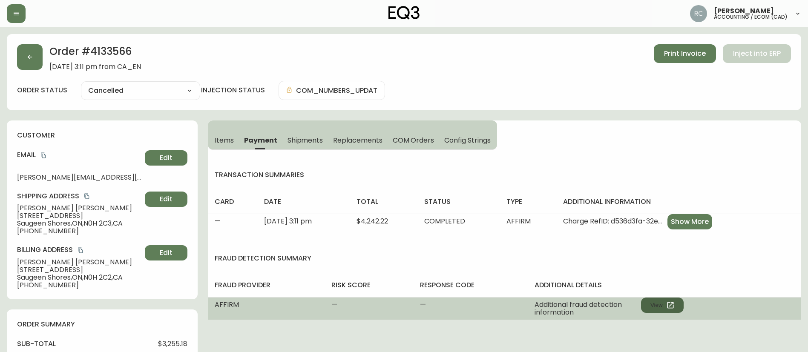
click at [669, 307] on icon "button" at bounding box center [670, 305] width 9 height 9
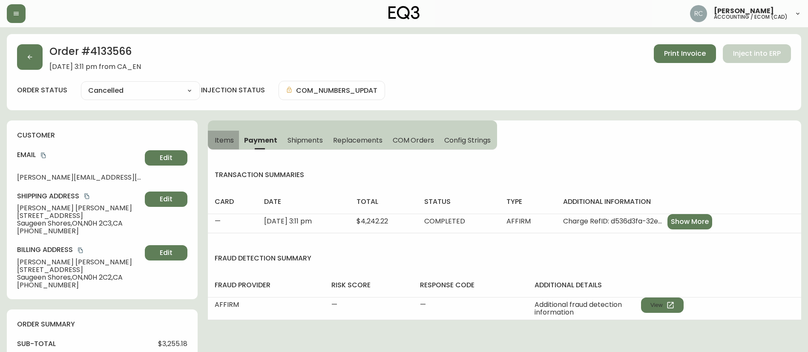
click at [215, 149] on button "Items" at bounding box center [223, 140] width 31 height 19
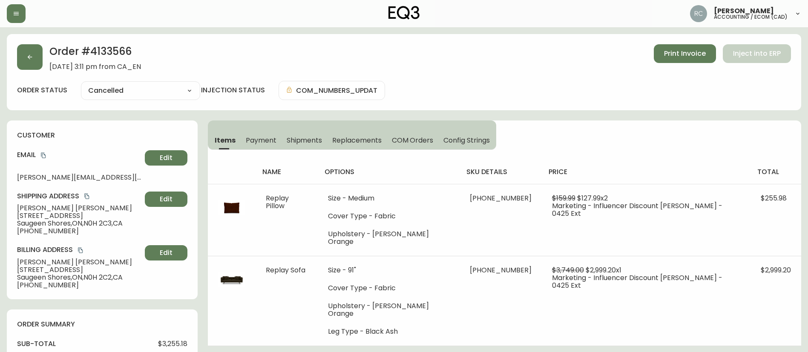
click at [295, 43] on div "Order # 4133566 June 5, 2025 at 3:11 pm from CA_EN Print Invoice Inject into ER…" at bounding box center [404, 72] width 794 height 76
click at [269, 72] on div "Order # 4133566 June 5, 2025 at 3:11 pm from CA_EN Print Invoice Inject into ER…" at bounding box center [404, 72] width 794 height 76
click at [268, 139] on span "Payment" at bounding box center [261, 140] width 31 height 9
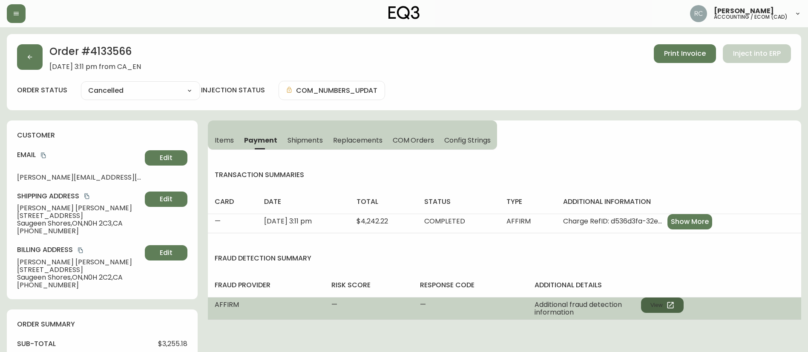
click at [661, 301] on button "View" at bounding box center [662, 305] width 43 height 15
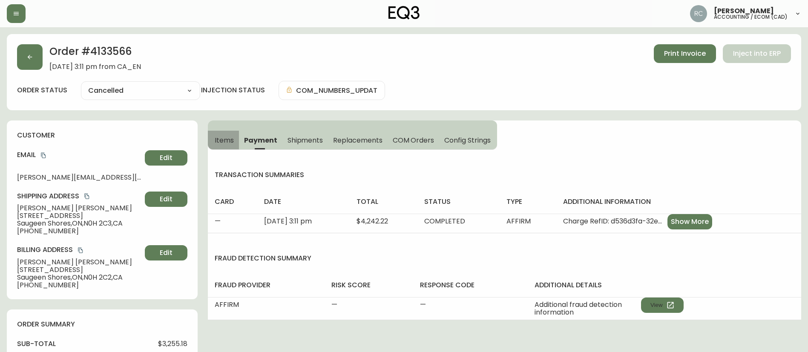
click at [225, 137] on span "Items" at bounding box center [224, 140] width 19 height 9
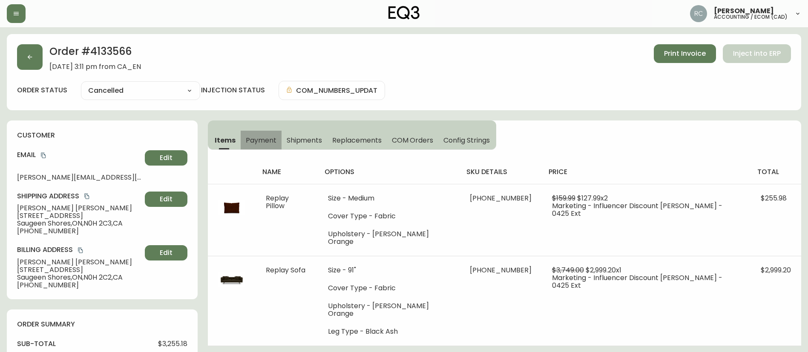
click at [264, 144] on span "Payment" at bounding box center [261, 140] width 31 height 9
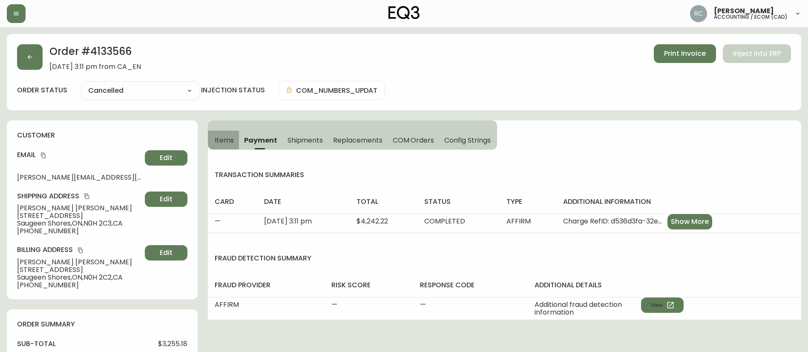
click at [224, 142] on span "Items" at bounding box center [224, 140] width 19 height 9
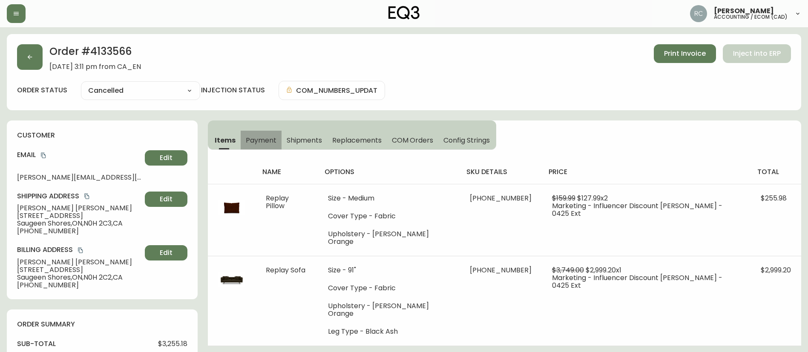
click at [258, 137] on span "Payment" at bounding box center [261, 140] width 31 height 9
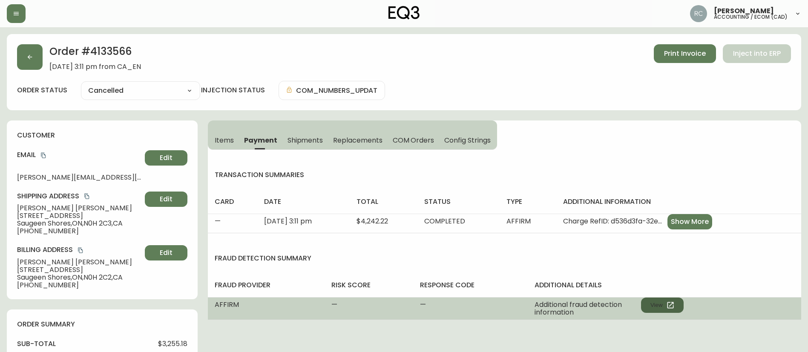
click at [659, 307] on button "View" at bounding box center [662, 305] width 43 height 15
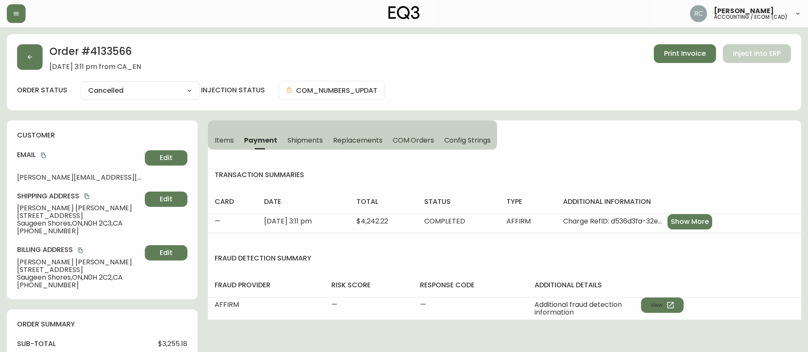
click at [128, 55] on h2 "Order # 4133566" at bounding box center [95, 53] width 92 height 19
copy h2 "4133566"
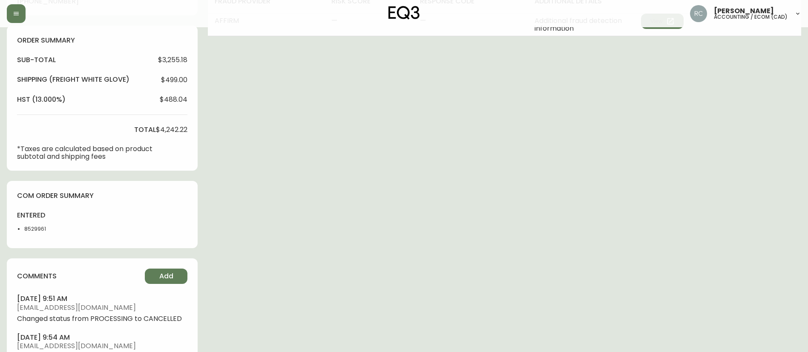
scroll to position [298, 0]
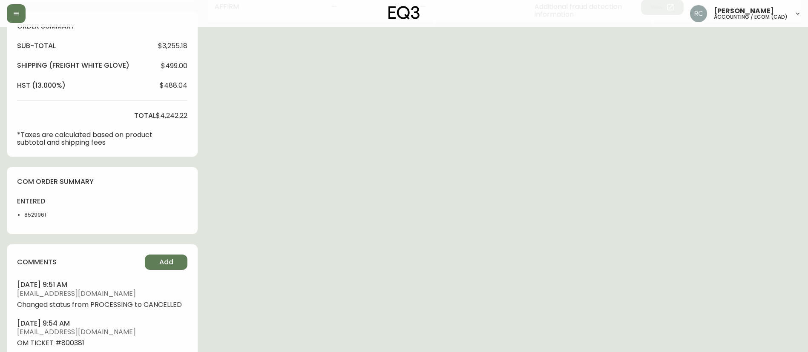
click at [173, 112] on span "$4,242.22" at bounding box center [172, 116] width 32 height 8
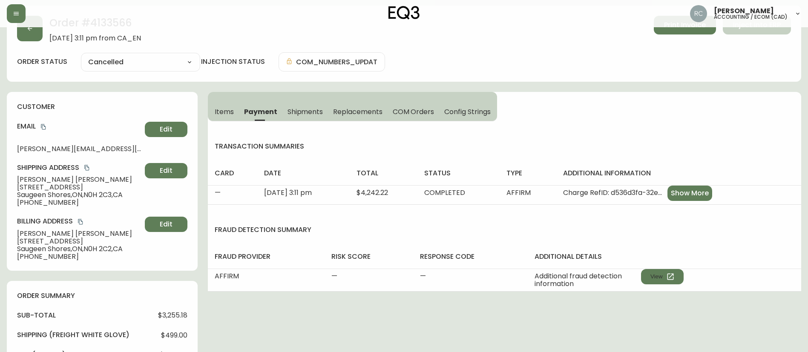
scroll to position [43, 0]
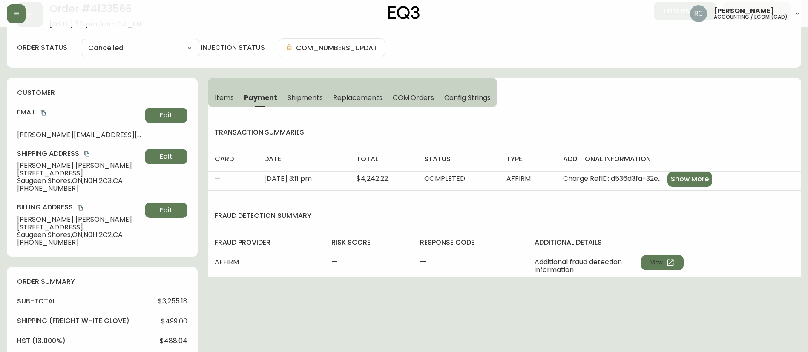
click at [168, 301] on span "$3,255.18" at bounding box center [172, 302] width 29 height 8
copy span "3,255.18"
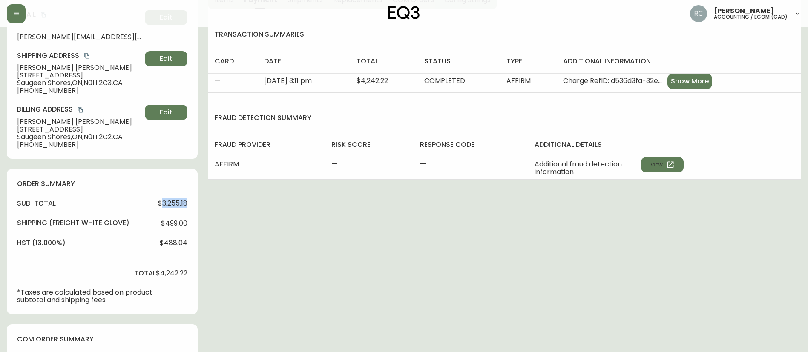
scroll to position [255, 0]
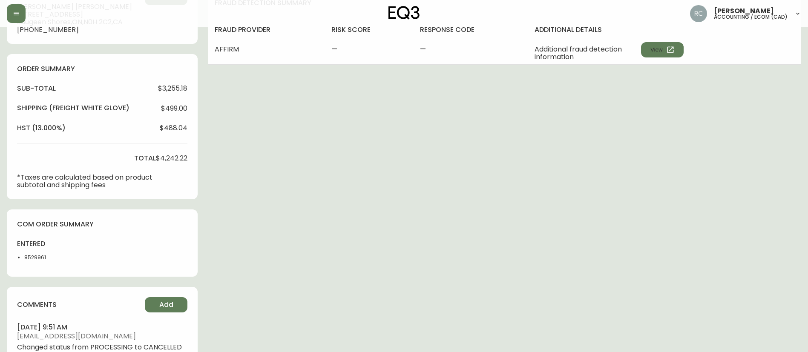
click at [180, 158] on span "$4,242.22" at bounding box center [172, 159] width 32 height 8
copy span "4,242.22"
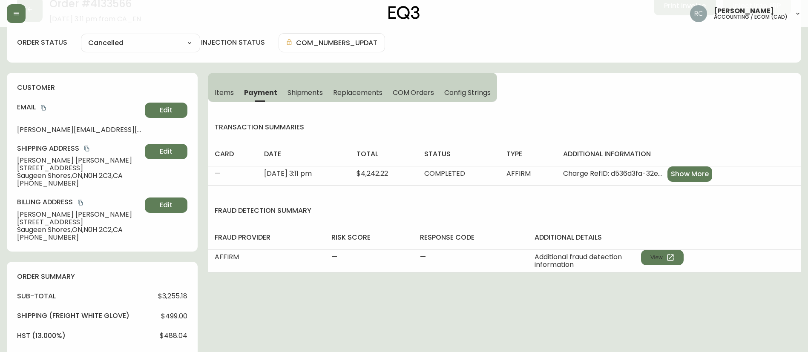
scroll to position [0, 0]
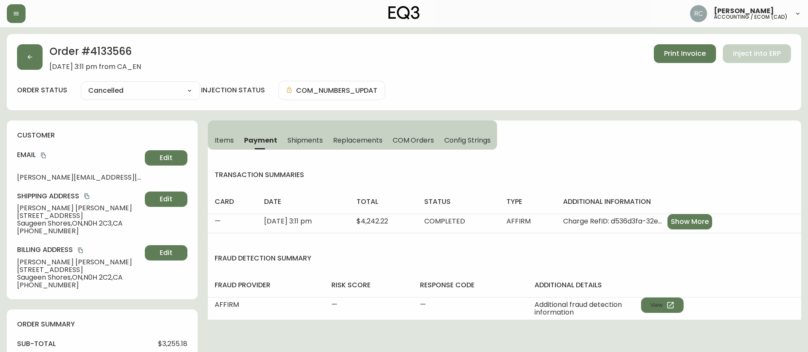
click at [121, 58] on h2 "Order # 4133566" at bounding box center [95, 53] width 92 height 19
click at [33, 205] on span "Jared Meyer" at bounding box center [79, 208] width 124 height 8
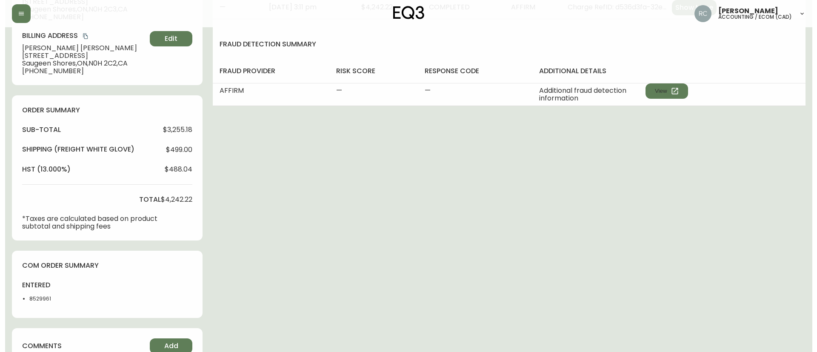
scroll to position [480, 0]
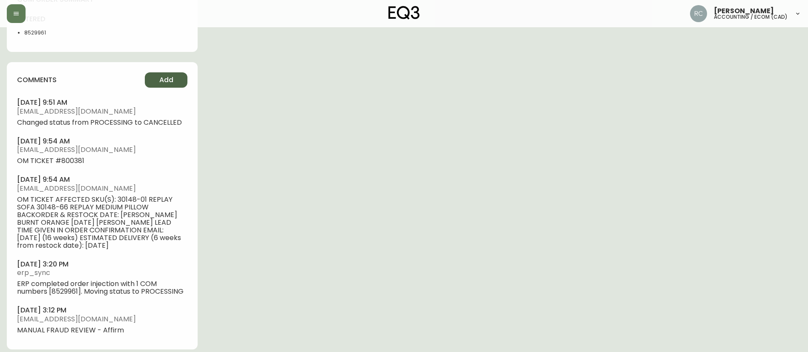
click at [175, 81] on button "Add" at bounding box center [166, 79] width 43 height 15
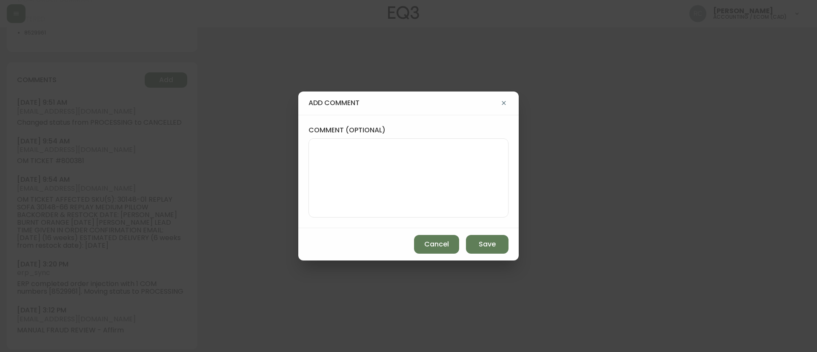
click at [369, 163] on textarea "comment (optional)" at bounding box center [409, 178] width 186 height 68
paste textarea "CANCELLATION - BACKORDERED FABRIC TICKET# 800381 ORD# 4133566 - status in AS400…"
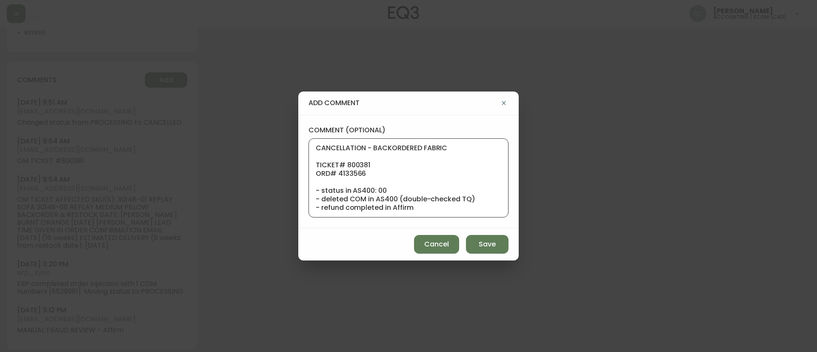
scroll to position [68, 0]
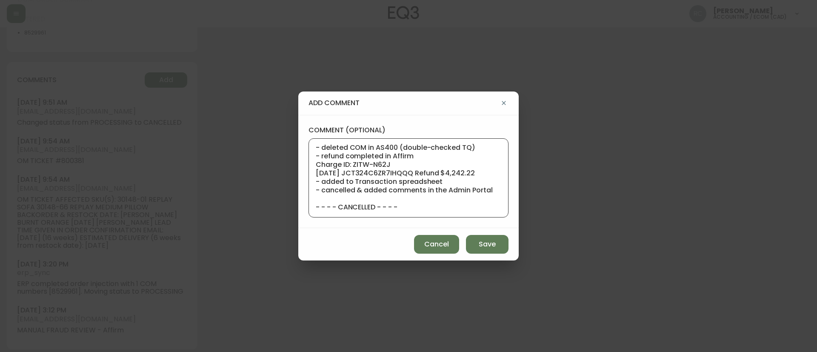
type textarea "CANCELLATION - BACKORDERED FABRIC TICKET# 800381 ORD# 4133566 - status in AS400…"
click at [491, 243] on span "Save" at bounding box center [487, 244] width 17 height 9
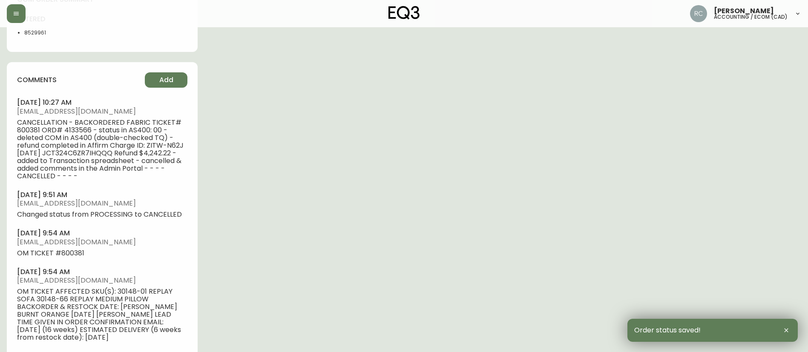
scroll to position [0, 0]
